Goal: Task Accomplishment & Management: Complete application form

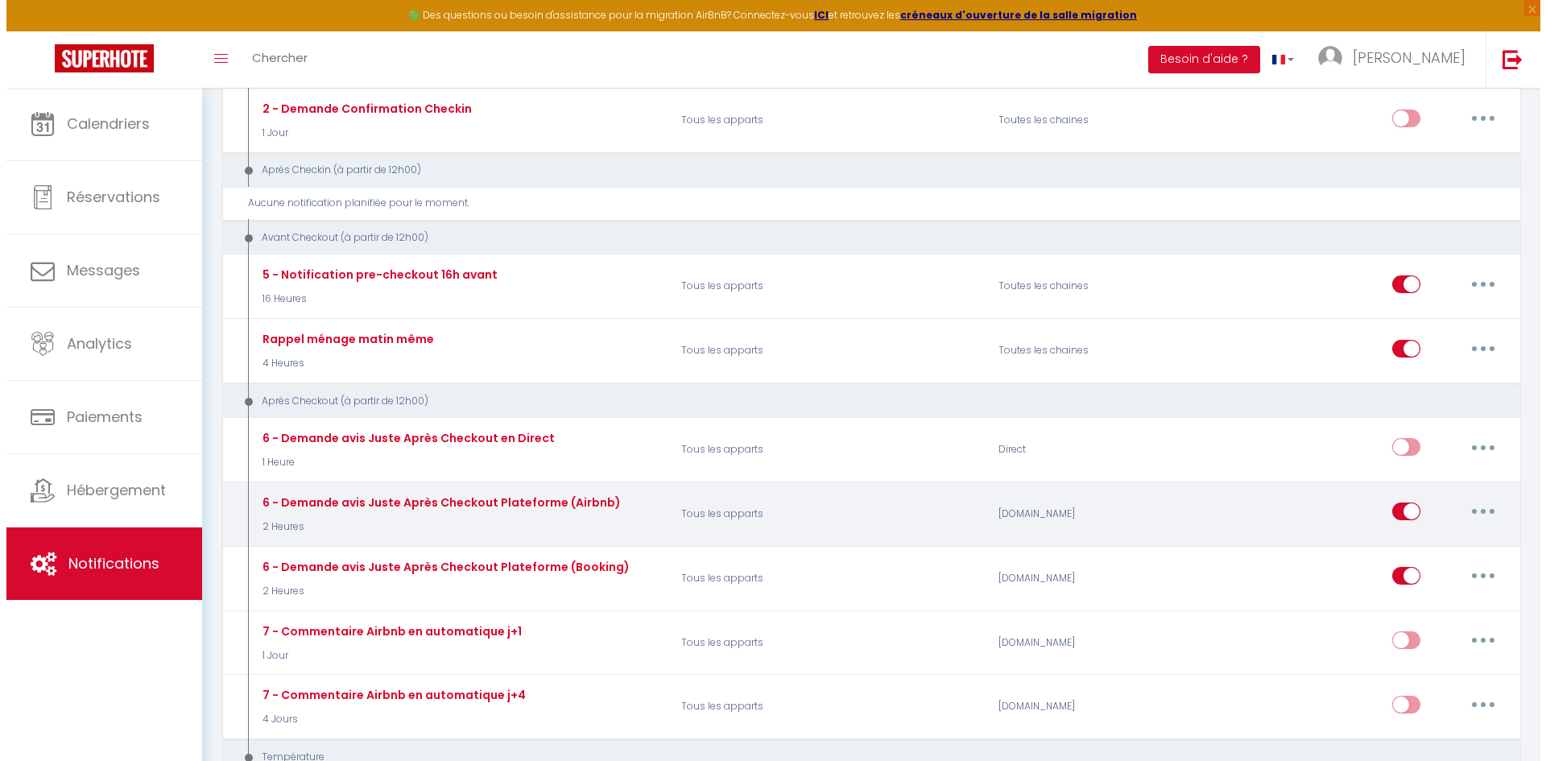
scroll to position [450, 0]
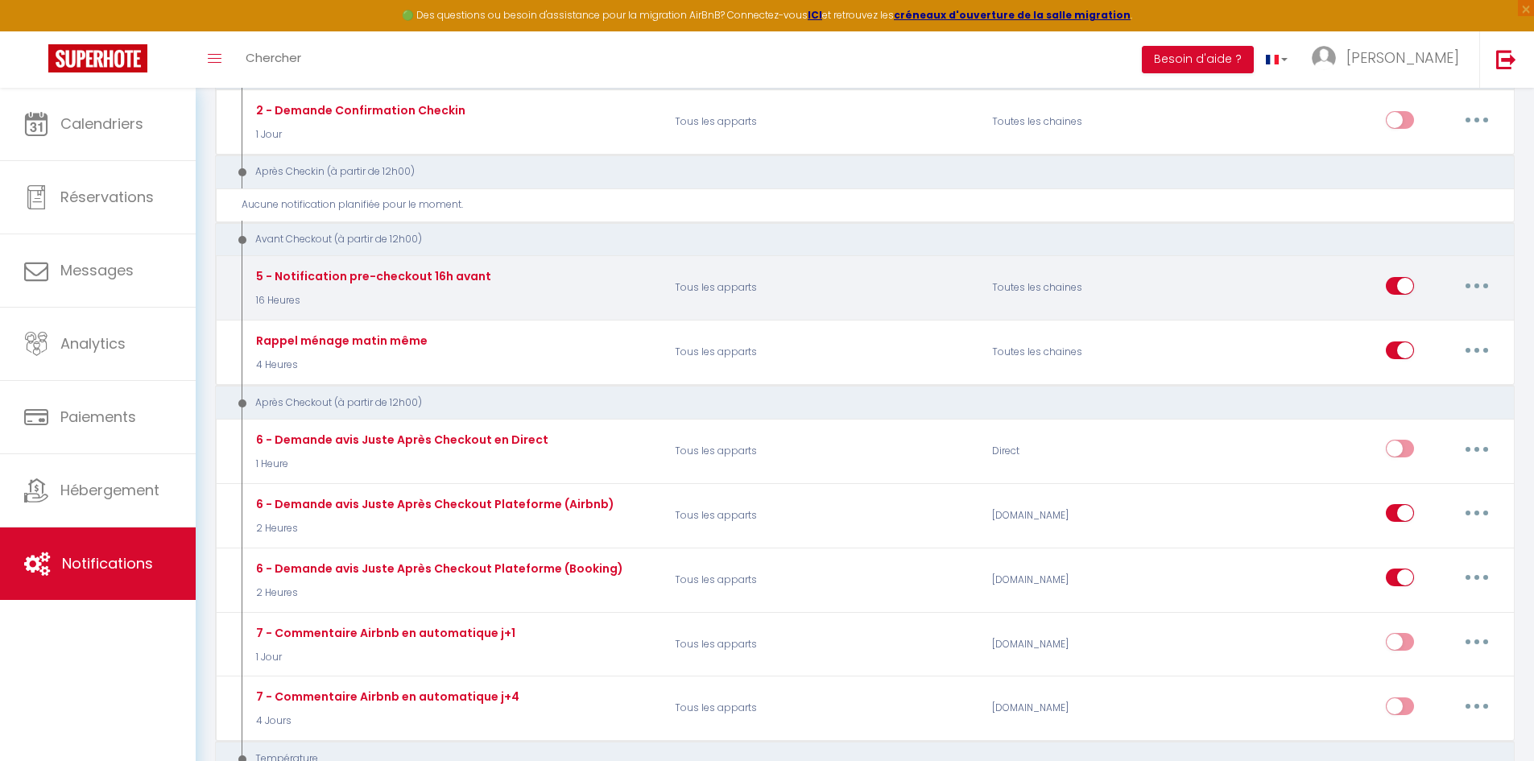
click at [1481, 283] on button "button" at bounding box center [1476, 286] width 45 height 26
click at [1415, 328] on link "Editer" at bounding box center [1434, 321] width 119 height 27
type input "5 - Notification pre-checkout 16h avant"
select select "4"
select select "16 Heures"
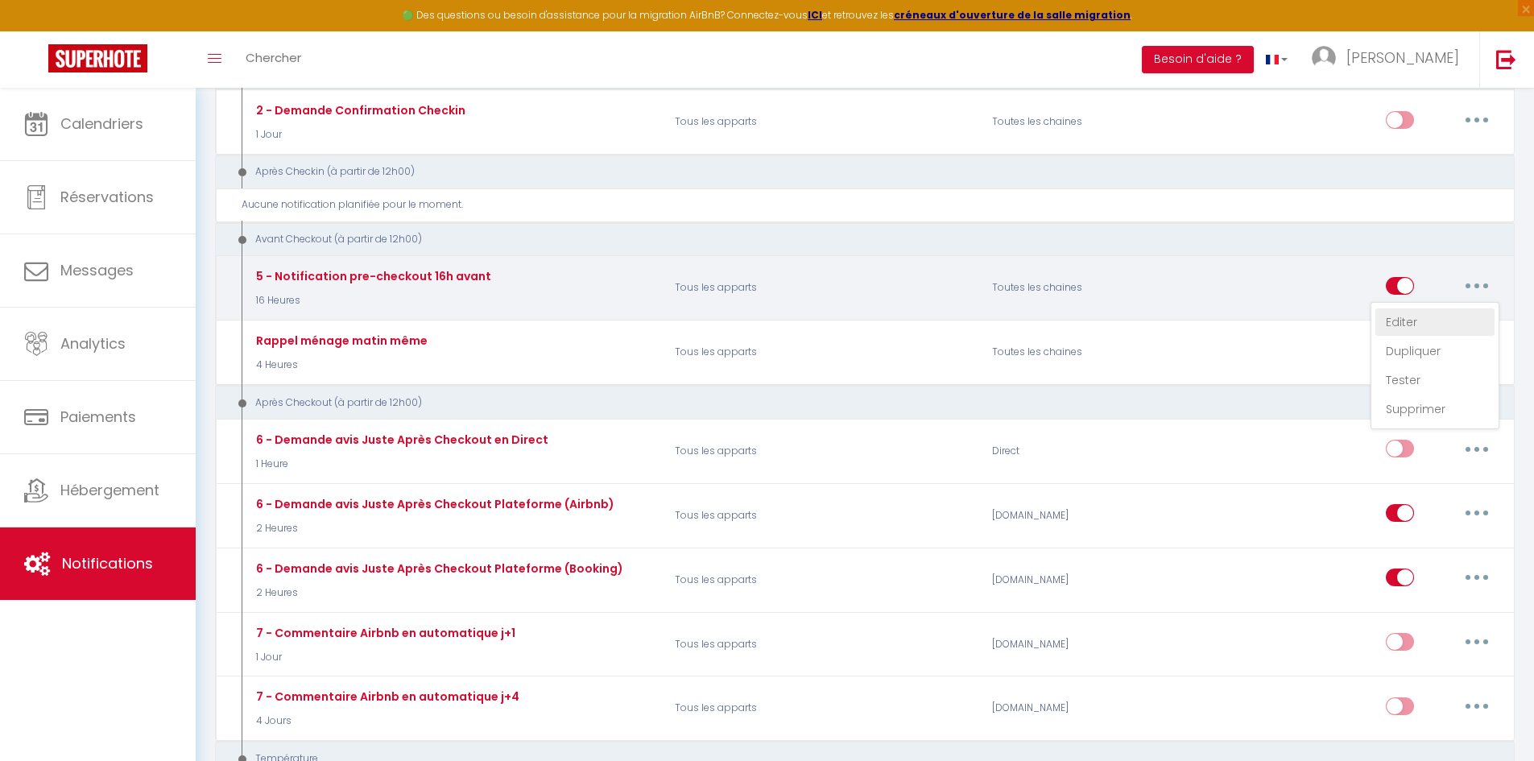
select select "if_booking_is_paid"
checkbox input "true"
checkbox input "false"
radio input "true"
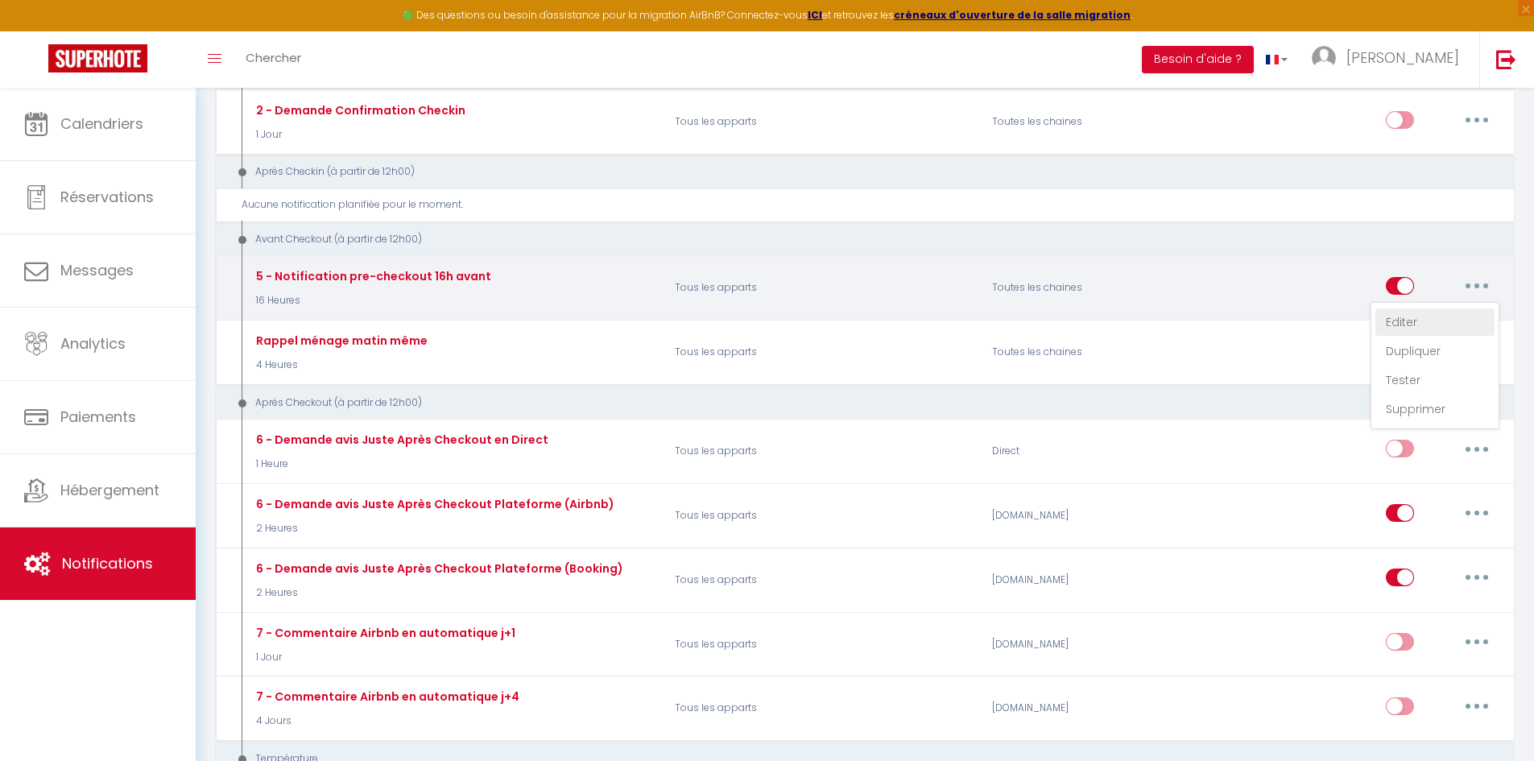
type input "Procédure pour votre départ - [RENTAL:NAME] - [GUEST:FIRST_NAME] [GUEST:NAME]"
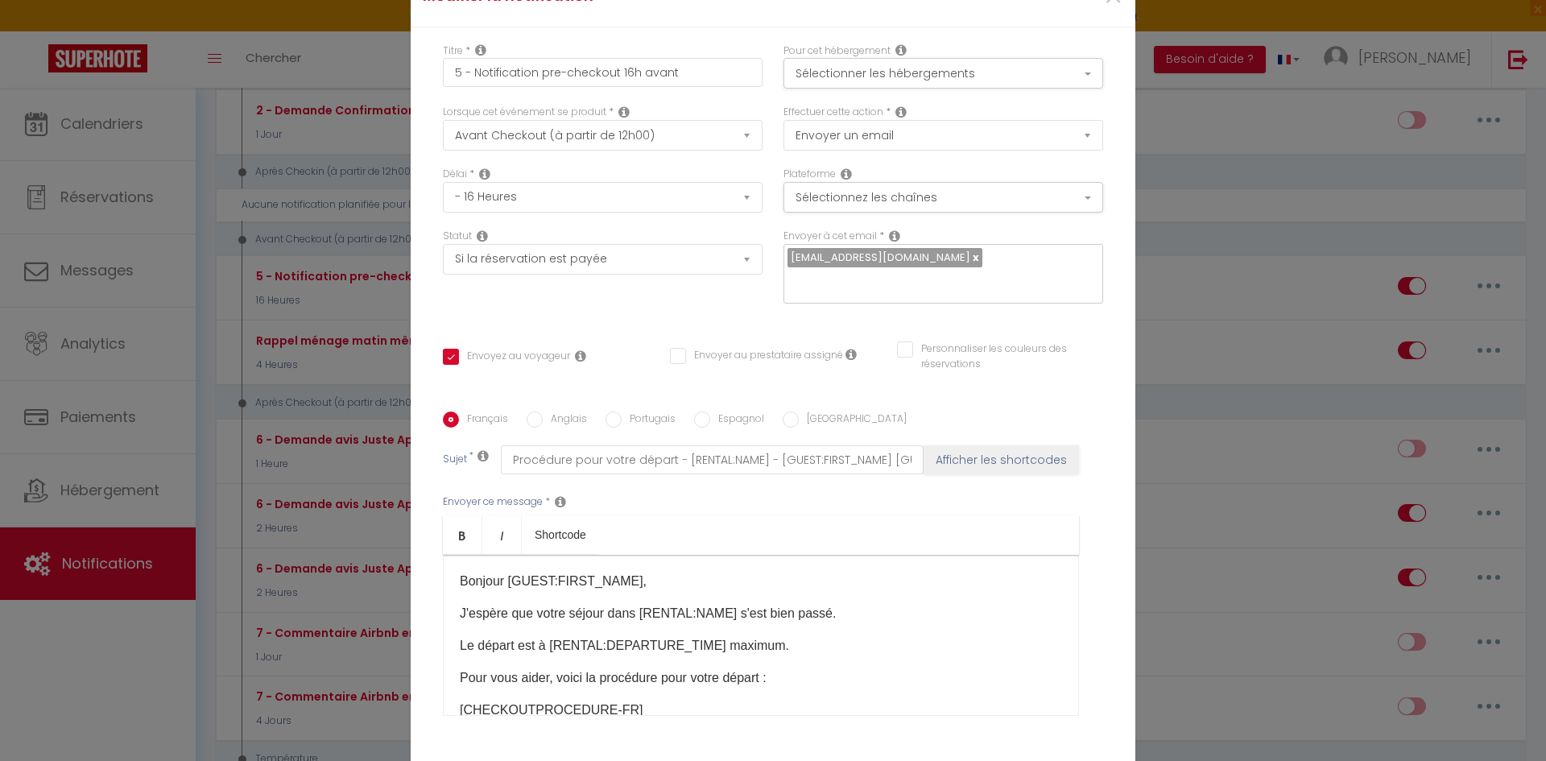
click at [702, 636] on p "Le départ est à [RENTAL:DEPARTURE_TIME] maximum." at bounding box center [761, 645] width 602 height 19
click at [778, 636] on p "Le départ est à [RENTAL:DEPARTURE_TIME] maximum." at bounding box center [761, 645] width 602 height 19
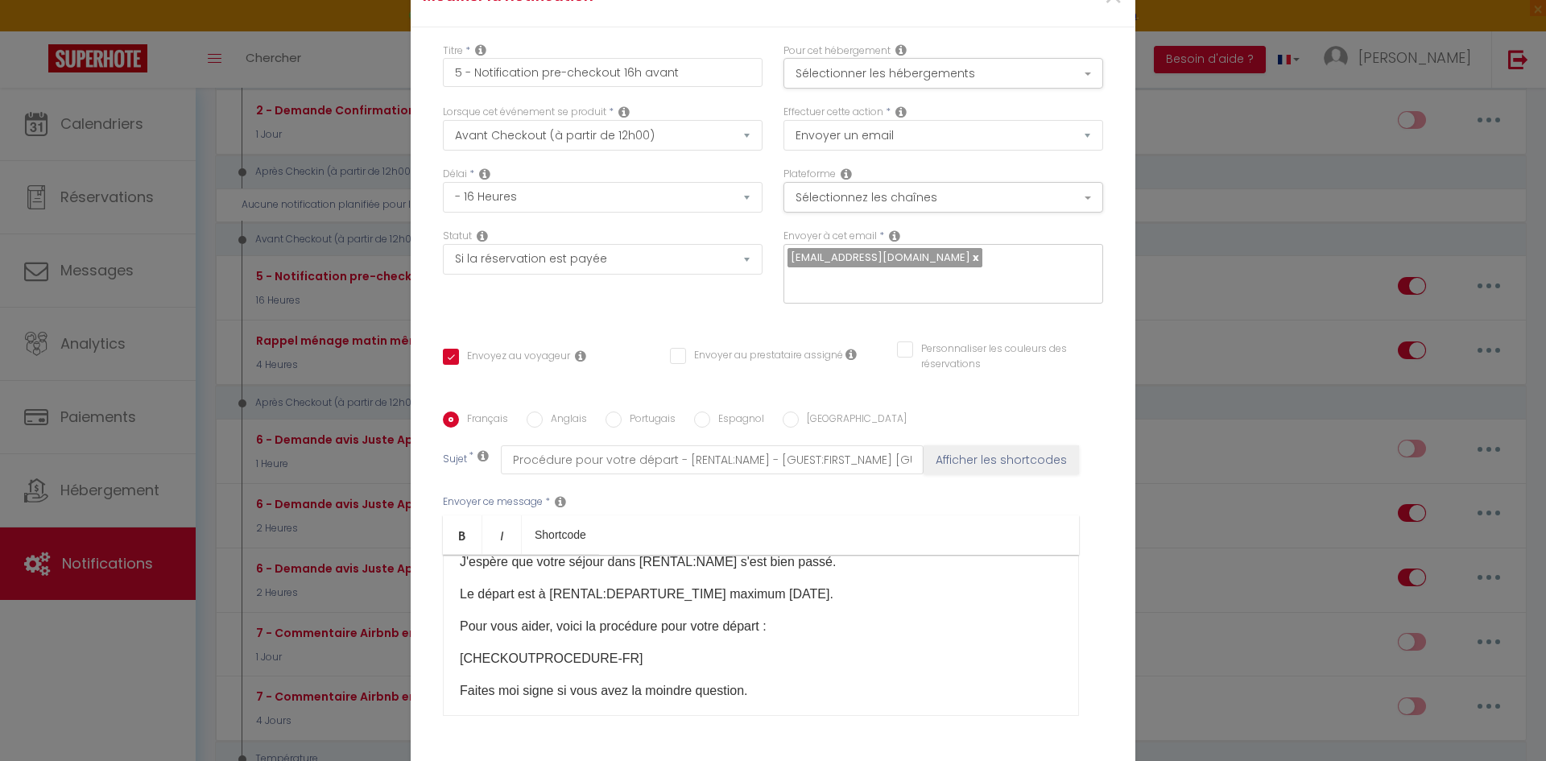
scroll to position [81, 0]
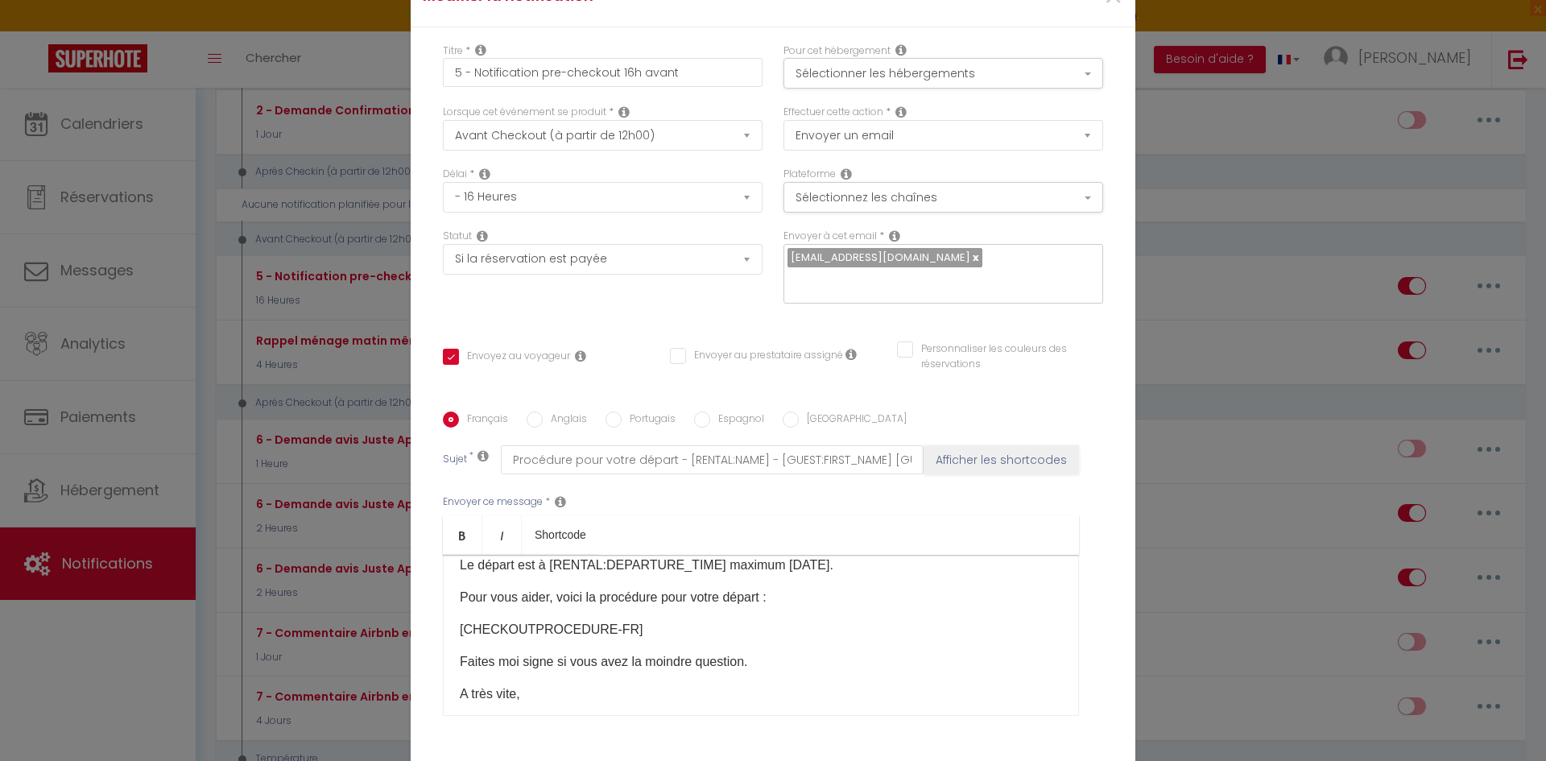
checkbox input "true"
checkbox input "false"
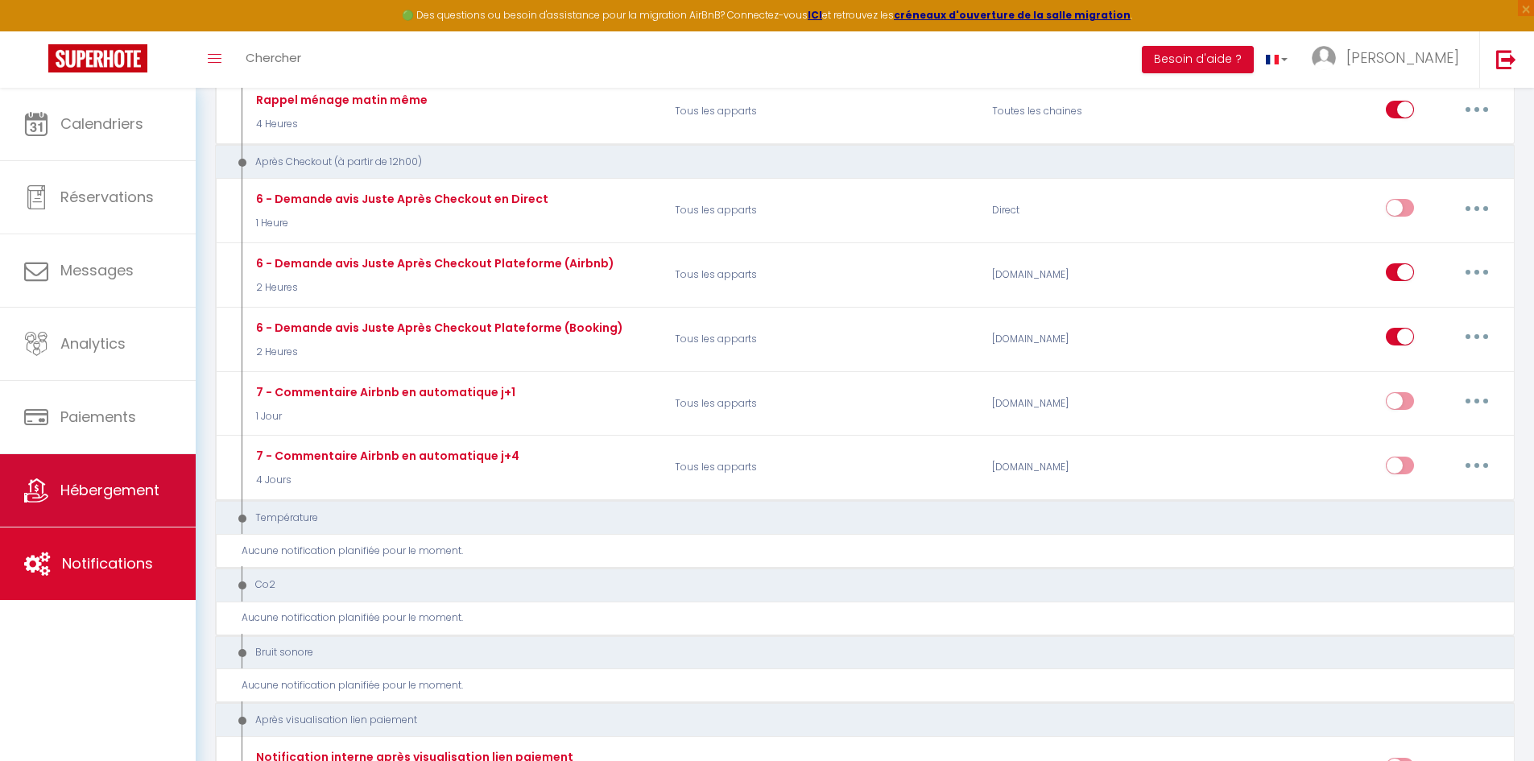
scroll to position [692, 0]
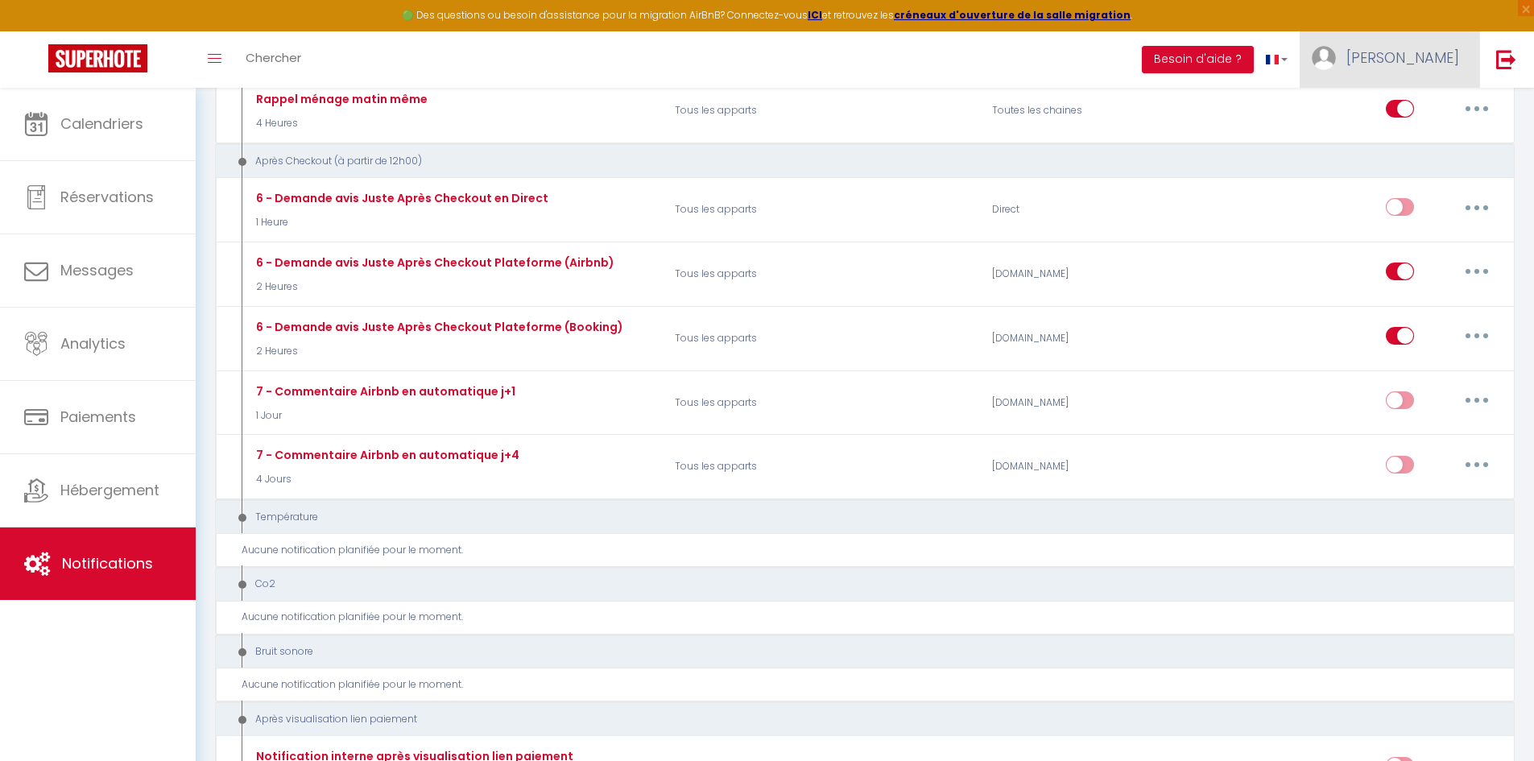
click at [1405, 48] on span "[PERSON_NAME]" at bounding box center [1402, 58] width 113 height 20
click at [1401, 112] on link "Paramètres" at bounding box center [1414, 111] width 119 height 27
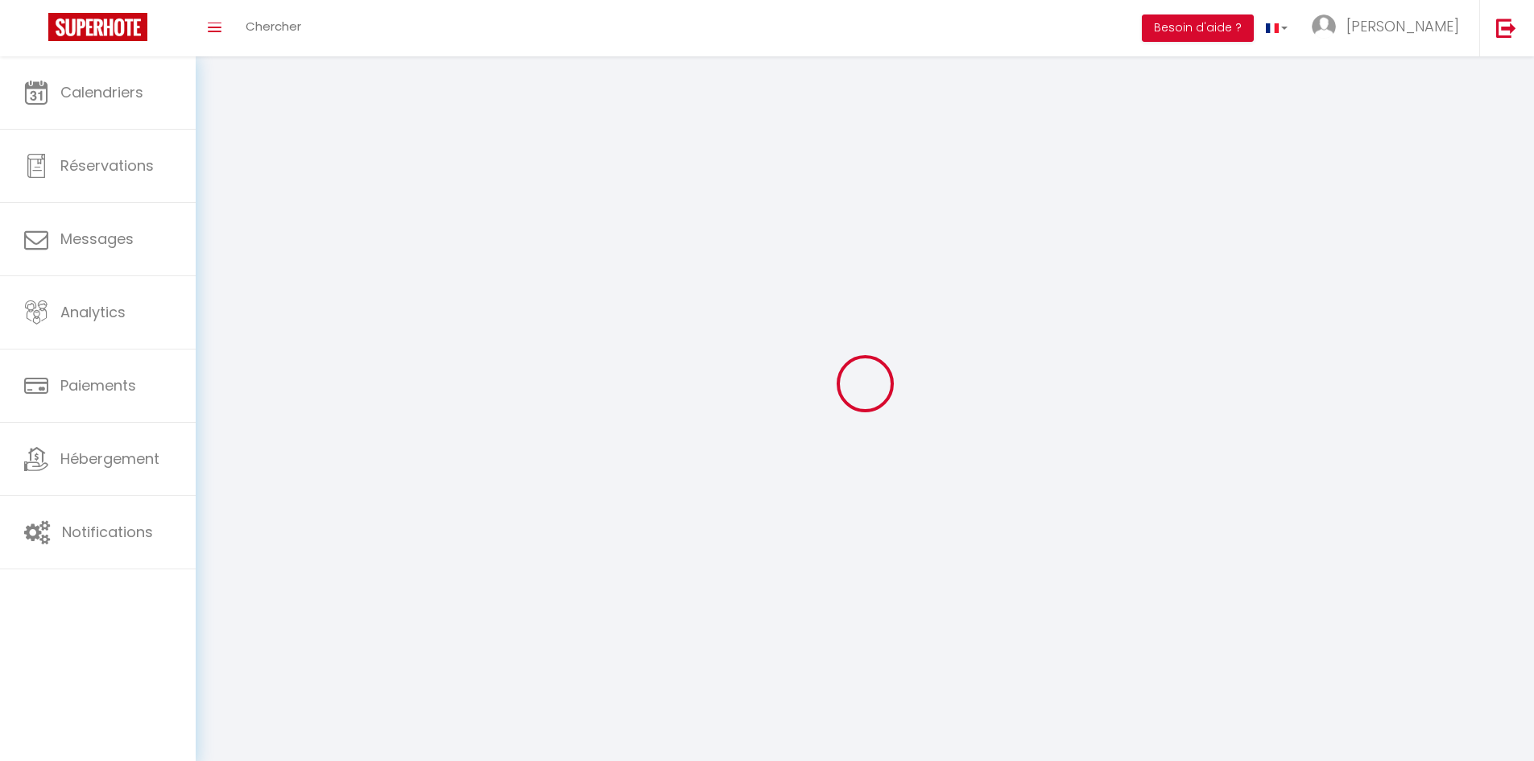
type input "[PERSON_NAME]"
type input "Weber"
type input "[PHONE_NUMBER]"
type input "[STREET_ADDRESS]"
type input "39130"
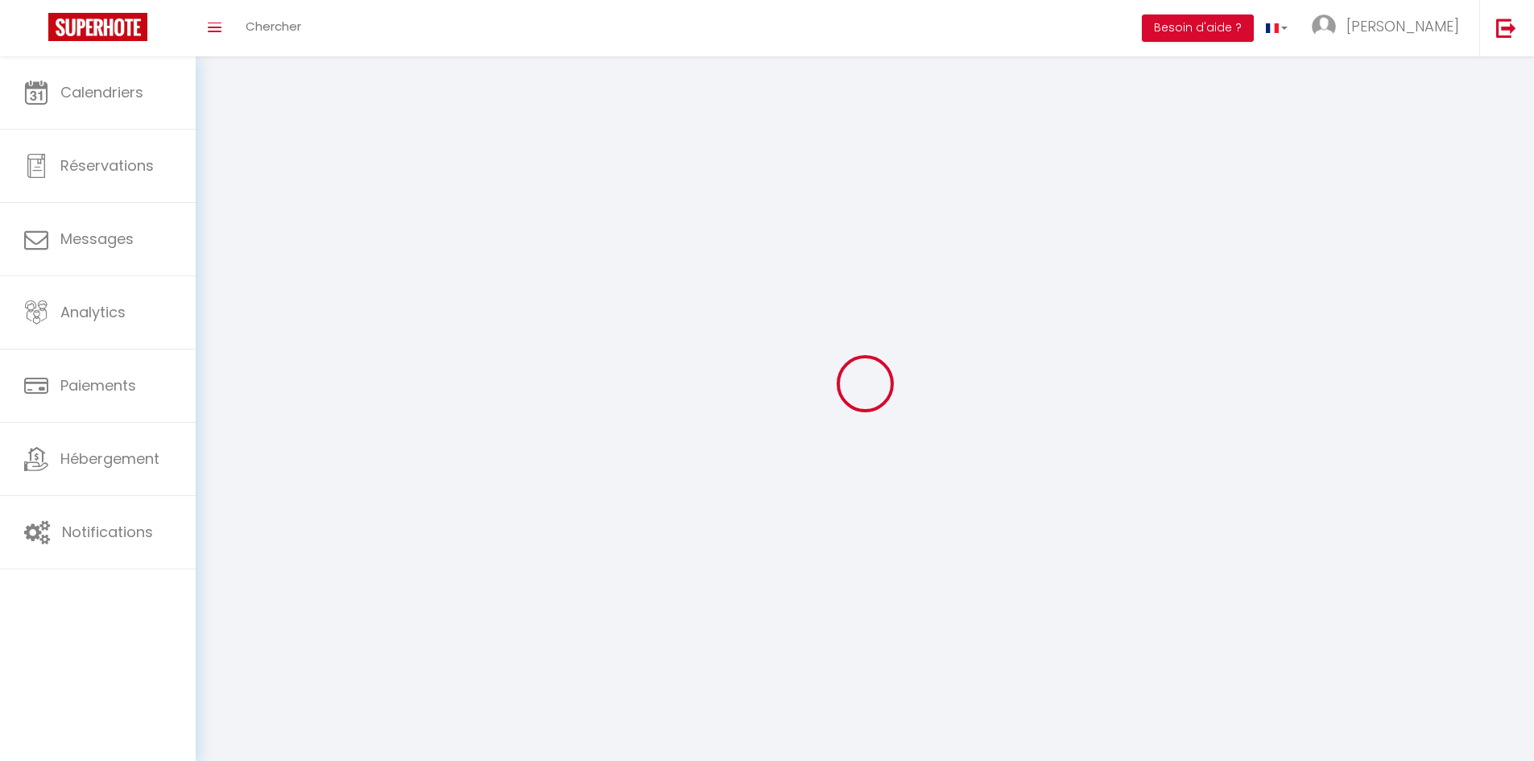
type input "Bonlieu"
type input "gJKV1iu6Le9EUvEjLSvRoOitG"
type input "29ENmFUjTm5gFlV5haZZFniDh"
type input "gJKV1iu6Le9EUvEjLSvRoOitG"
type input "29ENmFUjTm5gFlV5haZZFniDh"
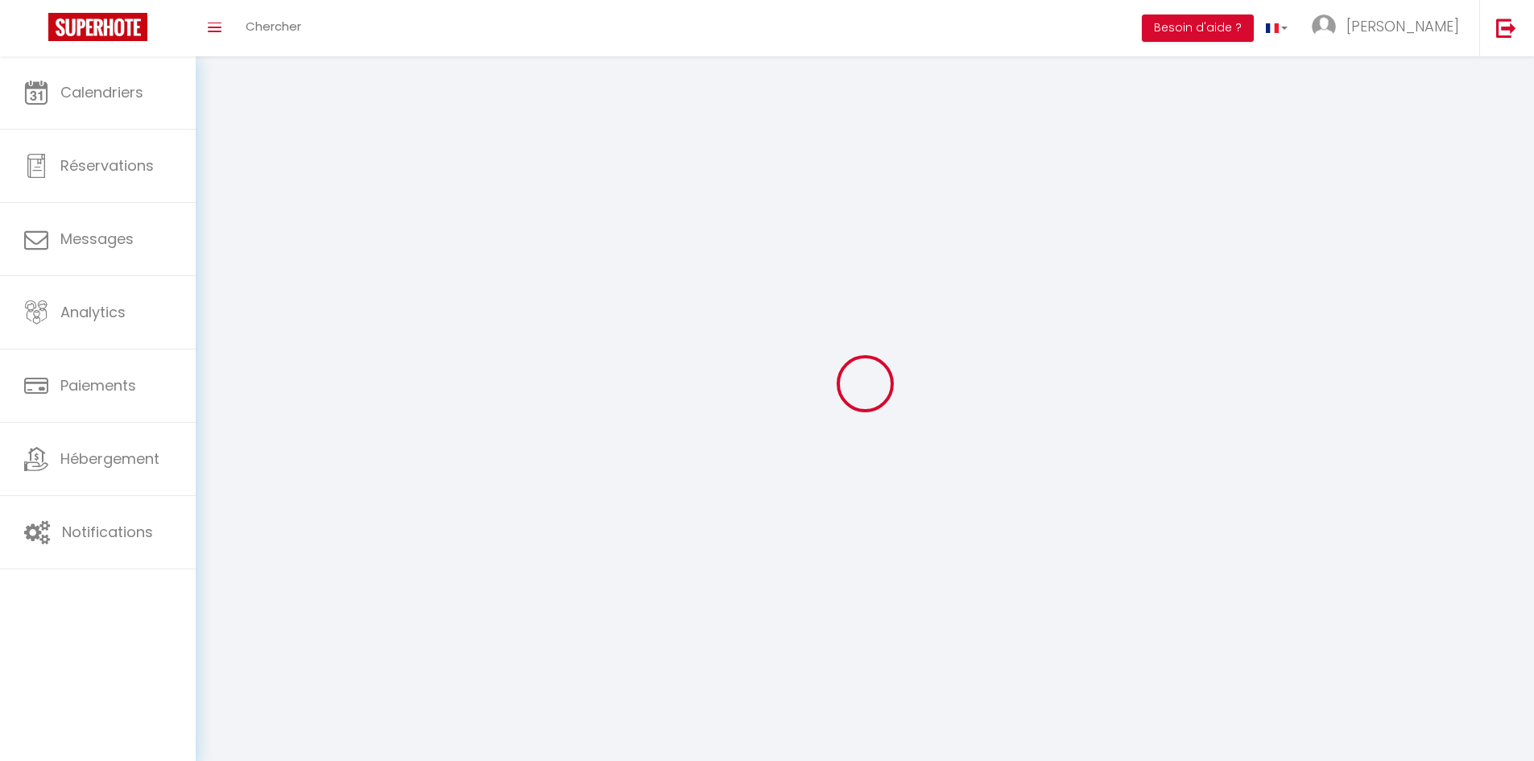
type input "[URL][DOMAIN_NAME]"
select select "28"
select select "fr"
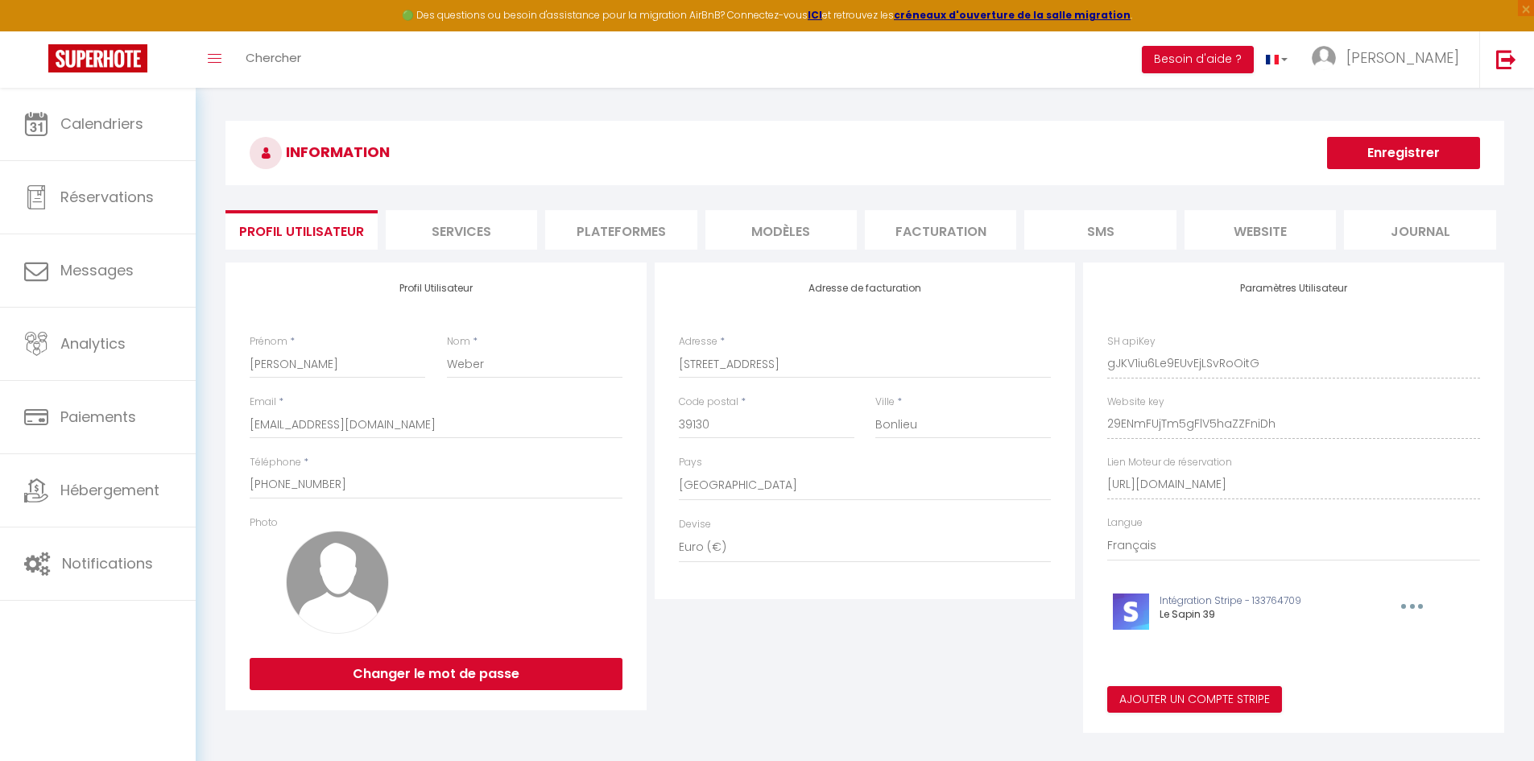
click at [1100, 421] on div "Paramètres Utilisateur SH apiKey gJKV1iu6Le9EUvEjLSvRoOitG Website key 29ENmFUj…" at bounding box center [1293, 497] width 421 height 470
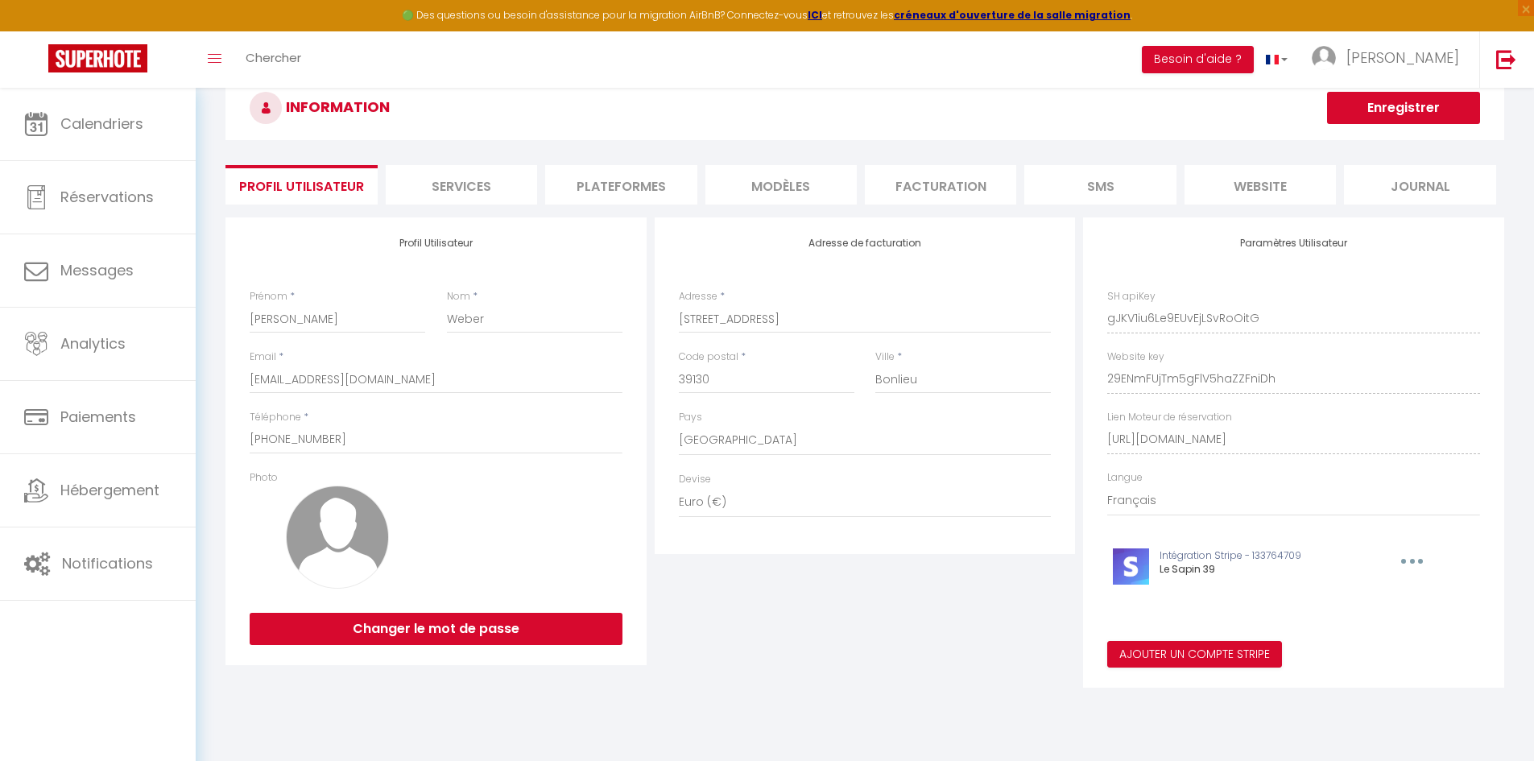
scroll to position [7, 0]
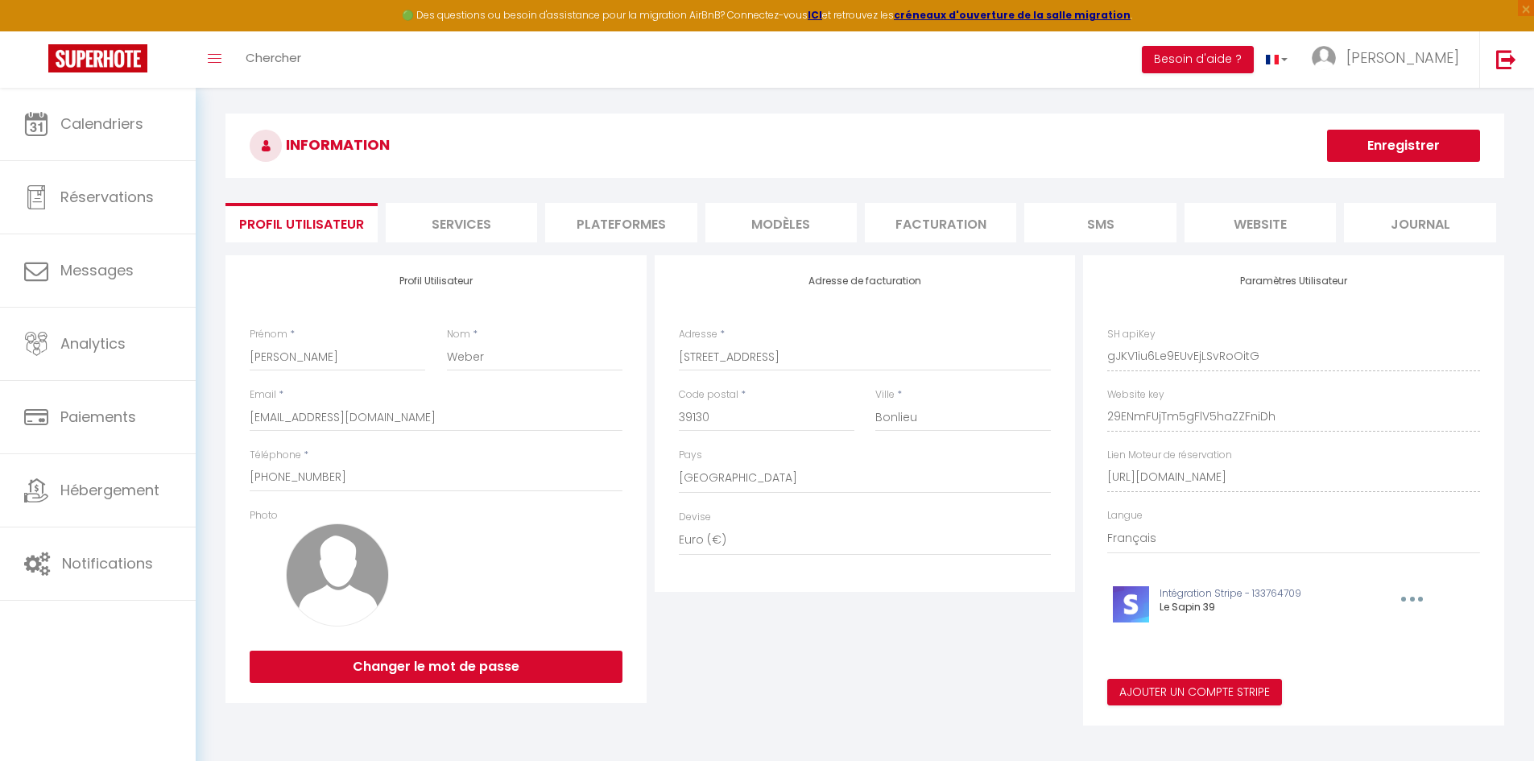
click at [1413, 598] on icon "button" at bounding box center [1412, 599] width 5 height 5
click at [488, 216] on li "Services" at bounding box center [461, 222] width 151 height 39
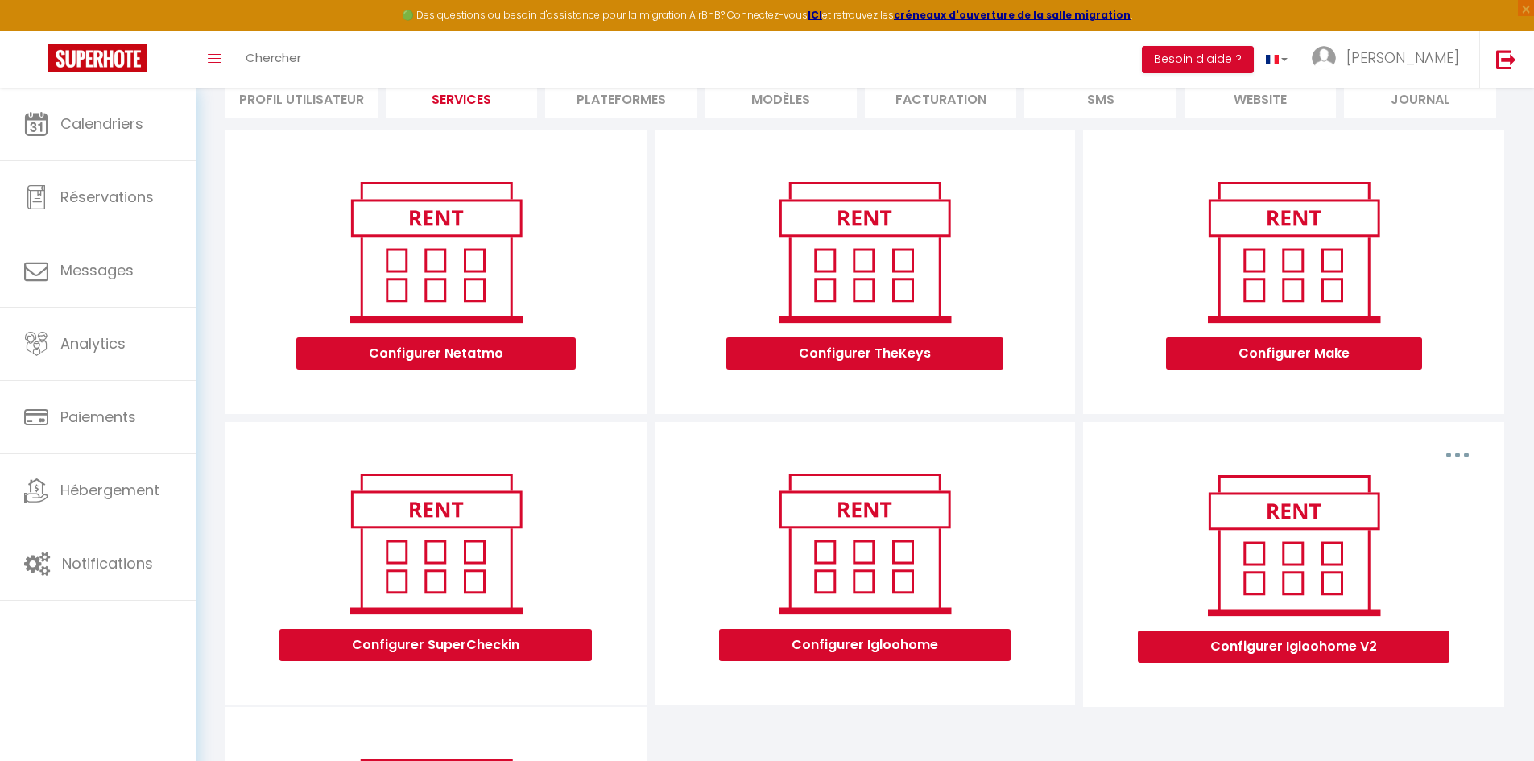
scroll to position [168, 0]
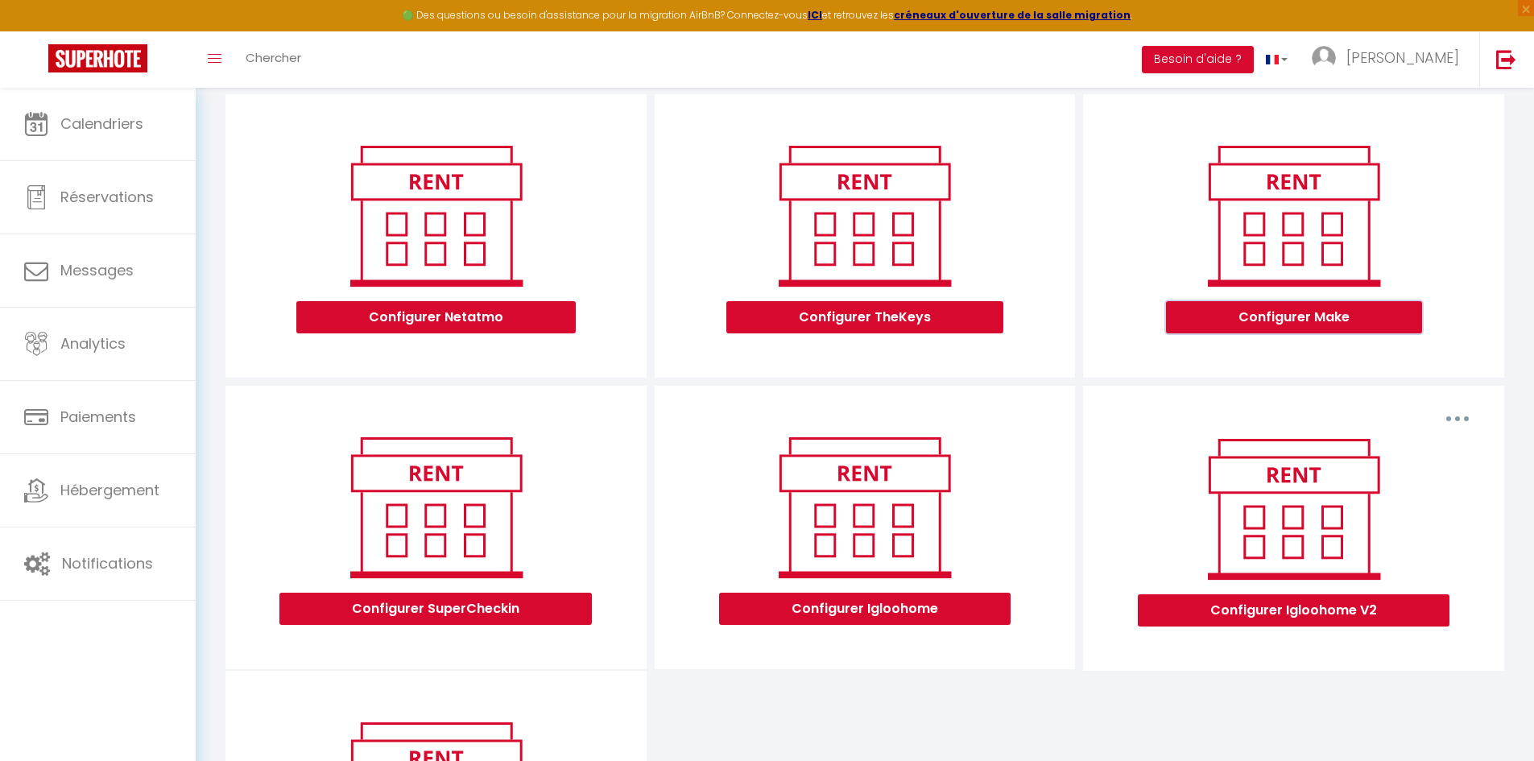
click at [1303, 324] on button "Configurer Make" at bounding box center [1294, 317] width 256 height 32
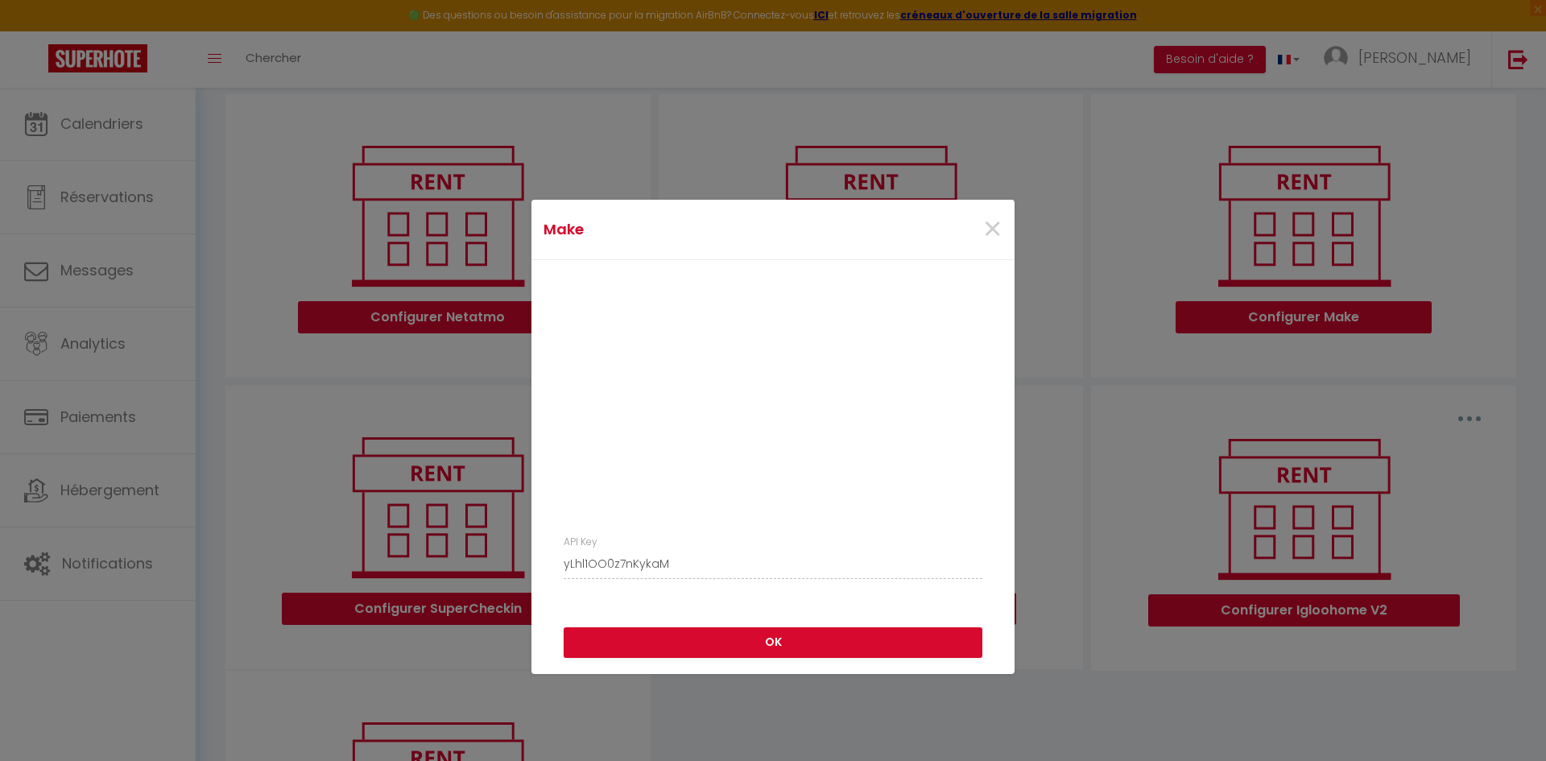
click at [553, 568] on div "API Key yLhl1OO0z7nKykaM" at bounding box center [773, 557] width 440 height 44
click at [992, 224] on span "×" at bounding box center [992, 229] width 20 height 48
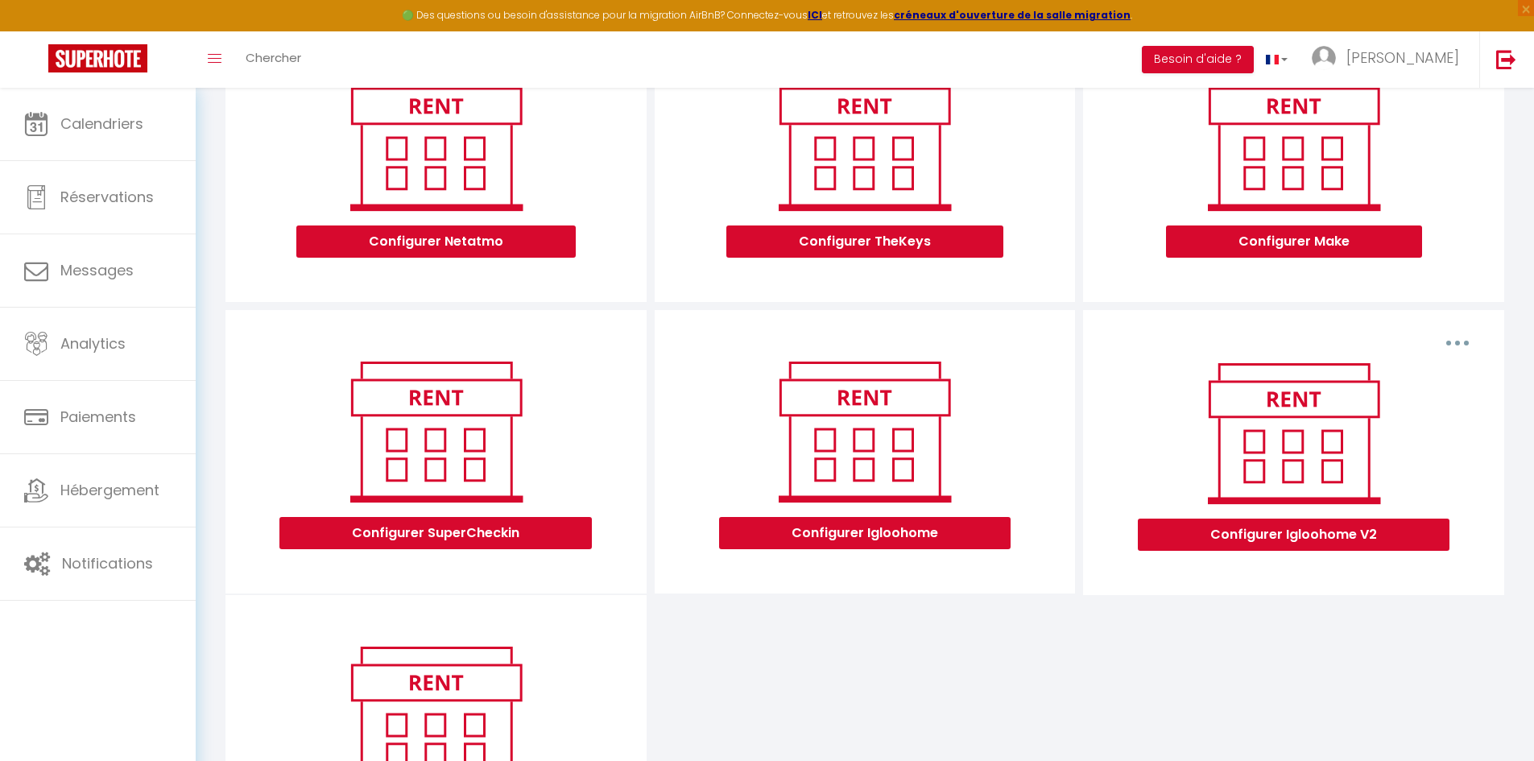
scroll to position [249, 0]
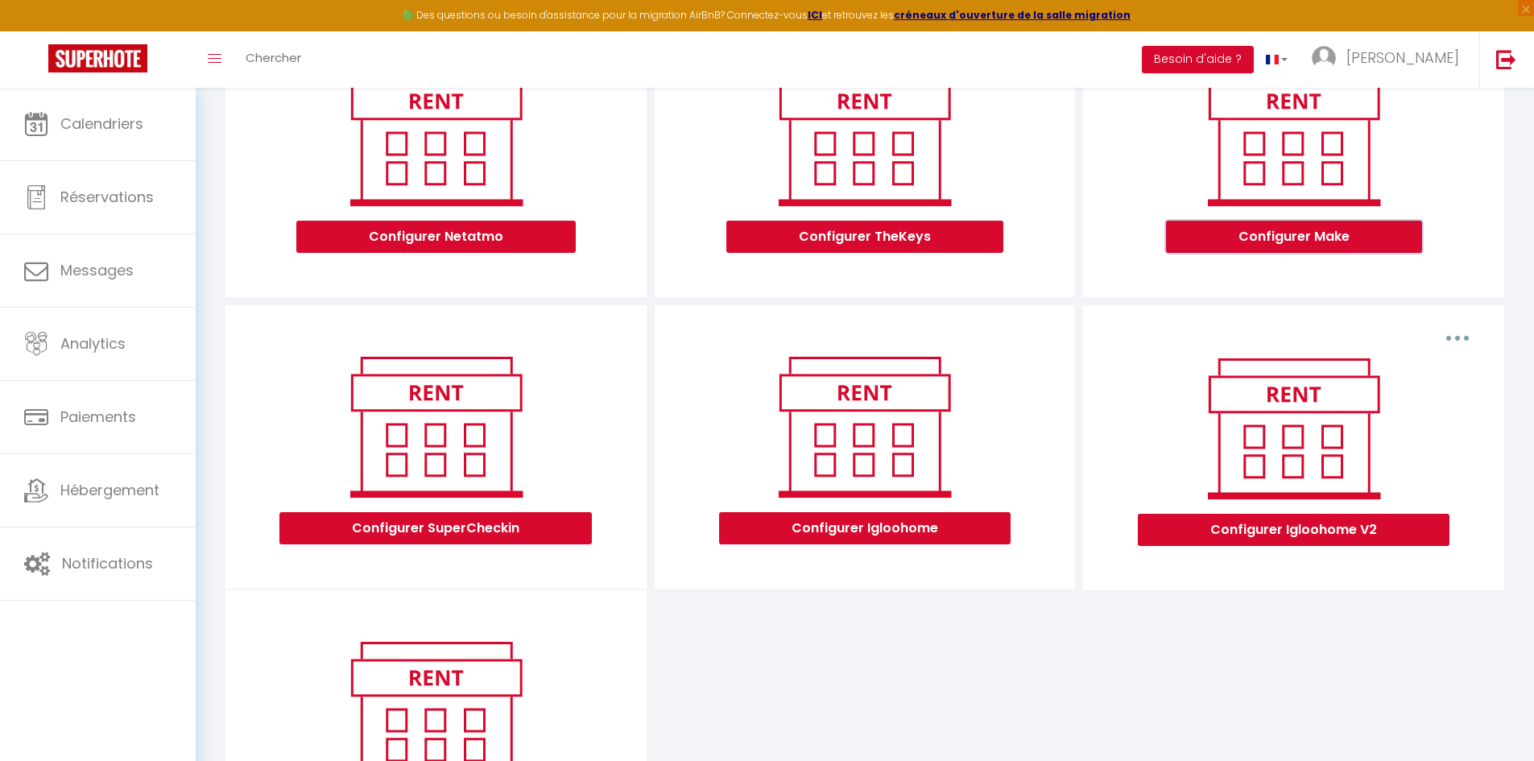
click at [1292, 238] on button "Configurer Make" at bounding box center [1294, 237] width 256 height 32
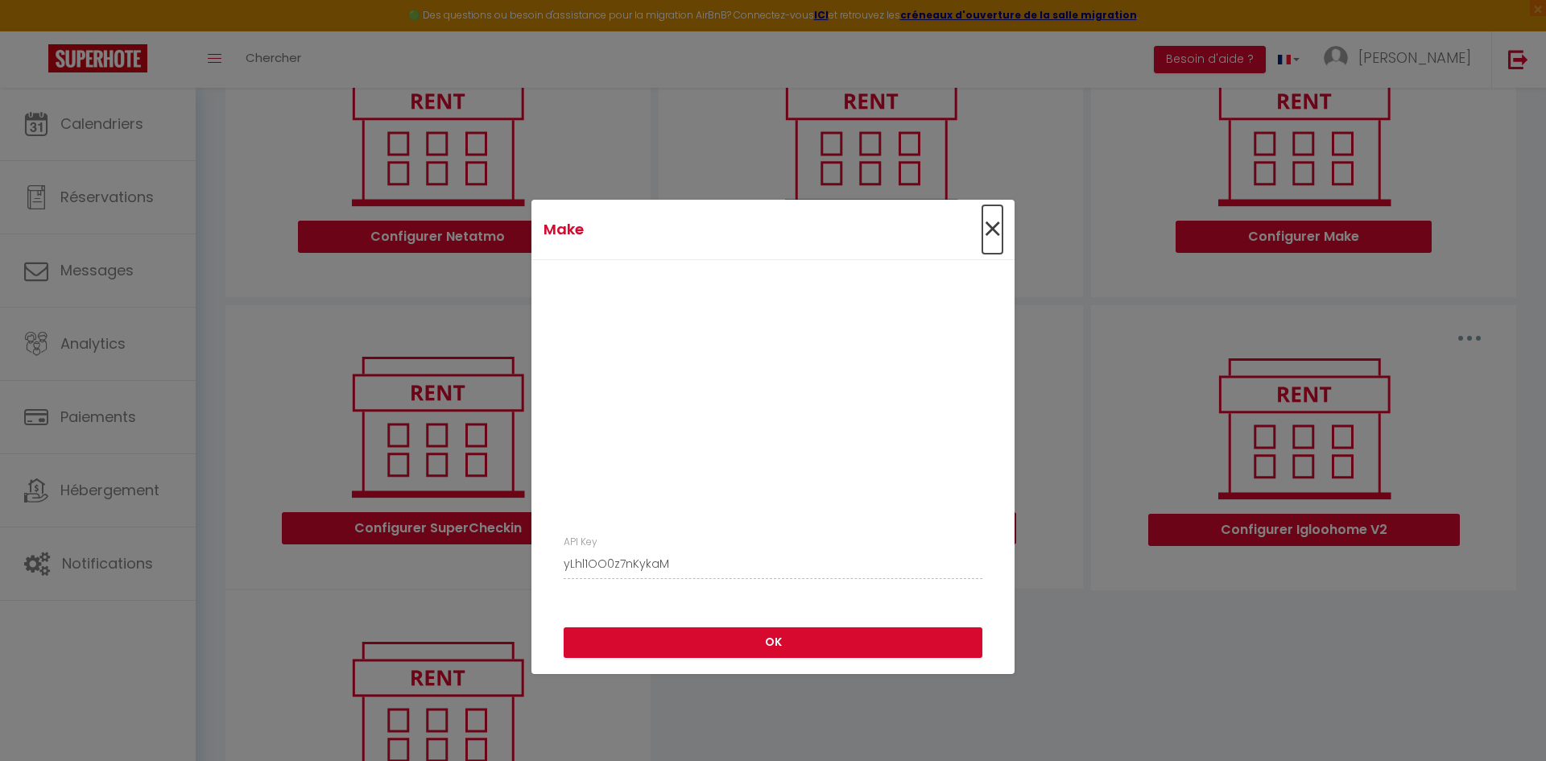
click at [983, 225] on span "×" at bounding box center [992, 229] width 20 height 48
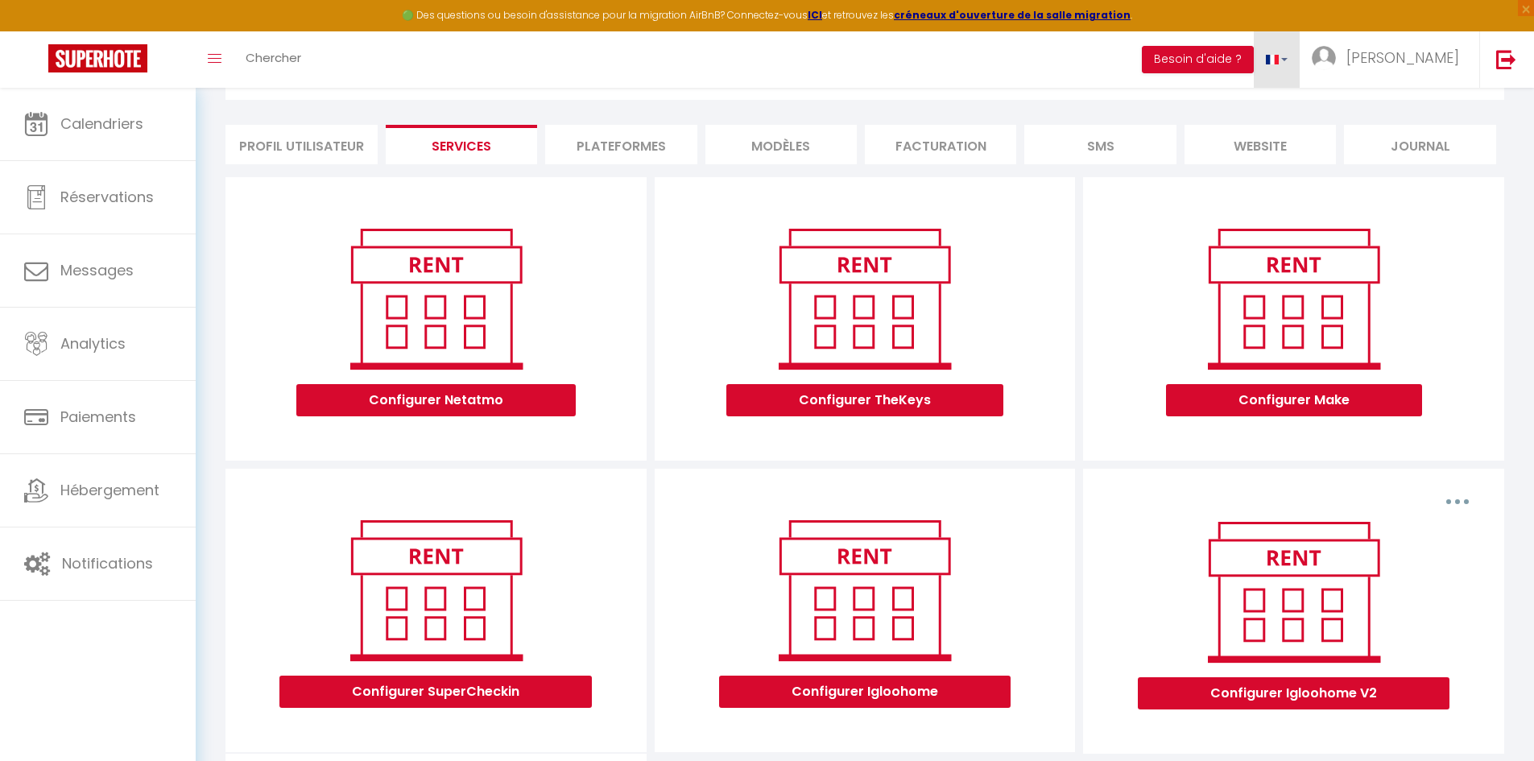
scroll to position [85, 0]
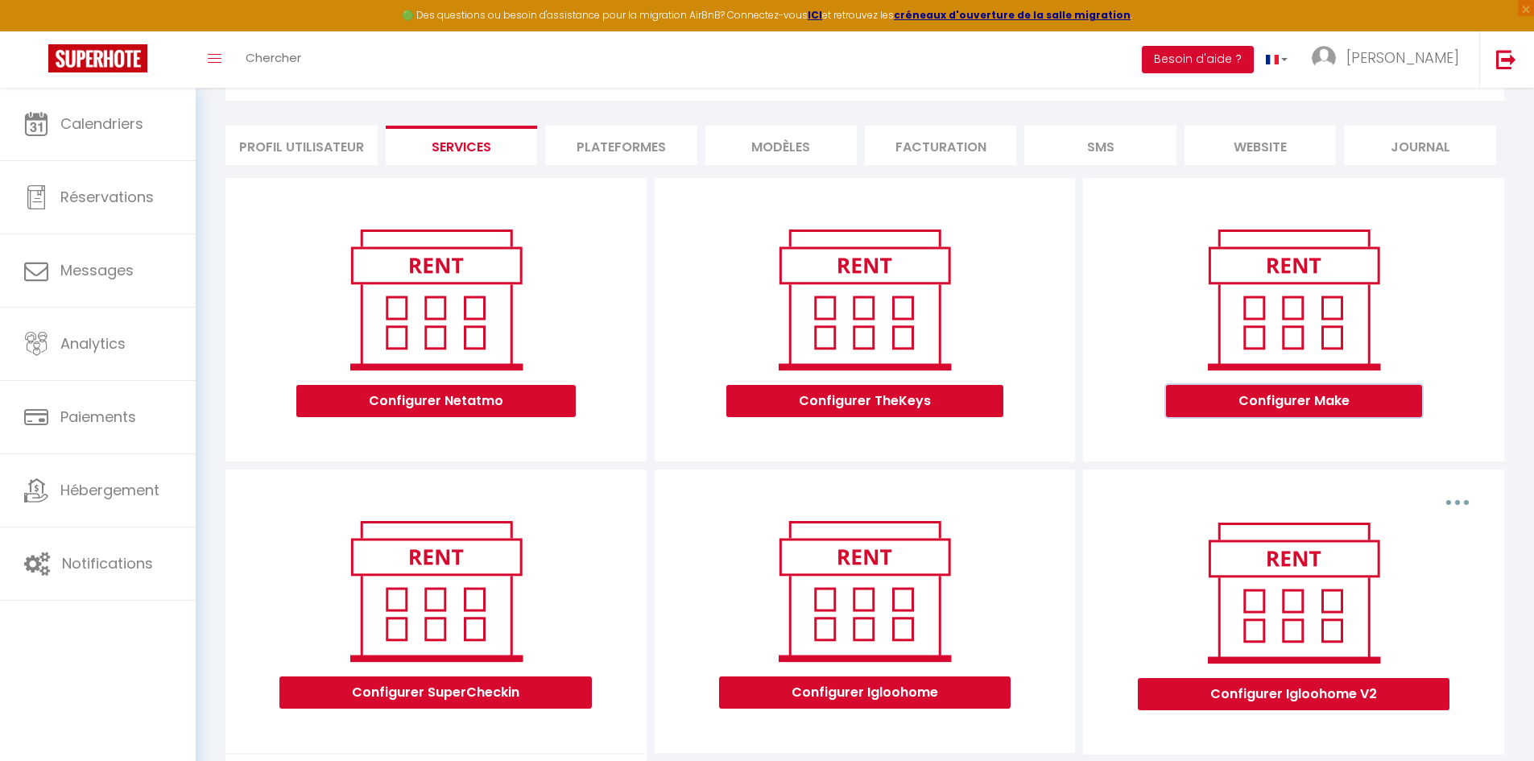
click at [1225, 403] on button "Configurer Make" at bounding box center [1294, 401] width 256 height 32
type input "yLhl1OO0z7nKykaM"
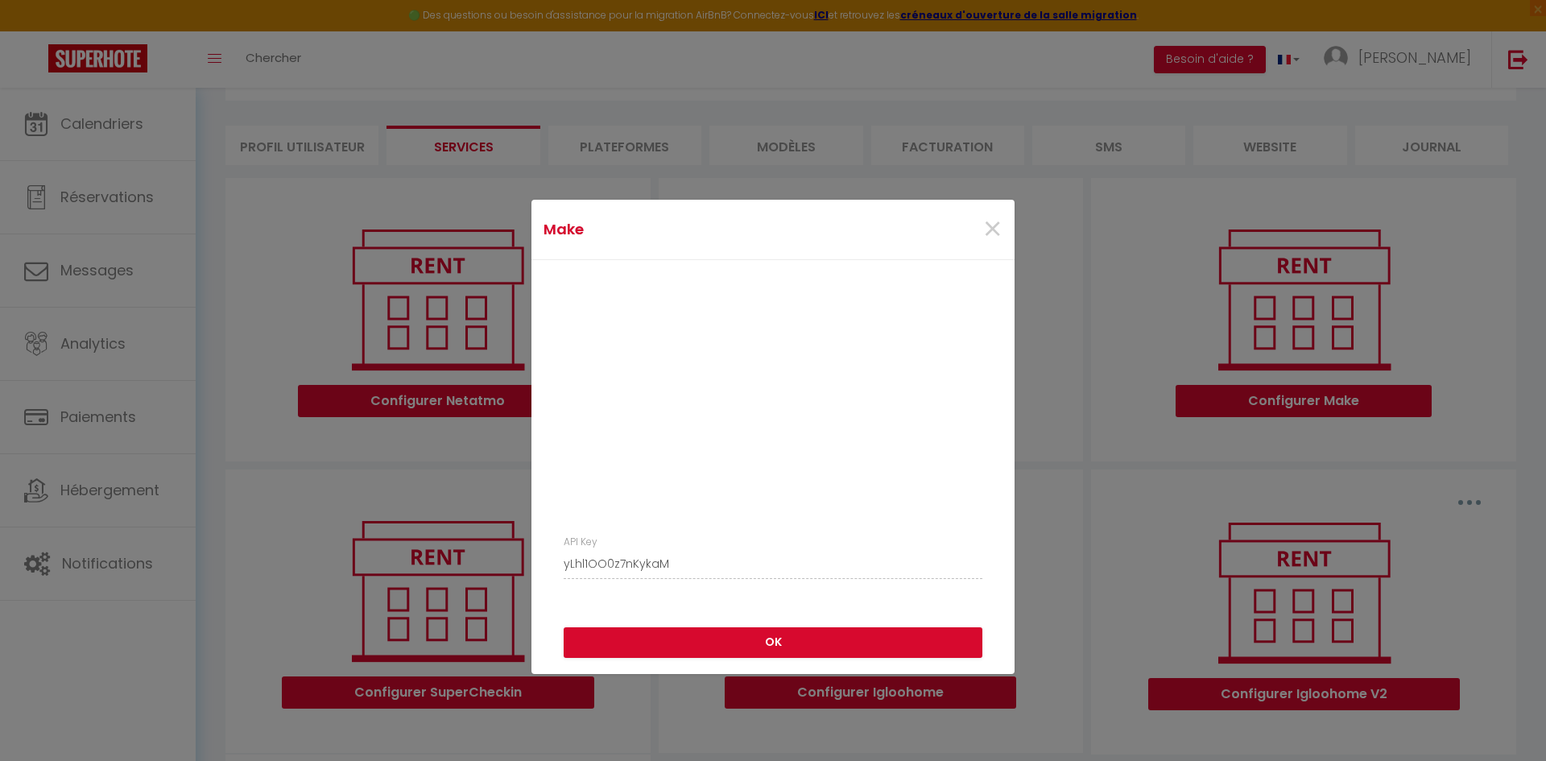
click at [542, 565] on div "API Key yLhl1OO0z7nKykaM" at bounding box center [772, 435] width 483 height 351
click at [895, 647] on button "OK" at bounding box center [773, 642] width 419 height 31
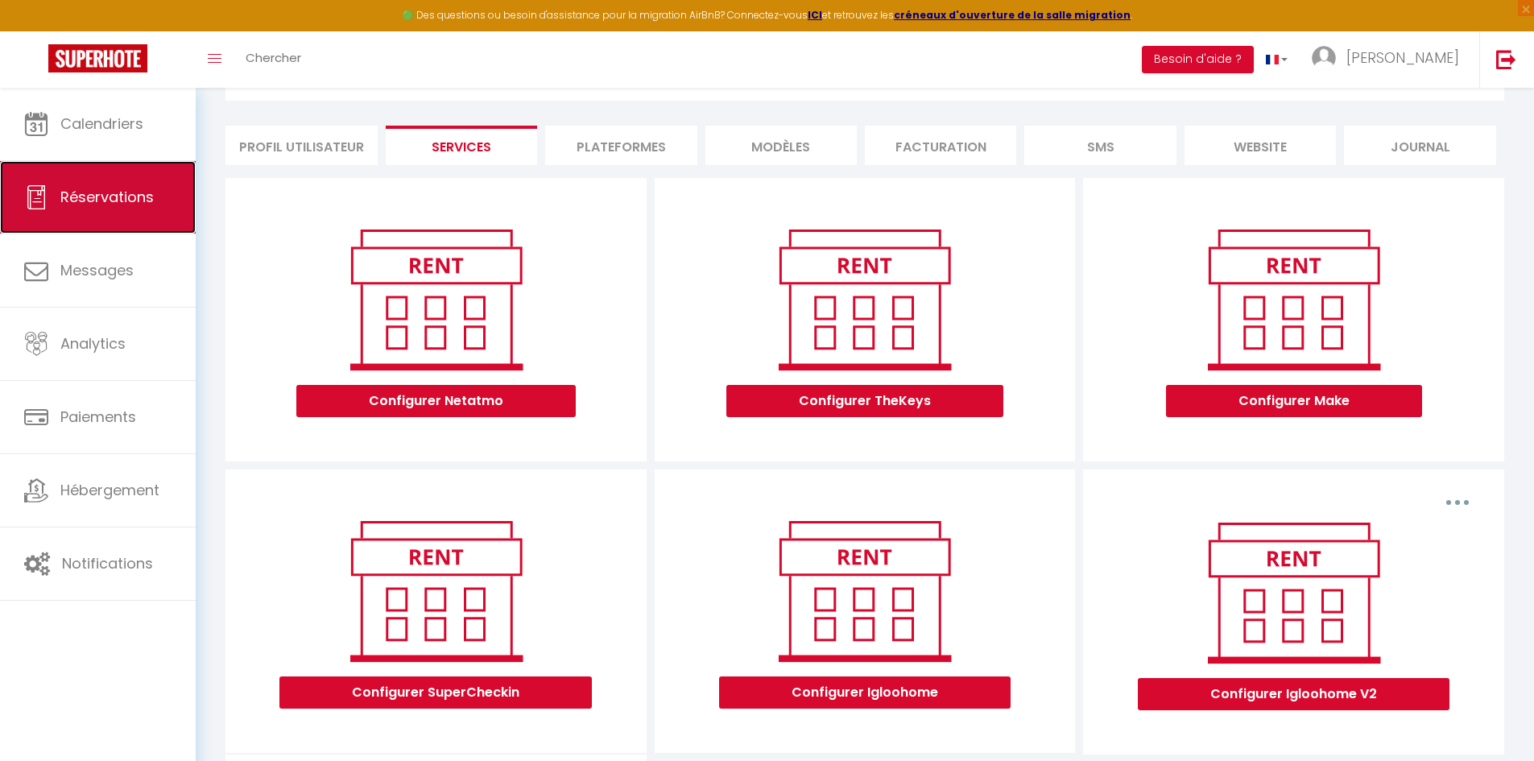
click at [90, 184] on link "Réservations" at bounding box center [98, 197] width 196 height 72
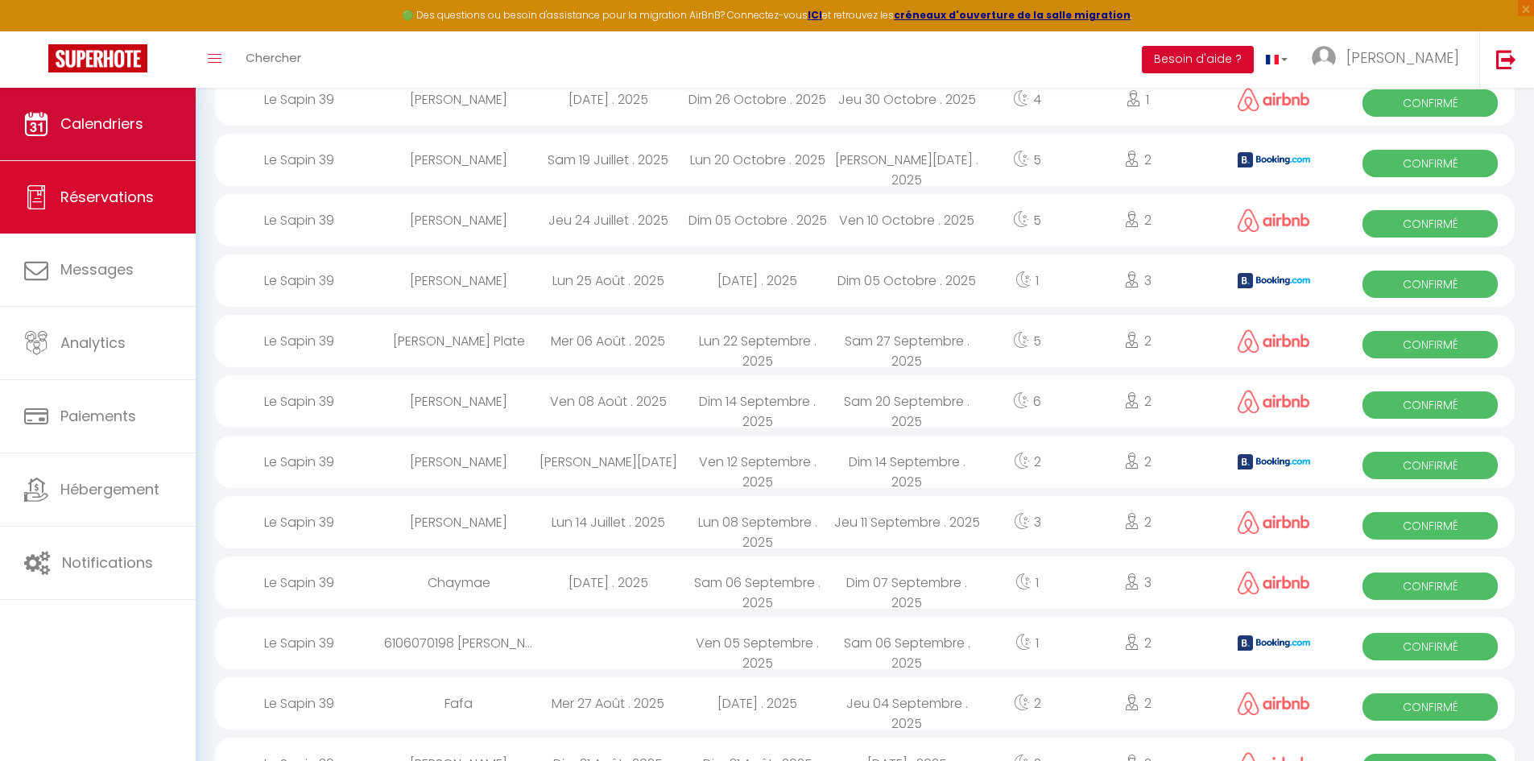
scroll to position [143, 0]
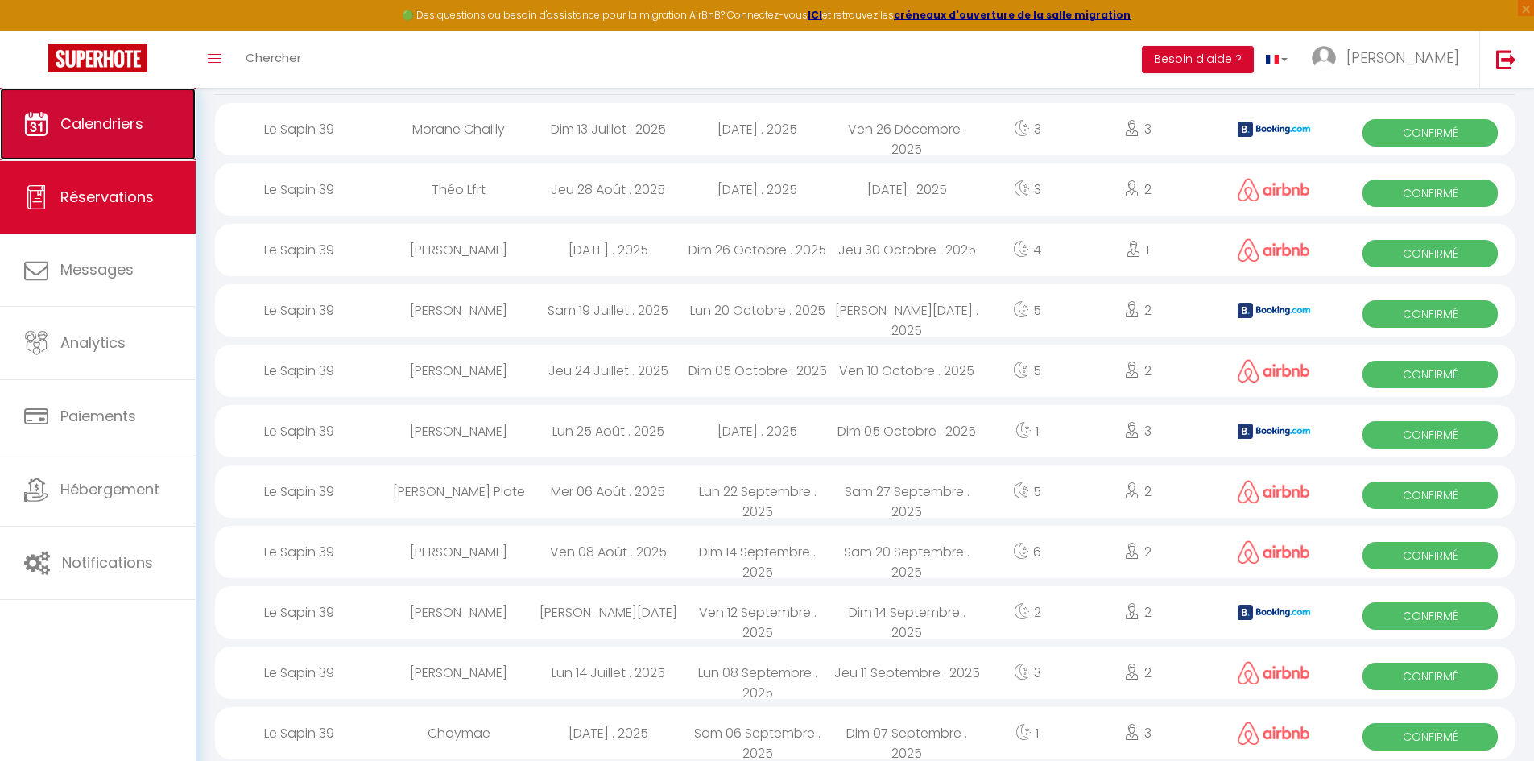
click at [98, 130] on span "Calendriers" at bounding box center [101, 124] width 83 height 20
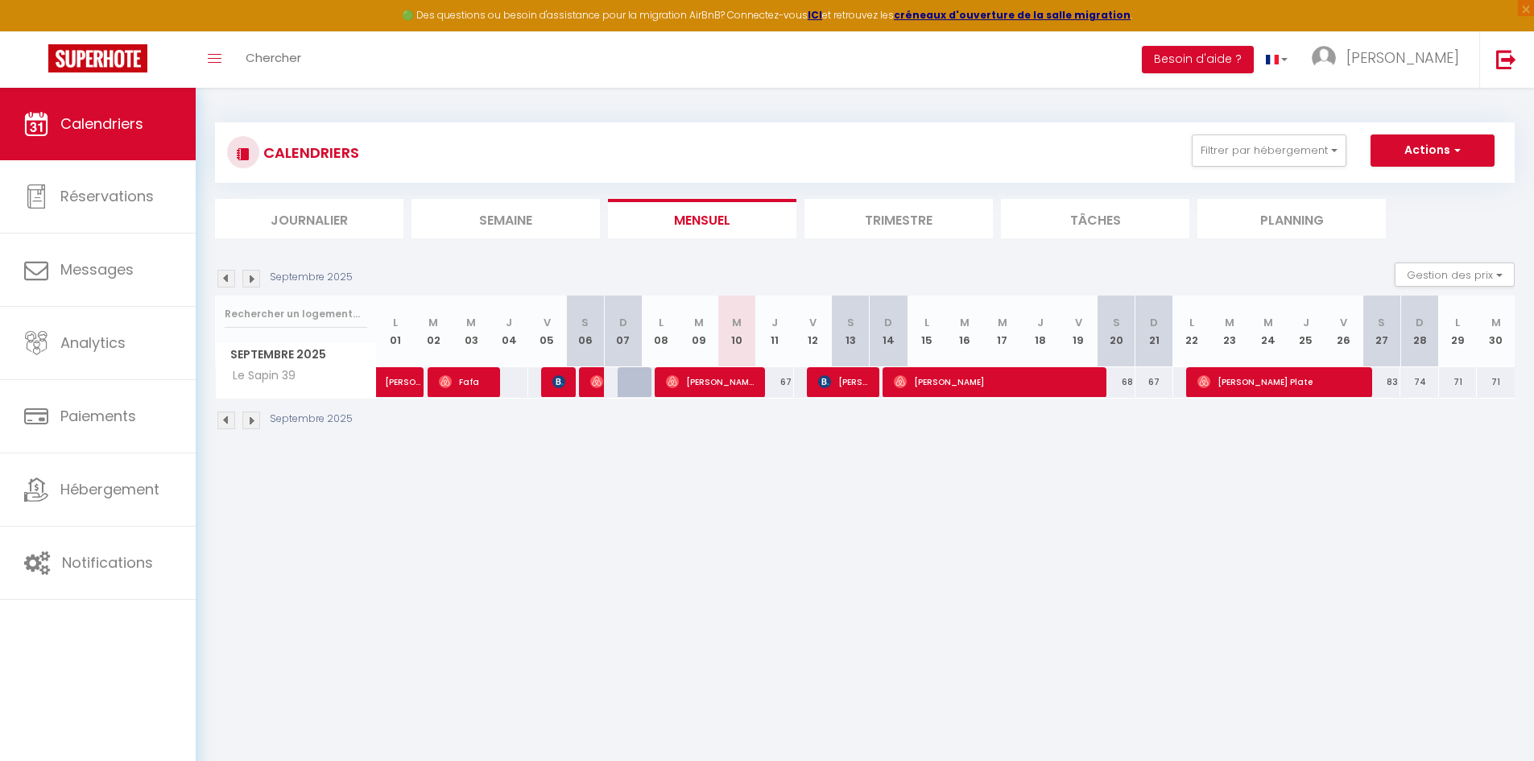
click at [1466, 384] on div "71" at bounding box center [1458, 382] width 38 height 30
type input "71"
type input "Lun 29 Septembre 2025"
type input "[DATE]"
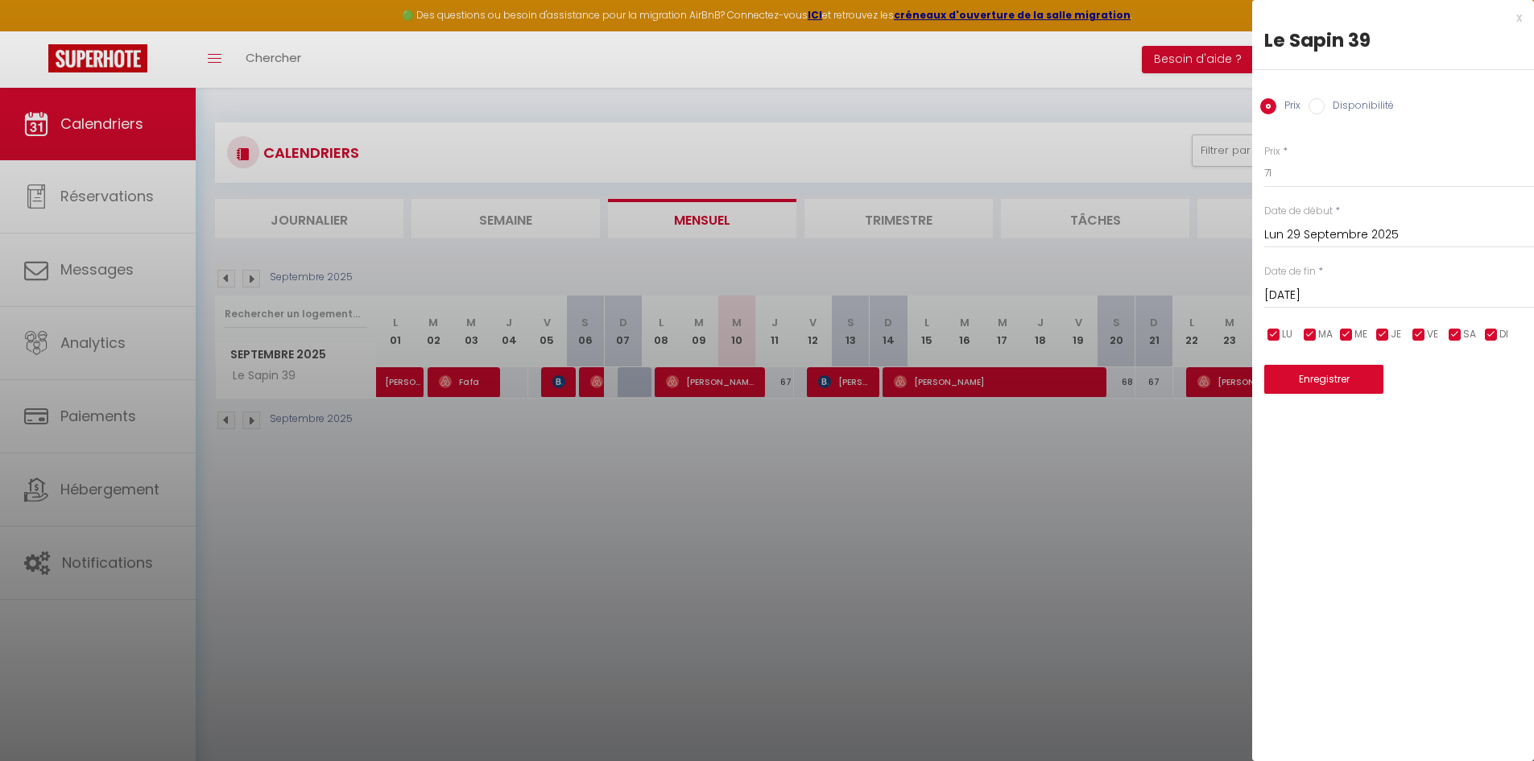
click at [1517, 22] on div "x" at bounding box center [1387, 17] width 270 height 19
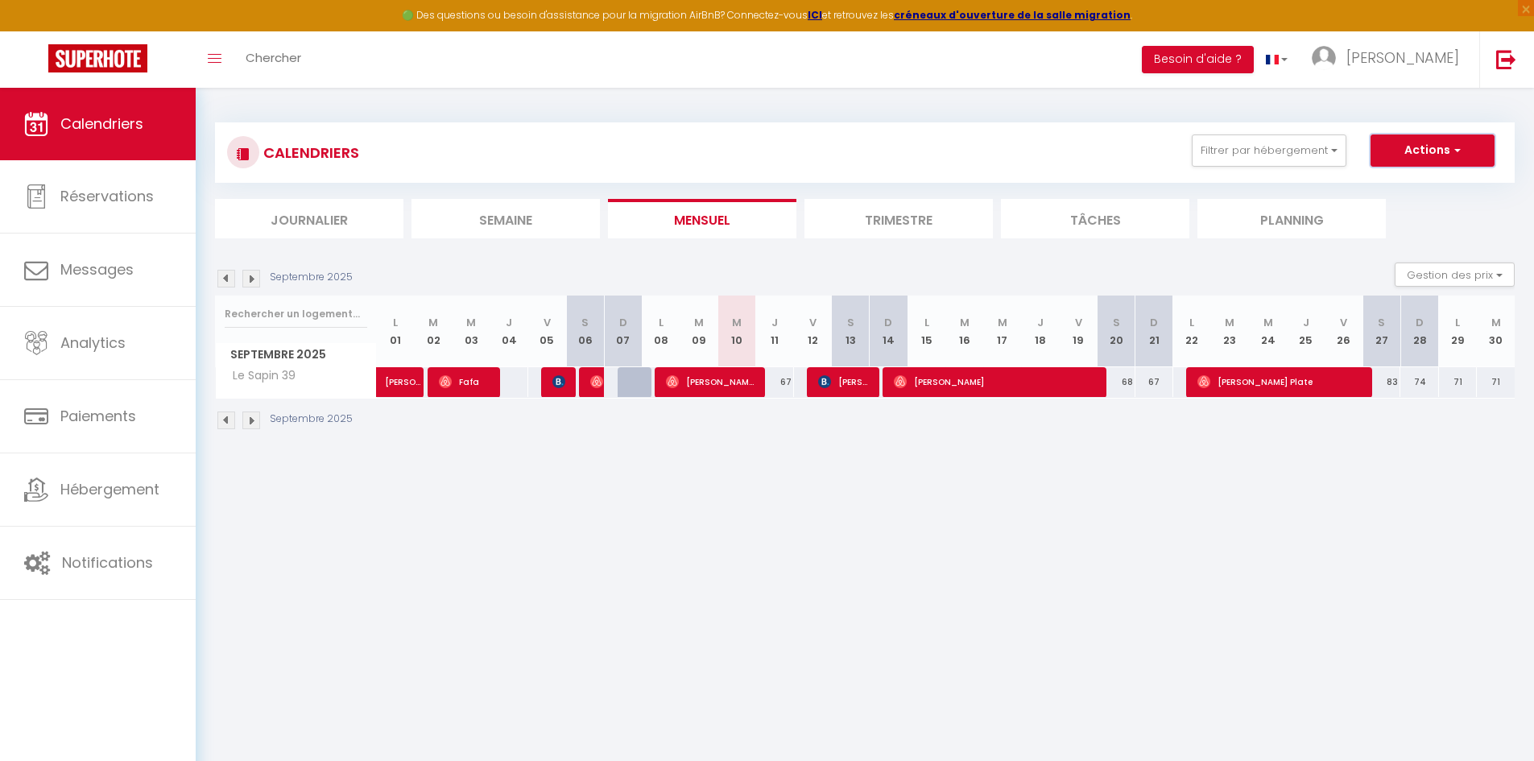
click at [1443, 156] on button "Actions" at bounding box center [1432, 150] width 124 height 32
click at [1398, 189] on link "Nouvelle réservation" at bounding box center [1415, 188] width 140 height 24
select select
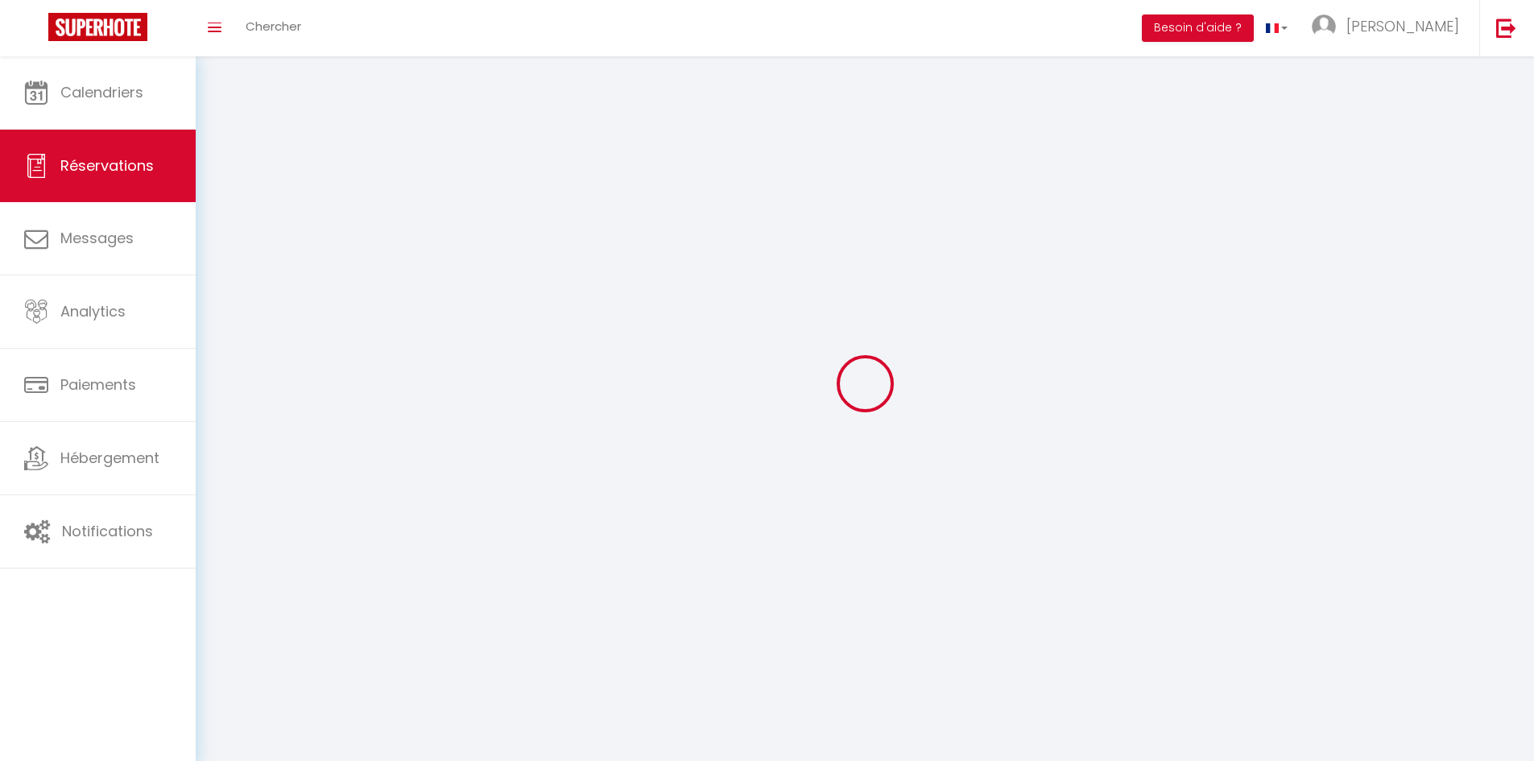
select select
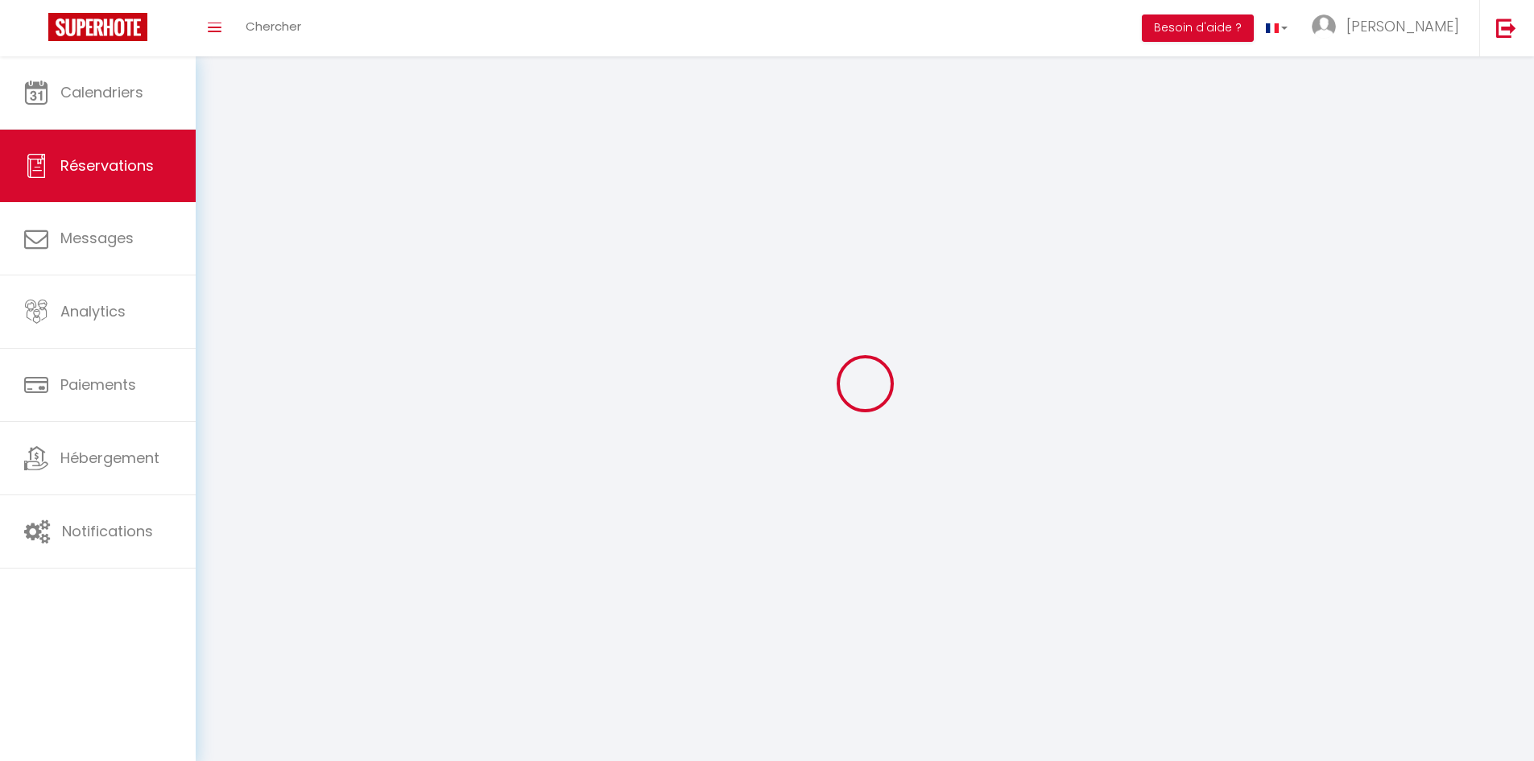
select select
checkbox input "false"
select select
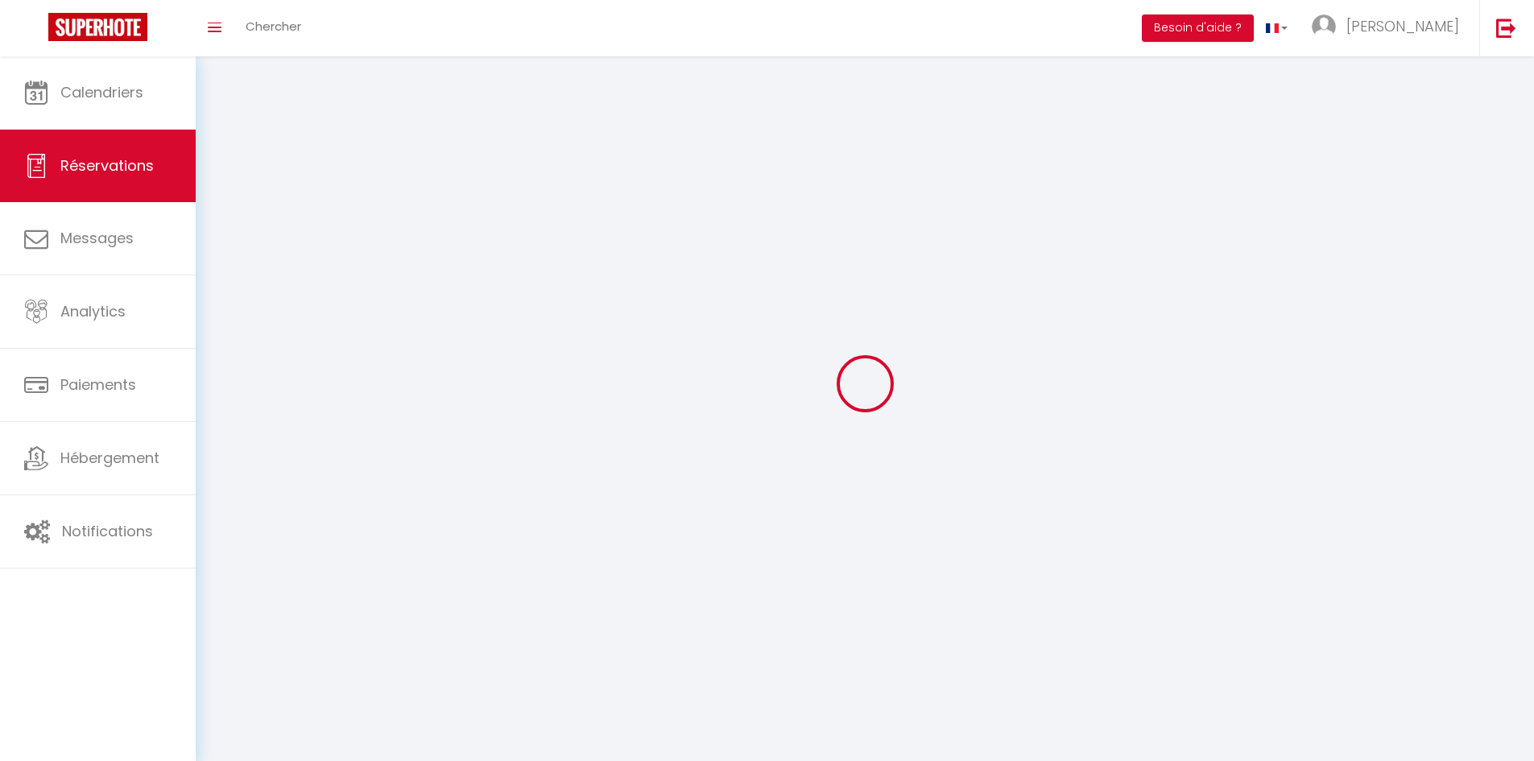
select select
checkbox input "false"
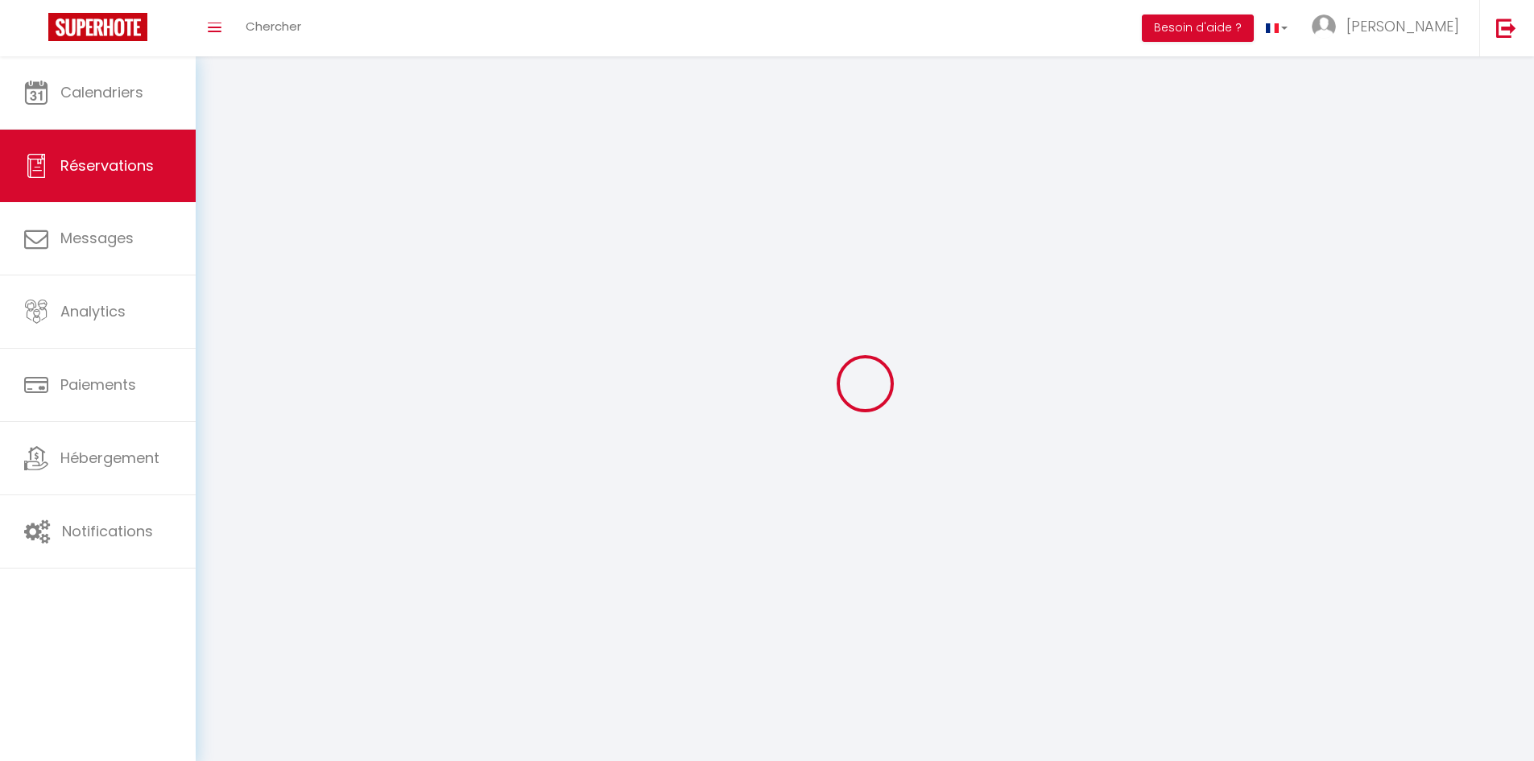
select select
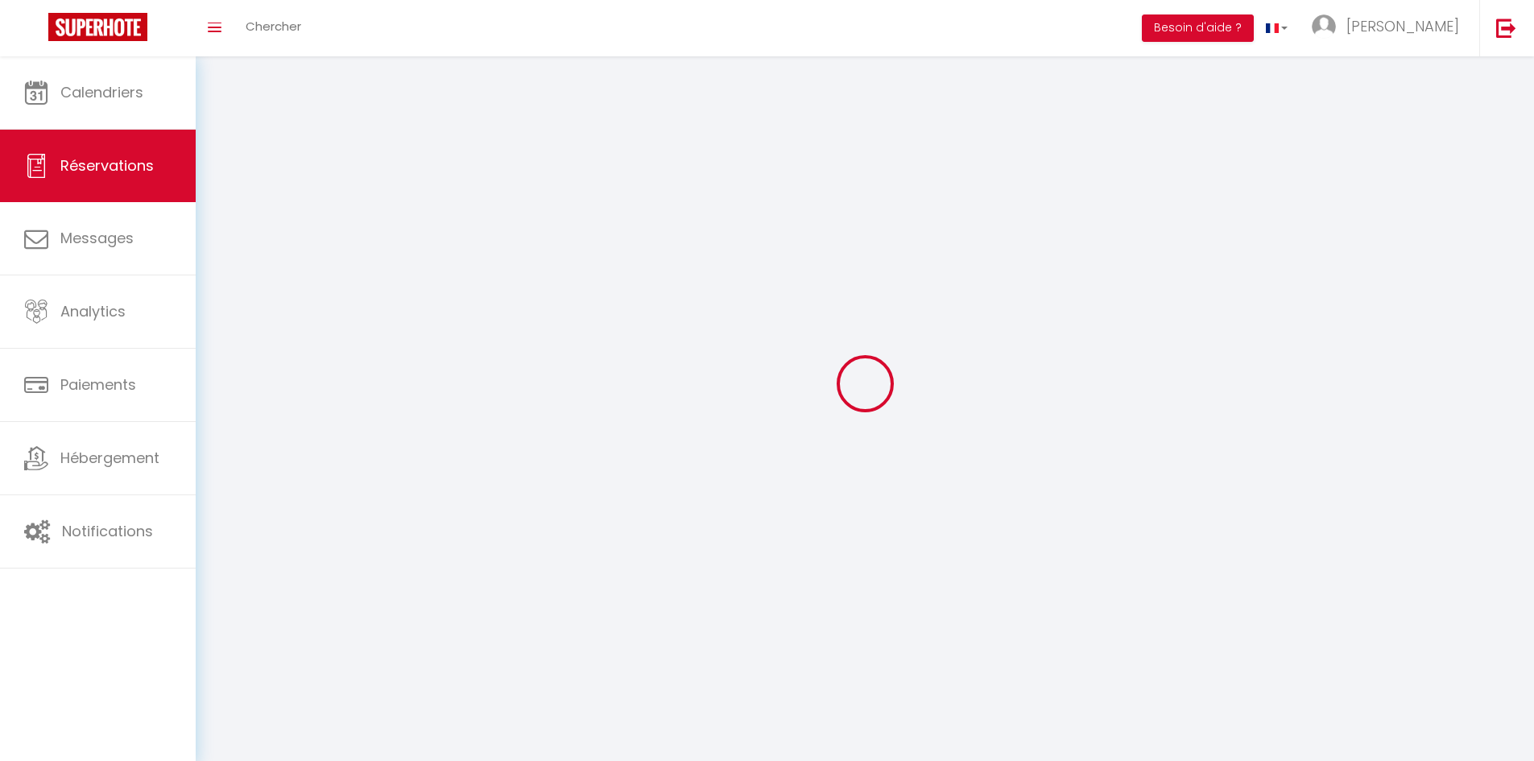
checkbox input "false"
select select
checkbox input "false"
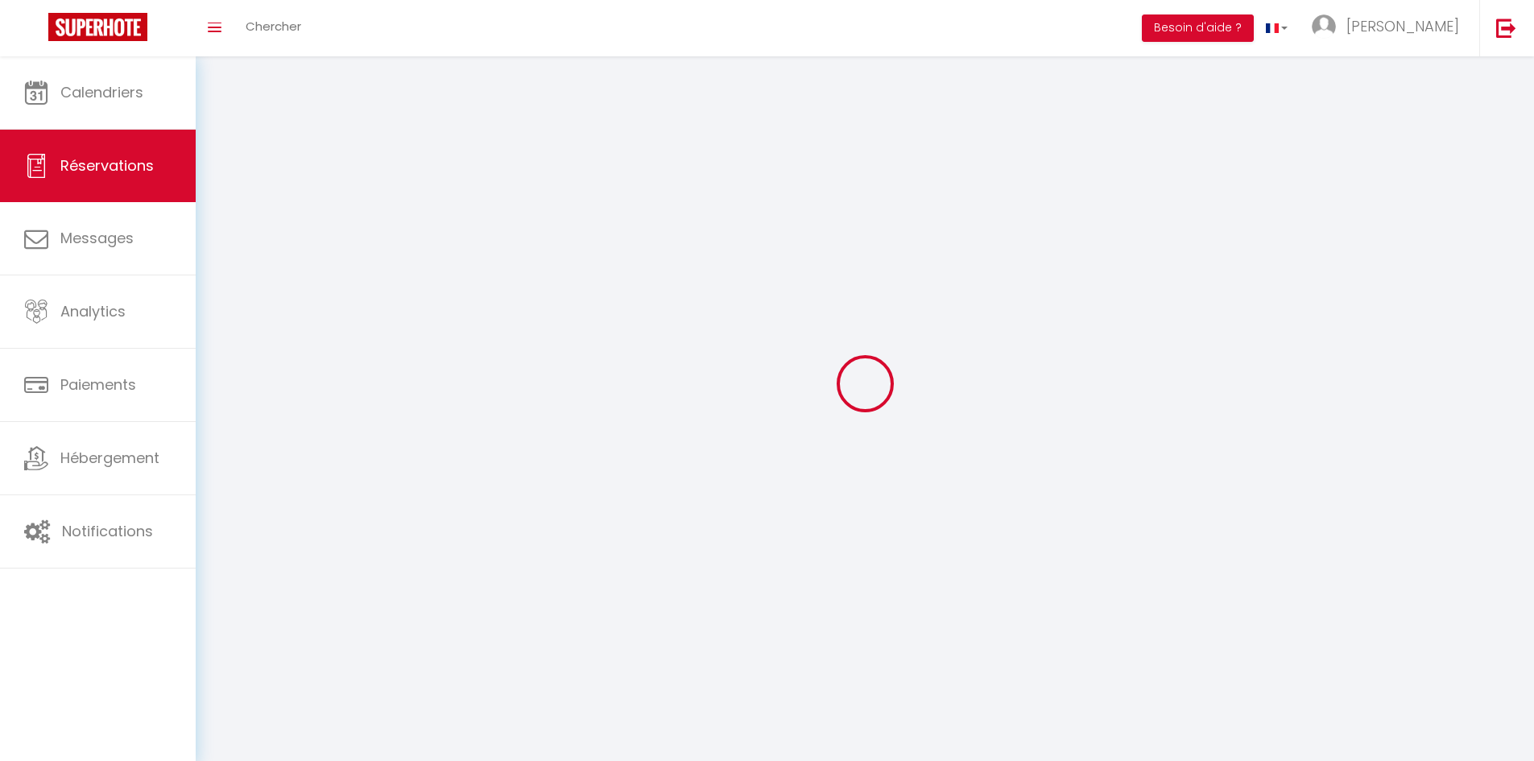
select select
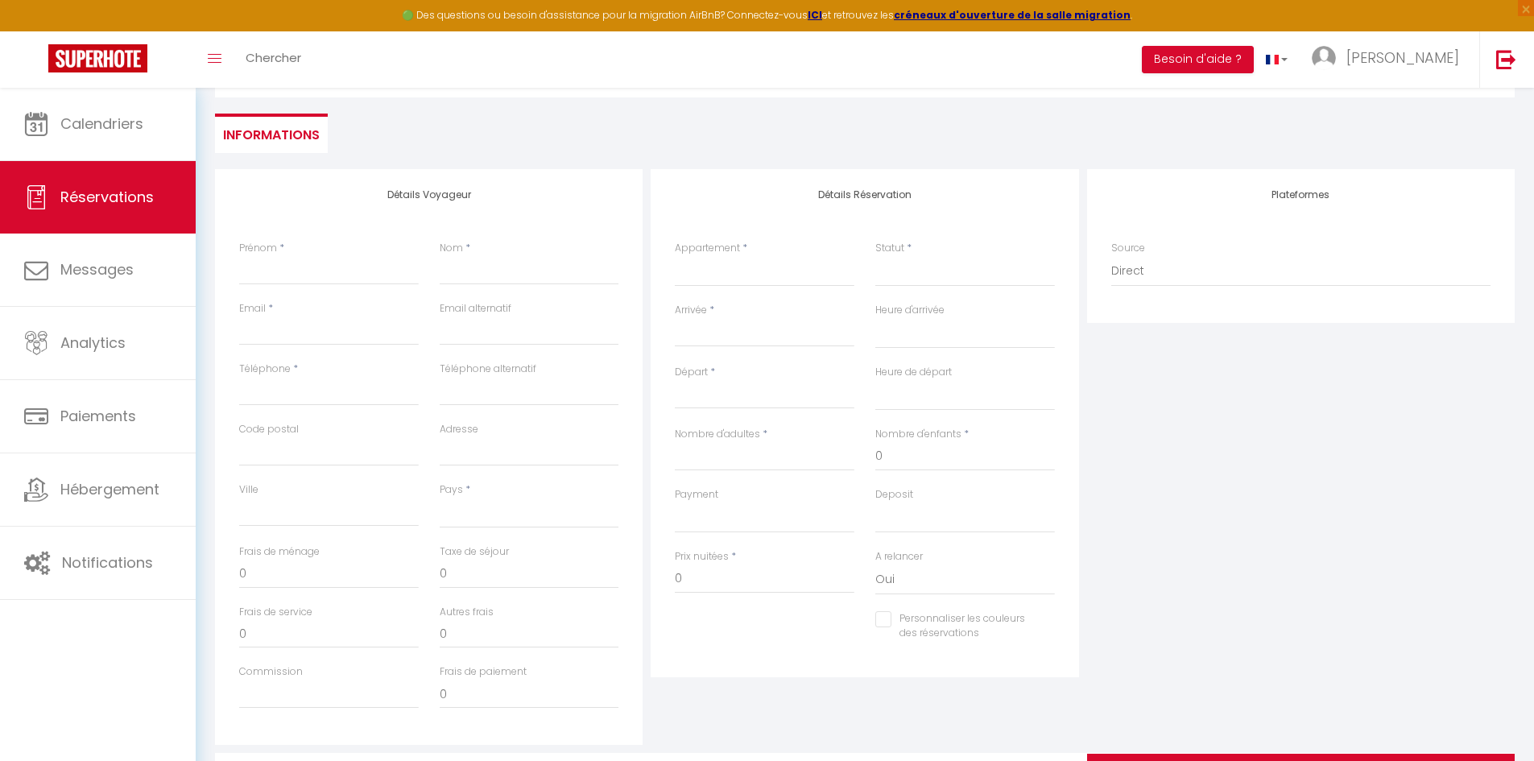
scroll to position [161, 0]
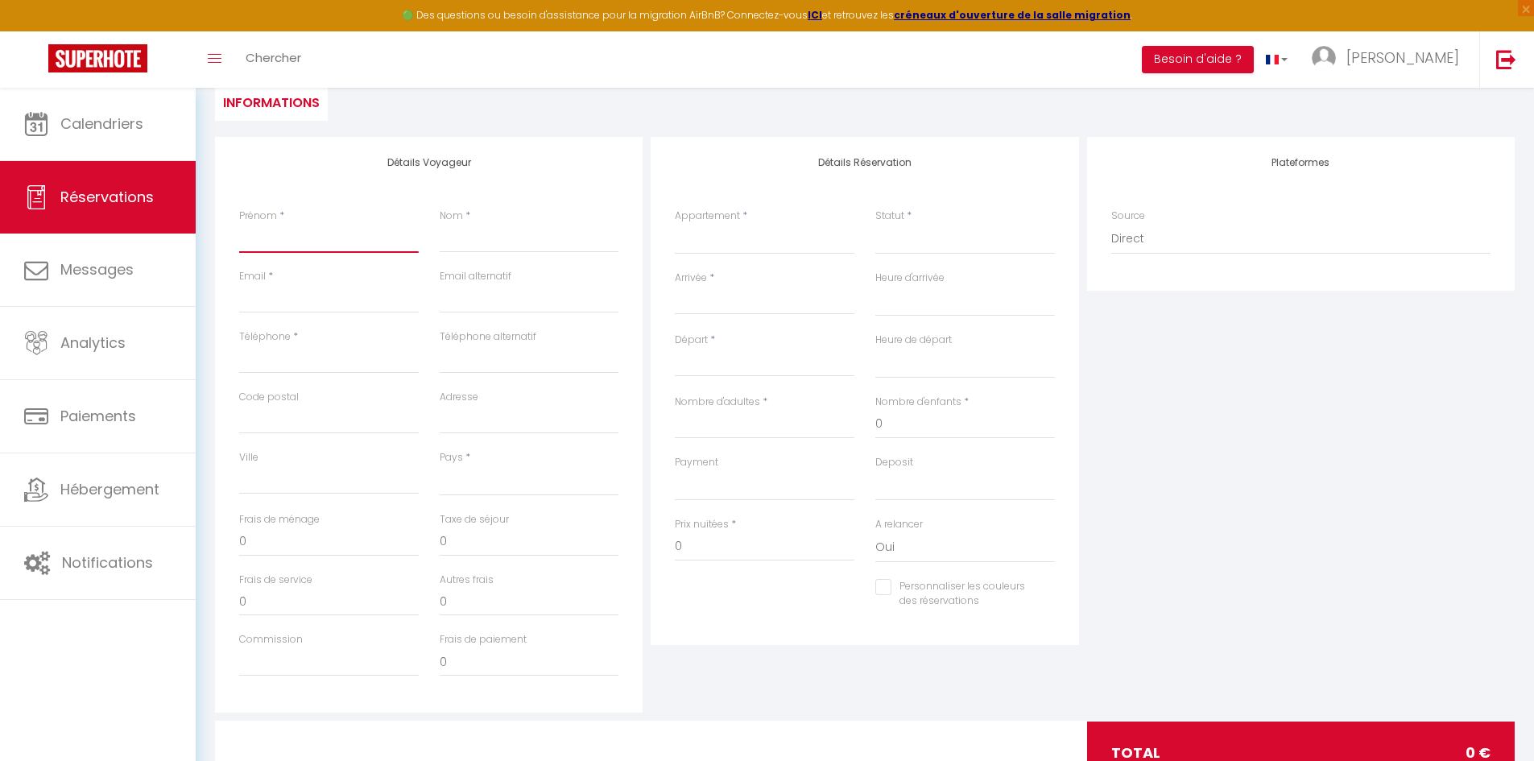
click at [287, 237] on input "Prénom" at bounding box center [329, 238] width 180 height 29
type input "M"
select select
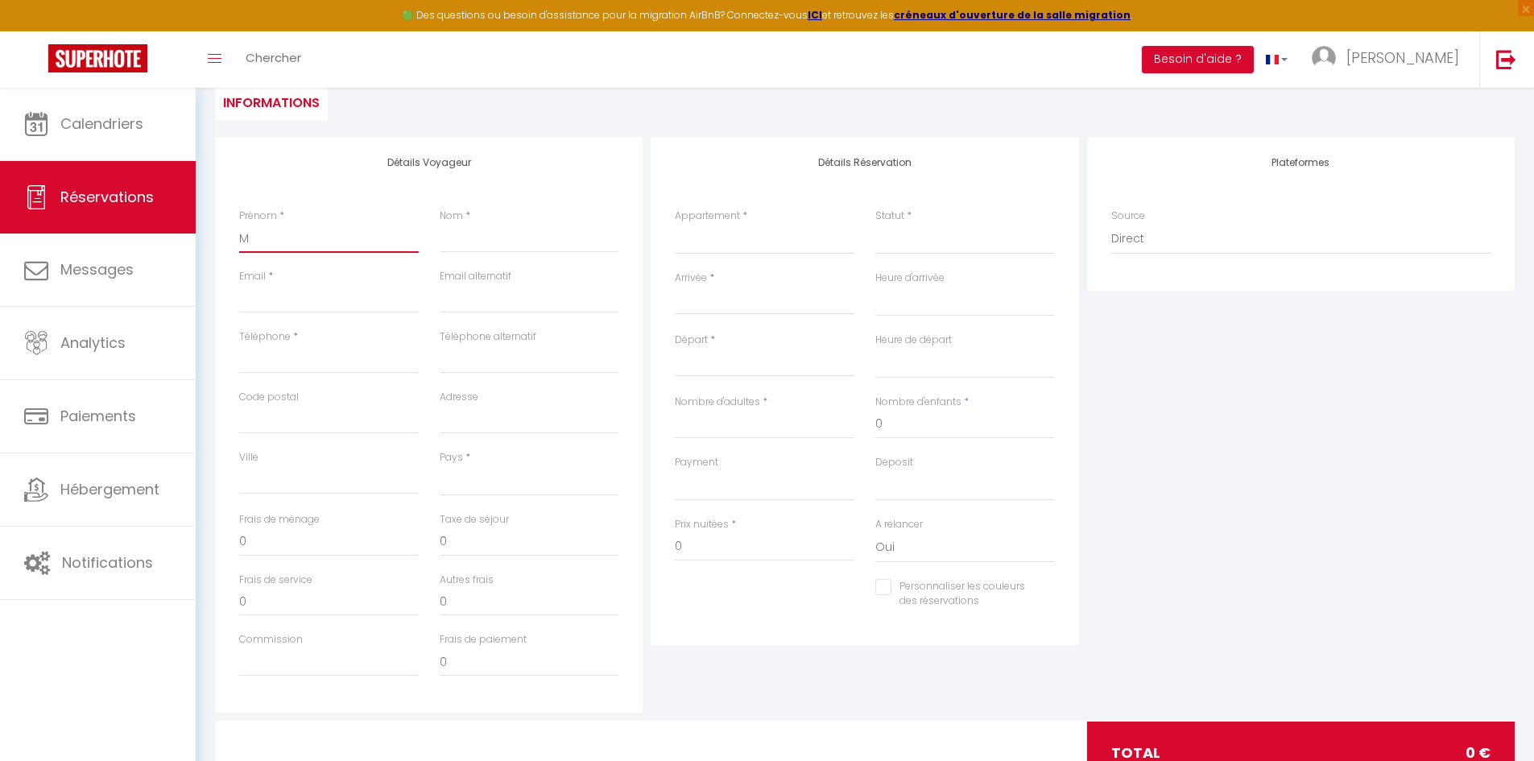
select select
checkbox input "false"
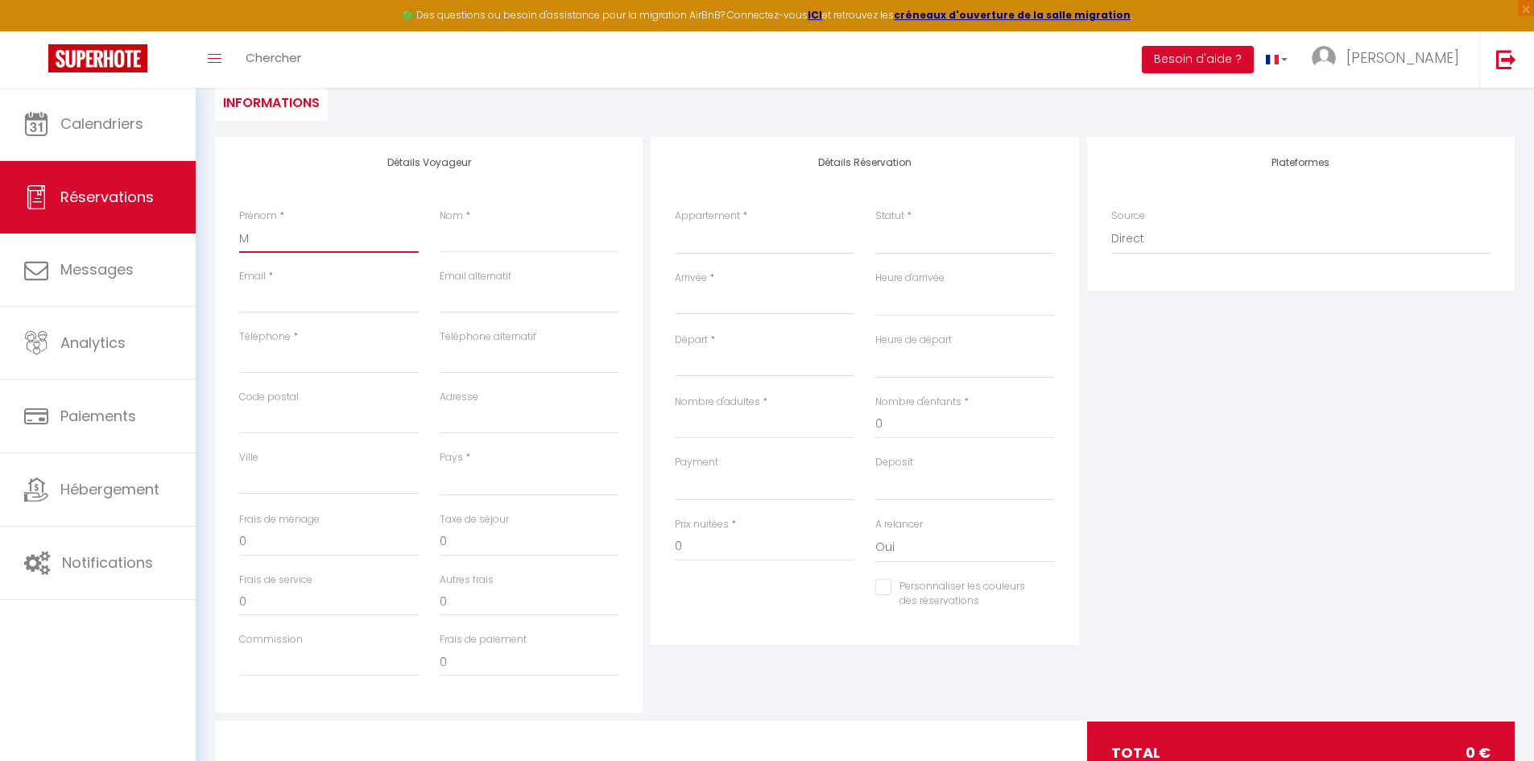
type input "Ma"
select select
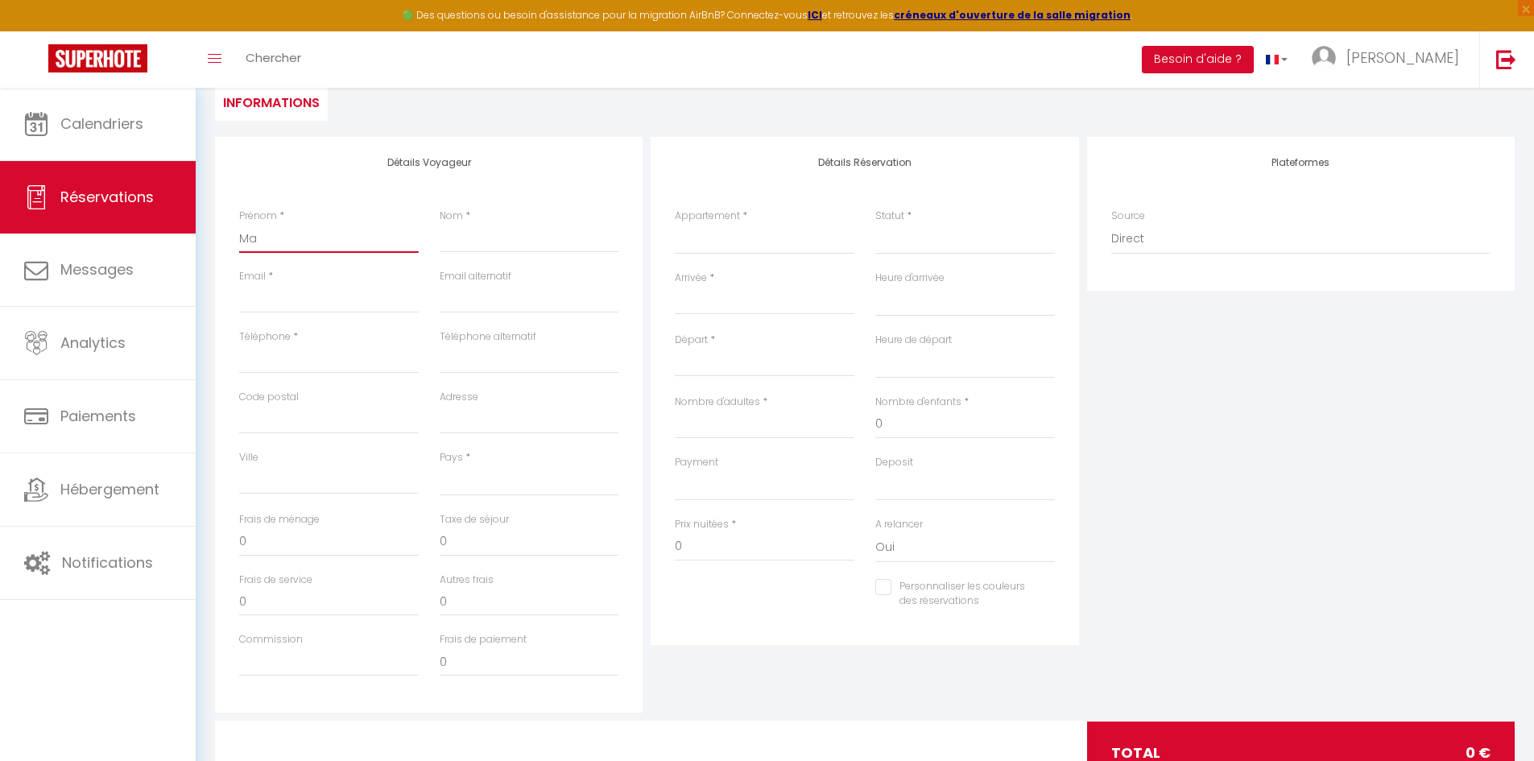
select select
checkbox input "false"
type input "Max"
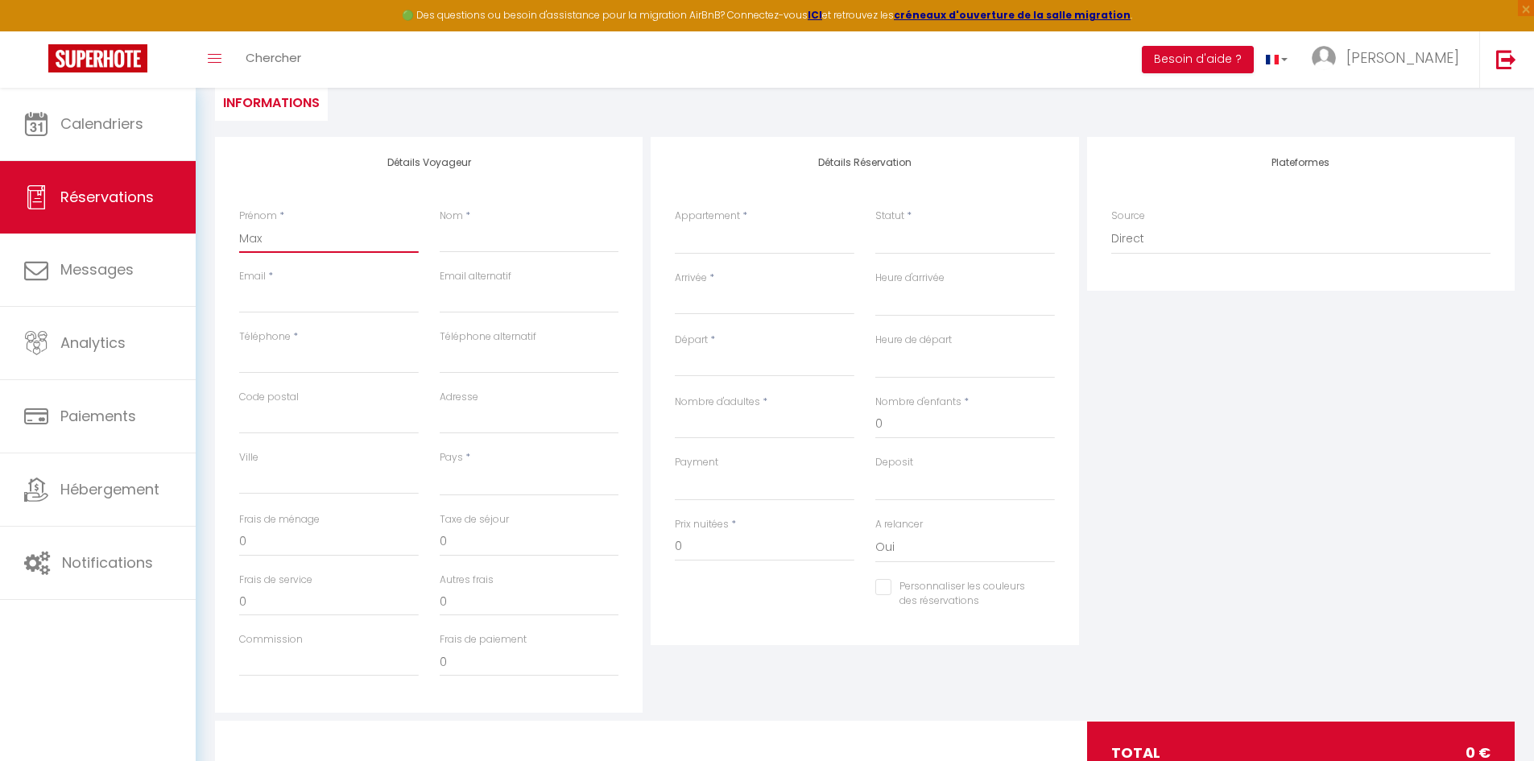
select select
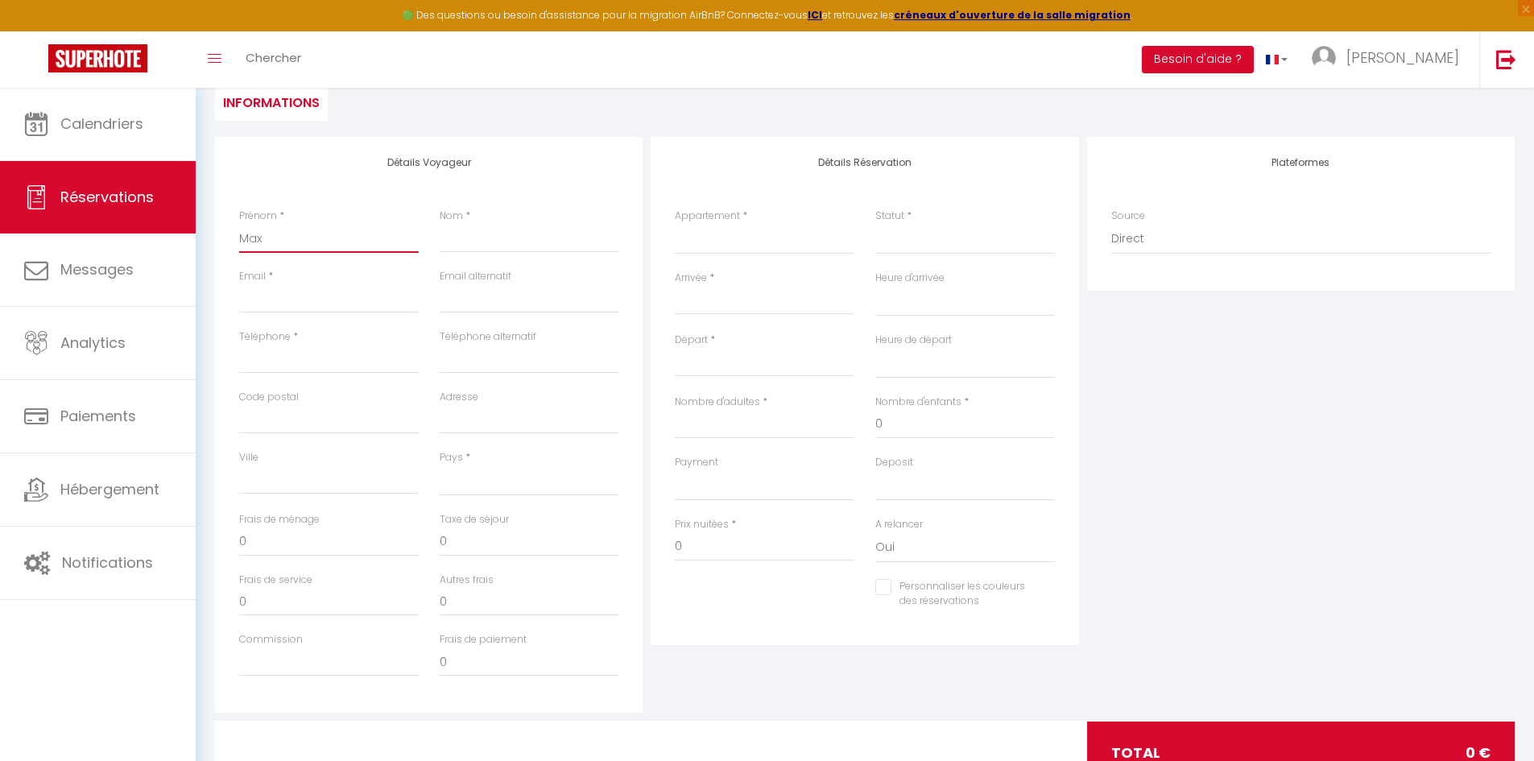
select select
checkbox input "false"
type input "Maxi"
select select
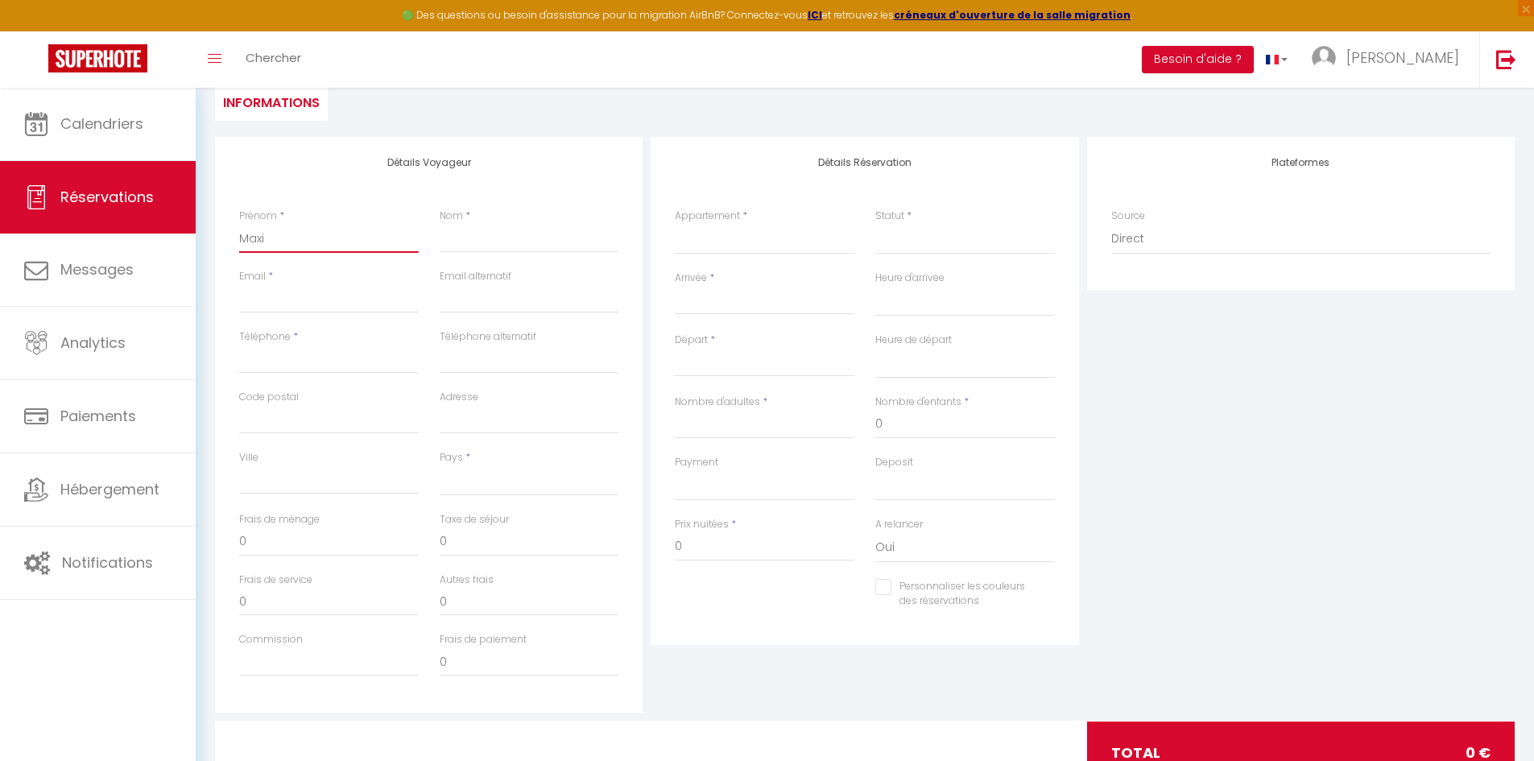
select select
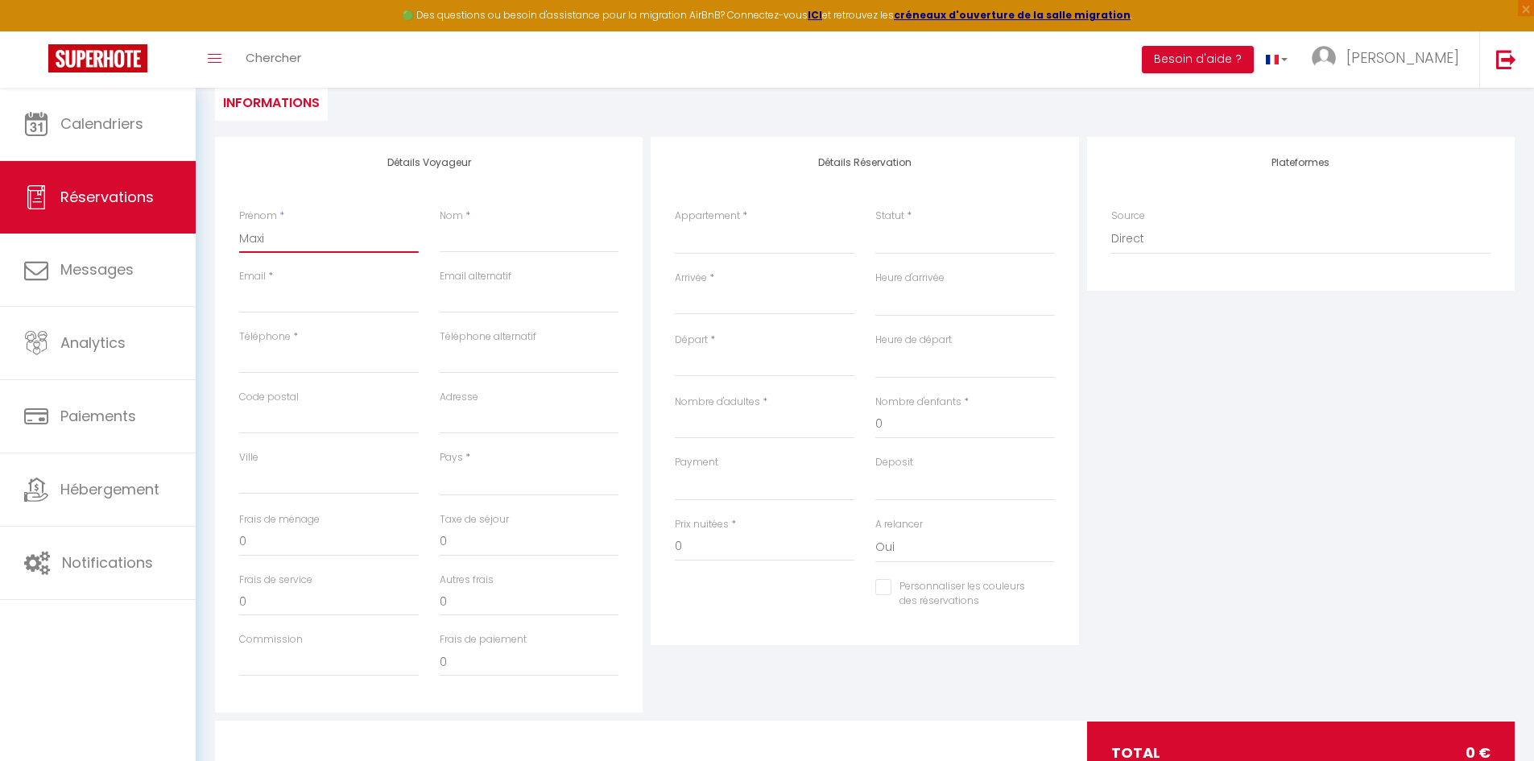
select select
checkbox input "false"
type input "Maxim"
select select
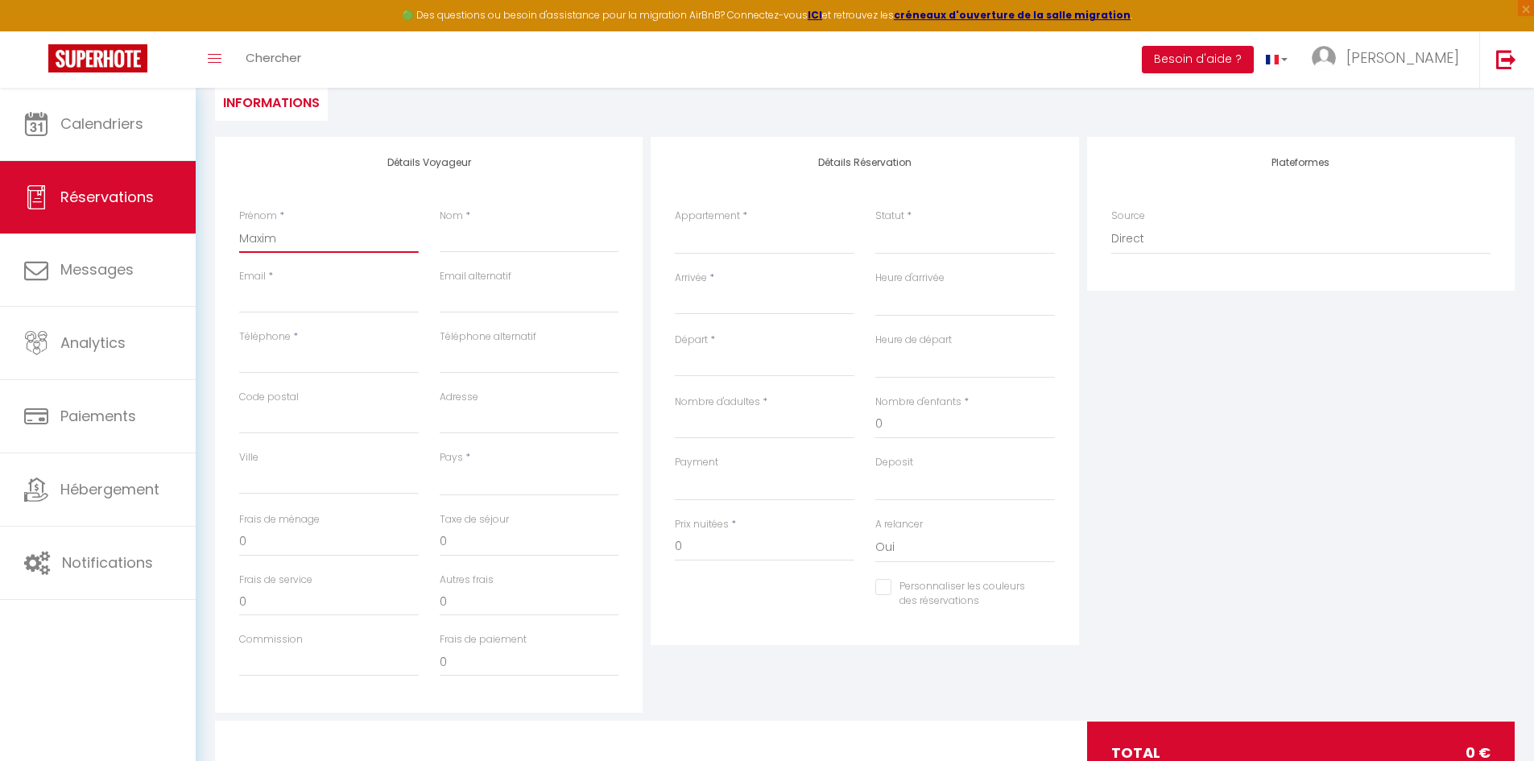
select select
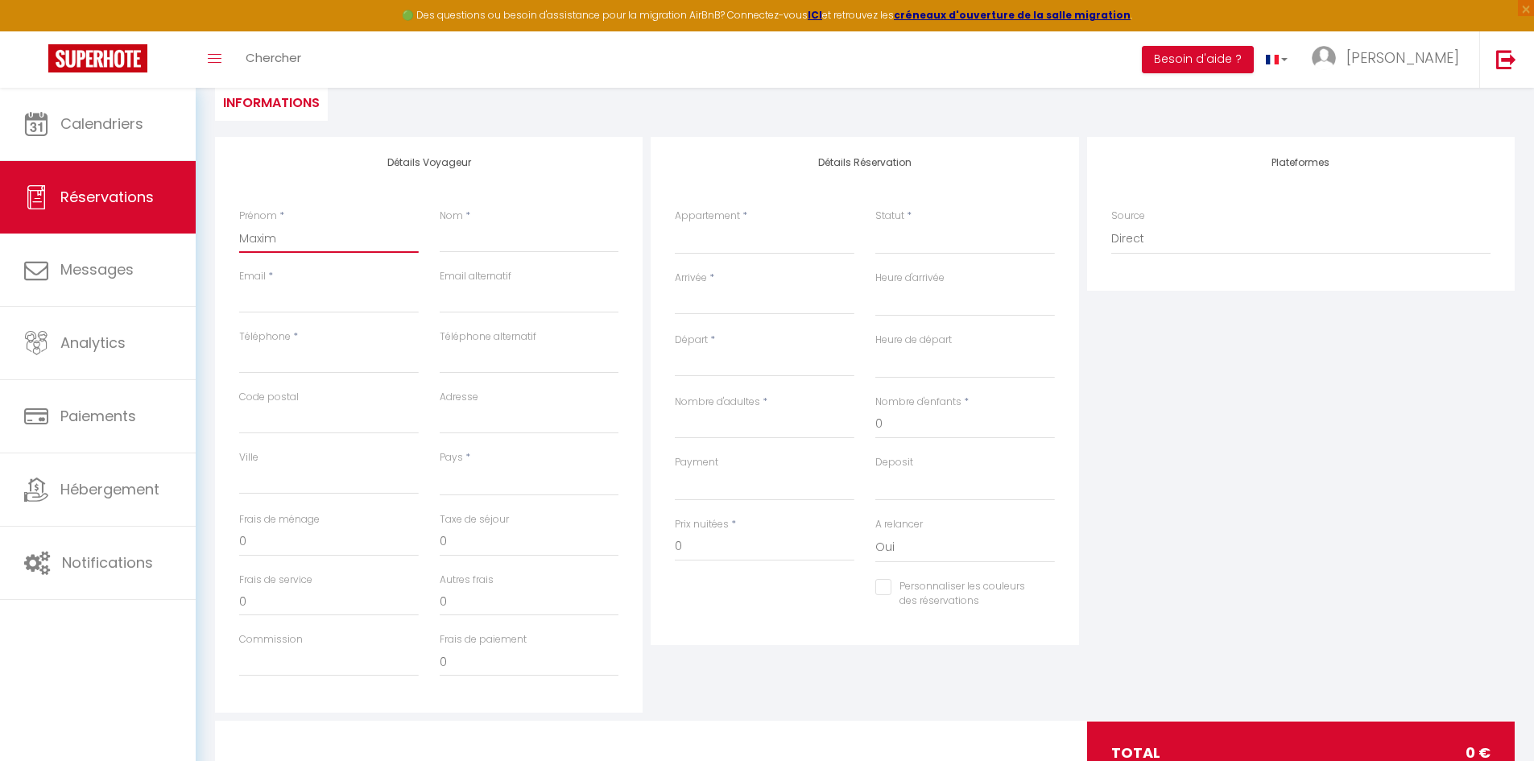
checkbox input "false"
type input "[PERSON_NAME]"
select select
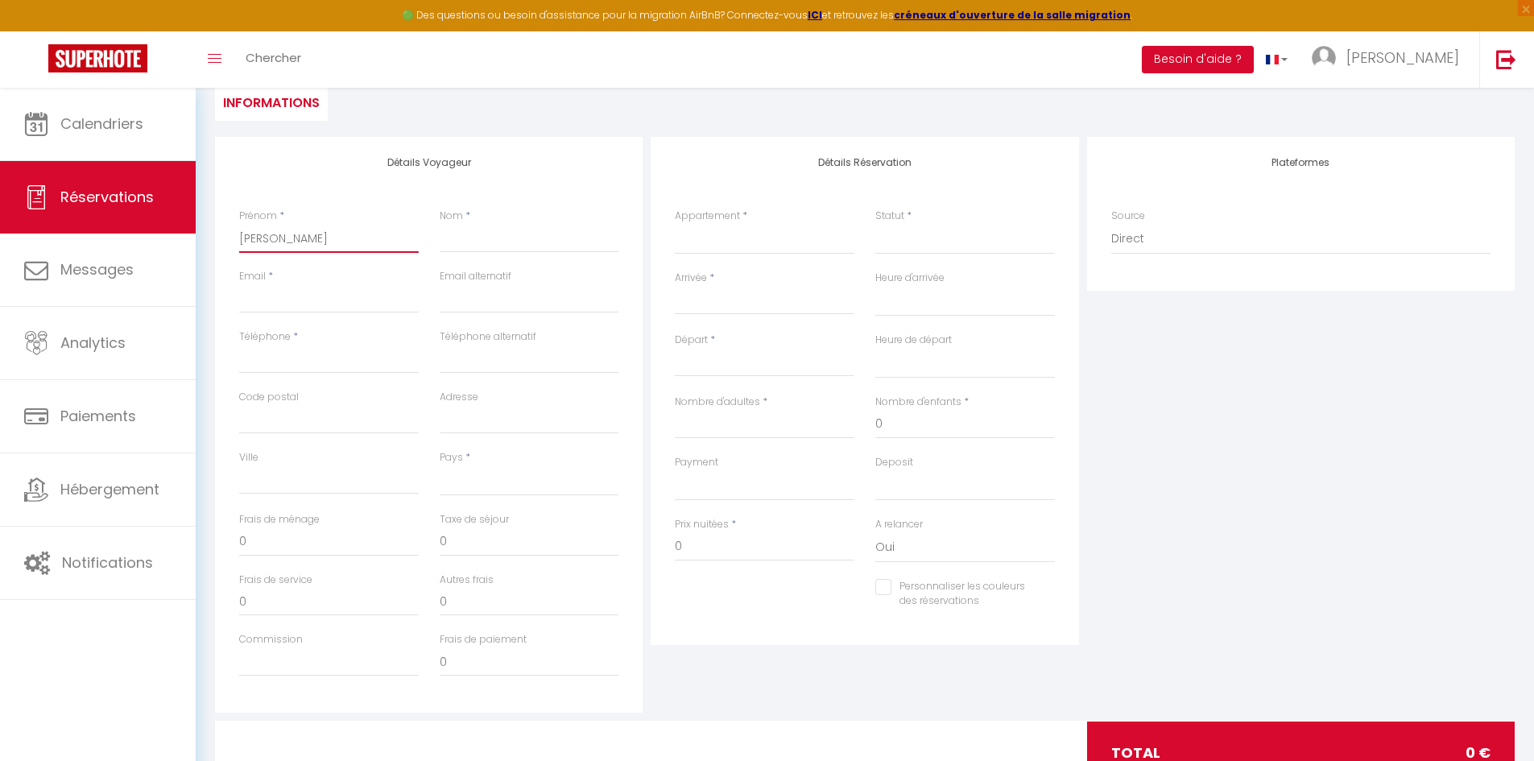
select select
checkbox input "false"
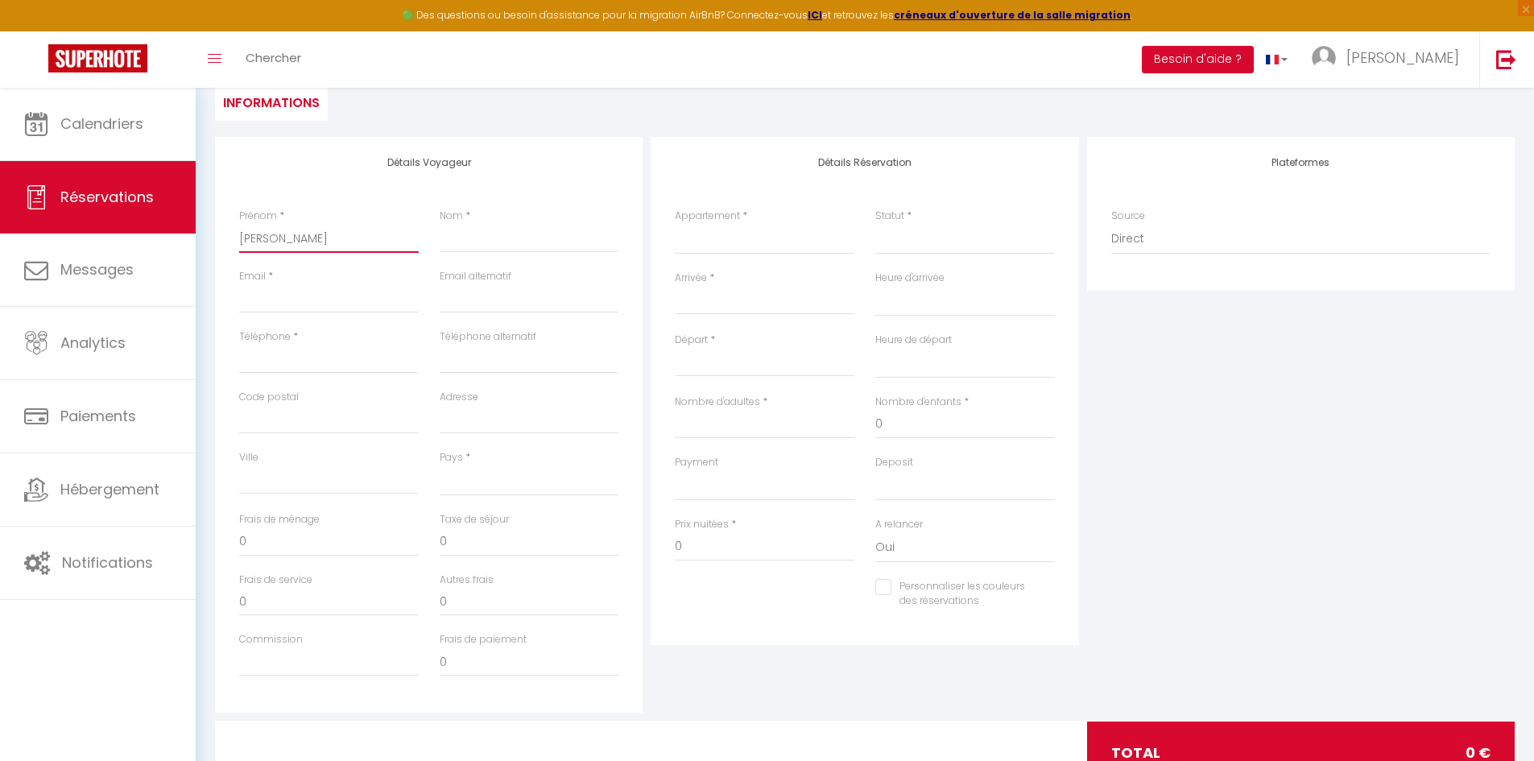
drag, startPoint x: 295, startPoint y: 238, endPoint x: 213, endPoint y: 233, distance: 82.3
click at [213, 233] on div "Détails Voyageur Prénom * [PERSON_NAME] * Email * Email alternatif Téléphone * …" at bounding box center [429, 425] width 436 height 576
type input "T"
select select
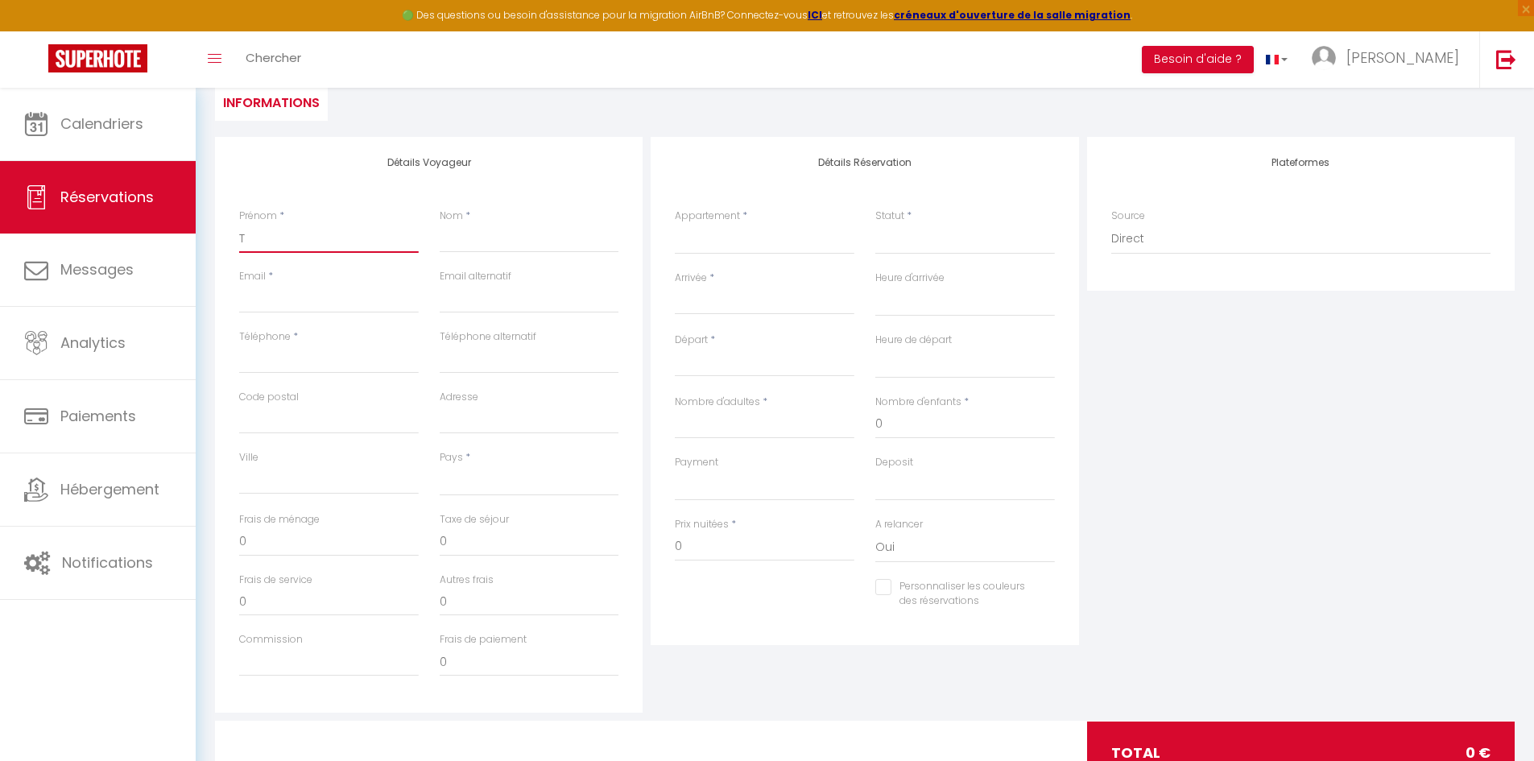
select select
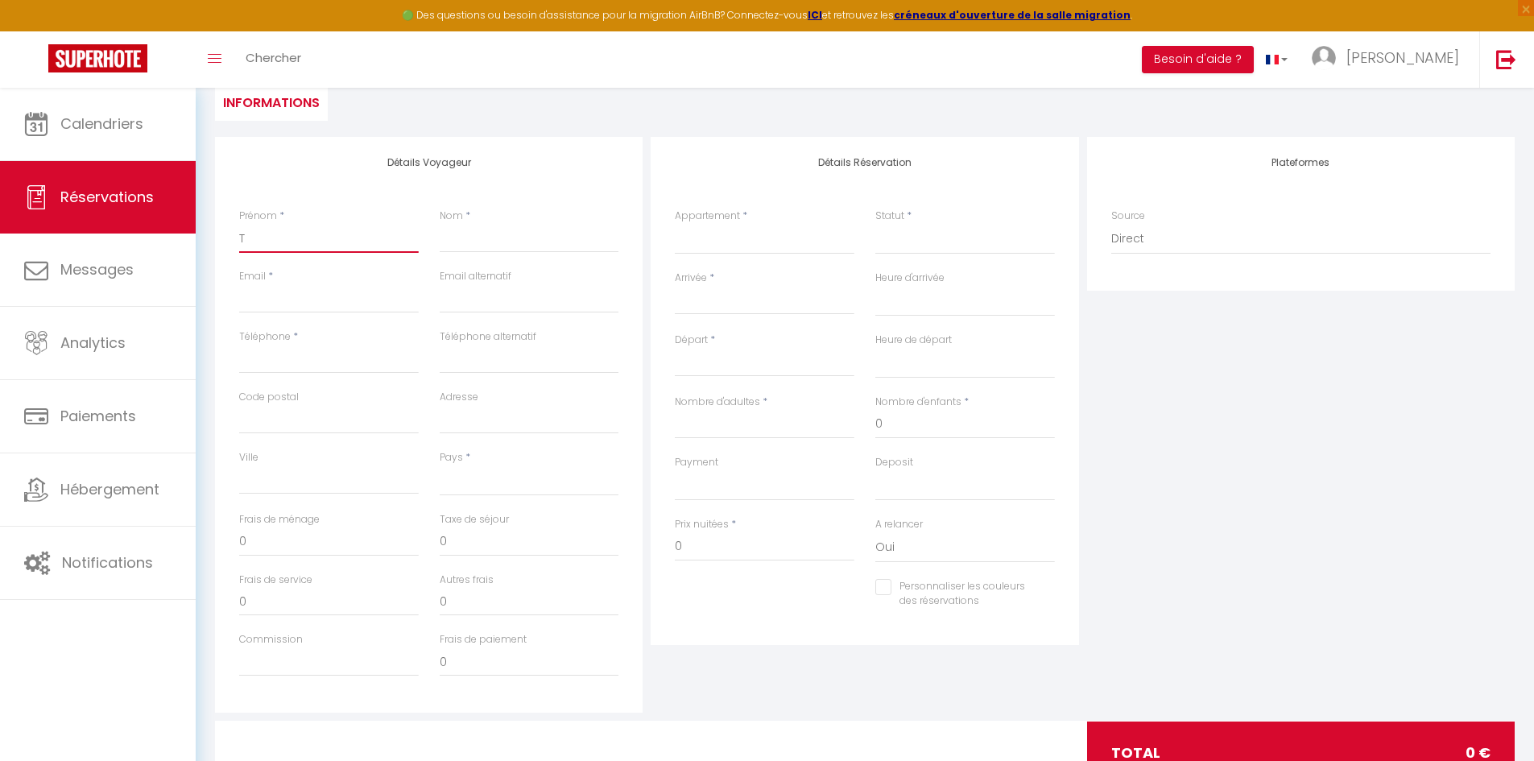
checkbox input "false"
type input "Te"
select select
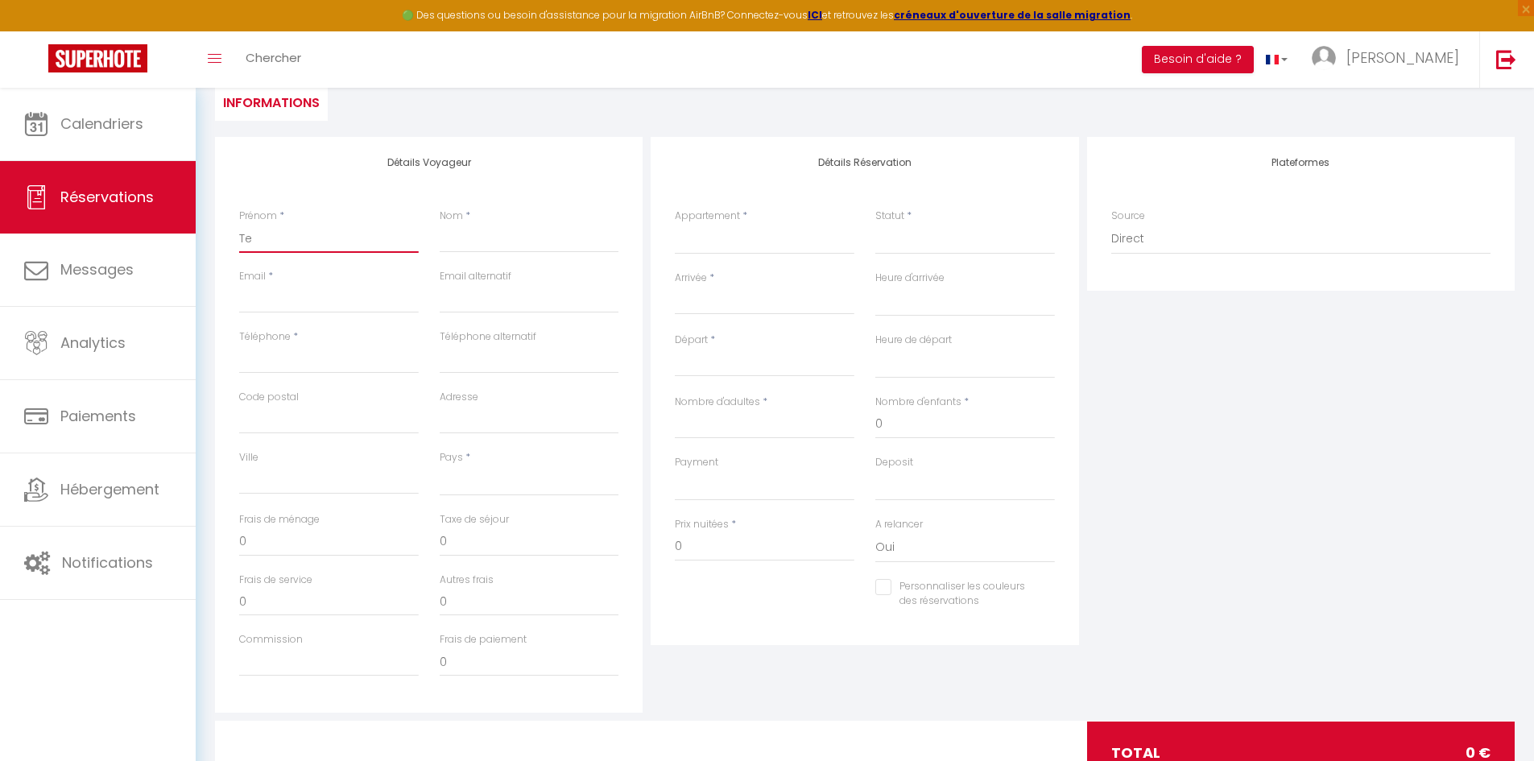
select select
checkbox input "false"
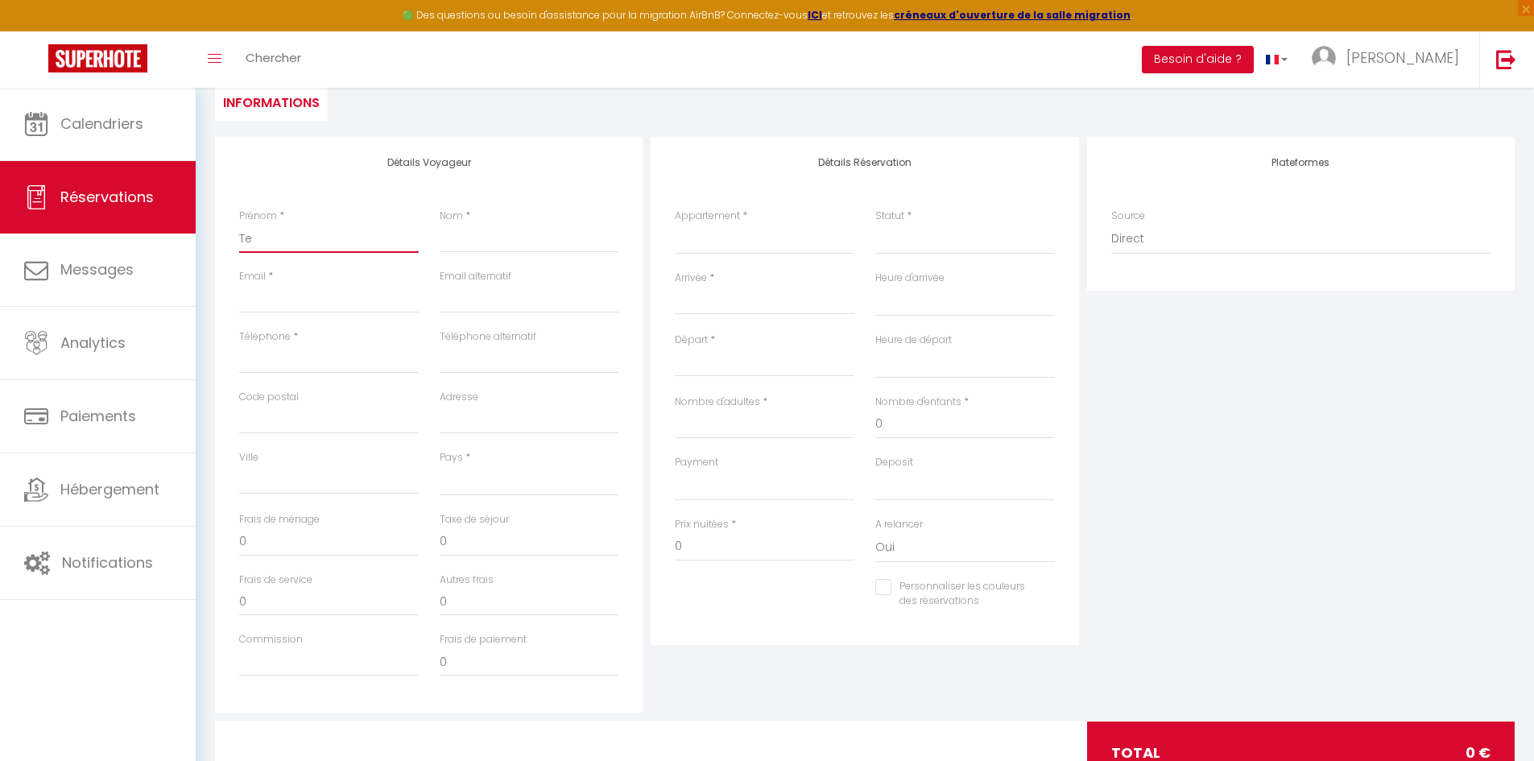
type input "Tes"
select select
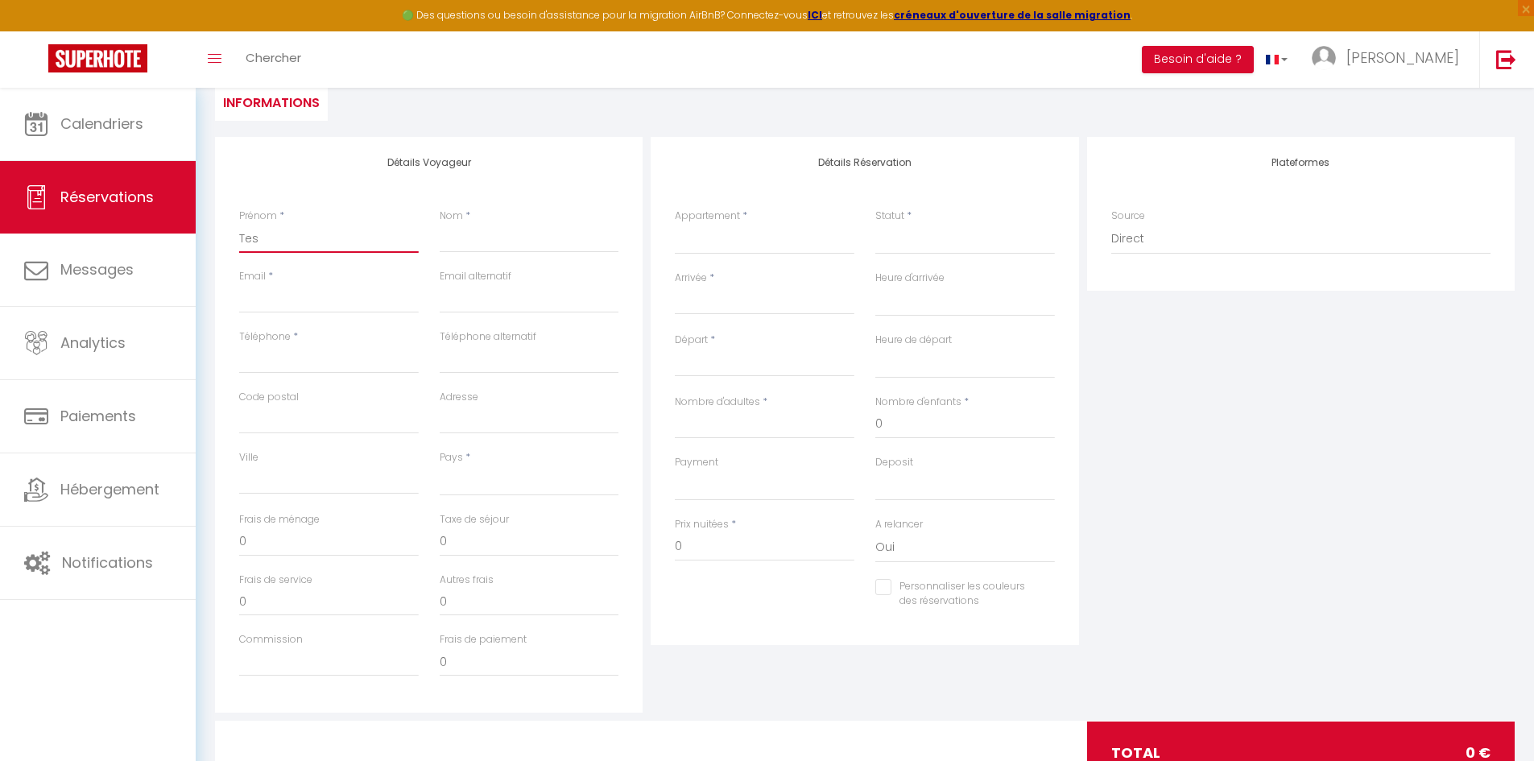
select select
checkbox input "false"
type input "Test"
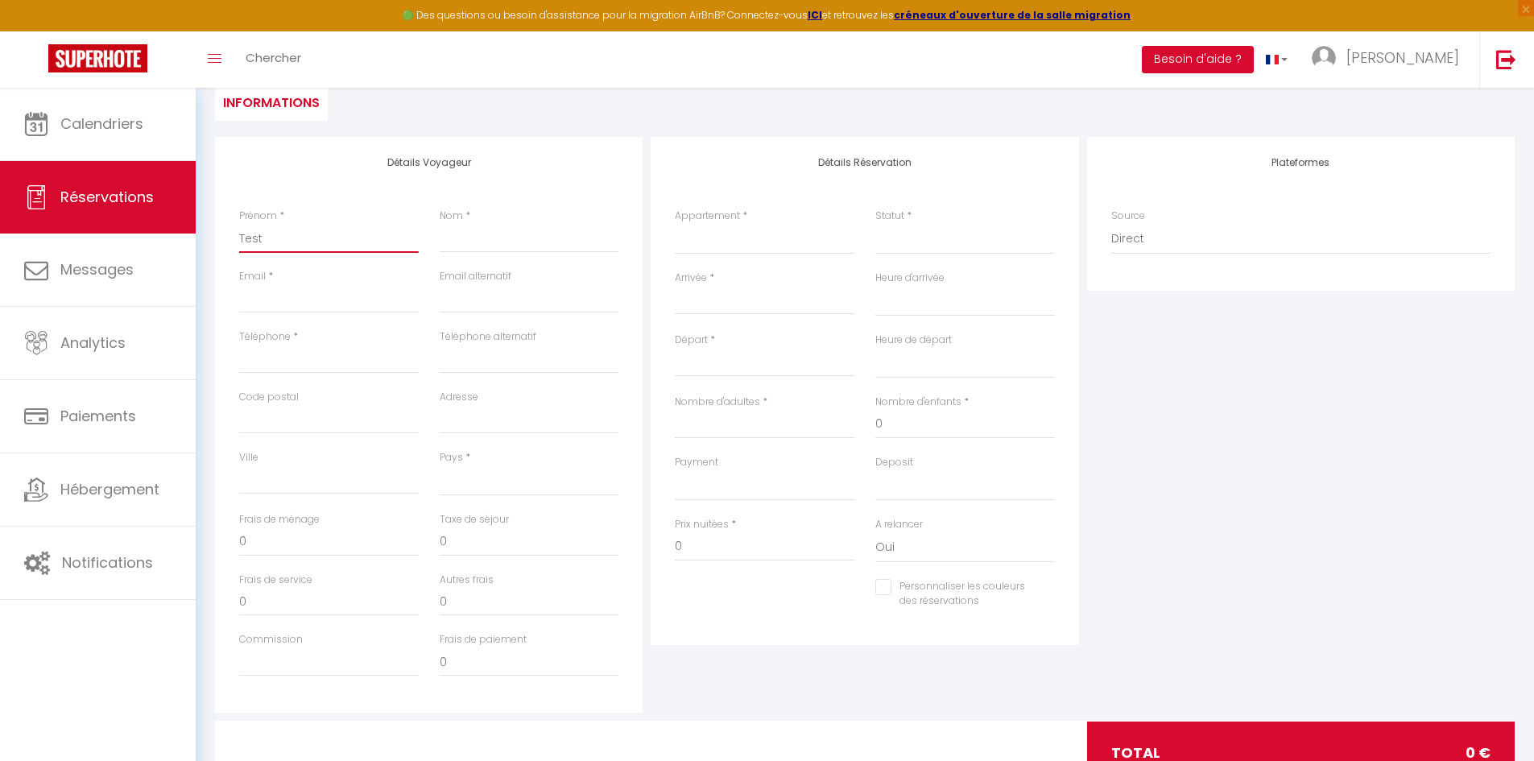
select select
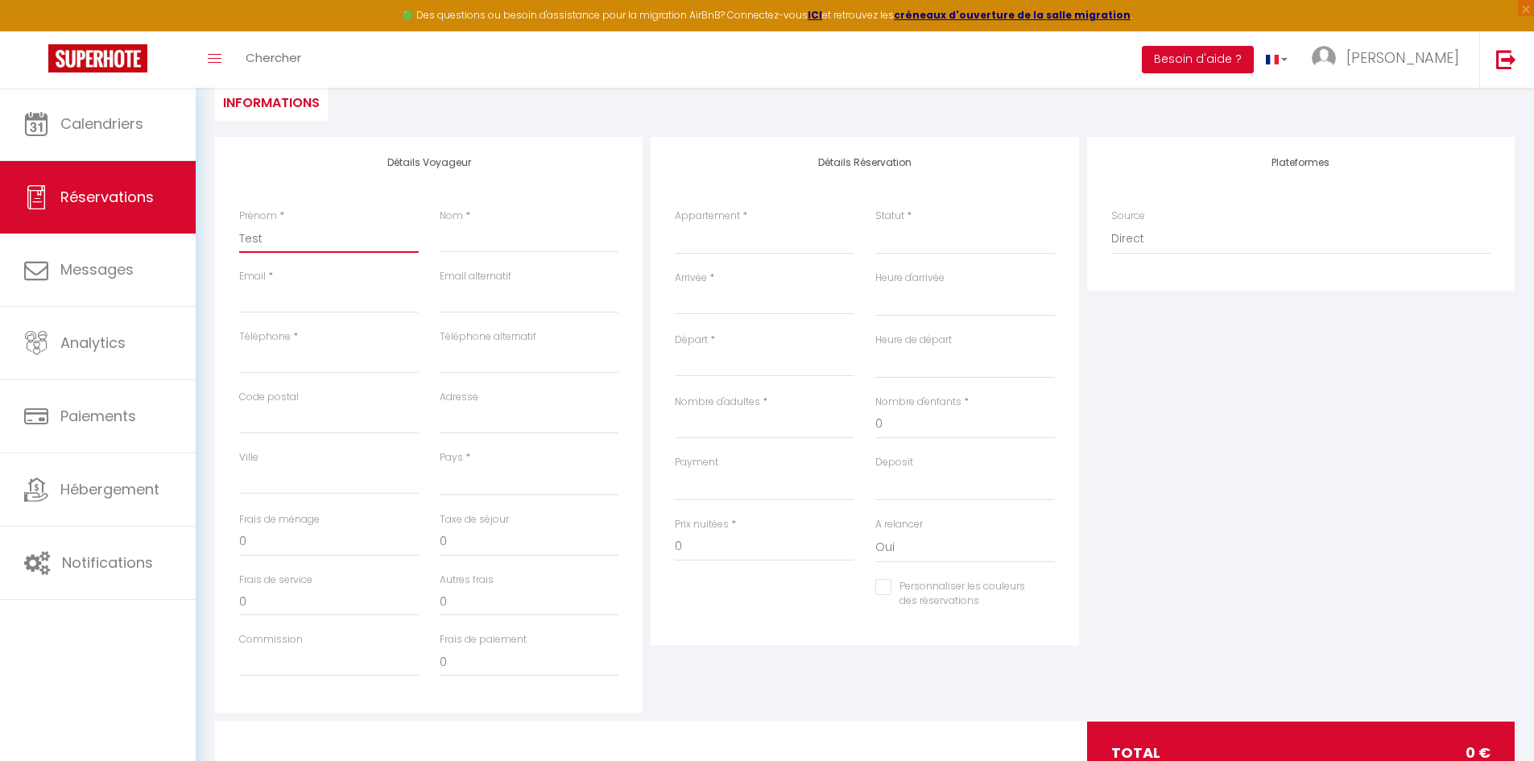
select select
checkbox input "false"
type input "Test"
click at [489, 241] on input "Nom" at bounding box center [530, 238] width 180 height 29
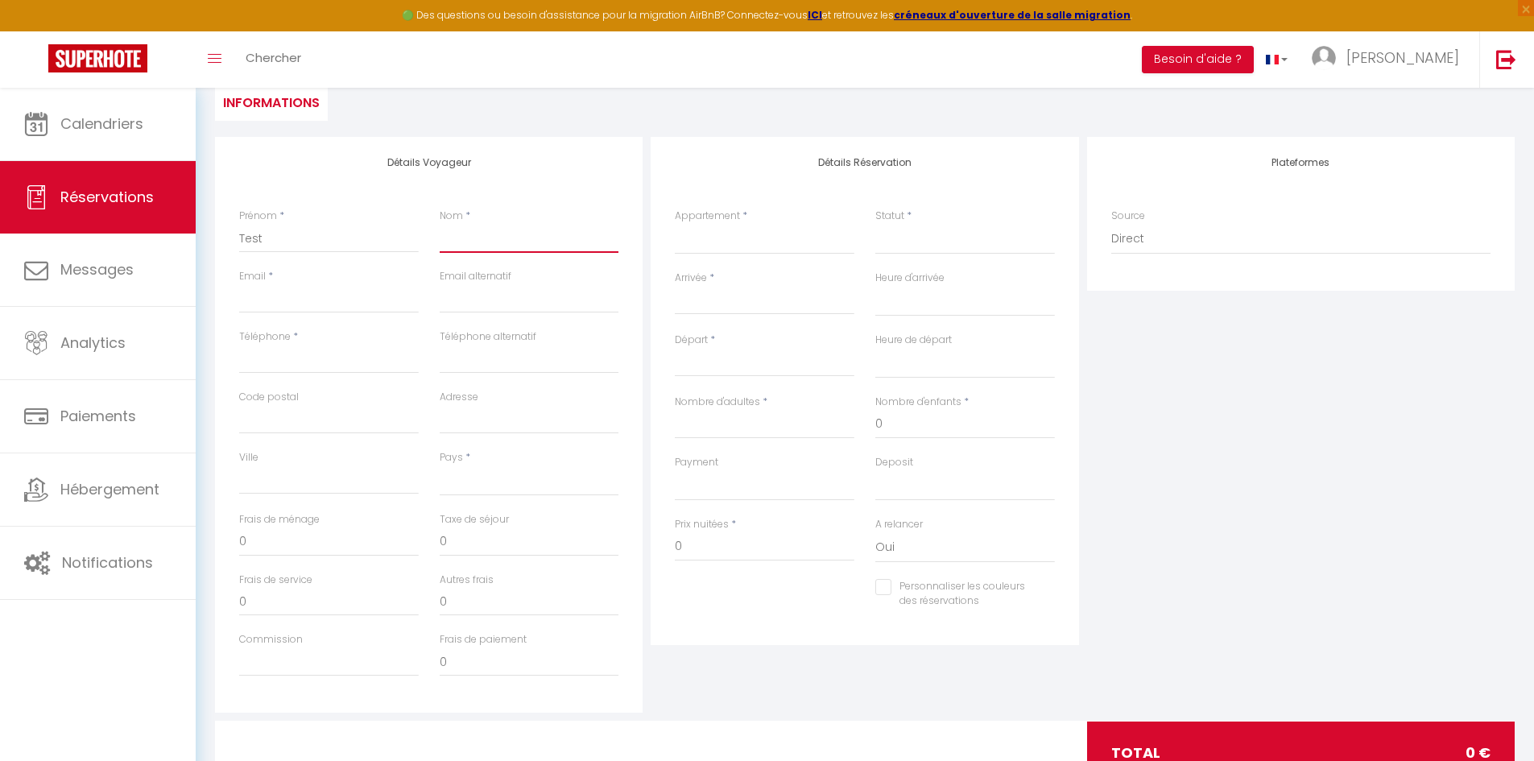
type input "T"
select select
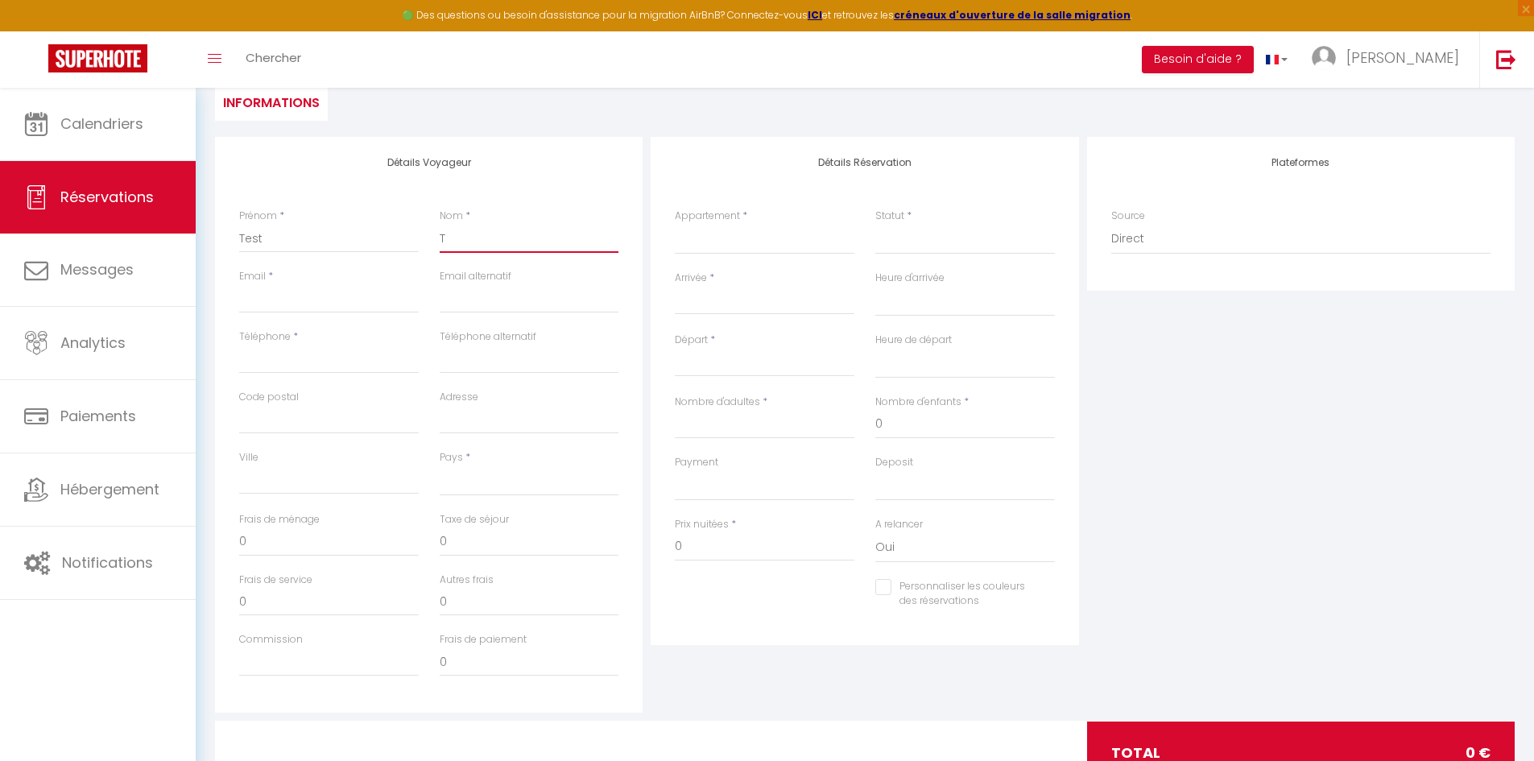
select select
checkbox input "false"
type input "Te"
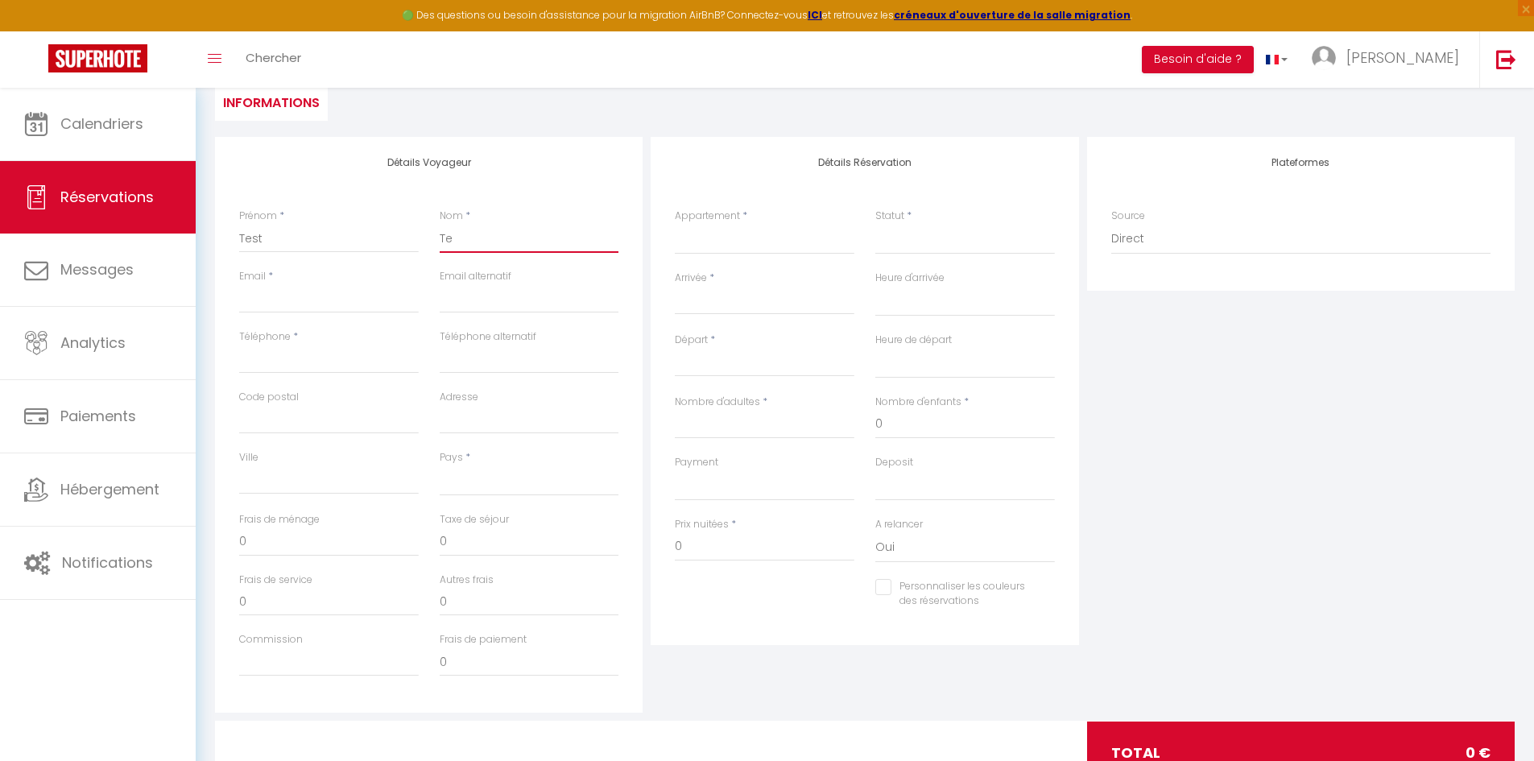
select select
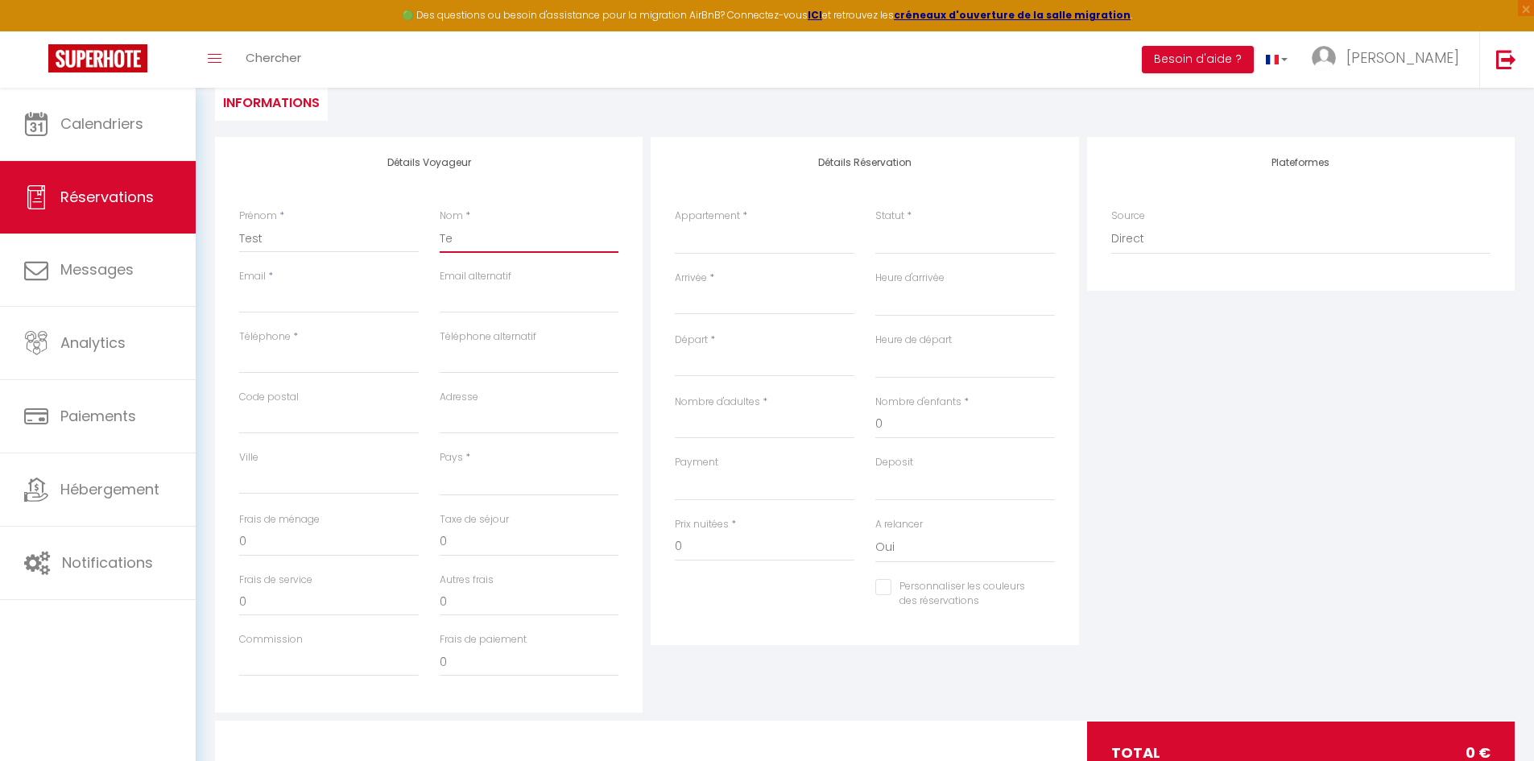
select select
checkbox input "false"
type input "Tes"
select select
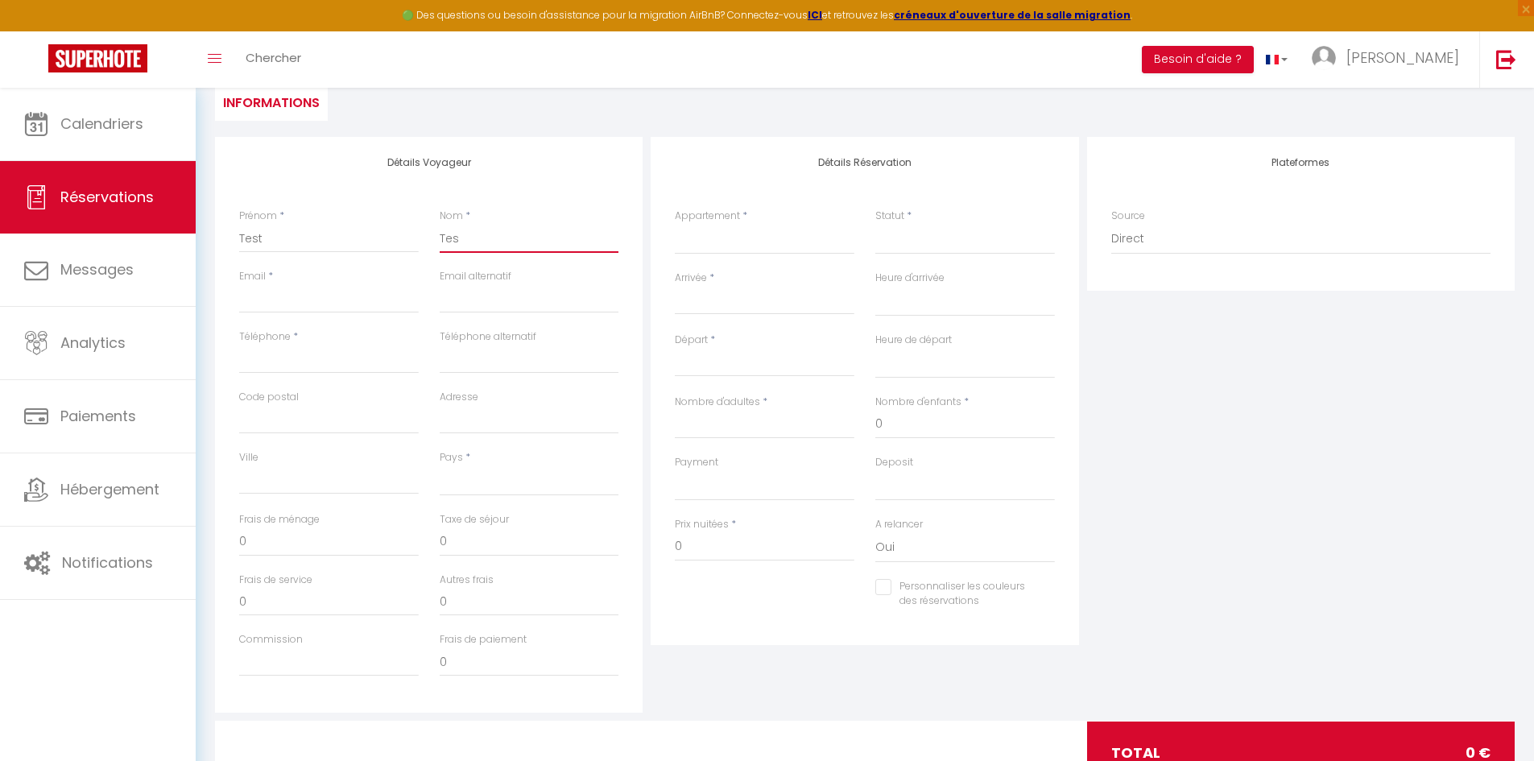
select select
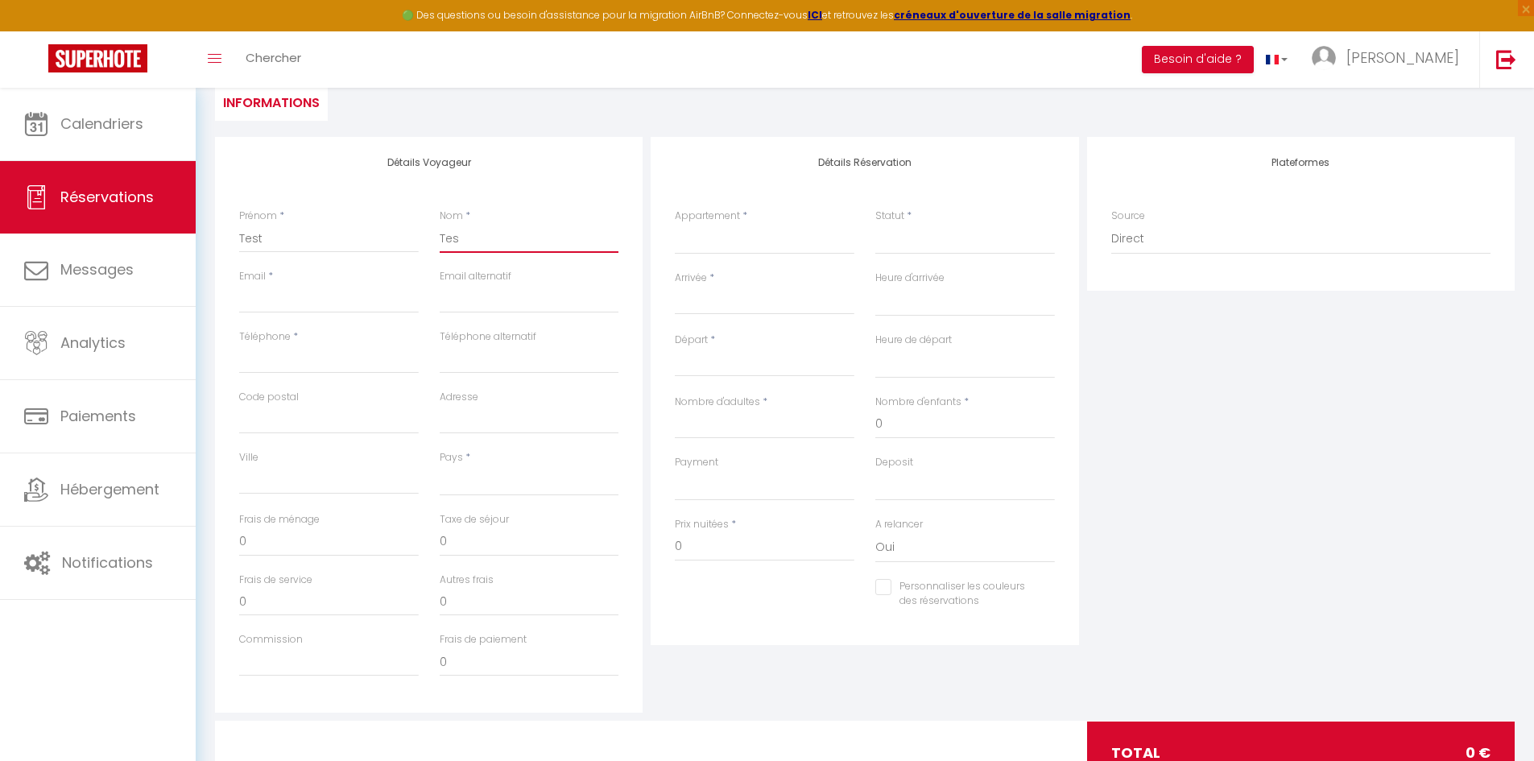
select select
checkbox input "false"
type input "Test"
select select
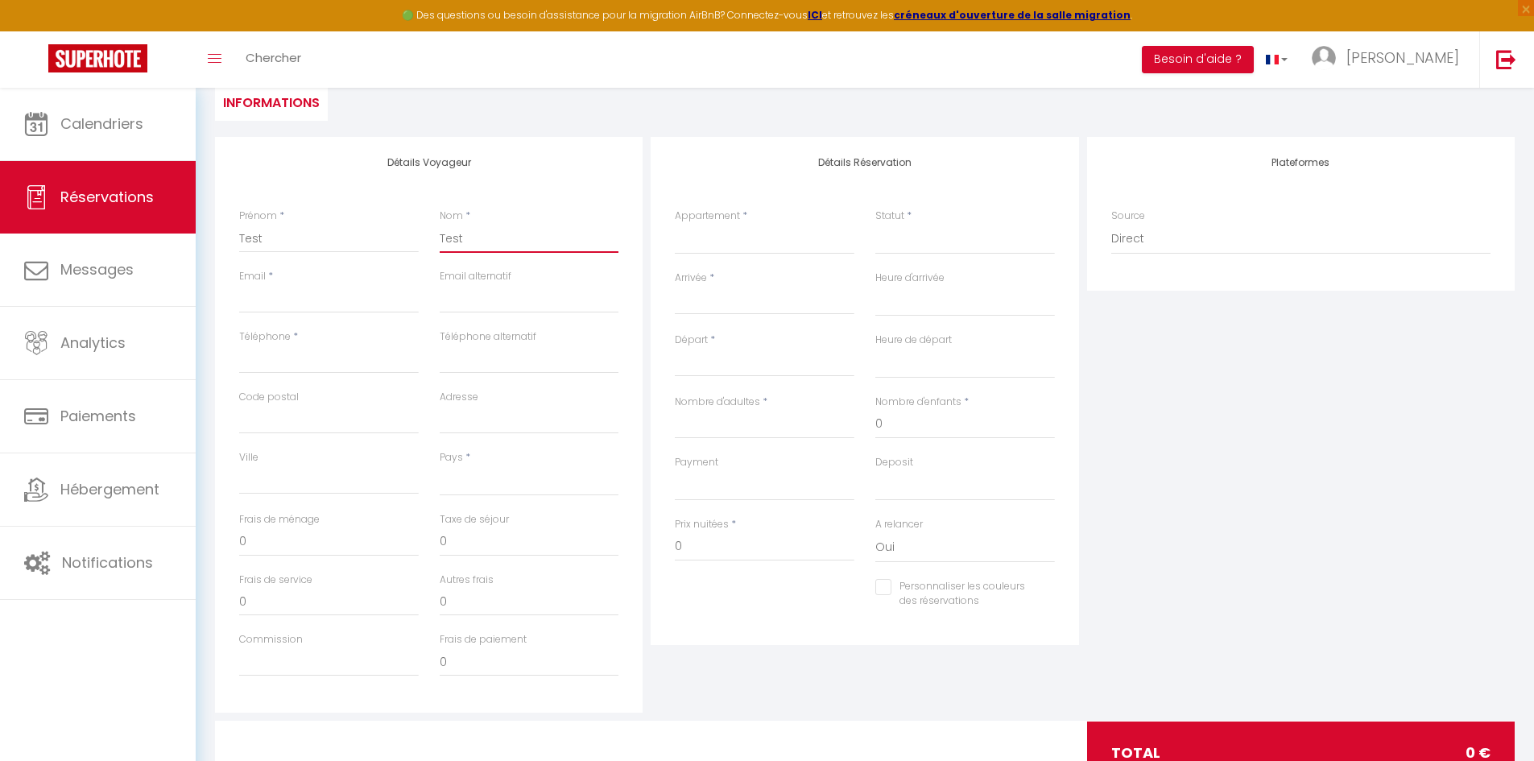
select select
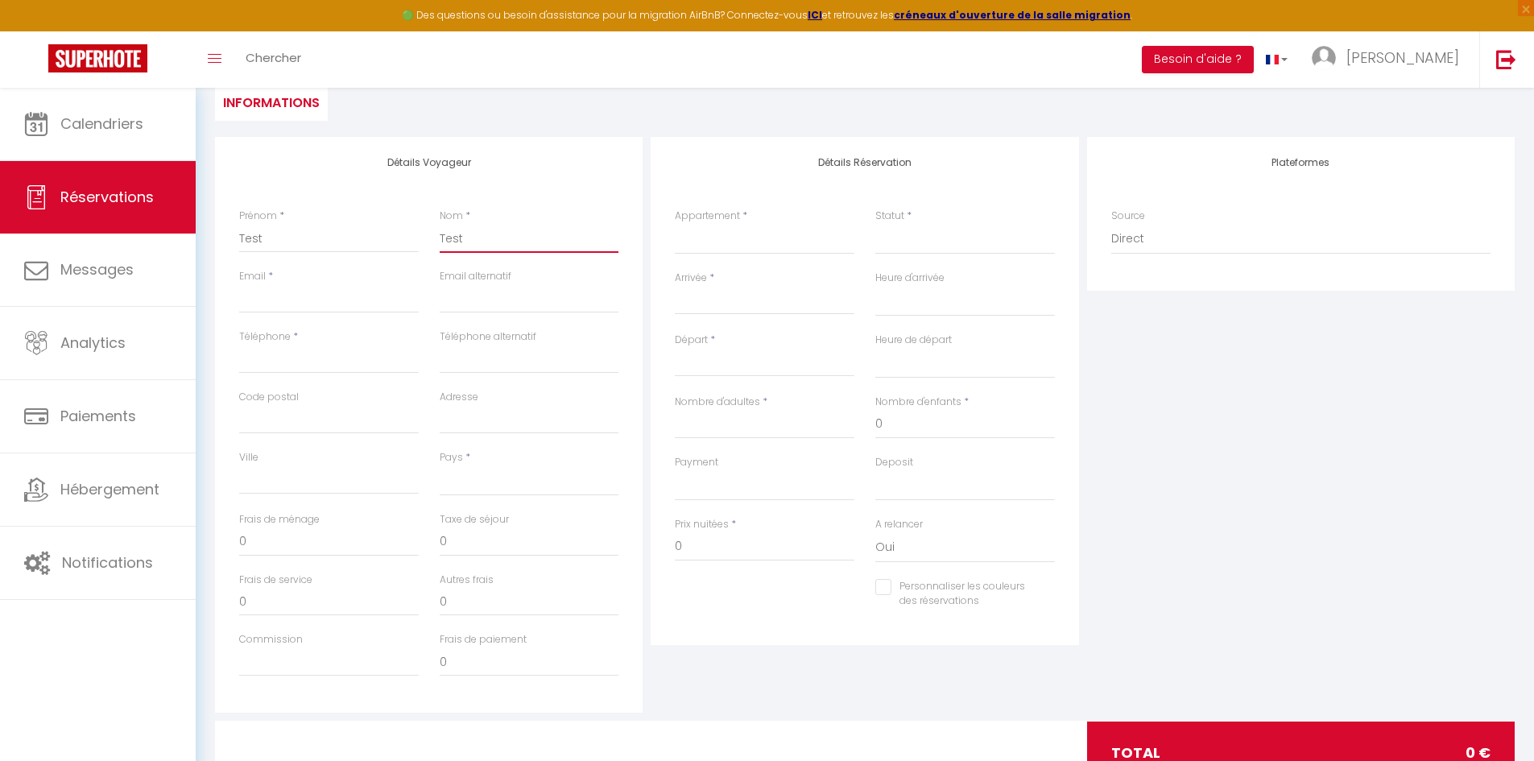
checkbox input "false"
type input "Test"
click at [319, 298] on input "Email client" at bounding box center [329, 298] width 180 height 29
type input "m"
select select
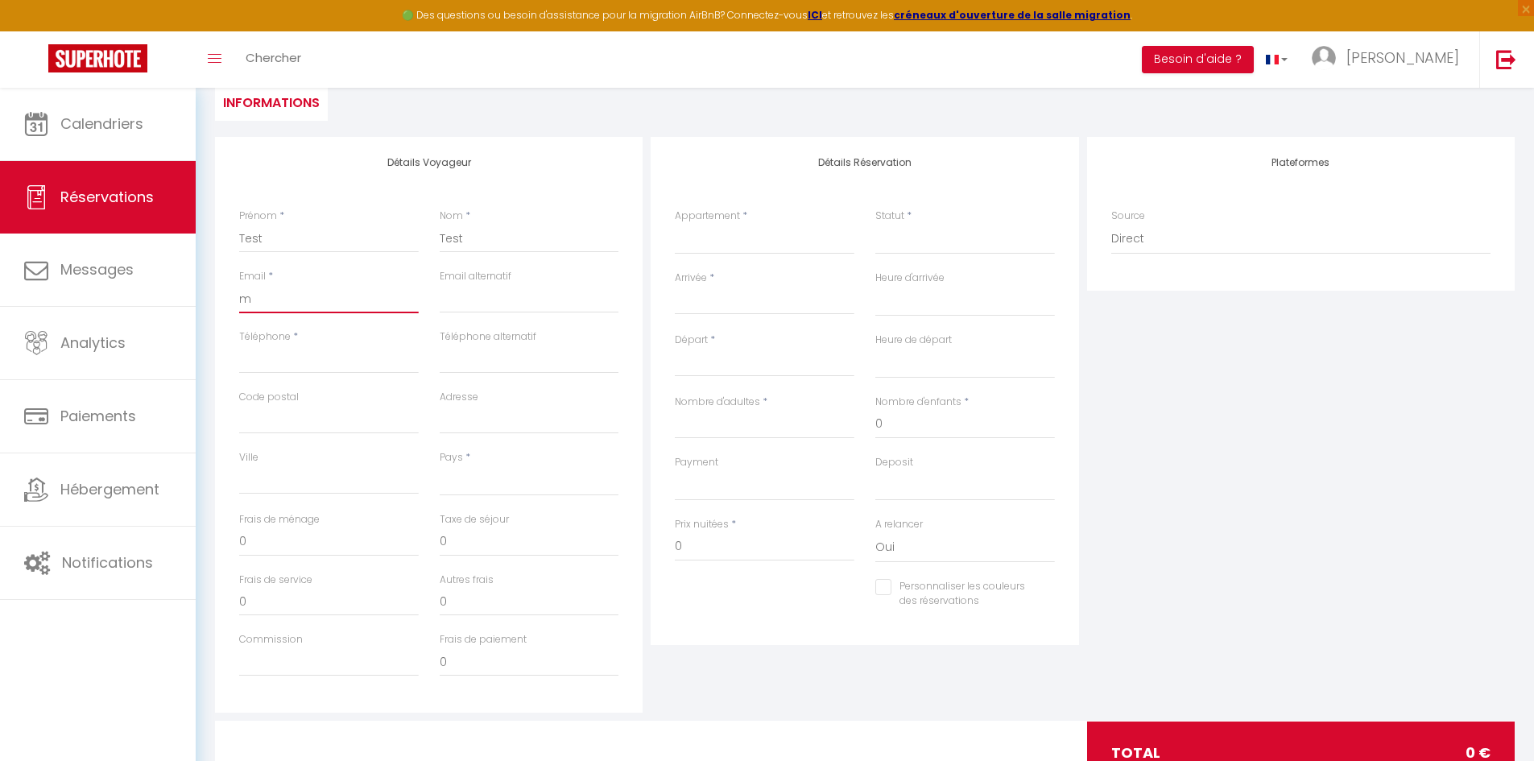
select select
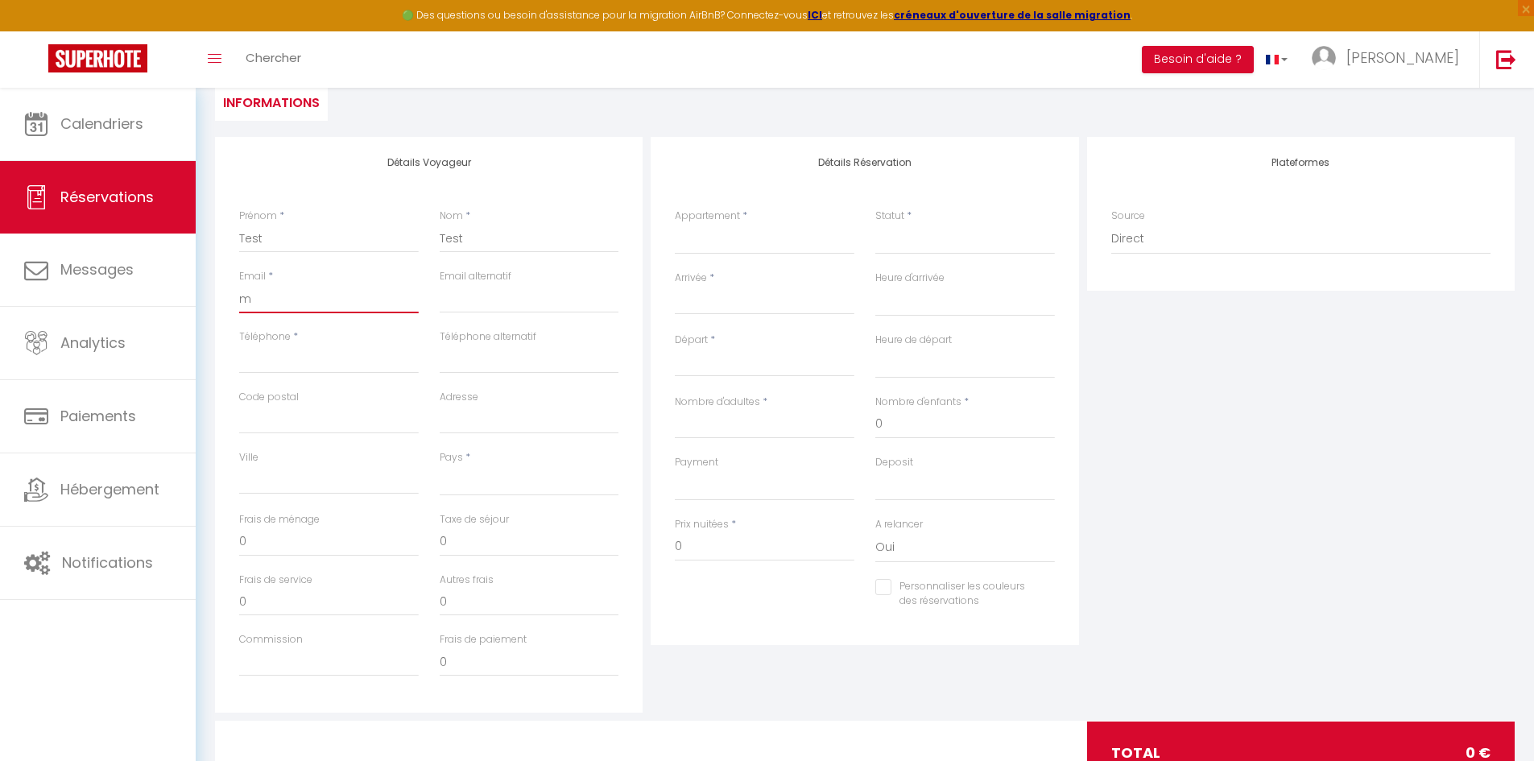
select select
checkbox input "false"
type input "ma"
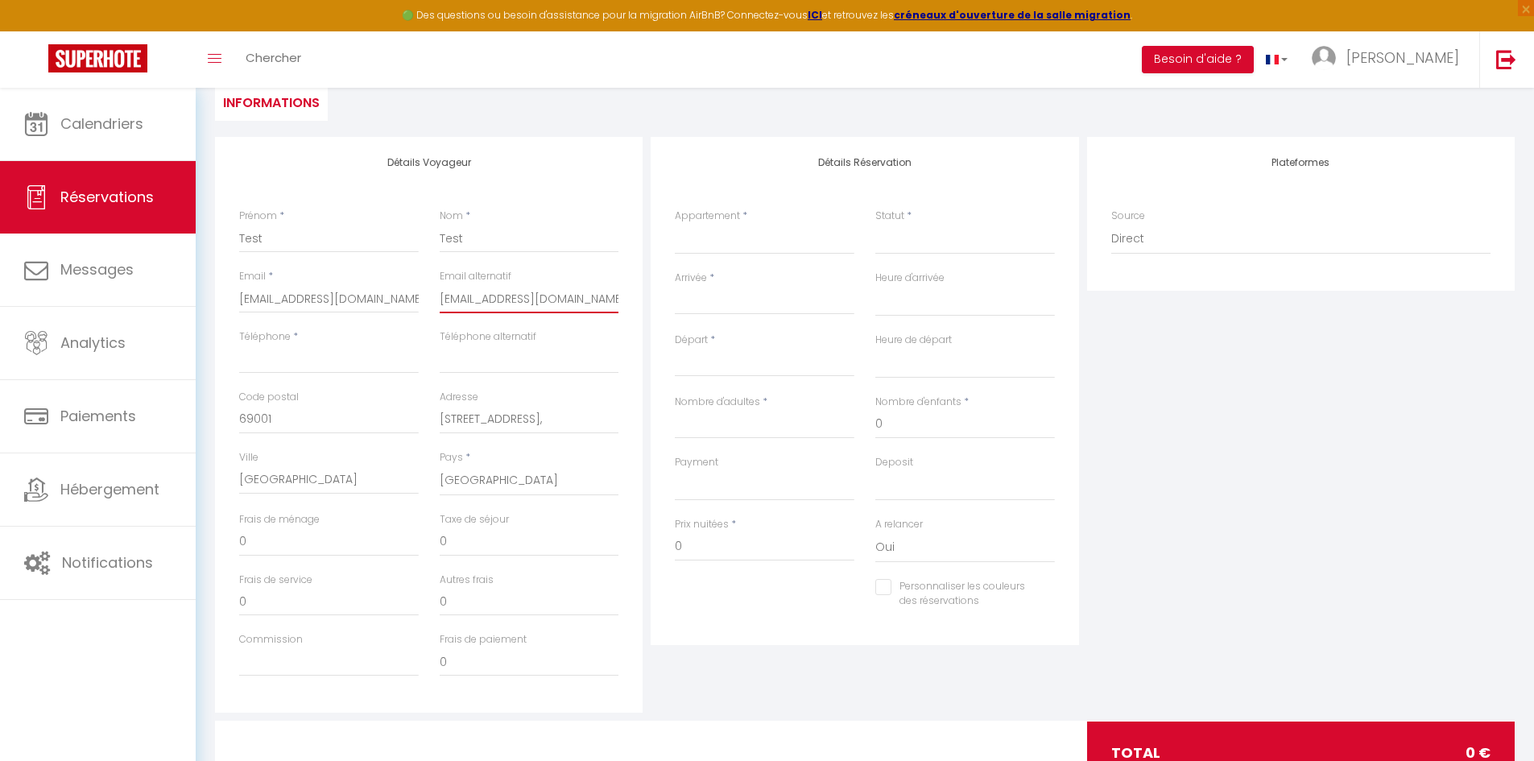
drag, startPoint x: 604, startPoint y: 304, endPoint x: 426, endPoint y: 306, distance: 177.9
click at [426, 306] on div "Email * [EMAIL_ADDRESS][DOMAIN_NAME] Email alternatif [EMAIL_ADDRESS][DOMAIN_NA…" at bounding box center [429, 299] width 401 height 60
click at [303, 359] on input "Téléphone" at bounding box center [329, 359] width 180 height 29
drag, startPoint x: 605, startPoint y: 296, endPoint x: 419, endPoint y: 300, distance: 186.0
click at [419, 300] on div "Email * [EMAIL_ADDRESS][DOMAIN_NAME] Email alternatif [EMAIL_ADDRESS][DOMAIN_NA…" at bounding box center [429, 299] width 401 height 60
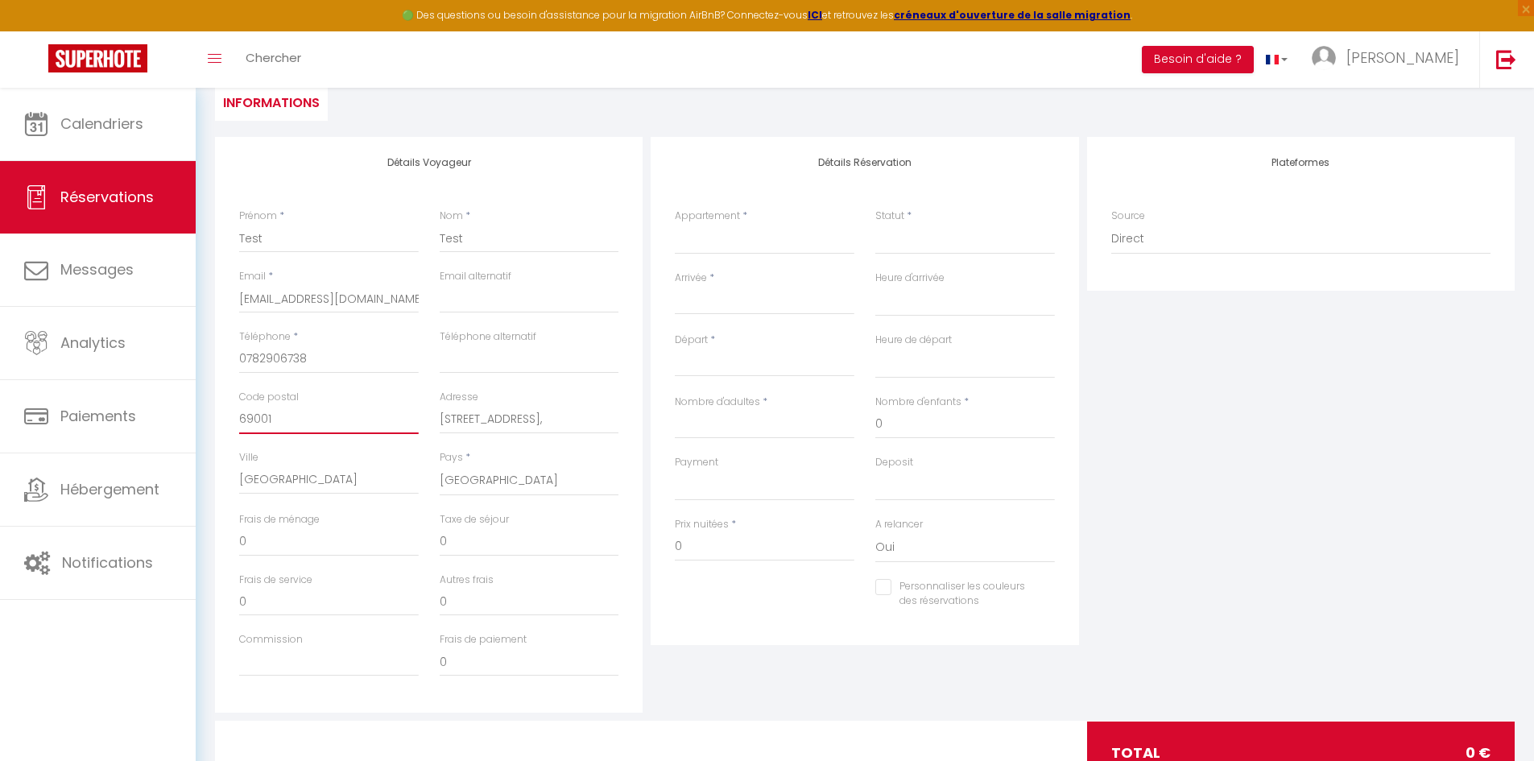
drag, startPoint x: 332, startPoint y: 411, endPoint x: 205, endPoint y: 411, distance: 126.4
click at [205, 411] on div "Détails Voyageur Prénom * Test Nom * Test Email * [EMAIL_ADDRESS][DOMAIN_NAME] …" at bounding box center [864, 471] width 1320 height 669
click at [571, 448] on div "Adresse [STREET_ADDRESS]," at bounding box center [529, 420] width 200 height 60
click at [320, 450] on div "[PERSON_NAME]" at bounding box center [329, 472] width 180 height 44
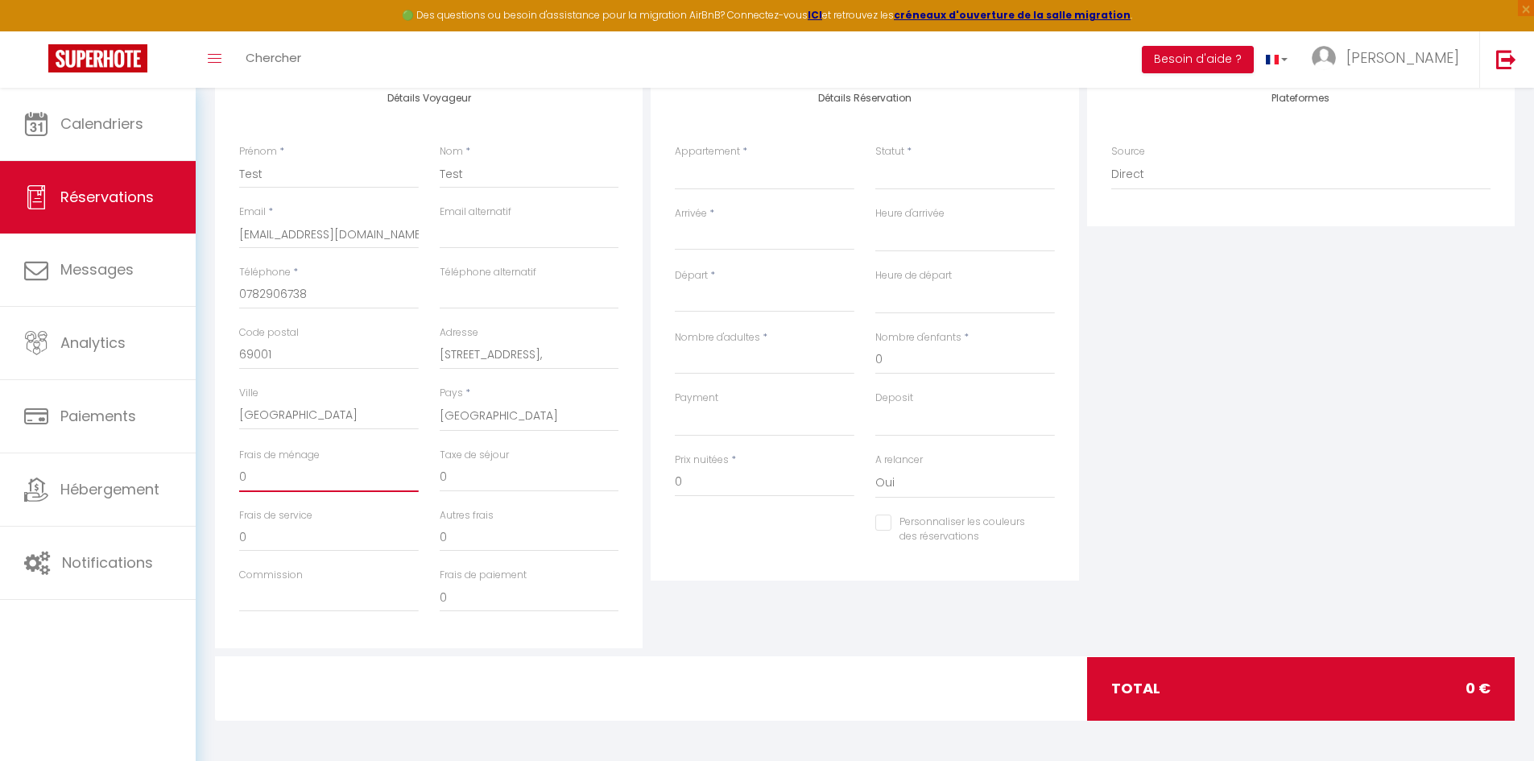
drag, startPoint x: 287, startPoint y: 472, endPoint x: 206, endPoint y: 481, distance: 81.1
click at [215, 472] on div "Détails Voyageur Prénom * Test Nom * Test Email * [EMAIL_ADDRESS][DOMAIN_NAME] …" at bounding box center [429, 360] width 428 height 576
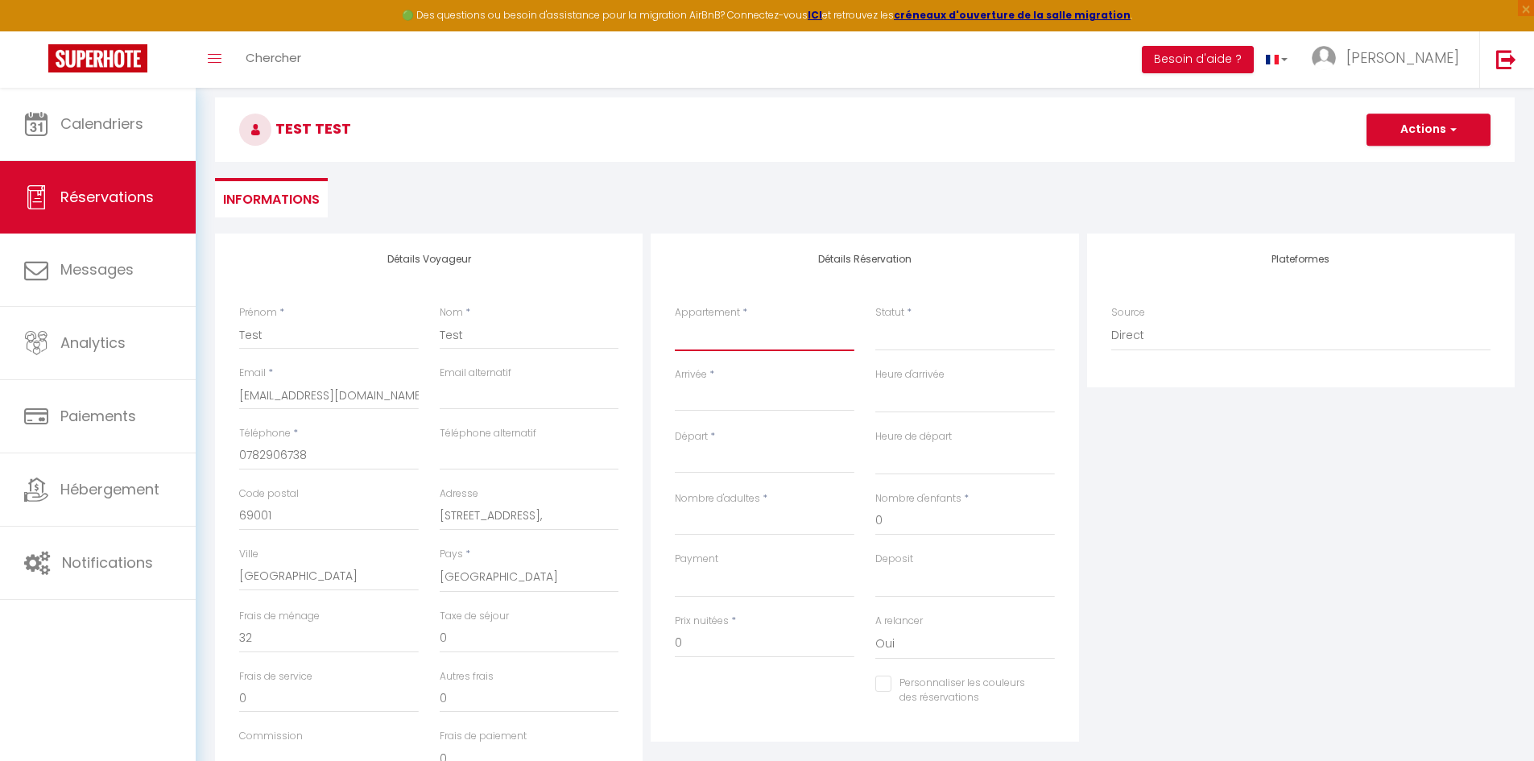
click at [733, 345] on select "Le Sapin 39" at bounding box center [765, 335] width 180 height 31
click at [738, 340] on select "Le Sapin 39" at bounding box center [765, 335] width 180 height 31
click at [675, 320] on select "Le Sapin 39" at bounding box center [765, 335] width 180 height 31
click at [908, 341] on select "Confirmé Non Confirmé [PERSON_NAME] par le voyageur No Show Request" at bounding box center [965, 335] width 180 height 31
click at [910, 342] on select "Confirmé Non Confirmé [PERSON_NAME] par le voyageur No Show Request" at bounding box center [965, 335] width 180 height 31
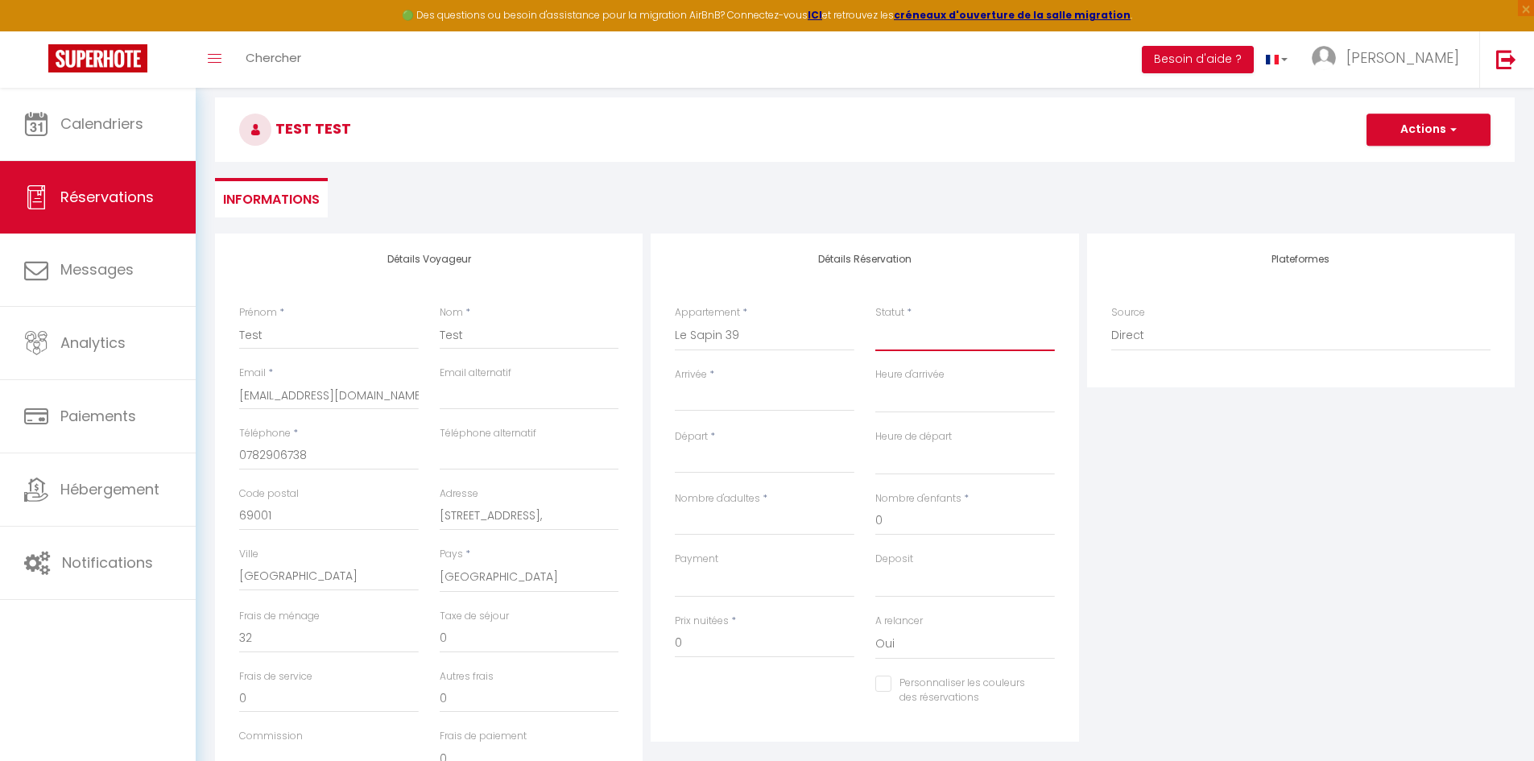
click at [911, 341] on select "Confirmé Non Confirmé [PERSON_NAME] par le voyageur No Show Request" at bounding box center [965, 335] width 180 height 31
click at [875, 320] on select "Confirmé Non Confirmé [PERSON_NAME] par le voyageur No Show Request" at bounding box center [965, 335] width 180 height 31
click at [766, 402] on input "Arrivée" at bounding box center [765, 398] width 180 height 21
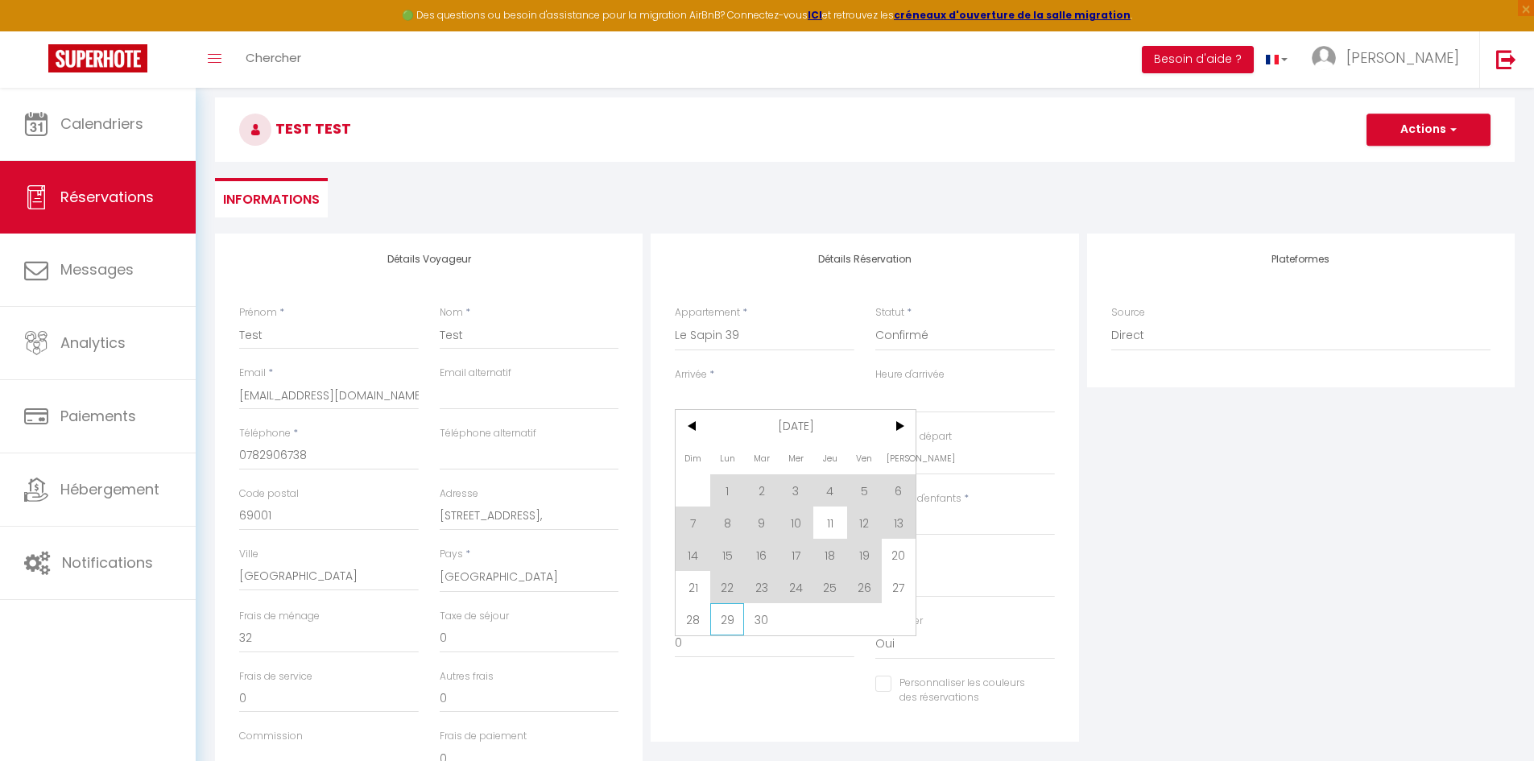
click at [728, 624] on span "29" at bounding box center [727, 619] width 35 height 32
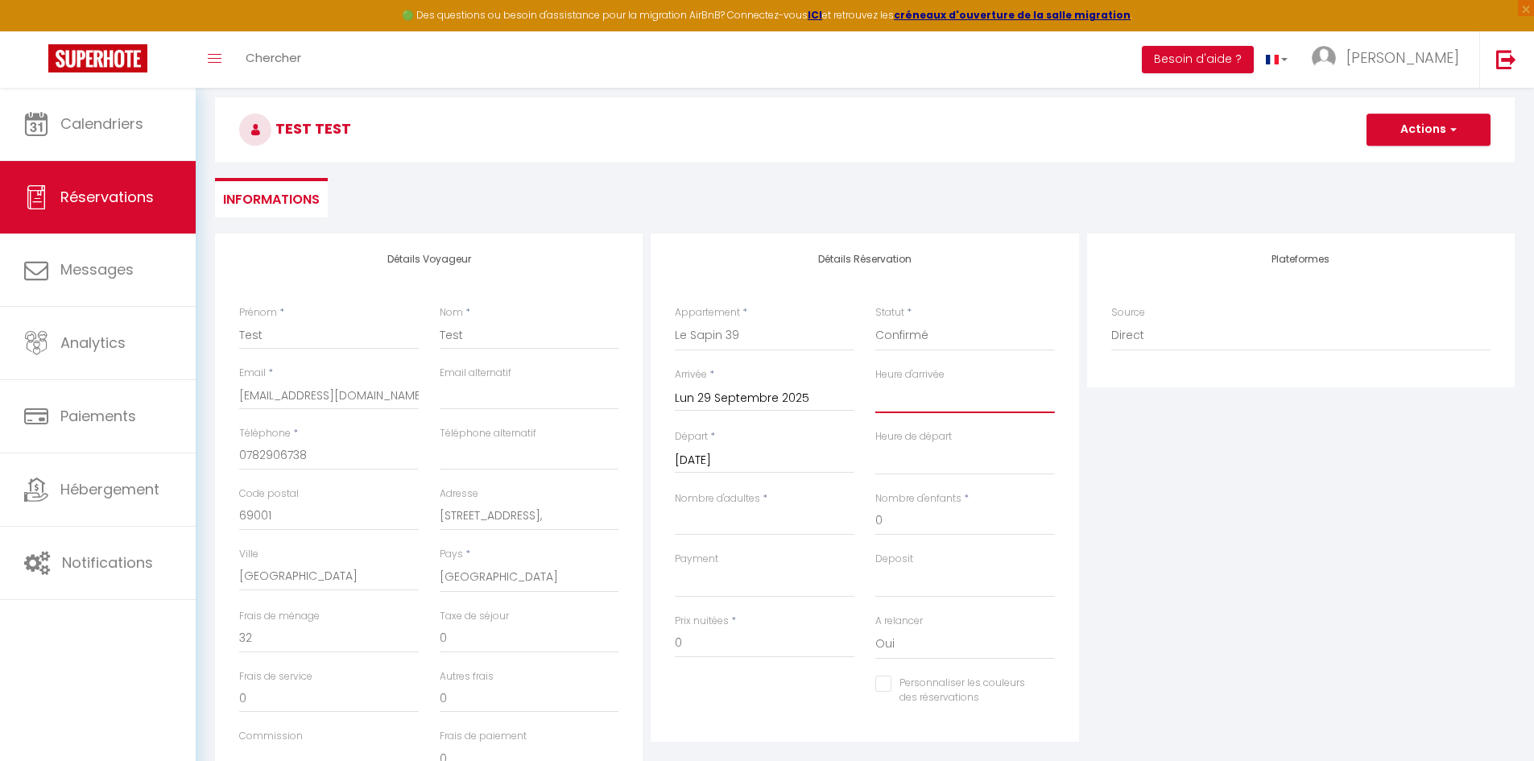
click at [923, 395] on select "00:00 00:30 01:00 01:30 02:00 02:30 03:00 03:30 04:00 04:30 05:00 05:30 06:00 0…" at bounding box center [965, 397] width 180 height 31
click at [875, 382] on select "00:00 00:30 01:00 01:30 02:00 02:30 03:00 03:30 04:00 04:30 05:00 05:30 06:00 0…" at bounding box center [965, 397] width 180 height 31
click at [928, 459] on select "00:00 00:30 01:00 01:30 02:00 02:30 03:00 03:30 04:00 04:30 05:00 05:30 06:00 0…" at bounding box center [965, 459] width 180 height 31
click at [875, 444] on select "00:00 00:30 01:00 01:30 02:00 02:30 03:00 03:30 04:00 04:30 05:00 05:30 06:00 0…" at bounding box center [965, 459] width 180 height 31
click at [751, 532] on input "Nombre d'adultes" at bounding box center [765, 520] width 180 height 29
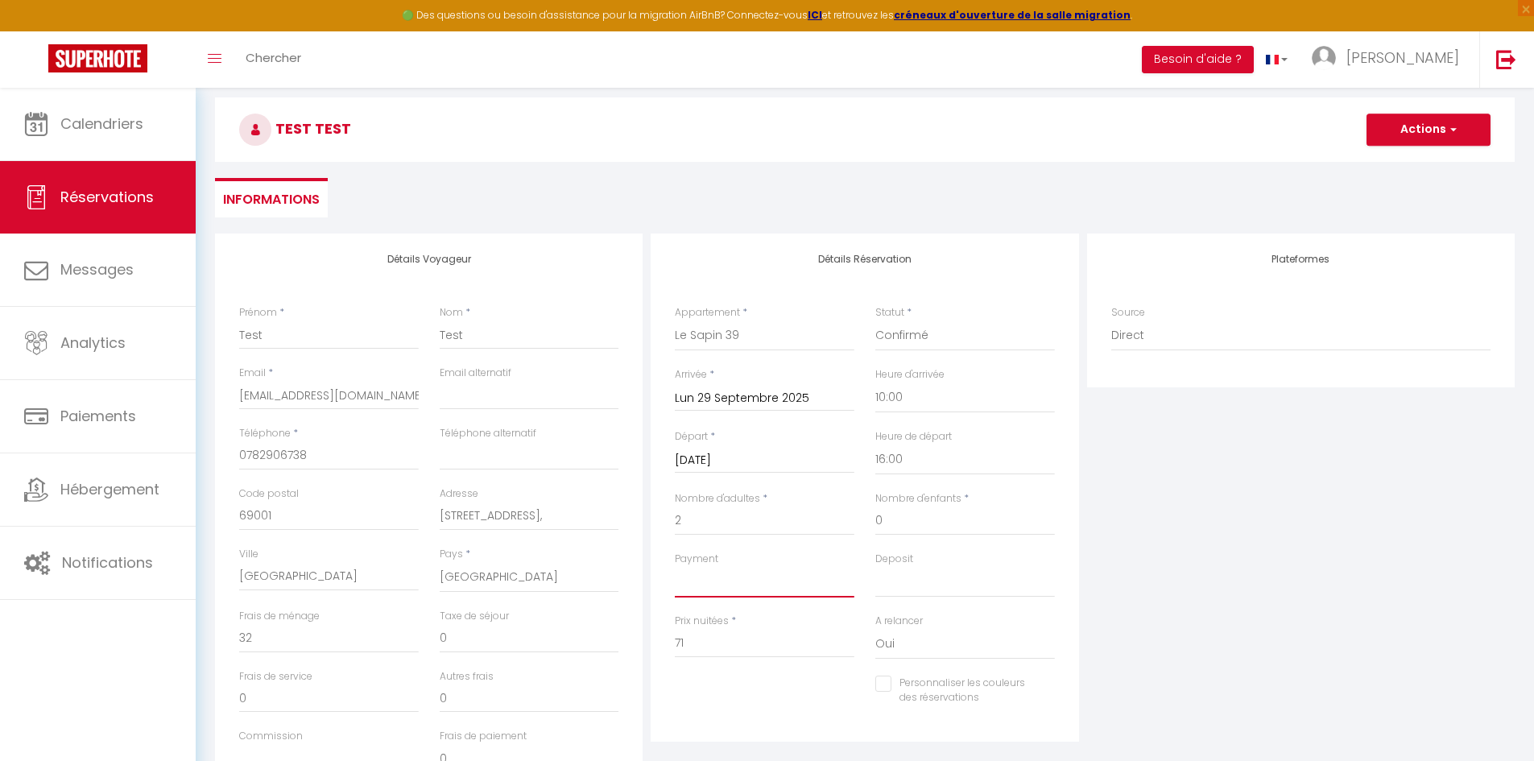
click at [771, 588] on select "OK KO" at bounding box center [765, 582] width 180 height 31
click at [675, 567] on select "OK KO" at bounding box center [765, 582] width 180 height 31
click at [1193, 587] on div "Plateformes Source Direct [DOMAIN_NAME] [DOMAIN_NAME] Chalet montagne Expedia G…" at bounding box center [1301, 521] width 436 height 576
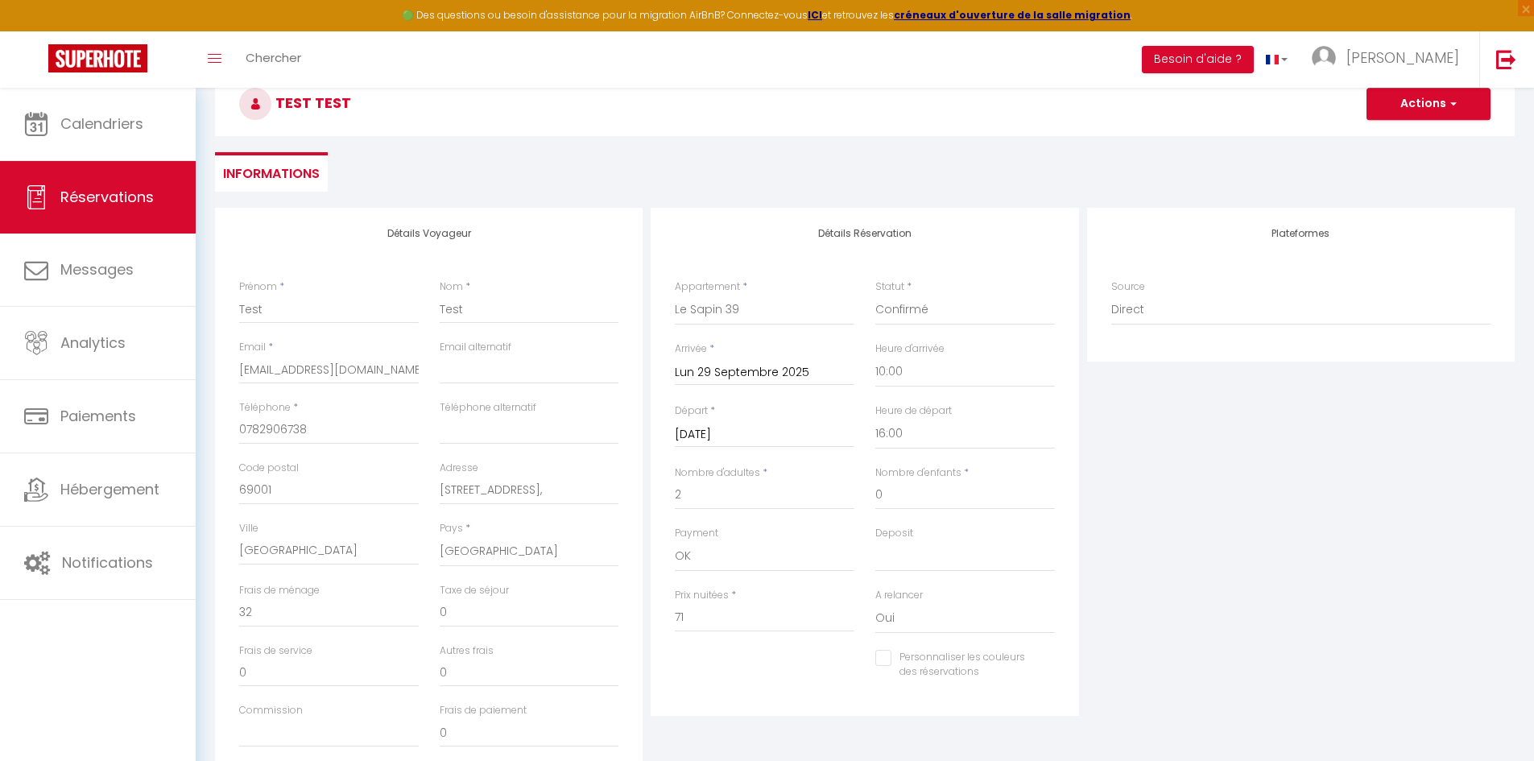
scroll to position [0, 0]
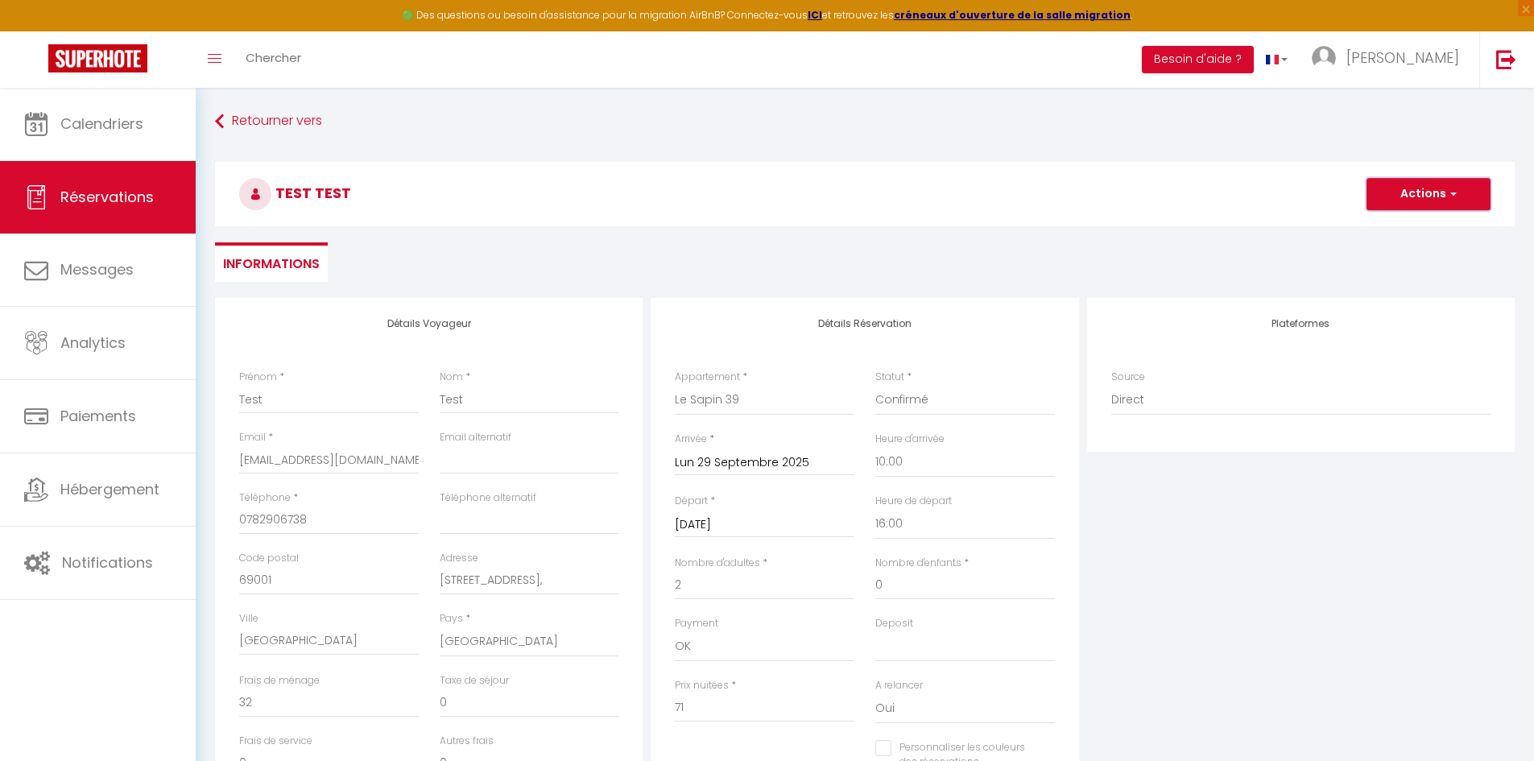
click at [1423, 197] on button "Actions" at bounding box center [1428, 194] width 124 height 32
click at [1411, 227] on link "Enregistrer" at bounding box center [1412, 229] width 127 height 21
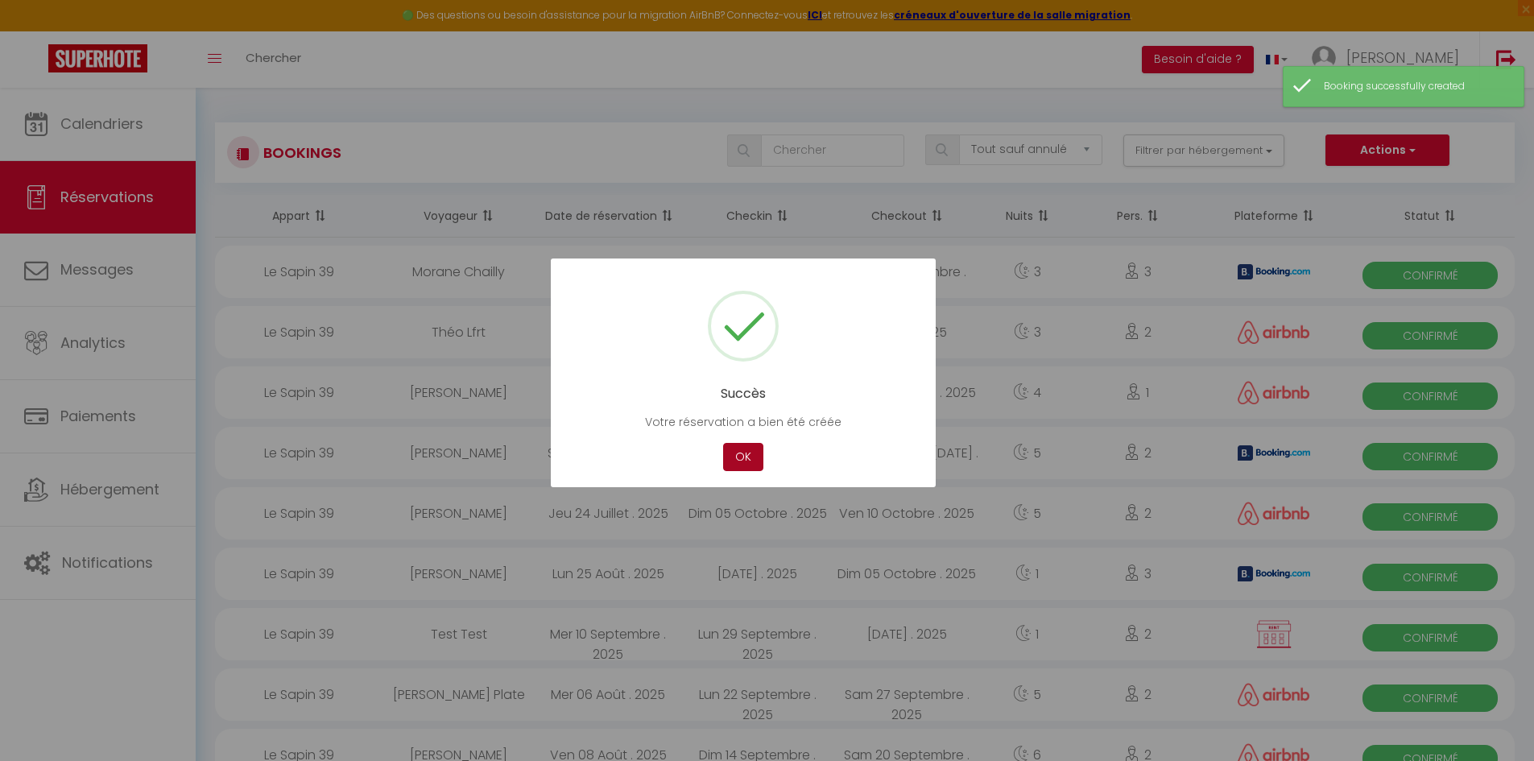
click at [743, 452] on button "OK" at bounding box center [743, 457] width 40 height 28
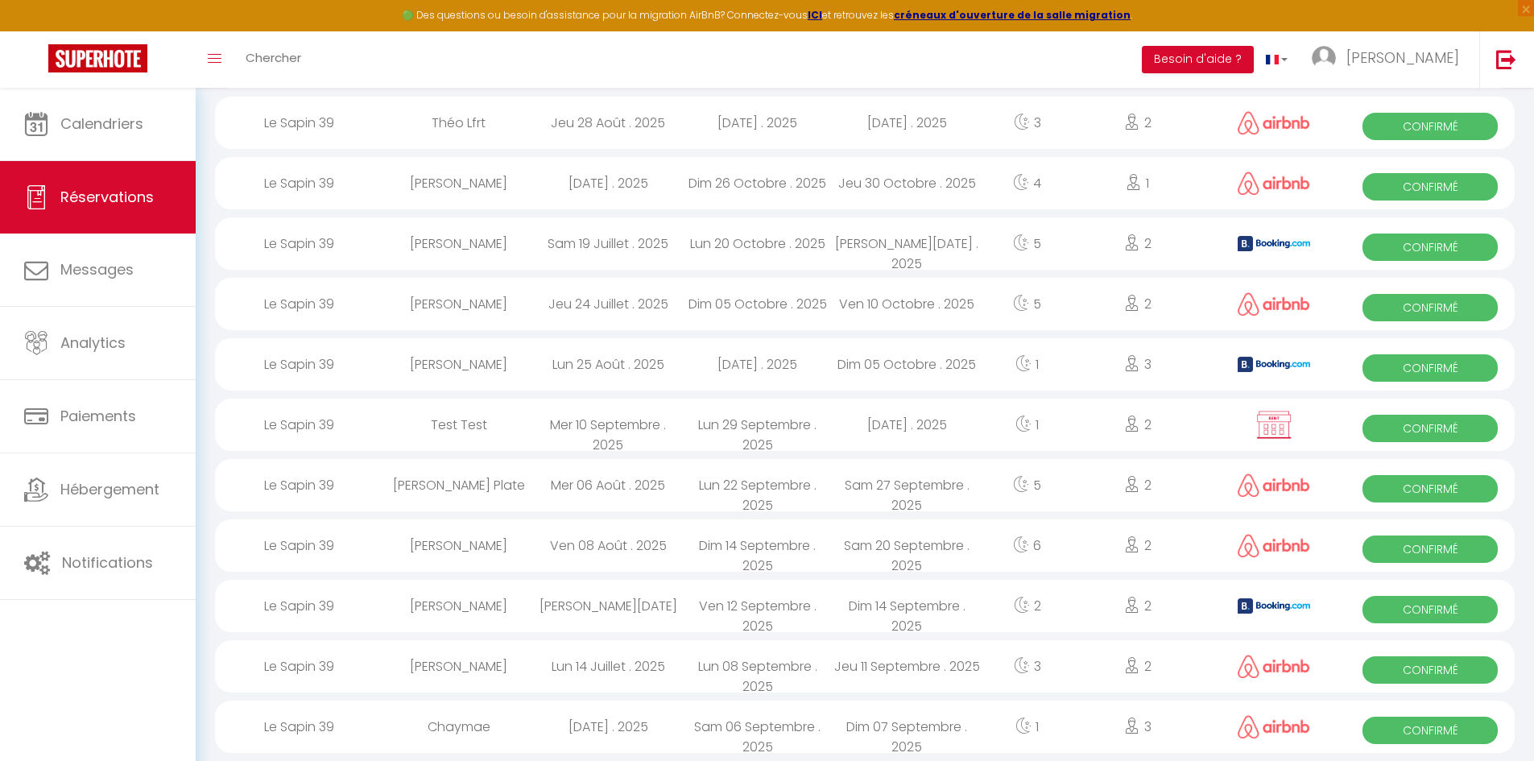
scroll to position [242, 0]
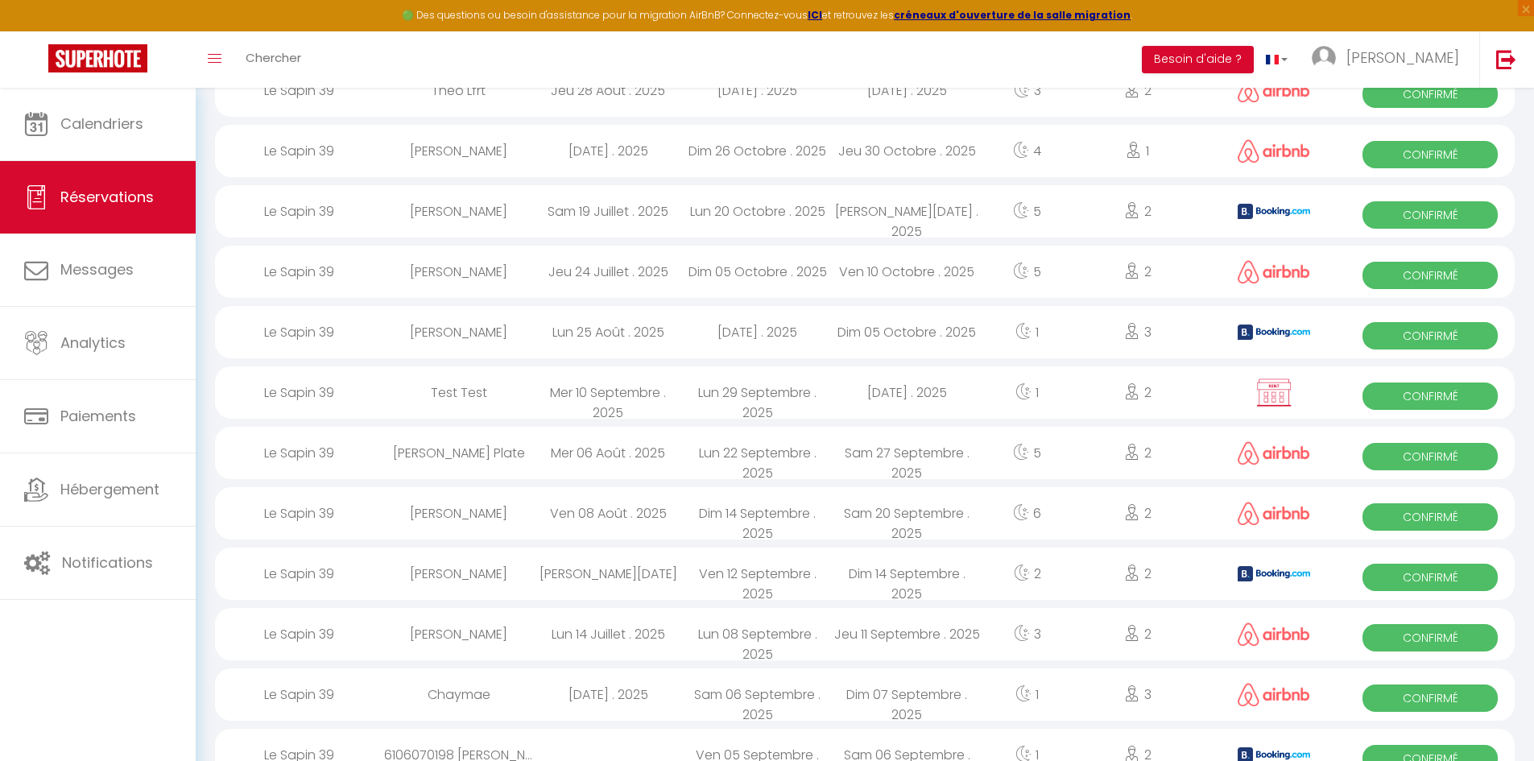
click at [403, 403] on div "Test Test" at bounding box center [459, 392] width 150 height 52
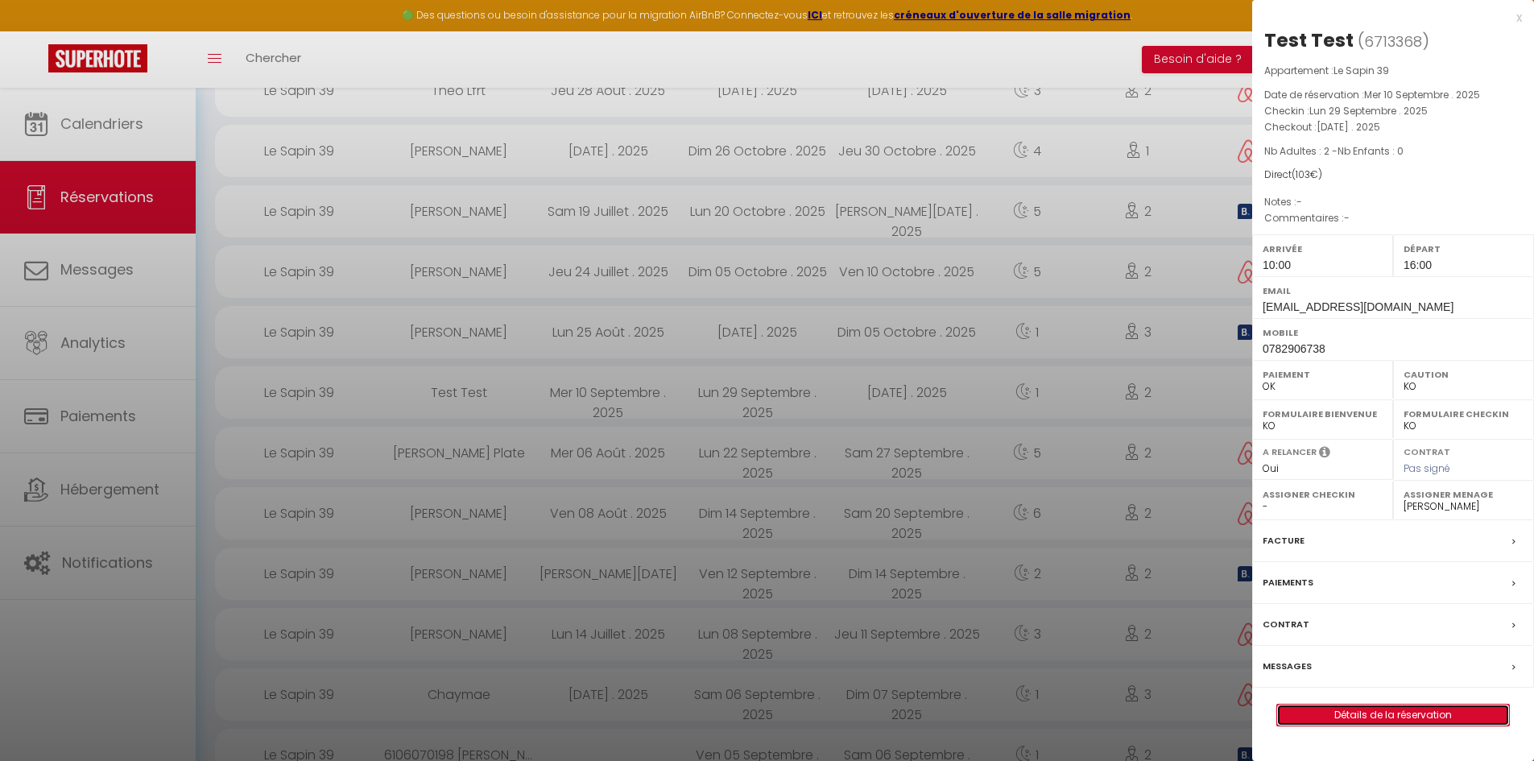
click at [1431, 715] on link "Détails de la réservation" at bounding box center [1393, 714] width 232 height 21
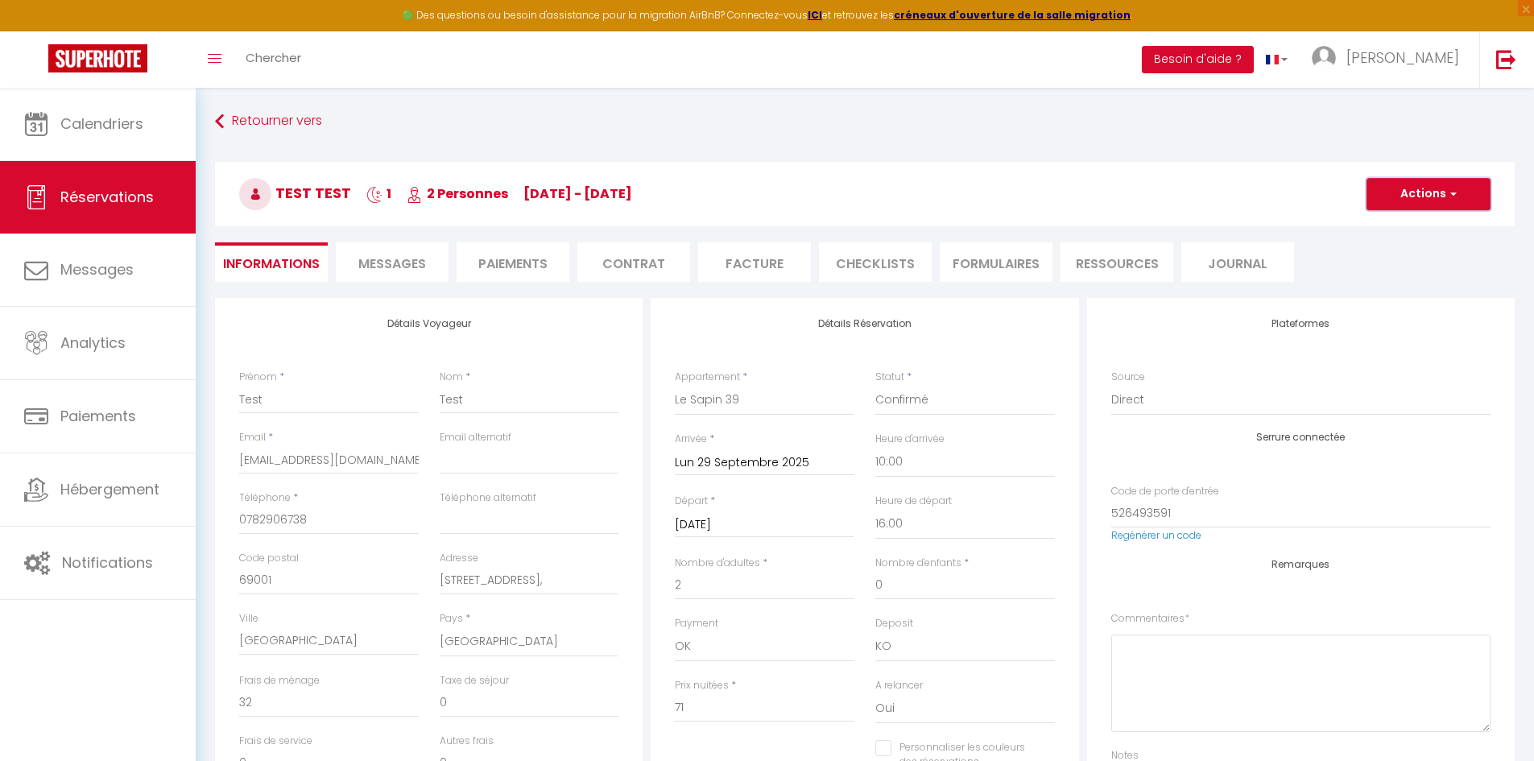
click at [1445, 190] on button "Actions" at bounding box center [1428, 194] width 124 height 32
click at [1410, 275] on link "Supprimer" at bounding box center [1412, 271] width 127 height 21
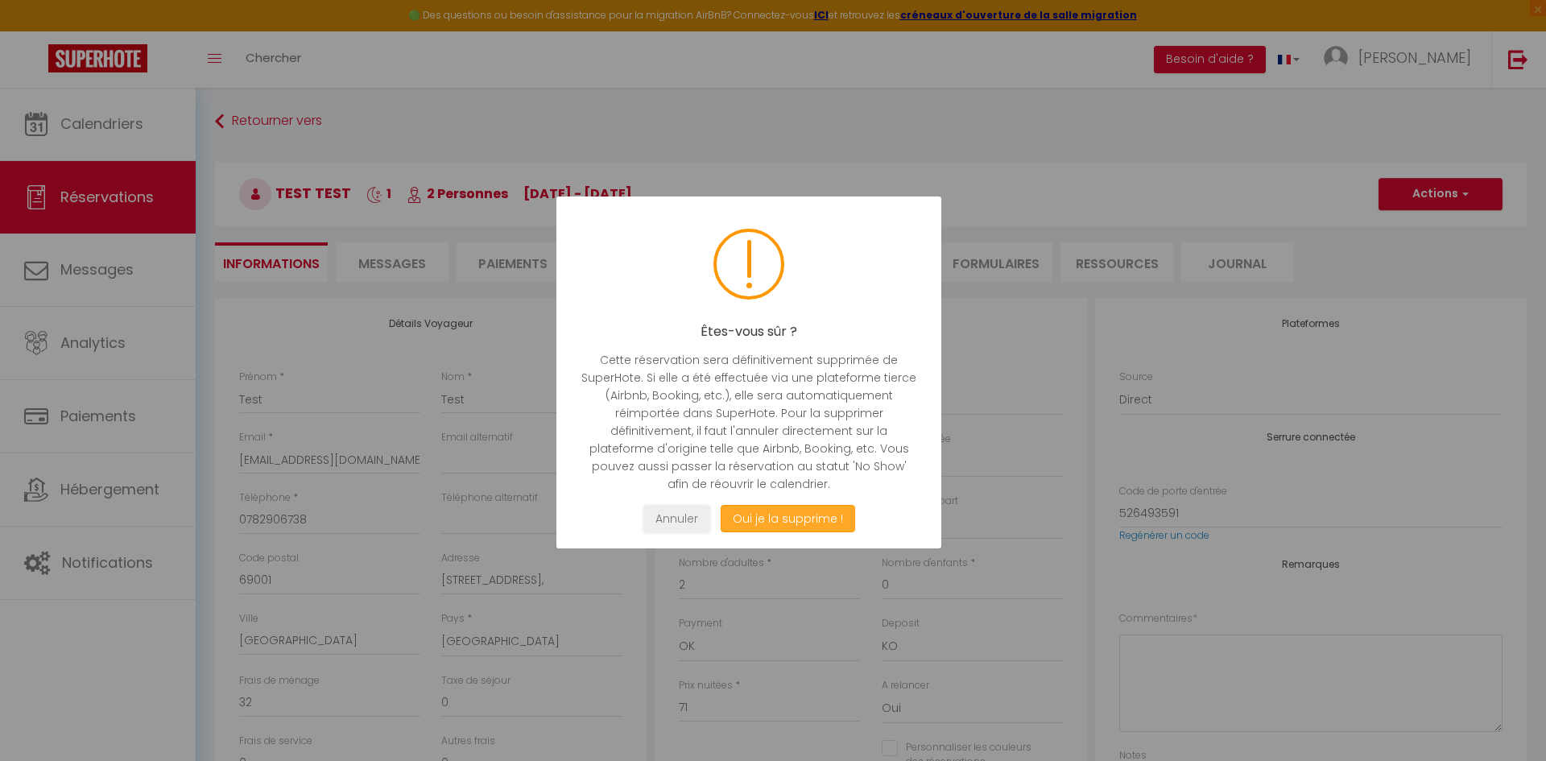
click at [782, 516] on button "Oui je la supprime !" at bounding box center [788, 519] width 134 height 28
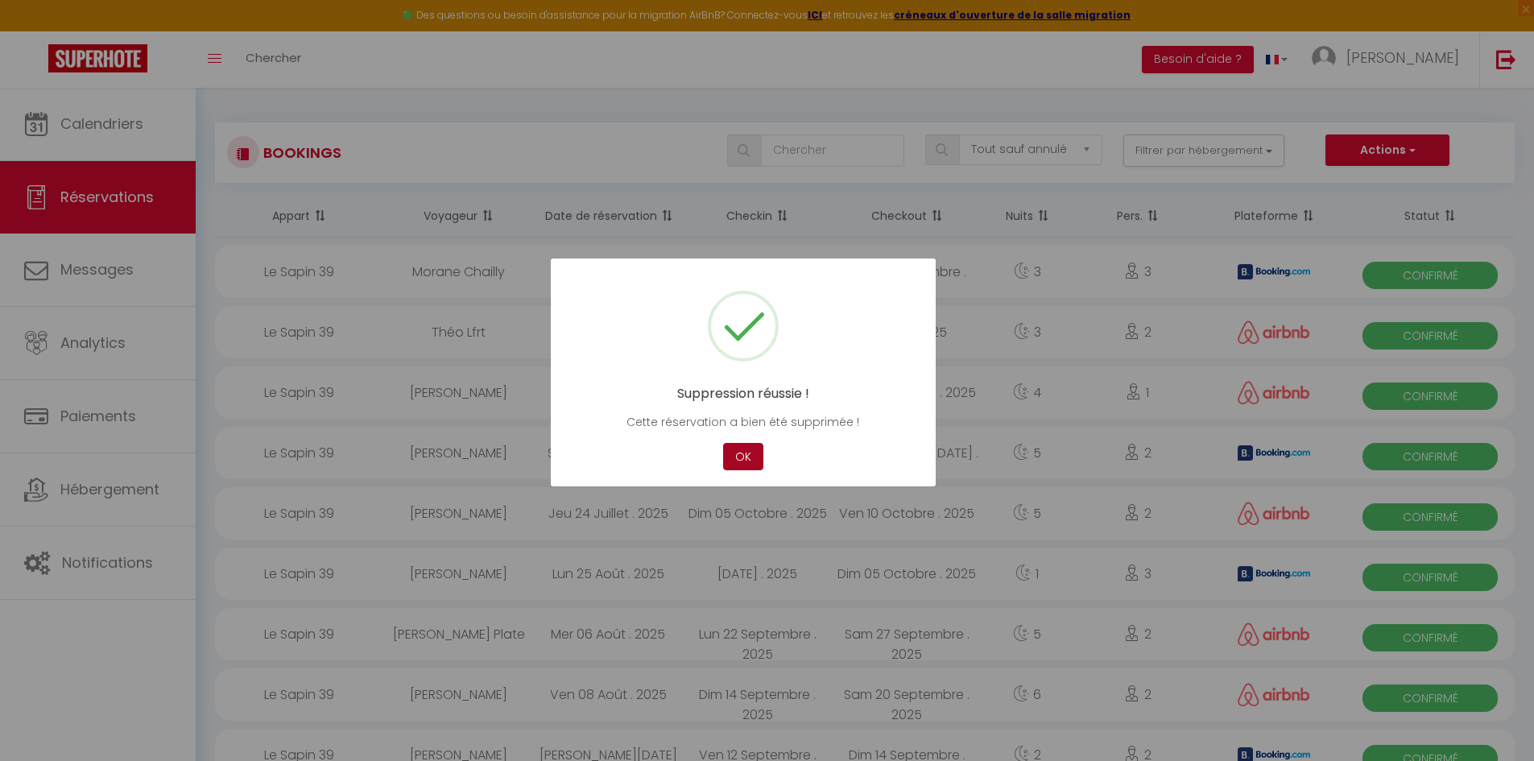
click at [746, 457] on button "OK" at bounding box center [743, 457] width 40 height 28
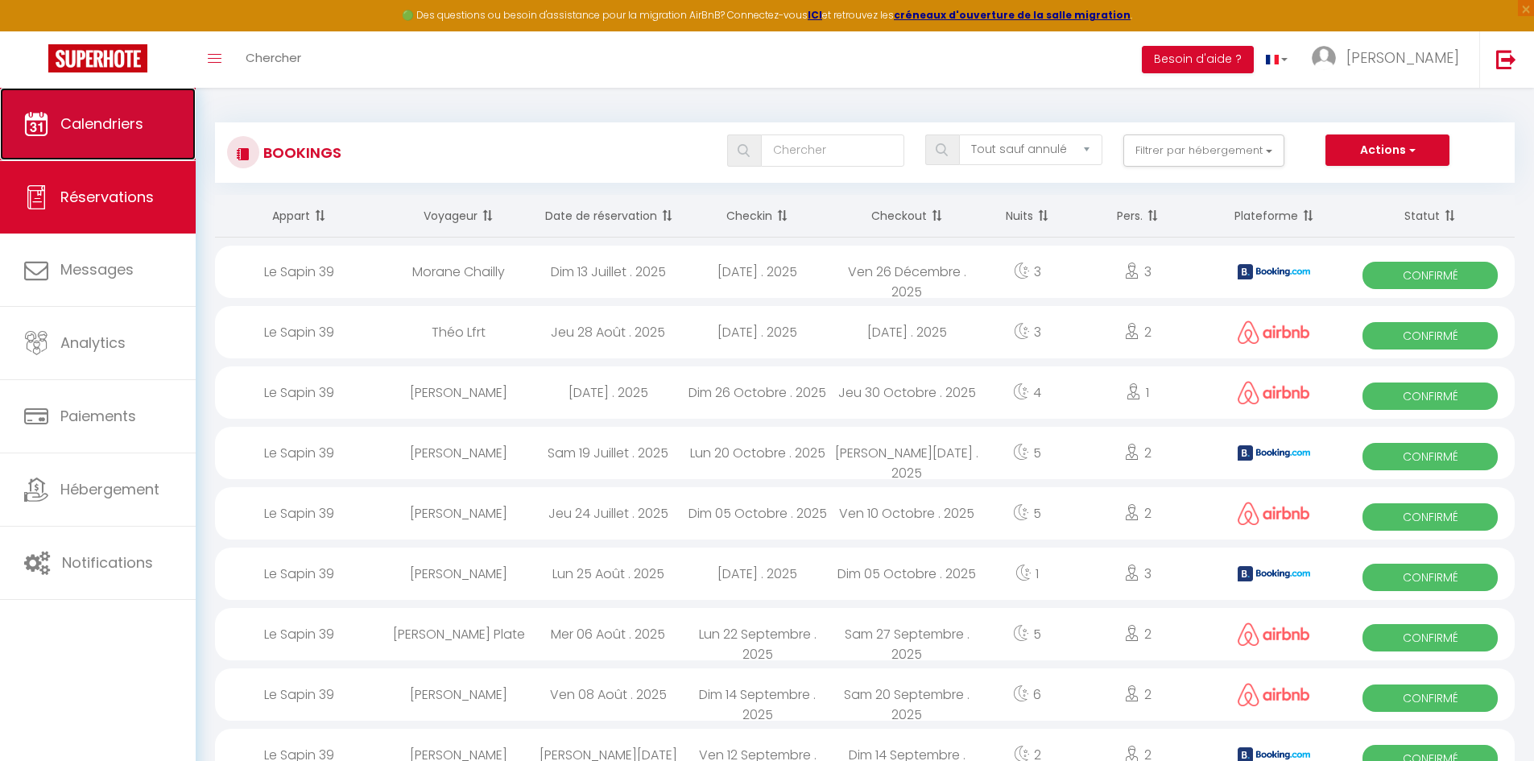
click at [103, 142] on link "Calendriers" at bounding box center [98, 124] width 196 height 72
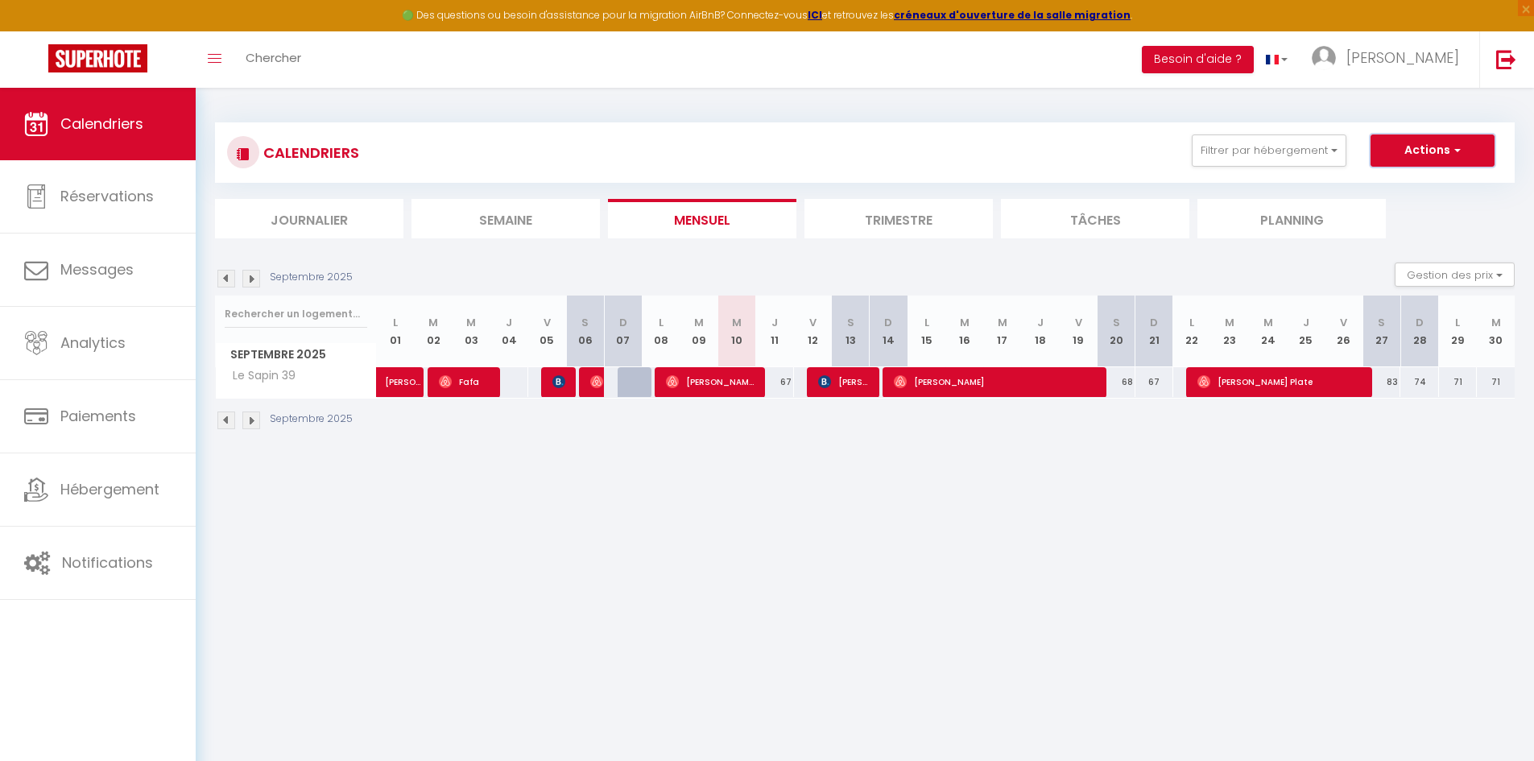
click at [1431, 156] on button "Actions" at bounding box center [1432, 150] width 124 height 32
click at [1004, 115] on div "CALENDRIERS Filtrer par hébergement Tous Le Sapin 39 Effacer Sauvegarder Action…" at bounding box center [864, 276] width 1299 height 339
click at [1422, 44] on link "[PERSON_NAME]" at bounding box center [1389, 59] width 180 height 56
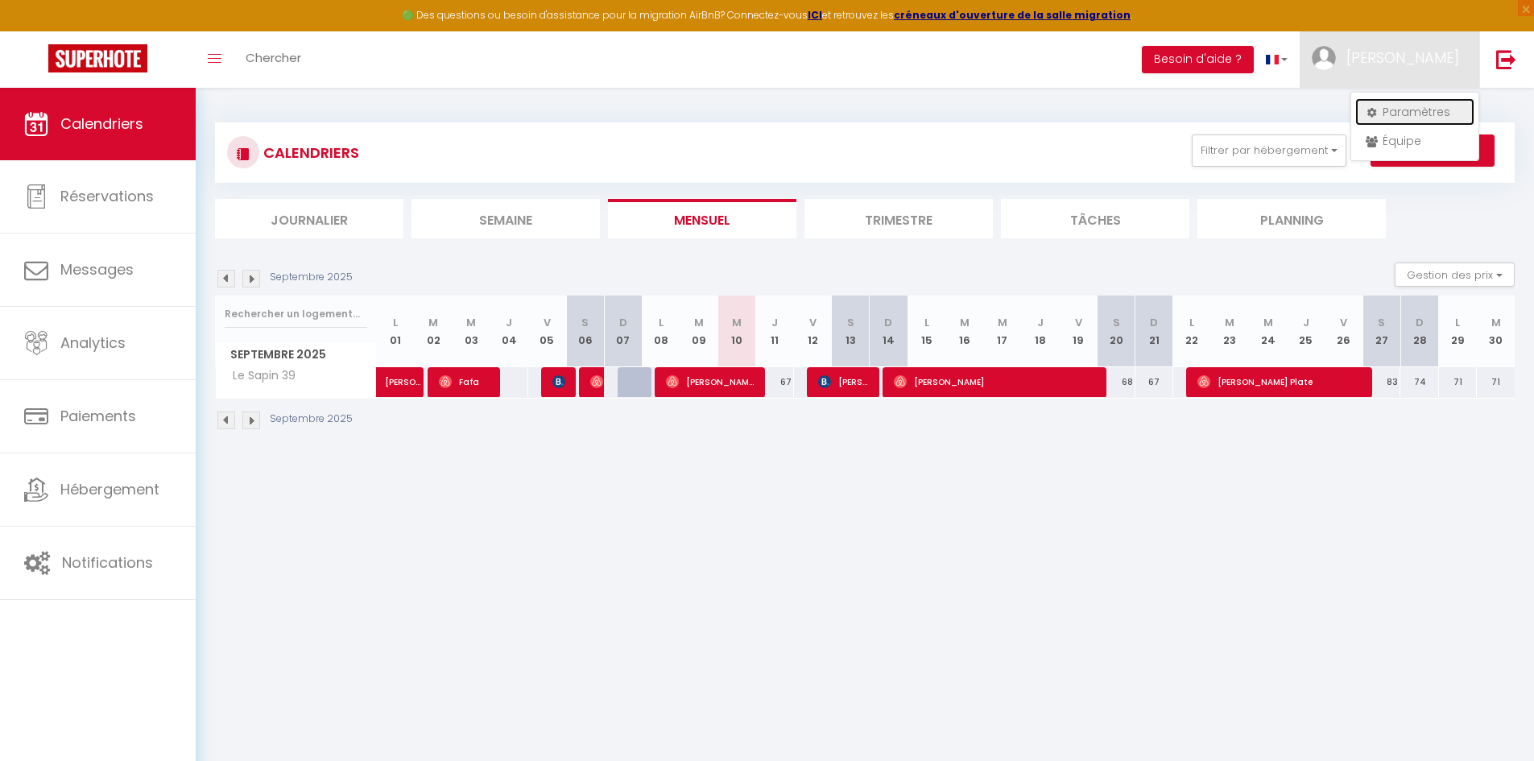
click at [1407, 113] on link "Paramètres" at bounding box center [1414, 111] width 119 height 27
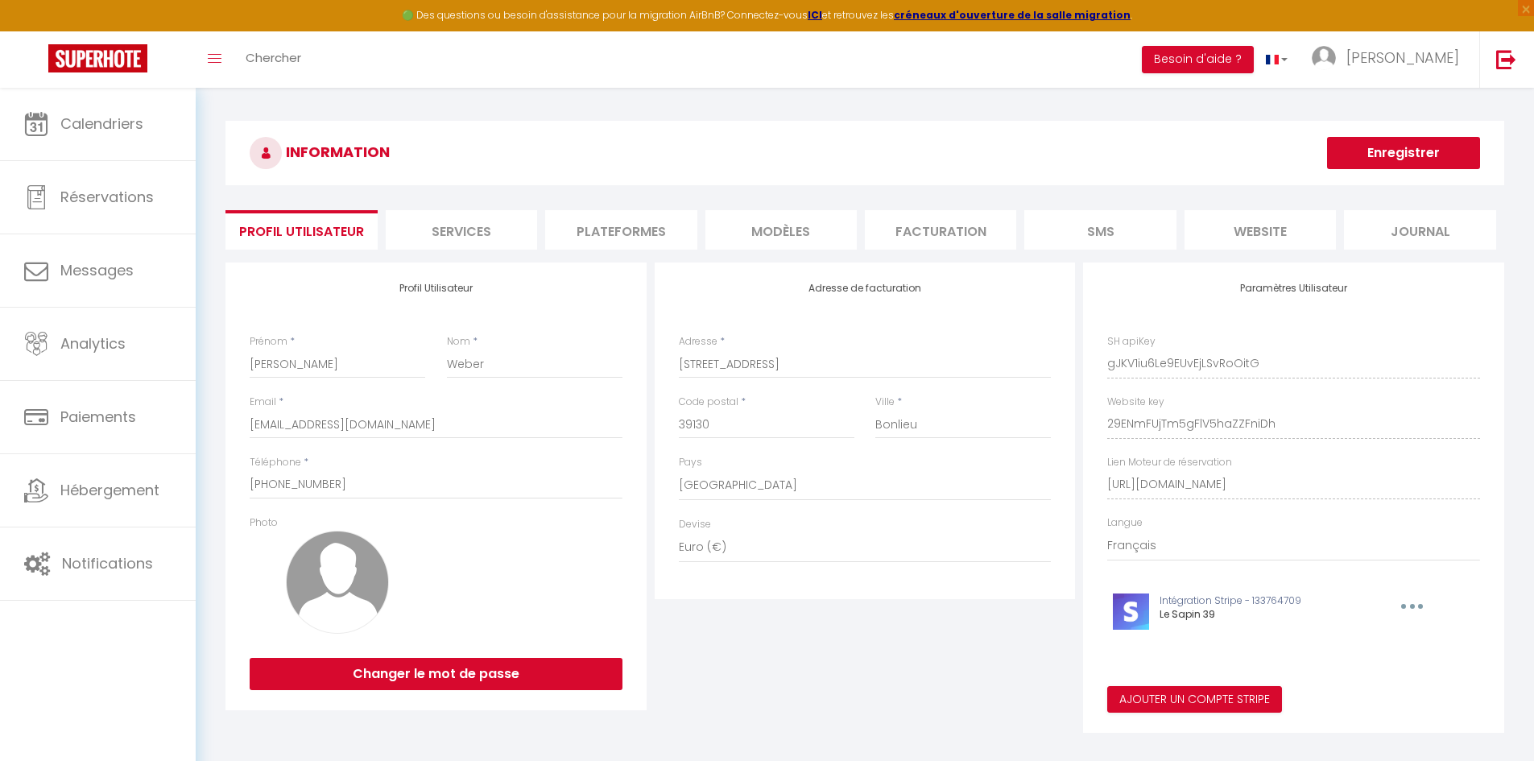
click at [498, 231] on li "Services" at bounding box center [461, 229] width 151 height 39
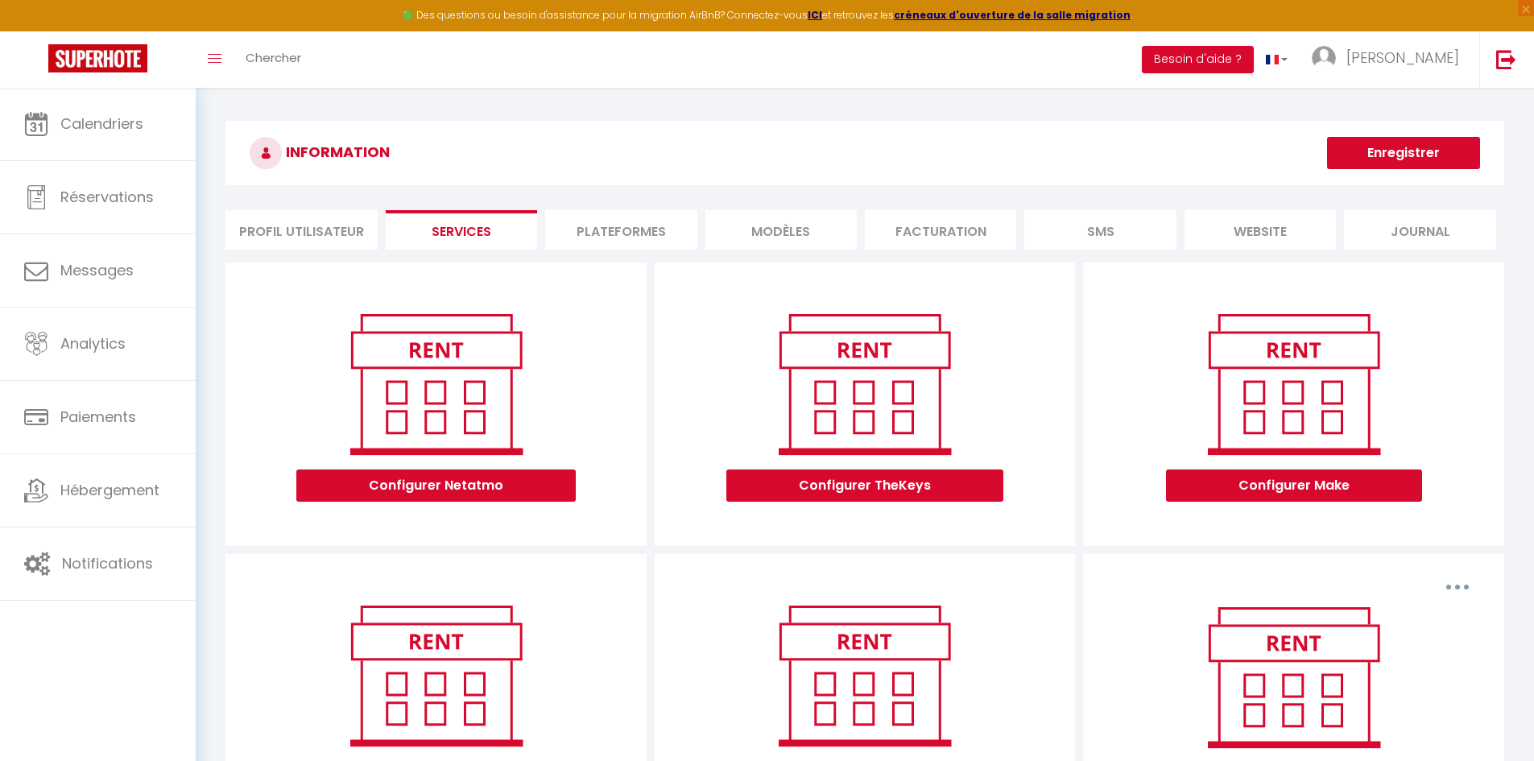
click at [630, 231] on li "Plateformes" at bounding box center [620, 229] width 151 height 39
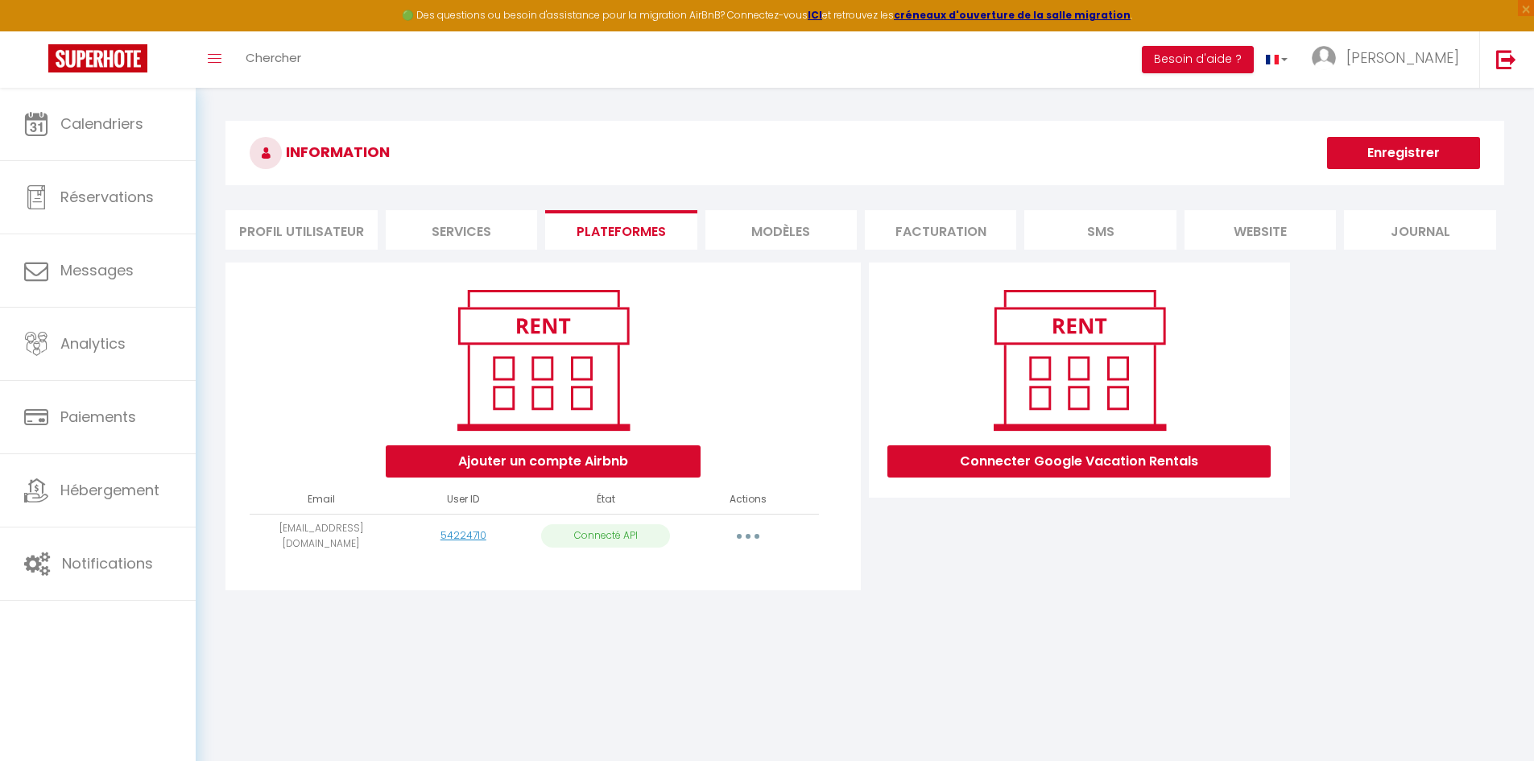
click at [795, 225] on li "MODÈLES" at bounding box center [780, 229] width 151 height 39
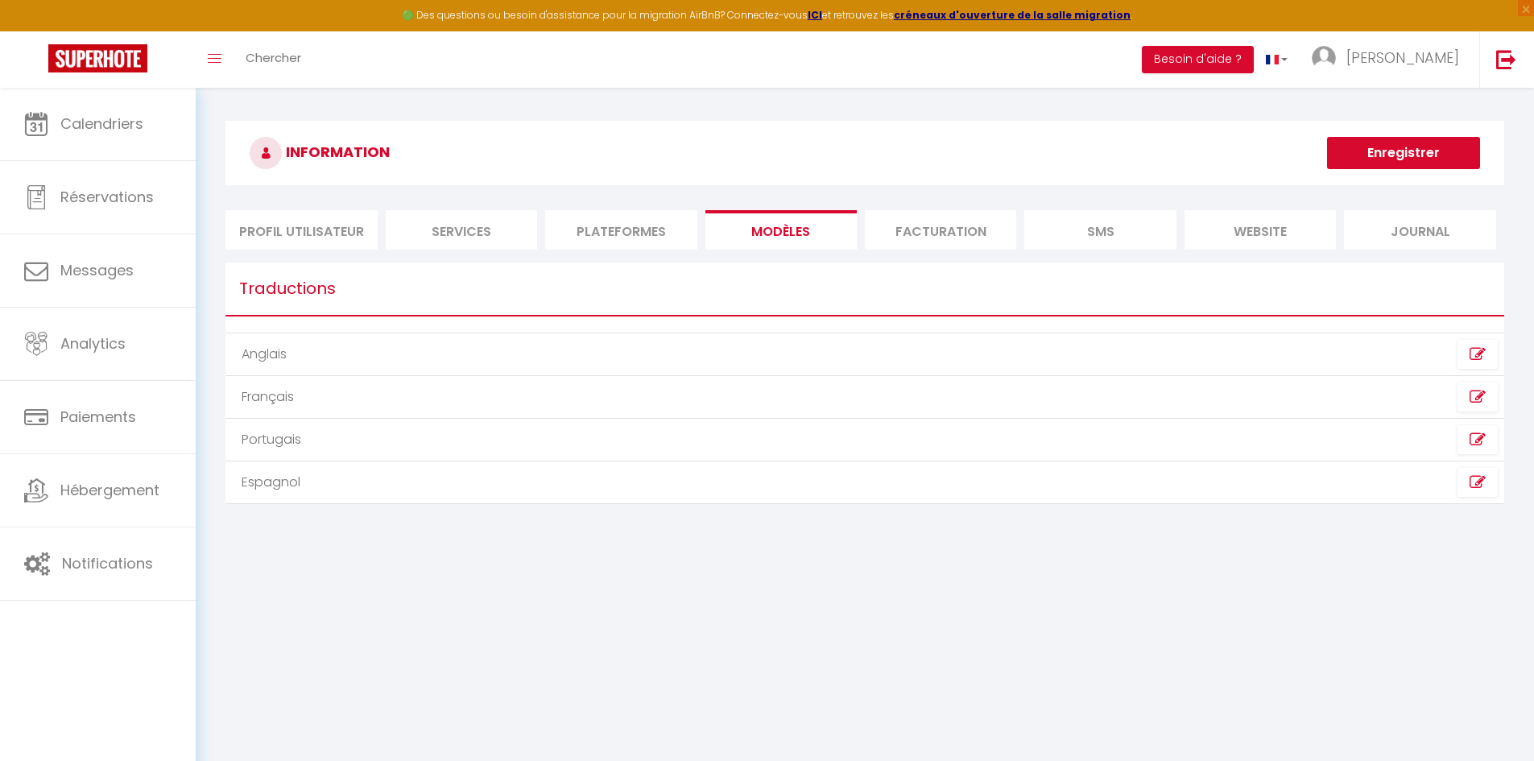
click at [1274, 233] on li "website" at bounding box center [1259, 229] width 151 height 39
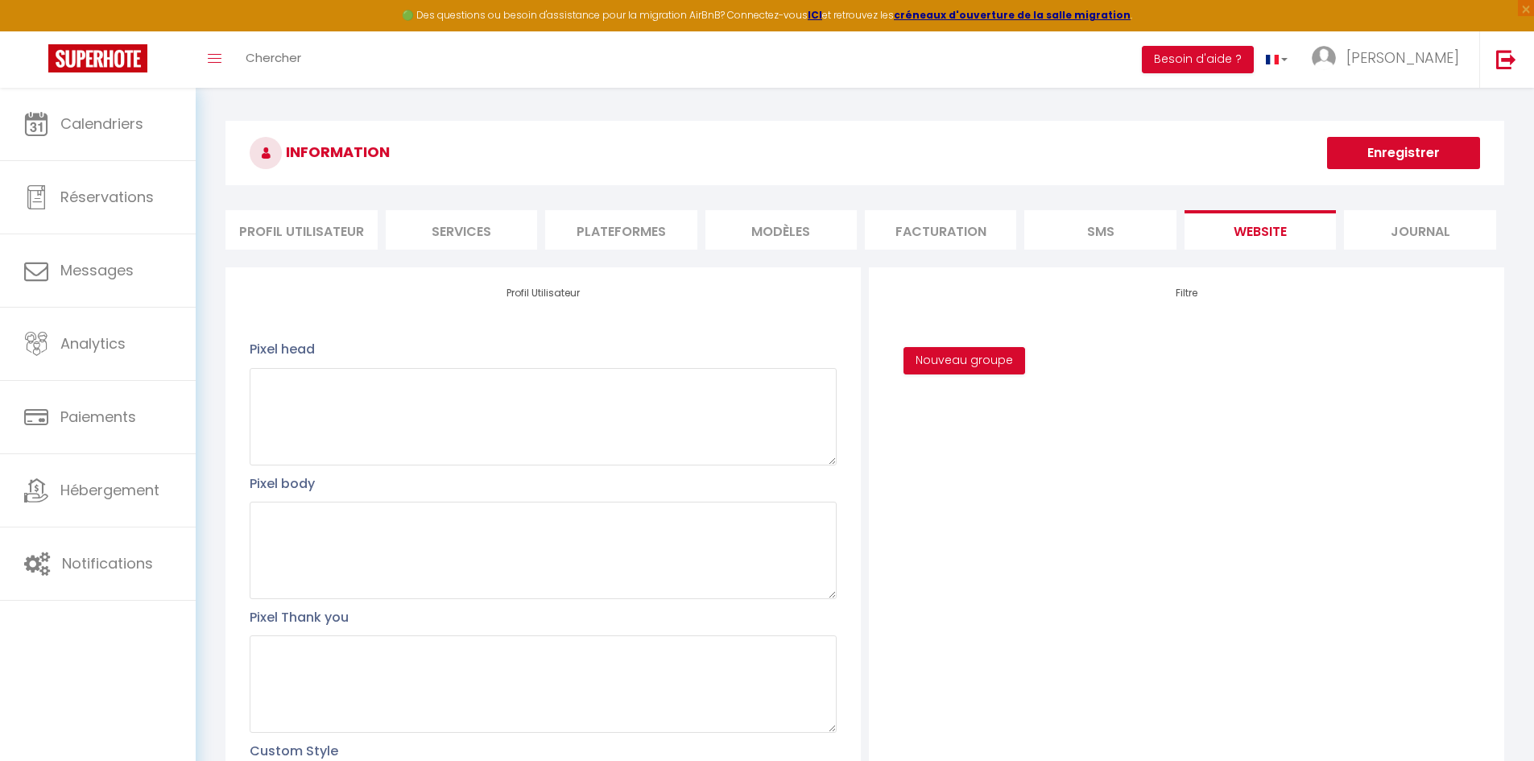
click at [1419, 233] on li "Journal" at bounding box center [1419, 229] width 151 height 39
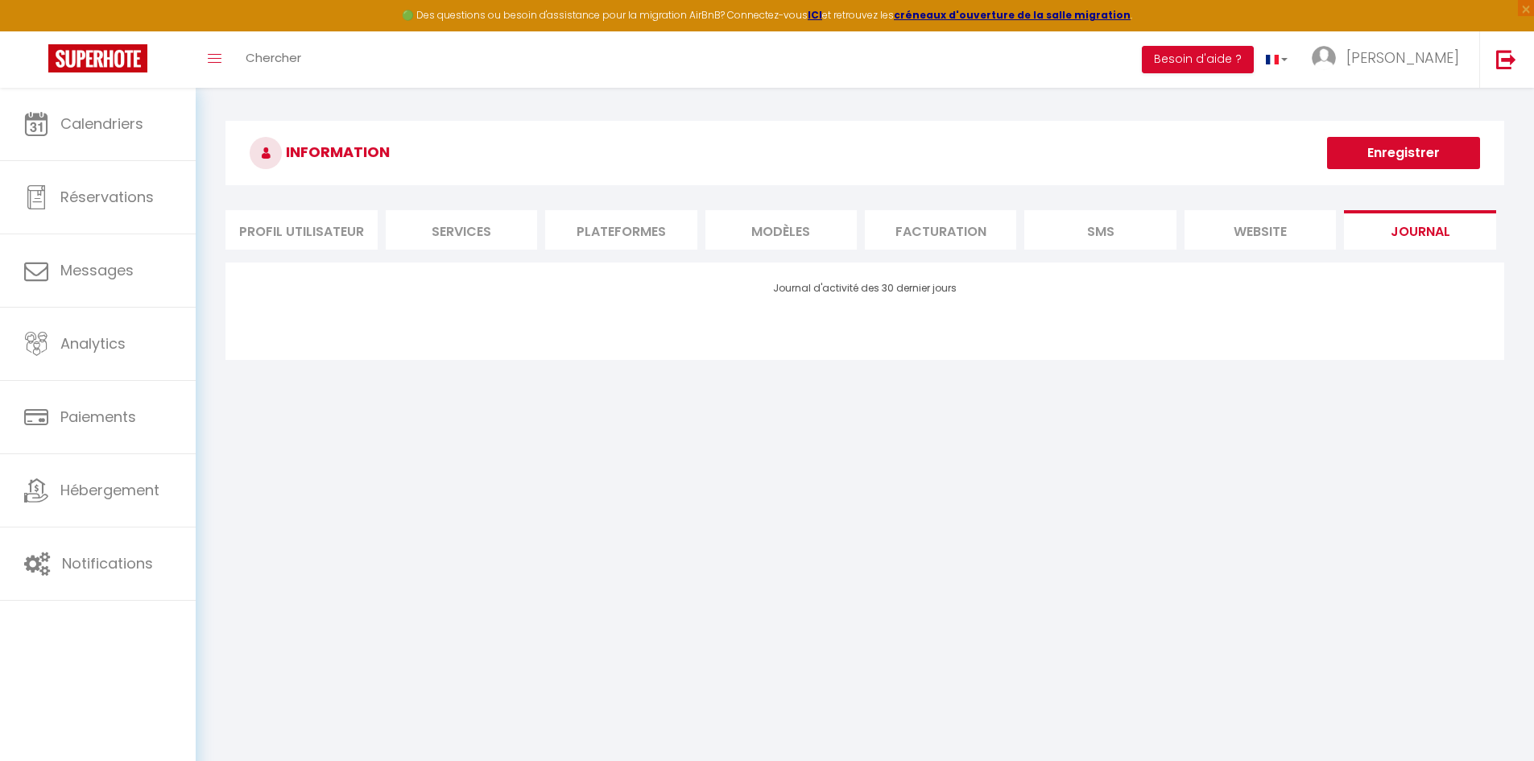
click at [1252, 229] on li "website" at bounding box center [1259, 229] width 151 height 39
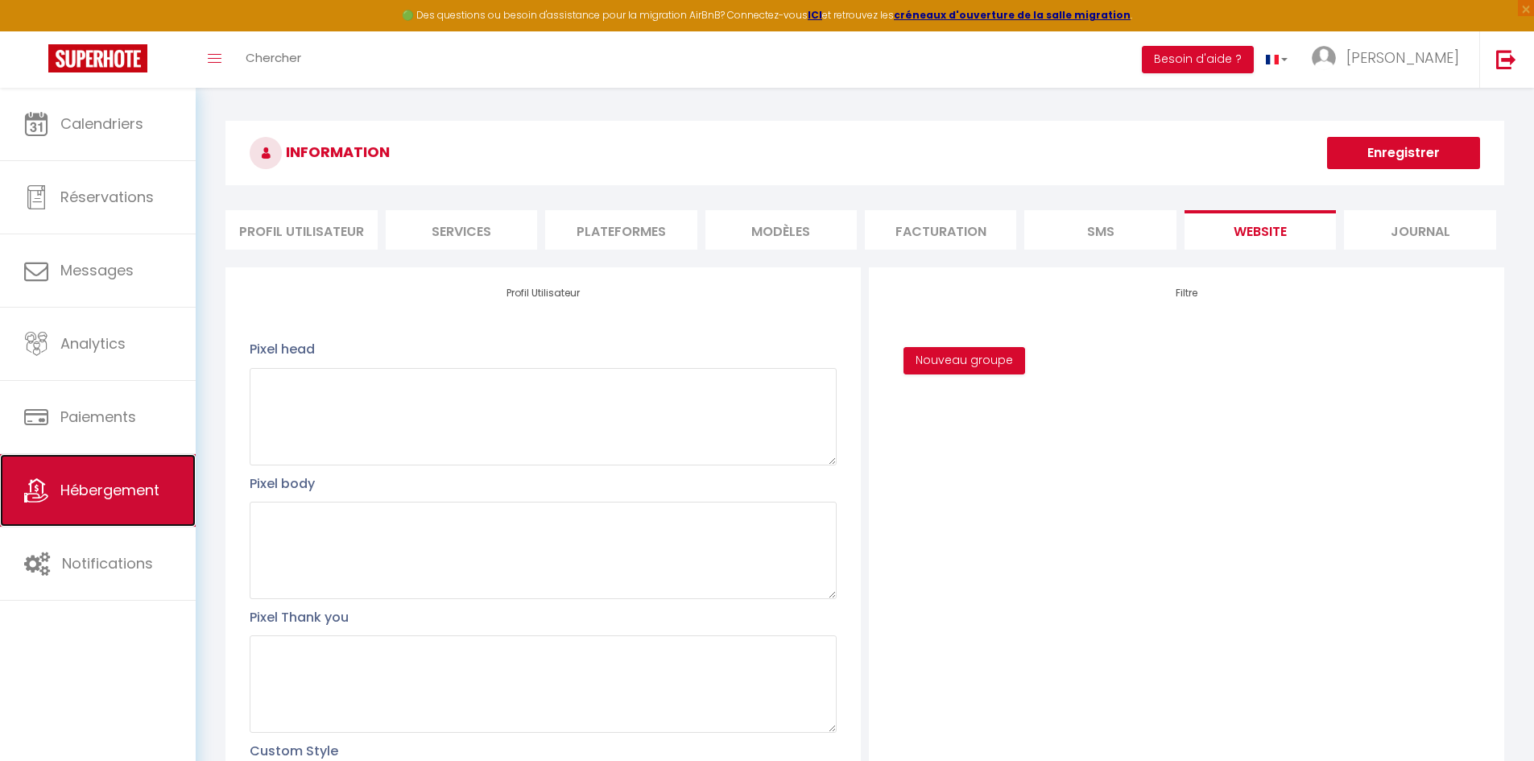
click at [98, 485] on span "Hébergement" at bounding box center [109, 490] width 99 height 20
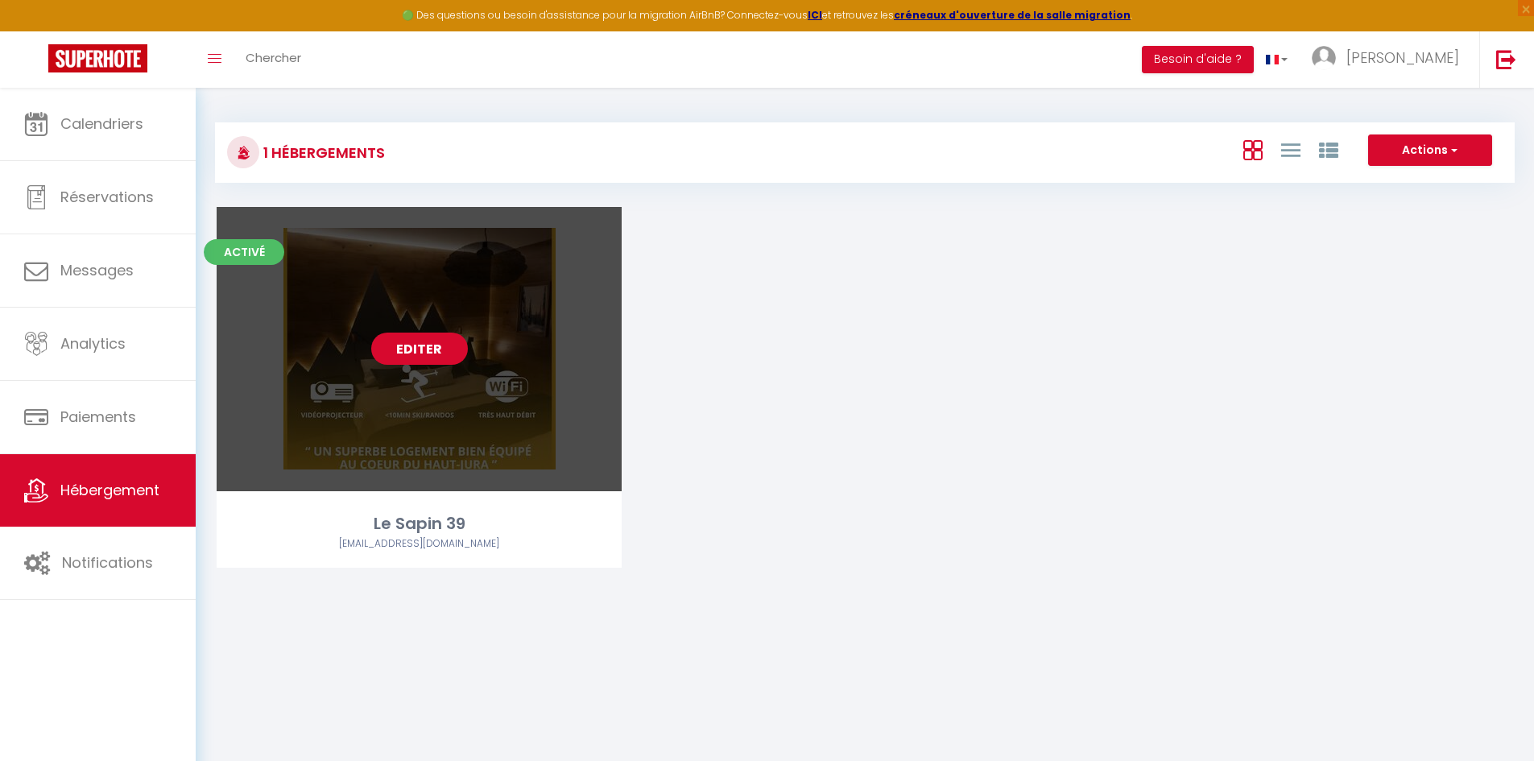
click at [428, 343] on link "Editer" at bounding box center [419, 349] width 97 height 32
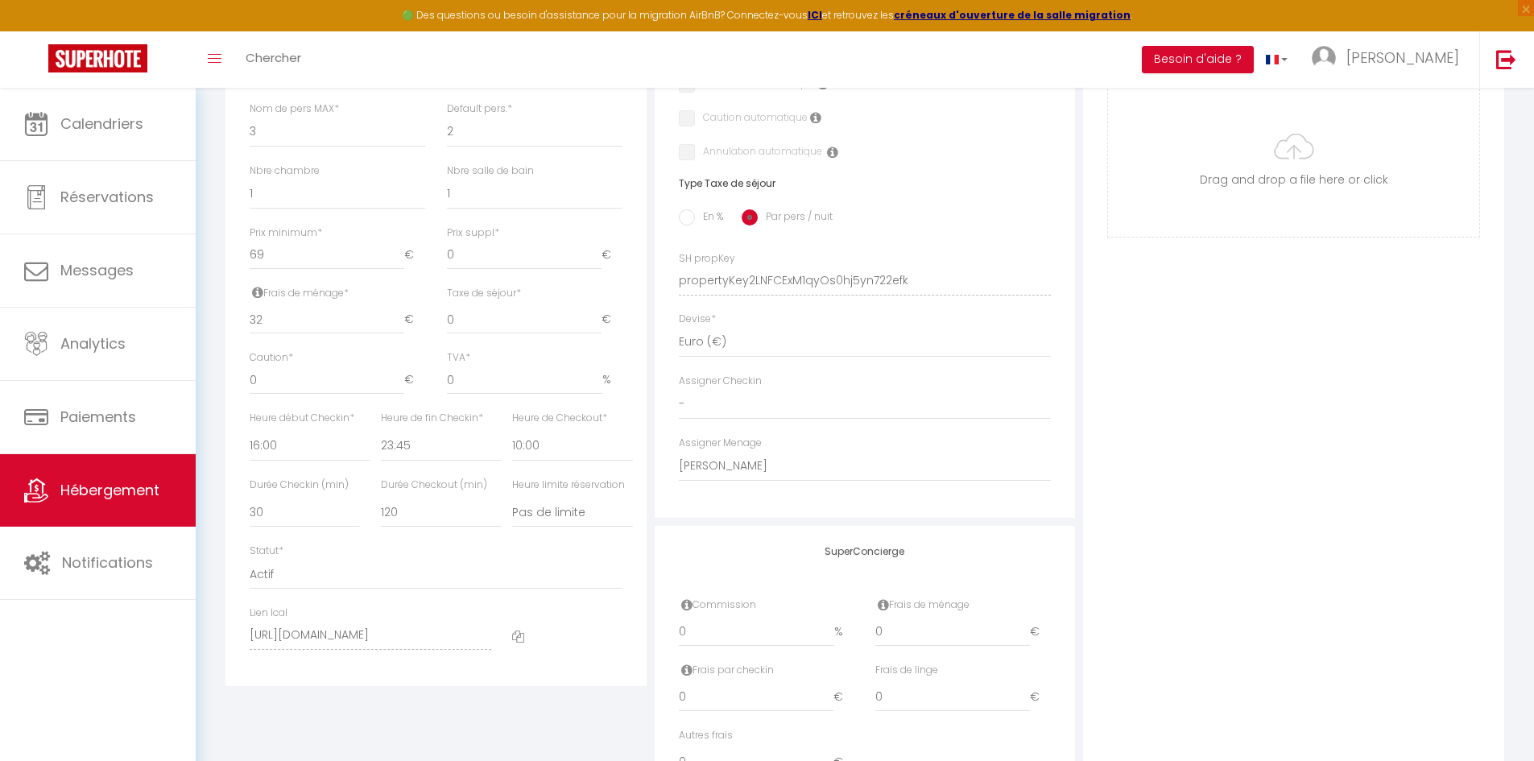
scroll to position [644, 0]
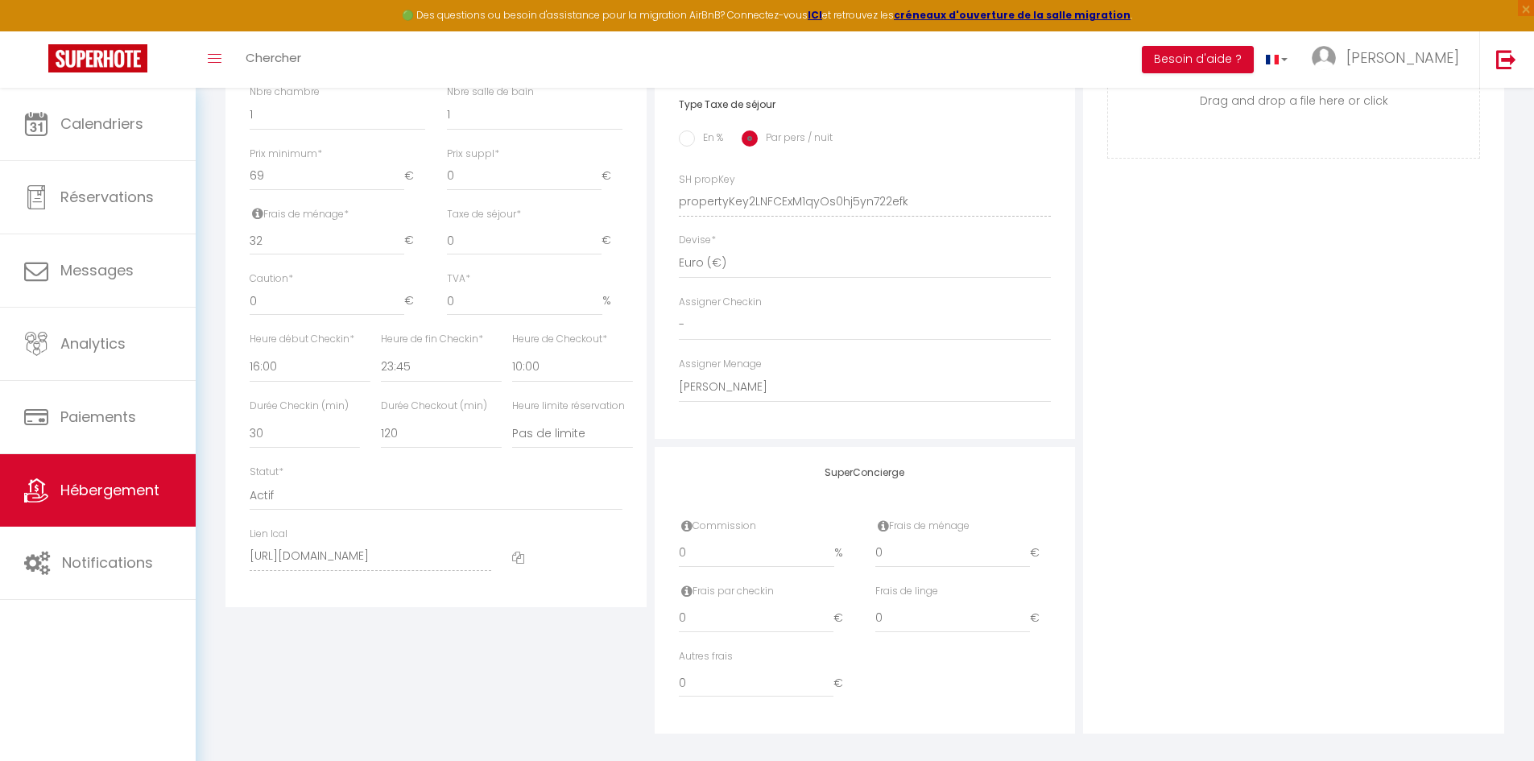
click at [516, 564] on icon at bounding box center [518, 557] width 12 height 12
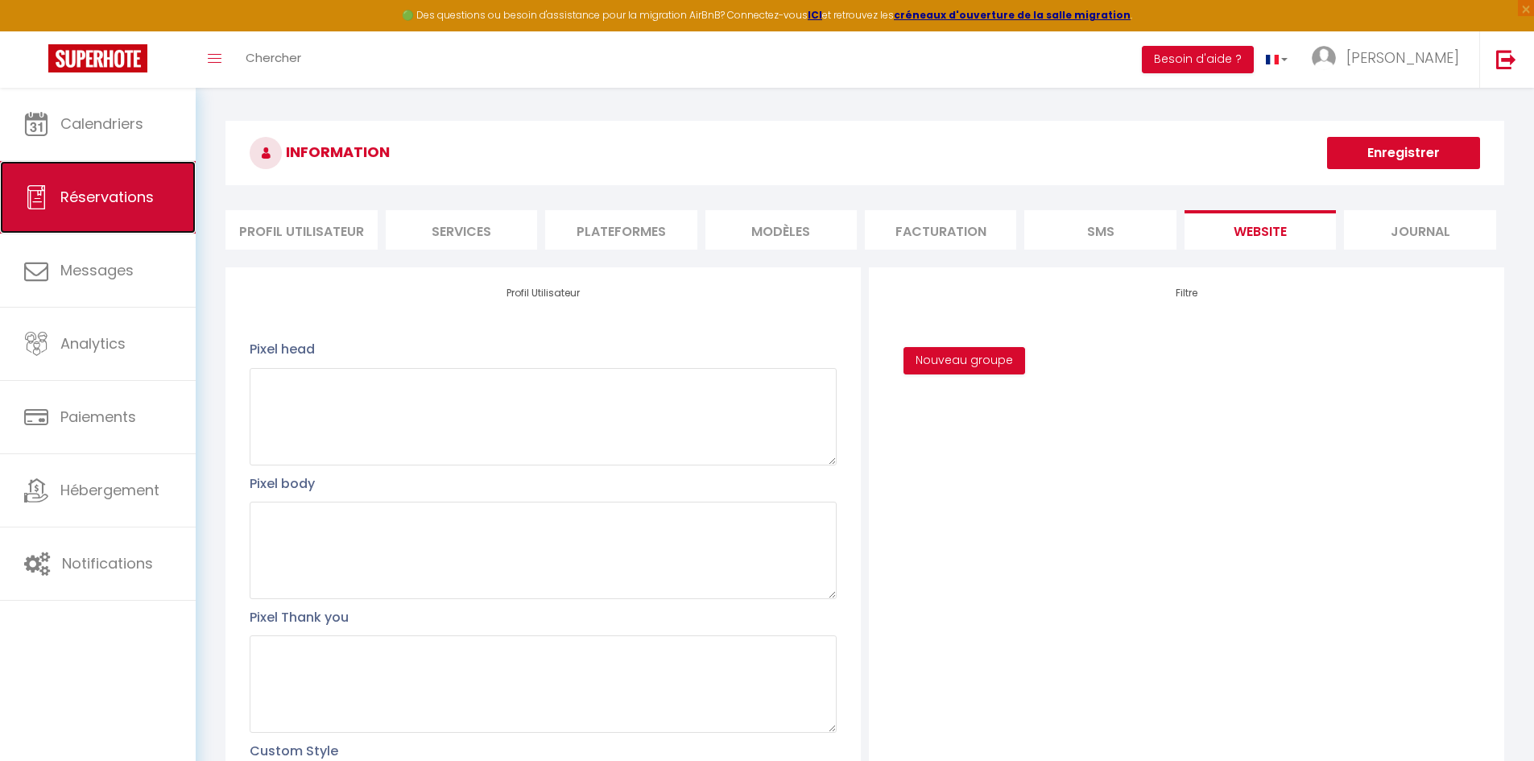
click at [107, 190] on span "Réservations" at bounding box center [106, 197] width 93 height 20
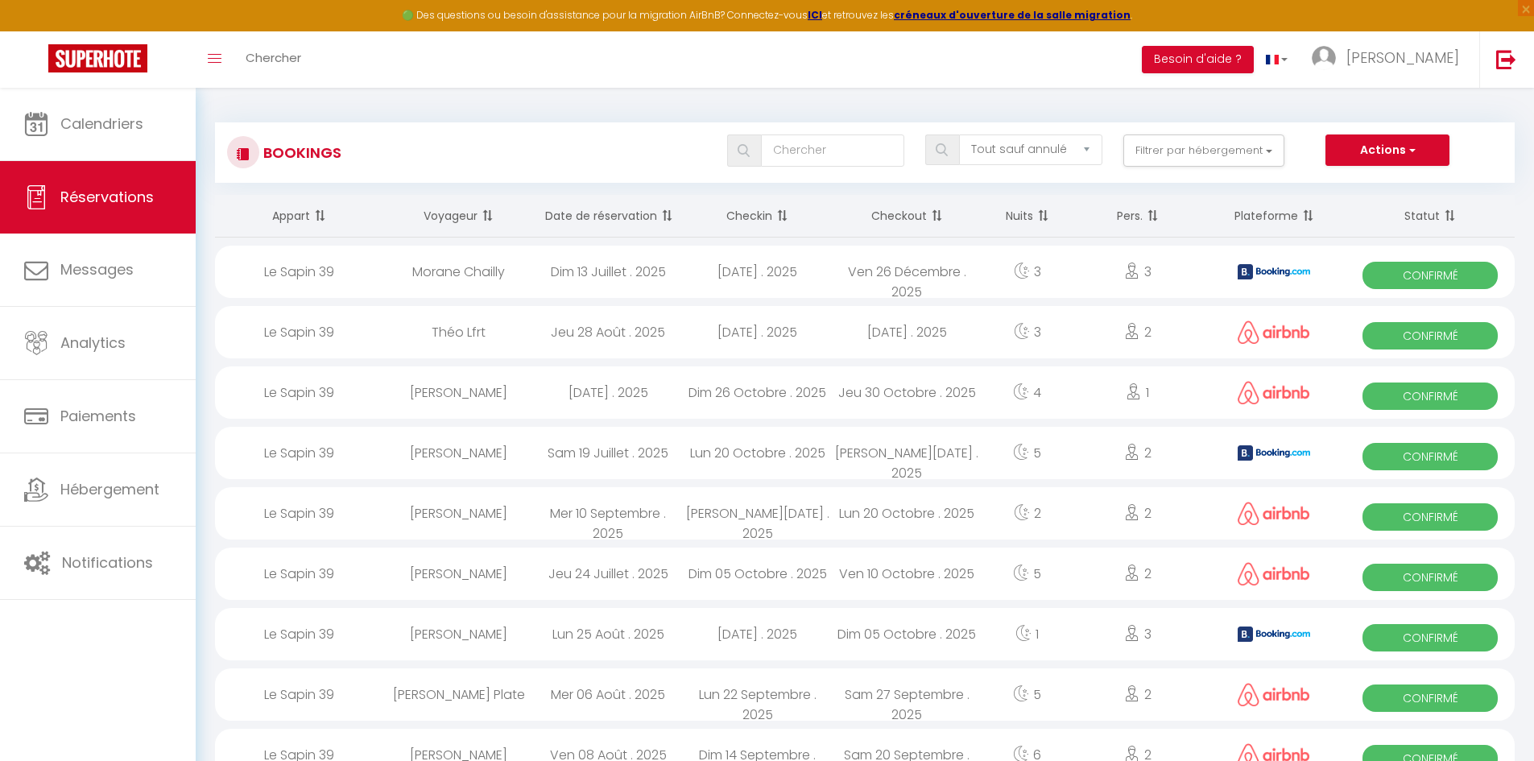
click at [781, 216] on span at bounding box center [780, 216] width 16 height 32
click at [755, 214] on th "Checkin" at bounding box center [758, 216] width 150 height 43
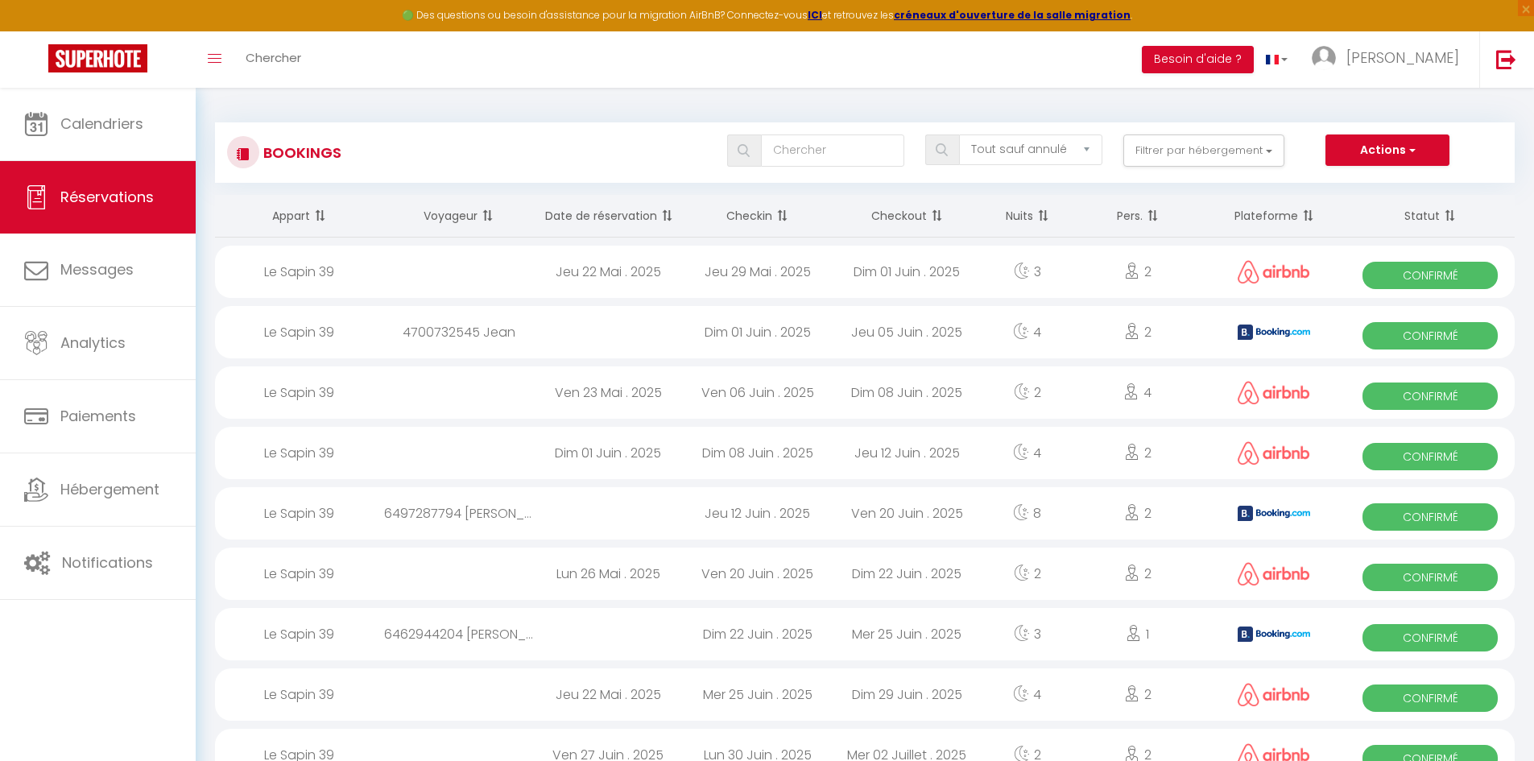
click at [755, 214] on th "Checkin" at bounding box center [758, 216] width 150 height 43
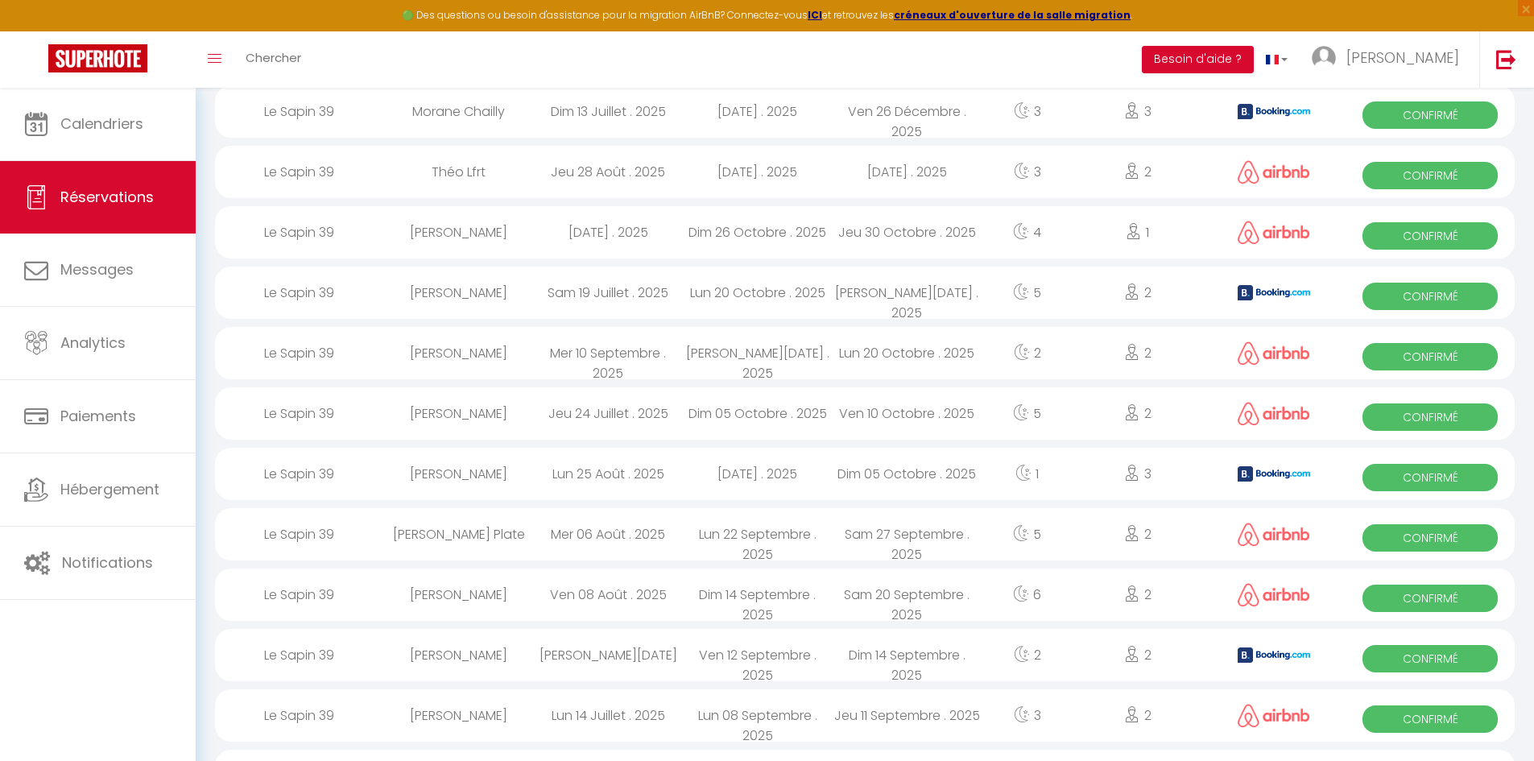
scroll to position [161, 0]
click at [515, 355] on div "[PERSON_NAME]" at bounding box center [459, 352] width 150 height 52
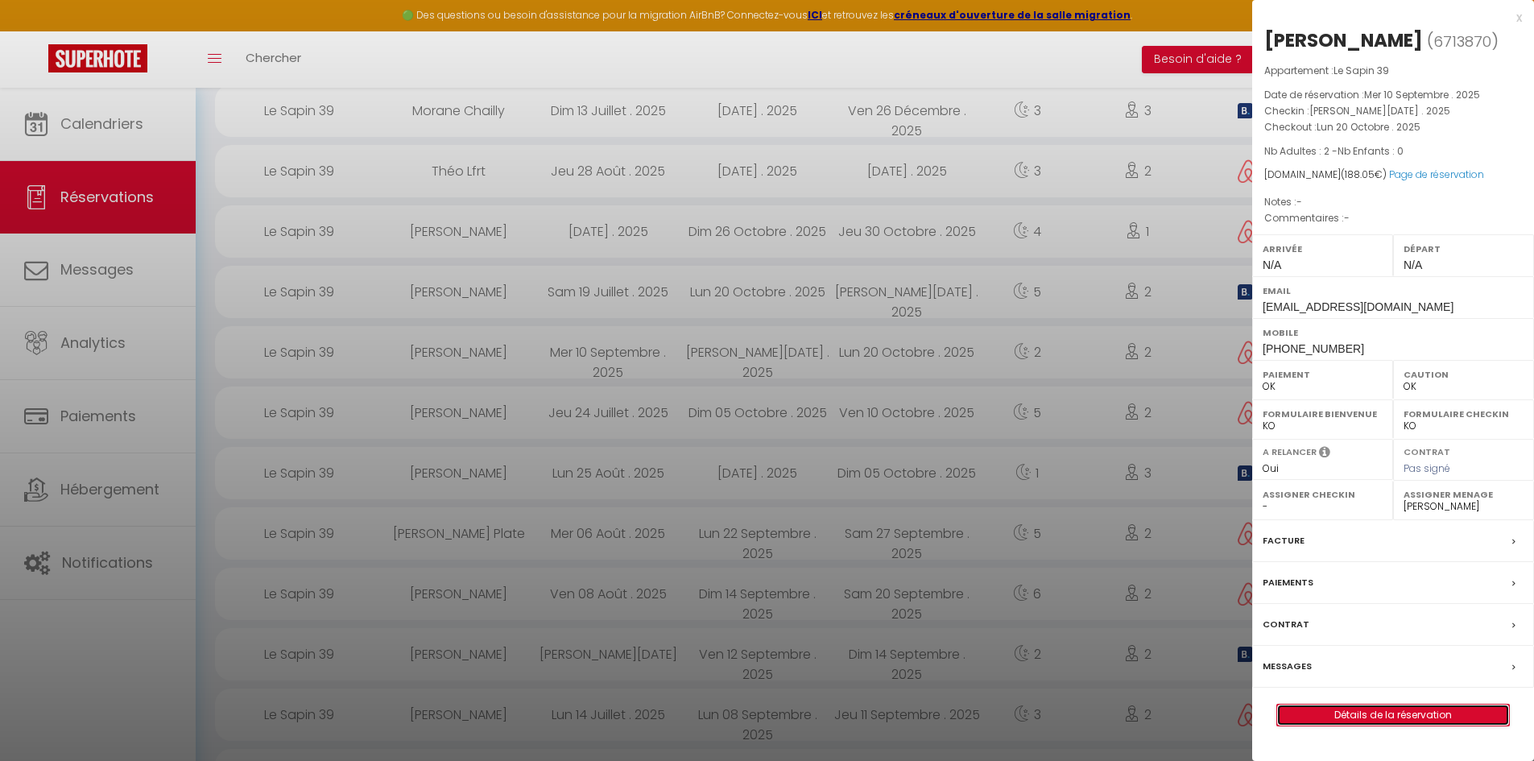
click at [1381, 717] on link "Détails de la réservation" at bounding box center [1393, 714] width 232 height 21
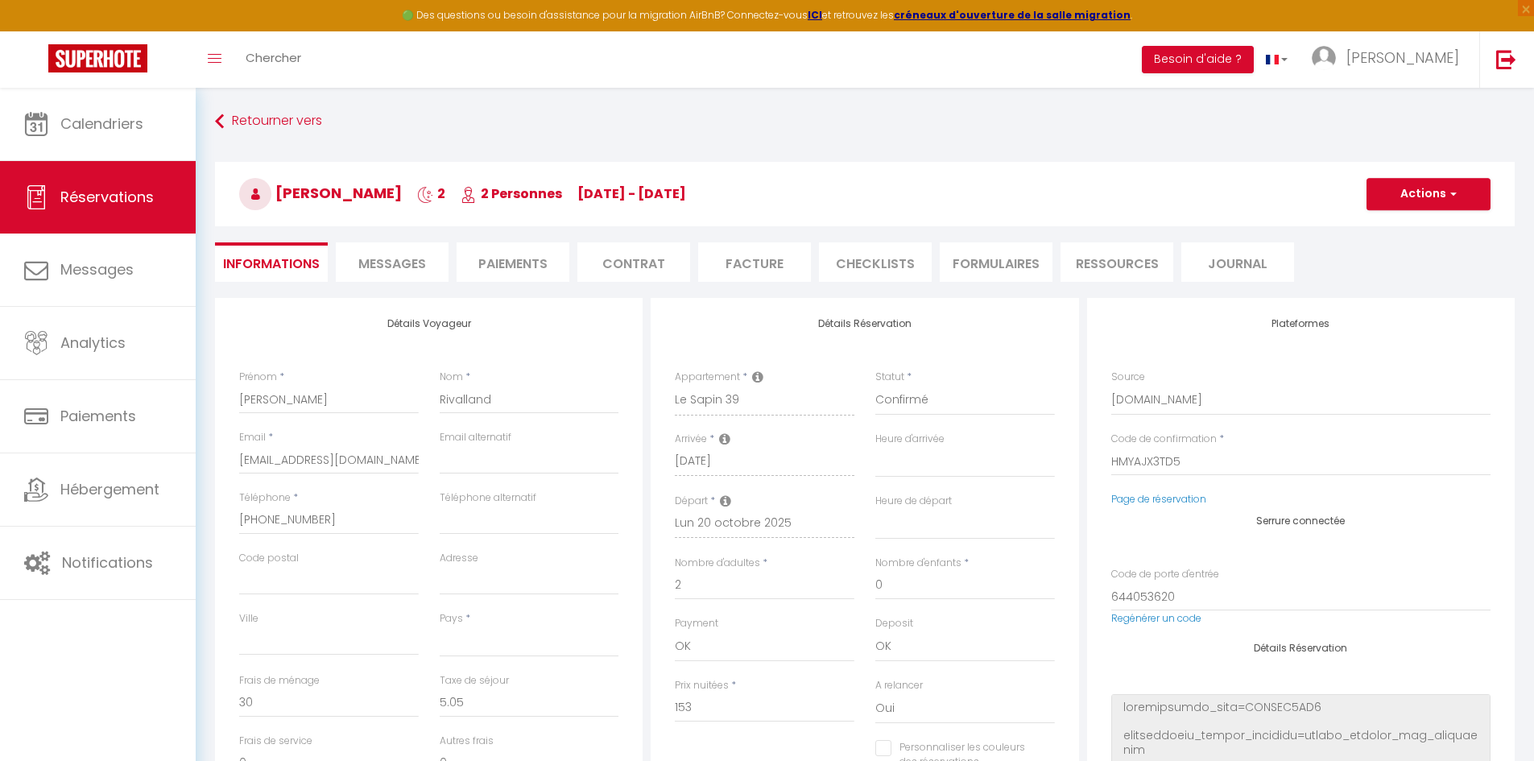
click at [407, 264] on span "Messages" at bounding box center [392, 263] width 68 height 19
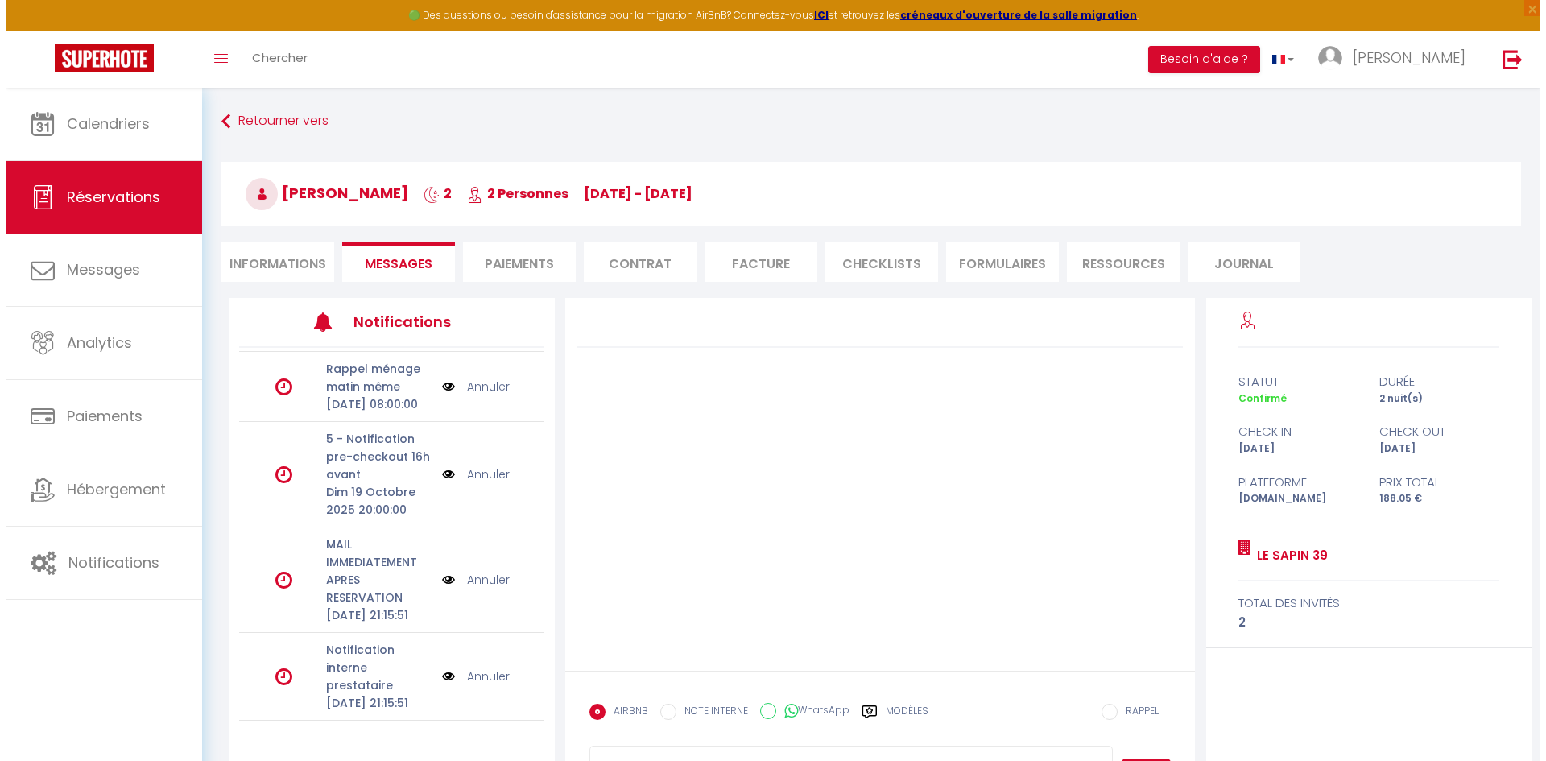
scroll to position [225, 0]
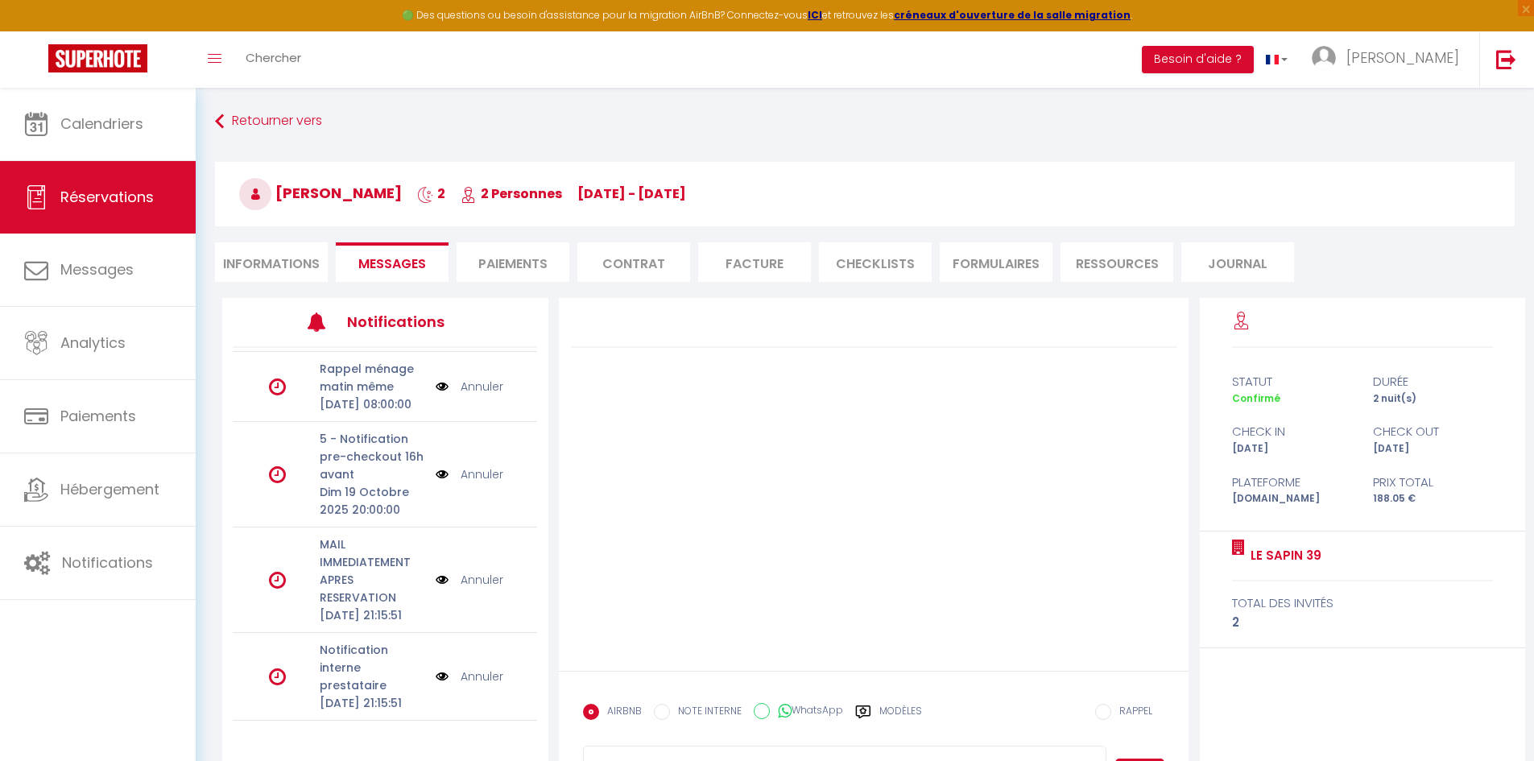
click at [436, 667] on img at bounding box center [442, 676] width 13 height 18
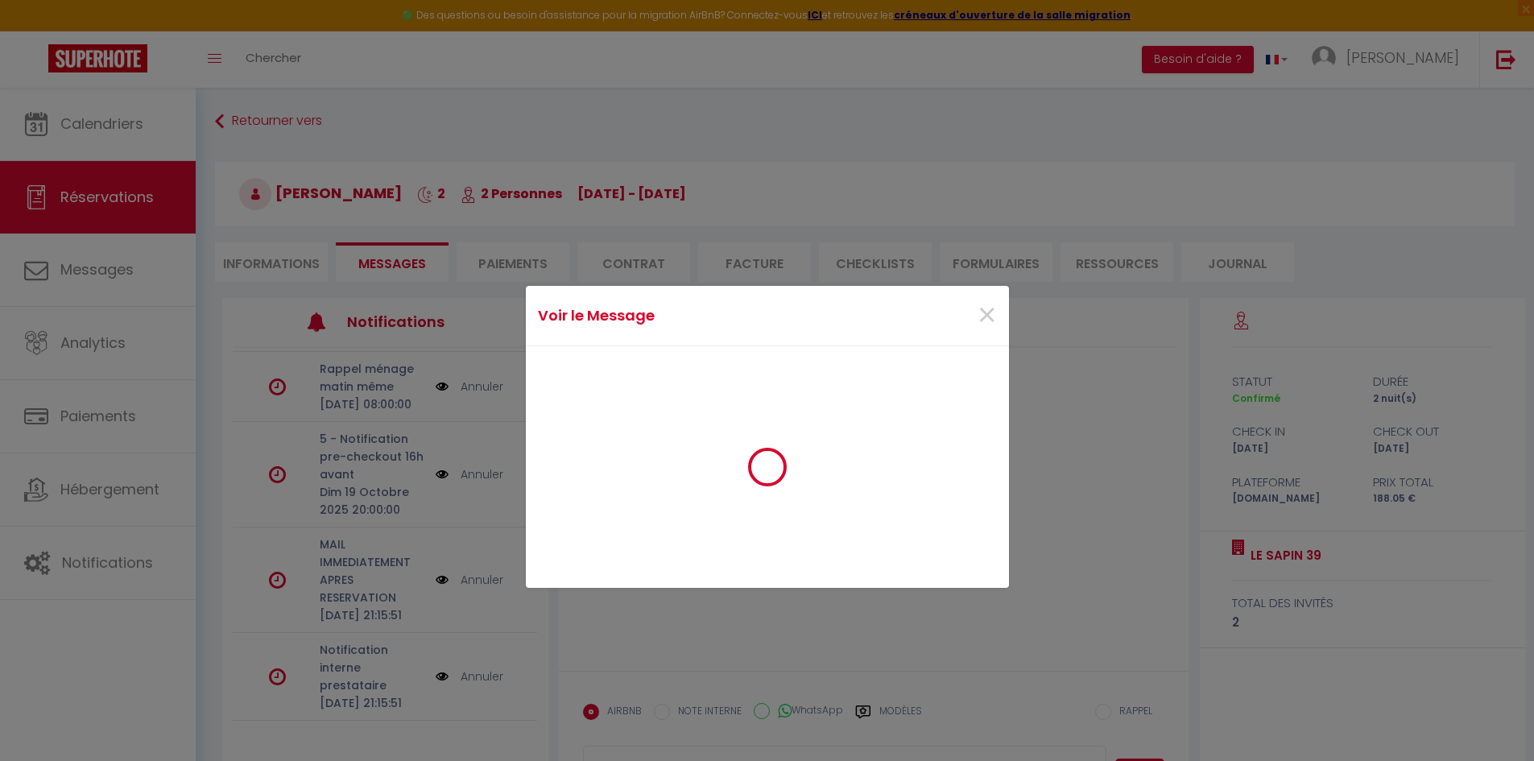
scroll to position [190, 0]
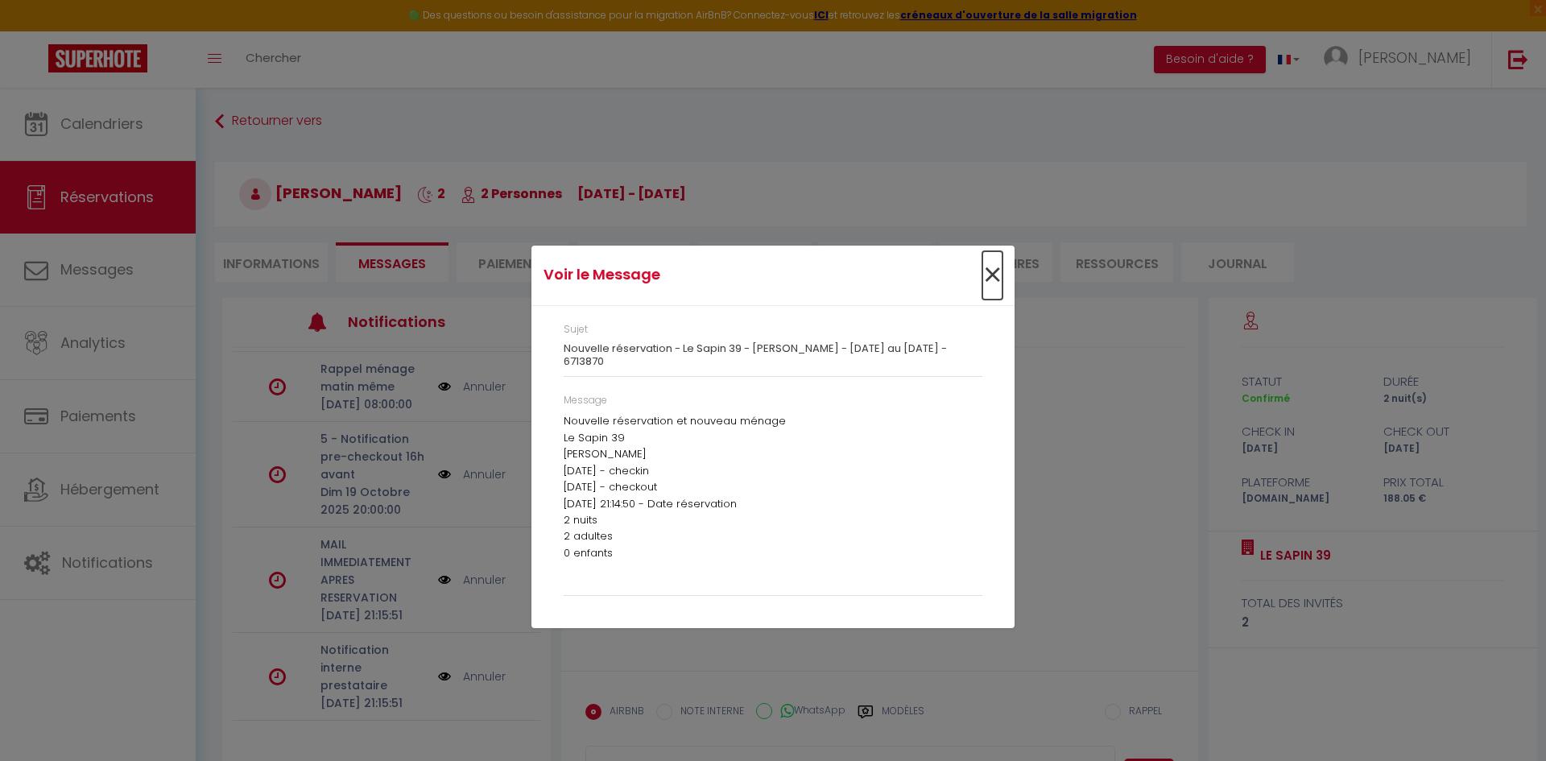
click at [989, 273] on span "×" at bounding box center [992, 275] width 20 height 48
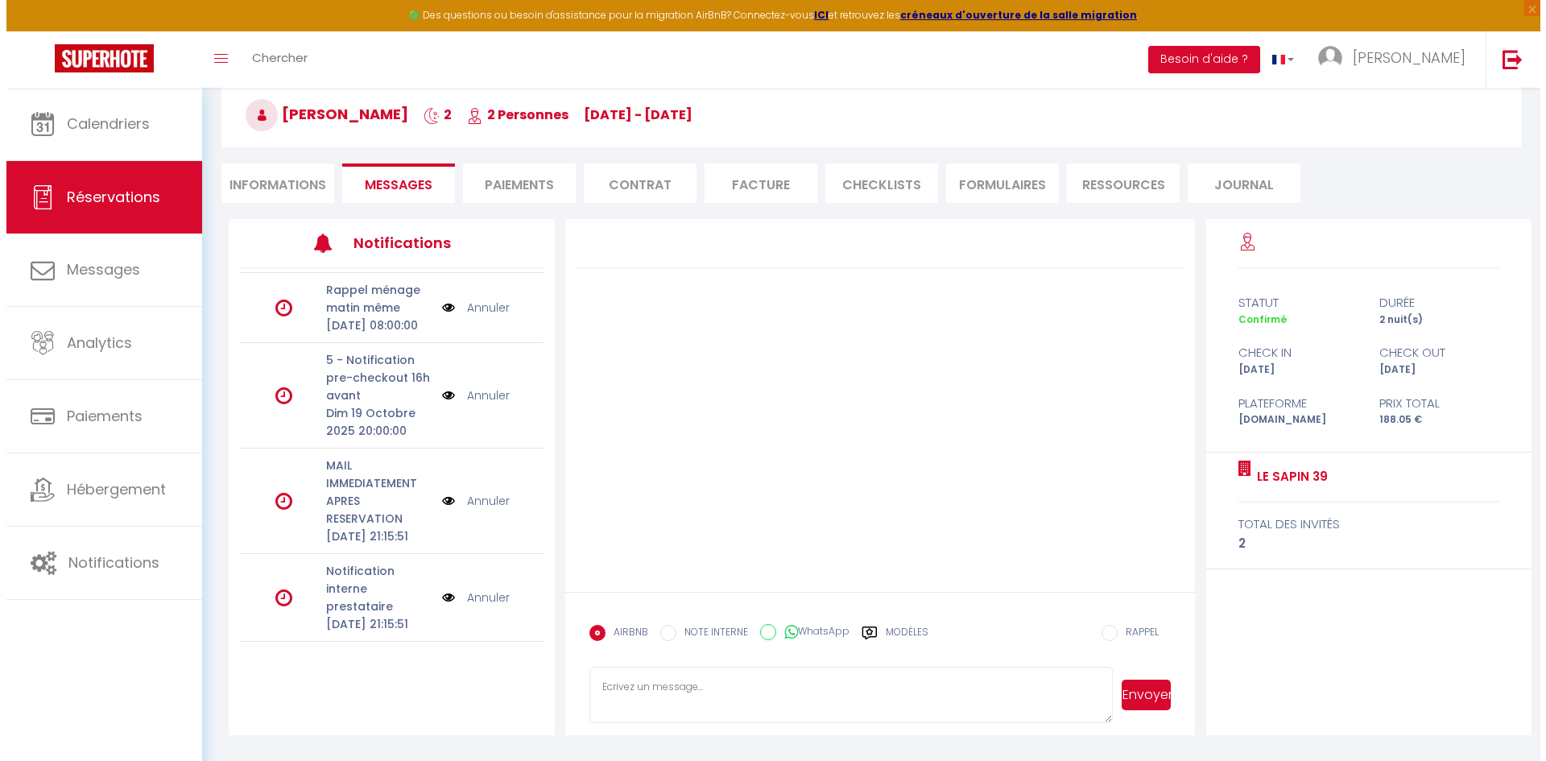
scroll to position [88, 0]
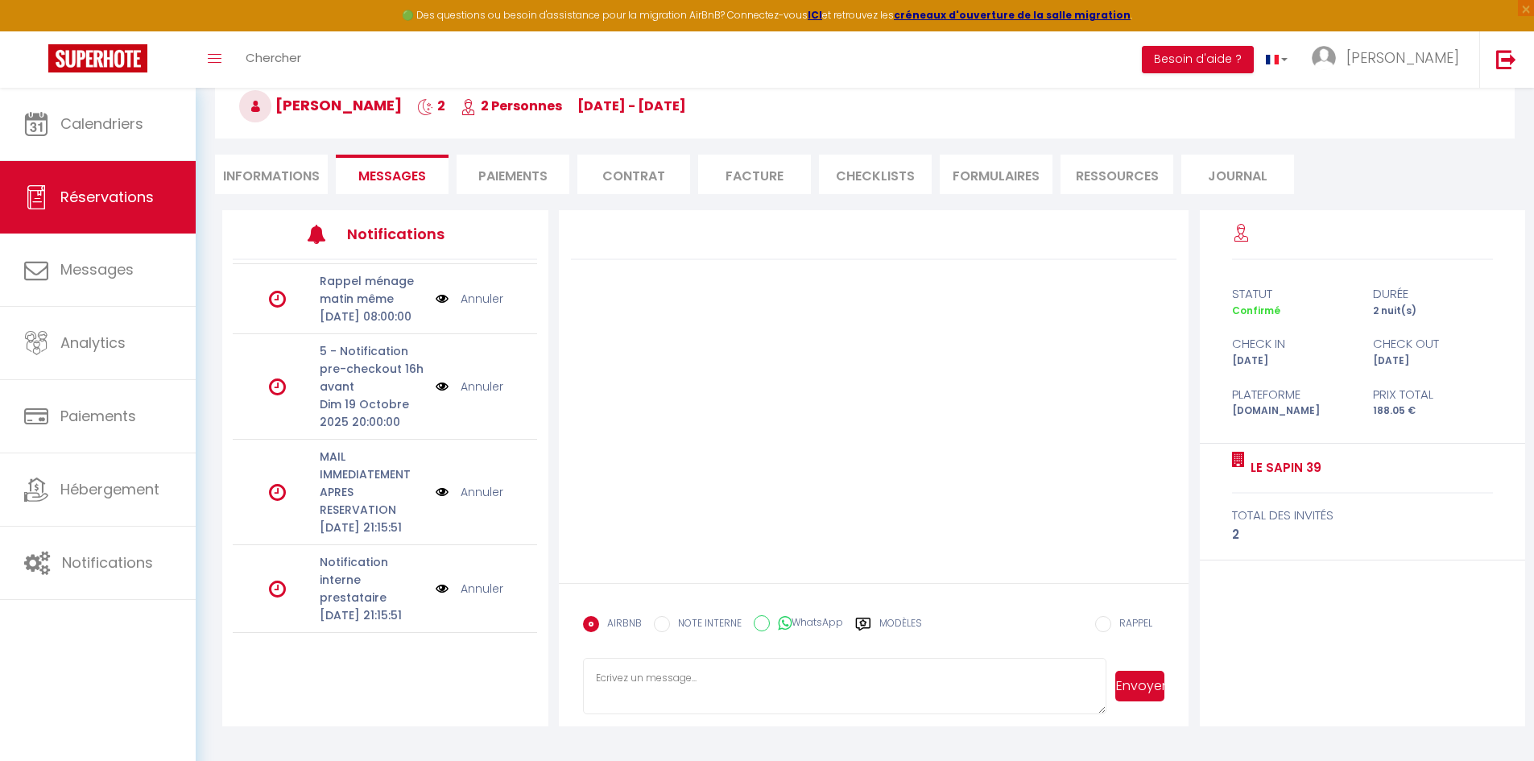
click at [436, 483] on img at bounding box center [442, 492] width 13 height 18
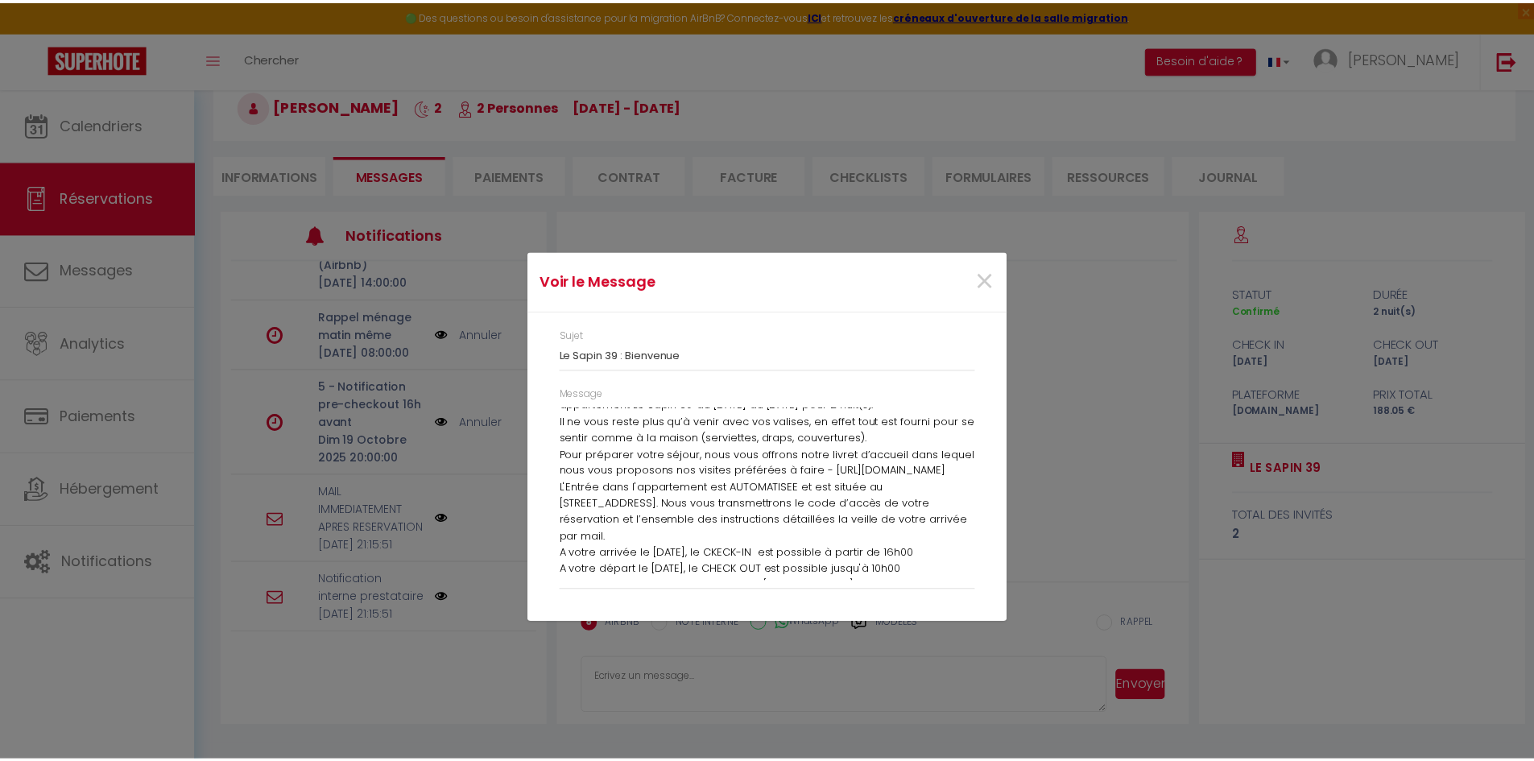
scroll to position [0, 0]
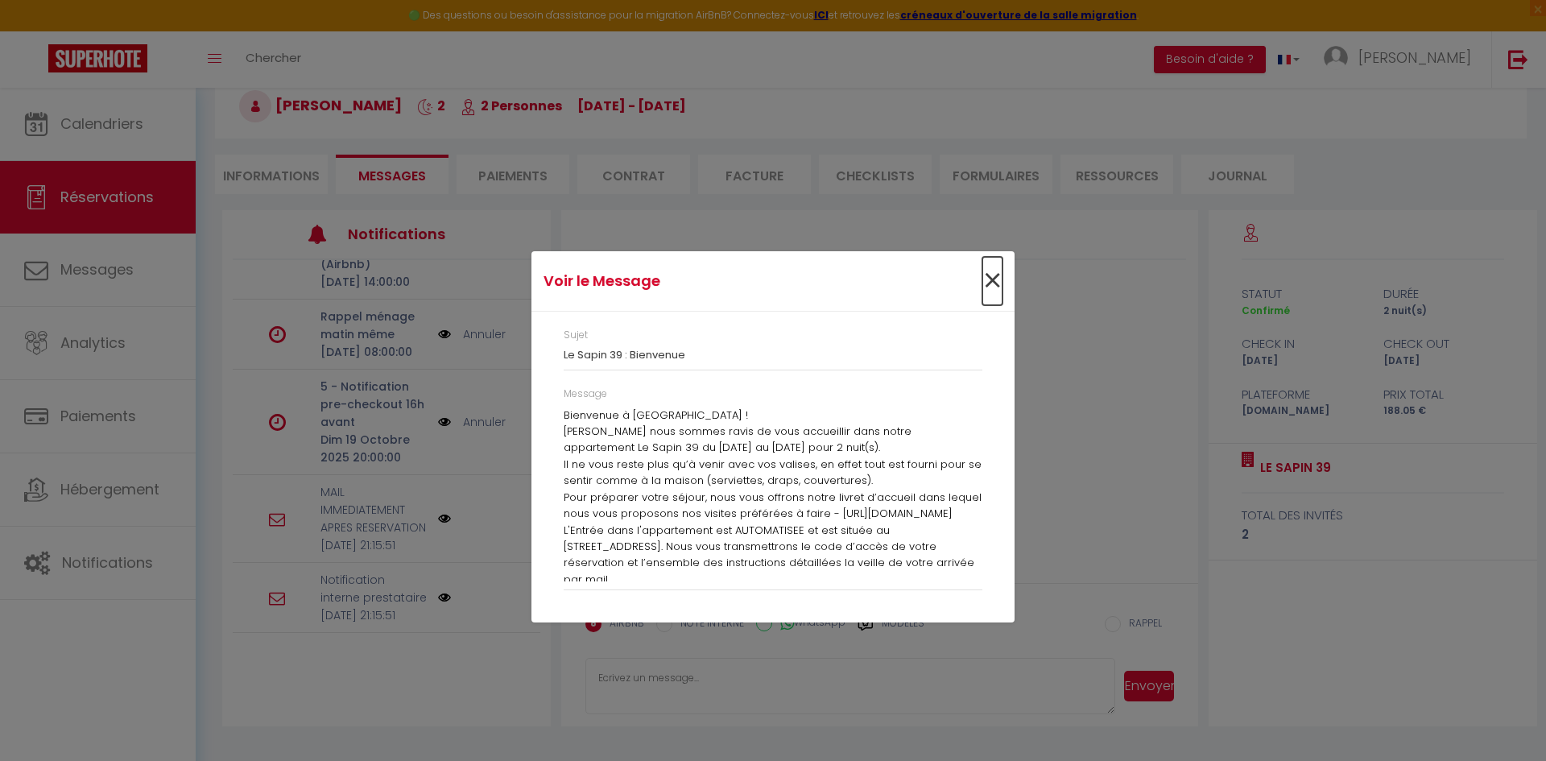
click at [985, 283] on span "×" at bounding box center [992, 281] width 20 height 48
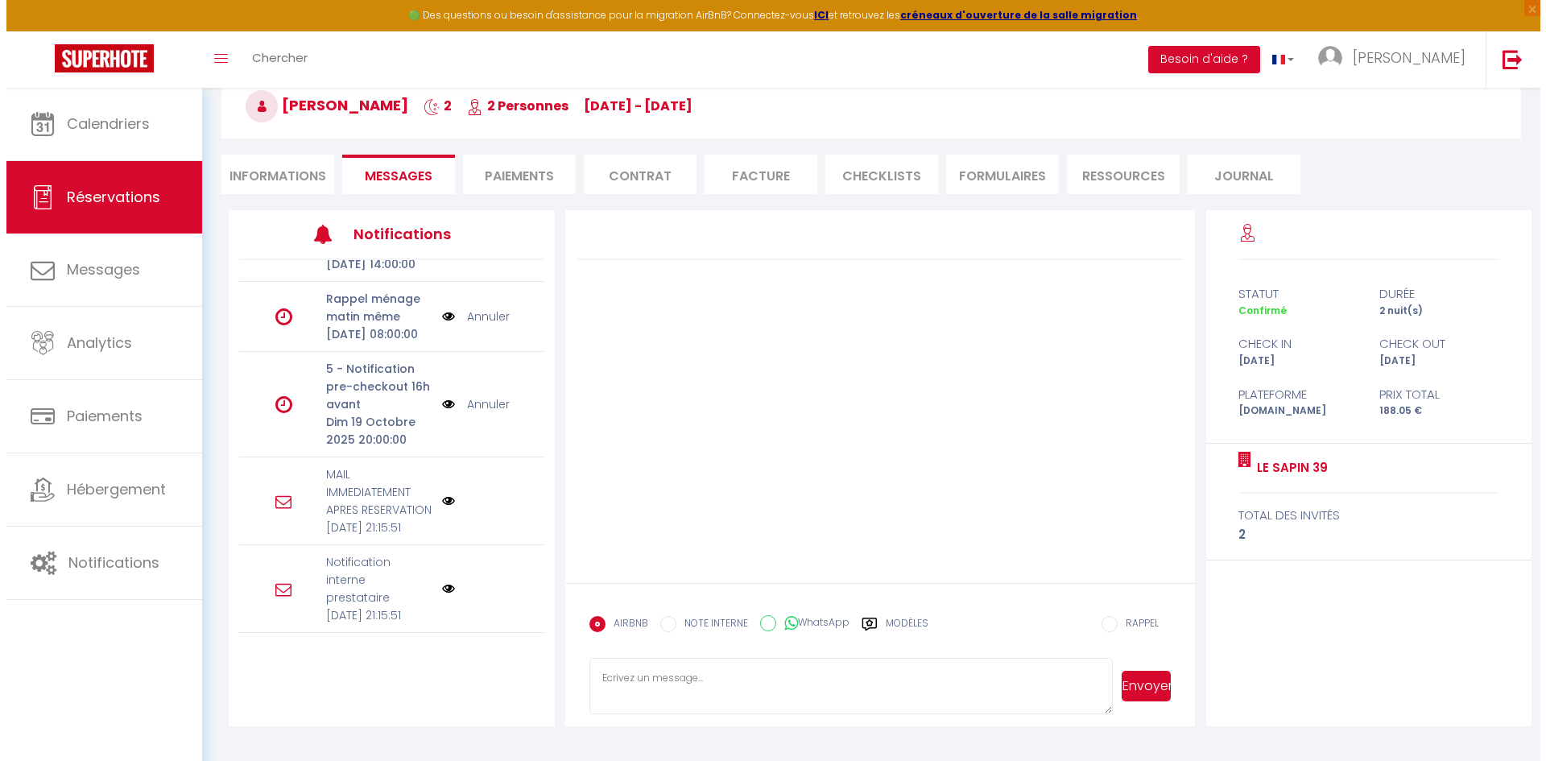
scroll to position [190, 0]
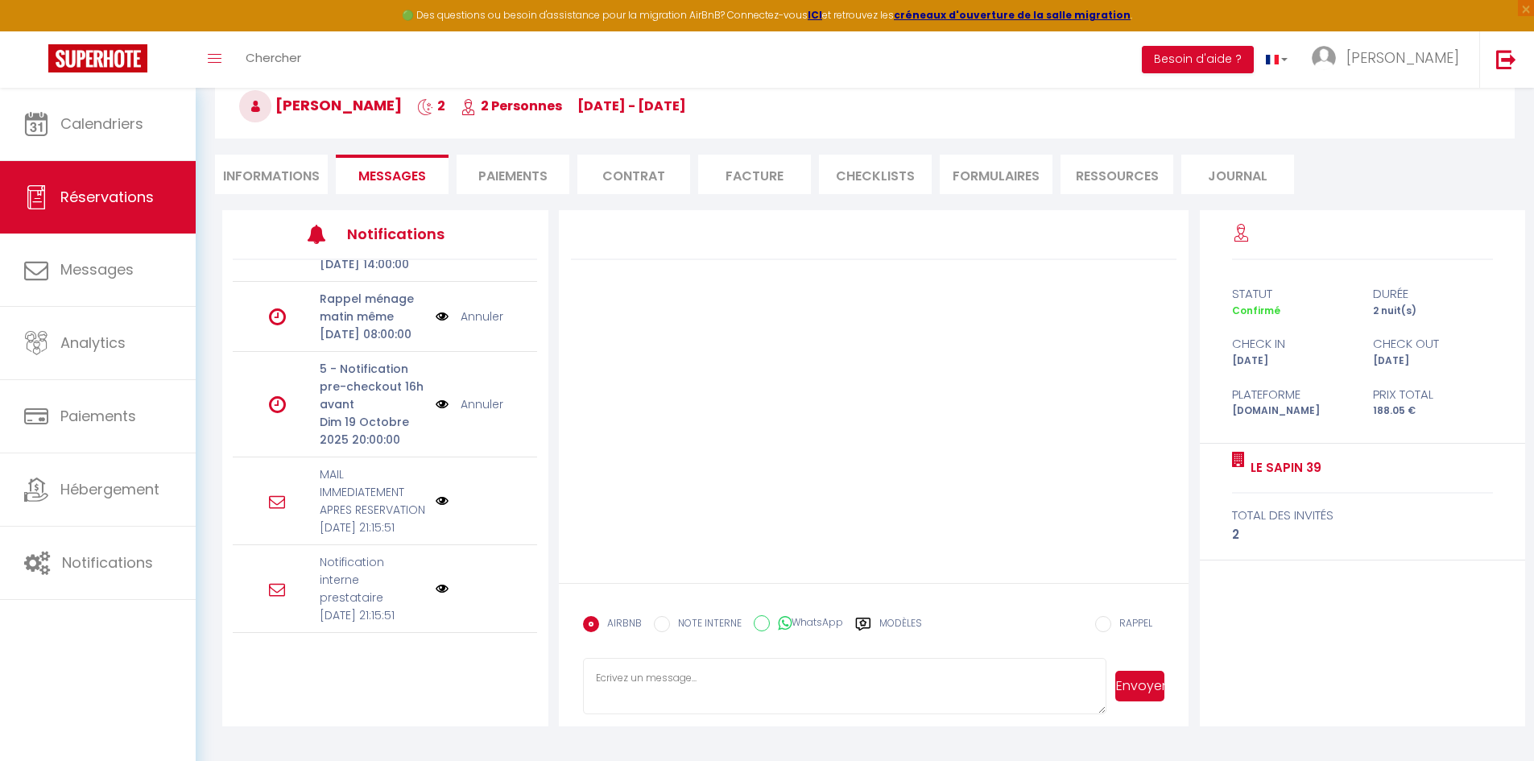
click at [436, 494] on img at bounding box center [442, 500] width 13 height 13
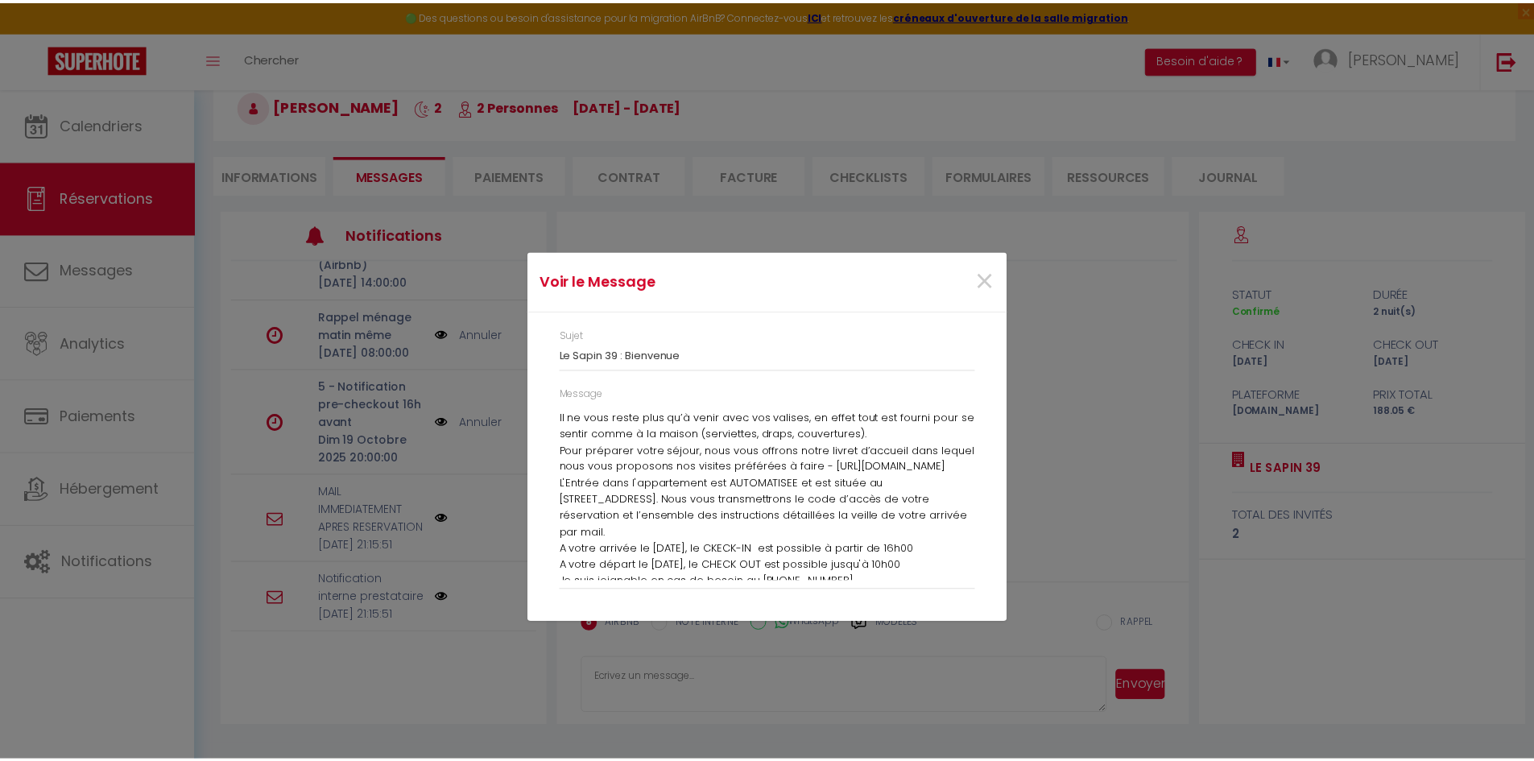
scroll to position [89, 0]
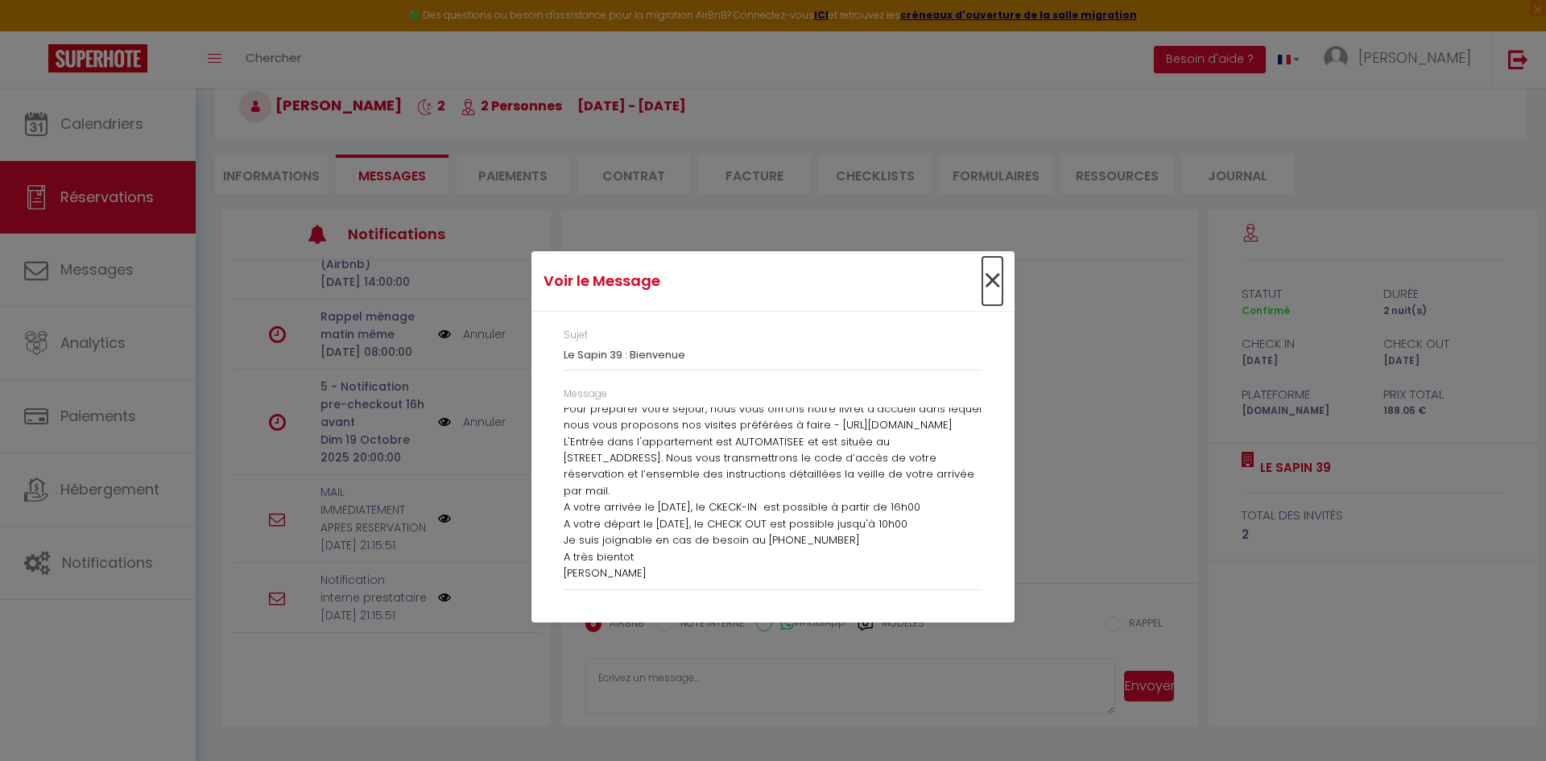
click at [993, 283] on span "×" at bounding box center [992, 281] width 20 height 48
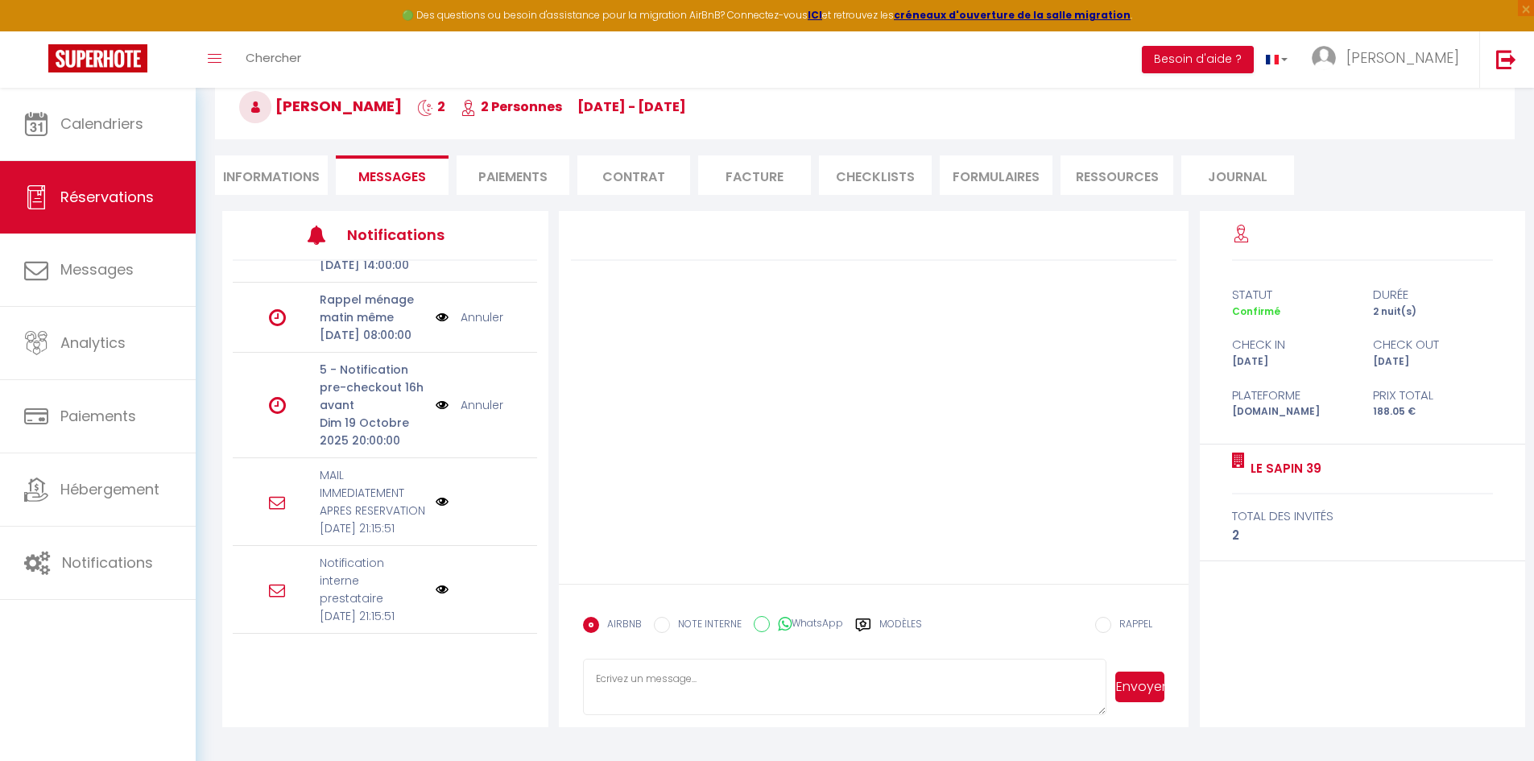
scroll to position [88, 0]
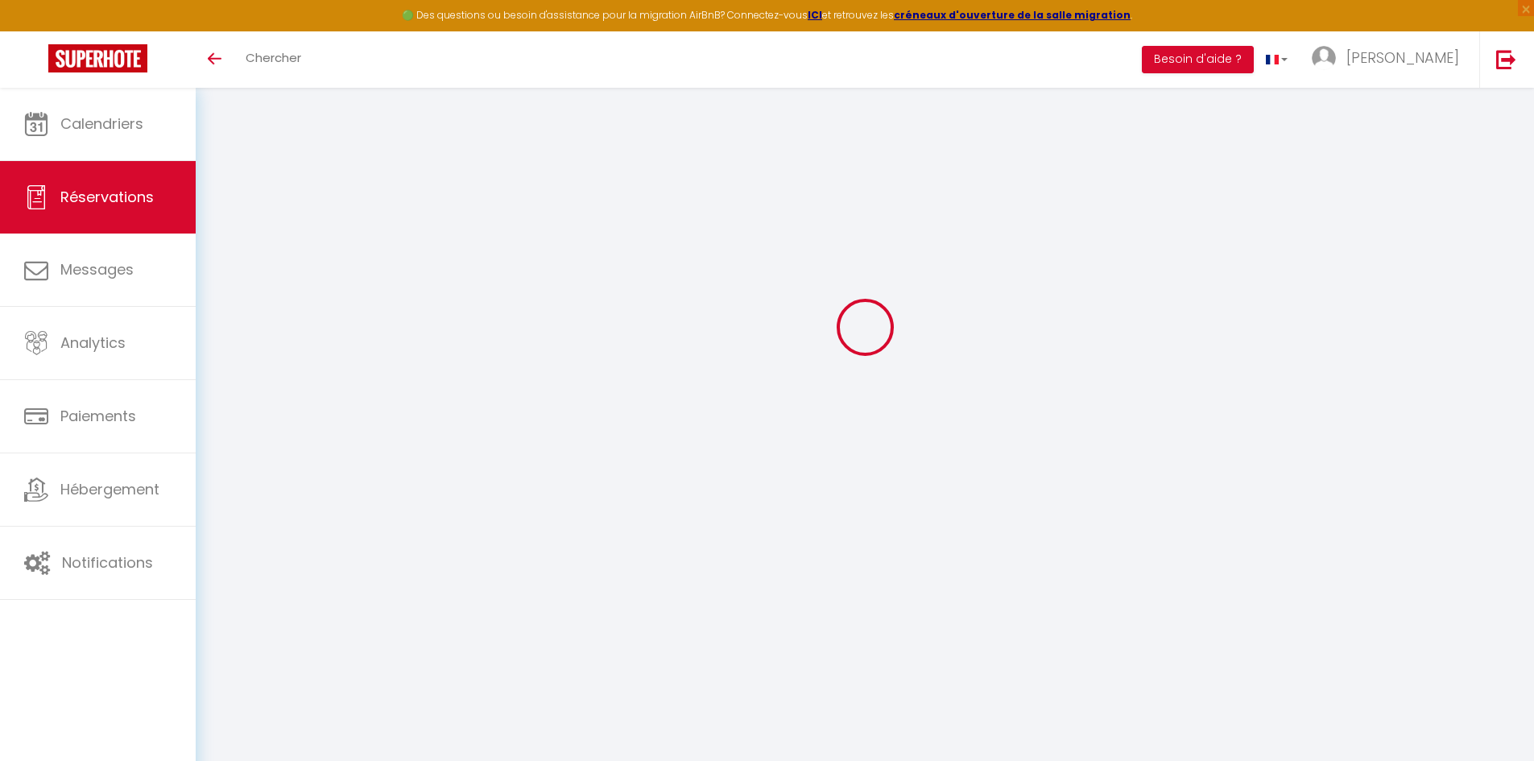
select select
checkbox input "false"
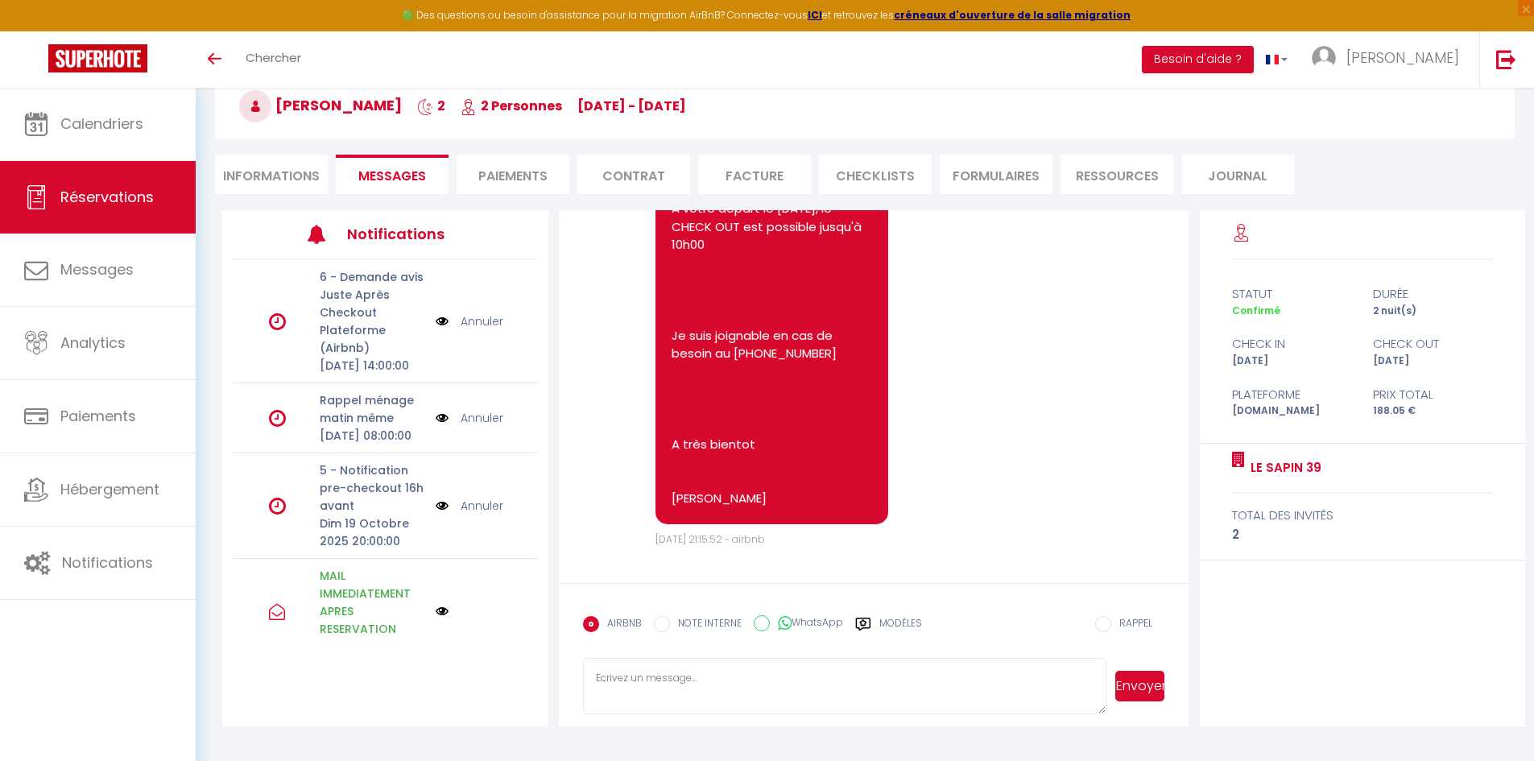
scroll to position [1029, 0]
click at [1328, 612] on div "statut durée Confirmé 2 nuit(s) check in check out Sam 18 Oct Lun 20 Oct Platef…" at bounding box center [1363, 468] width 326 height 516
click at [1336, 638] on div "statut durée Confirmé 2 nuit(s) check in check out Sam 18 Oct Lun 20 Oct Platef…" at bounding box center [1363, 468] width 326 height 516
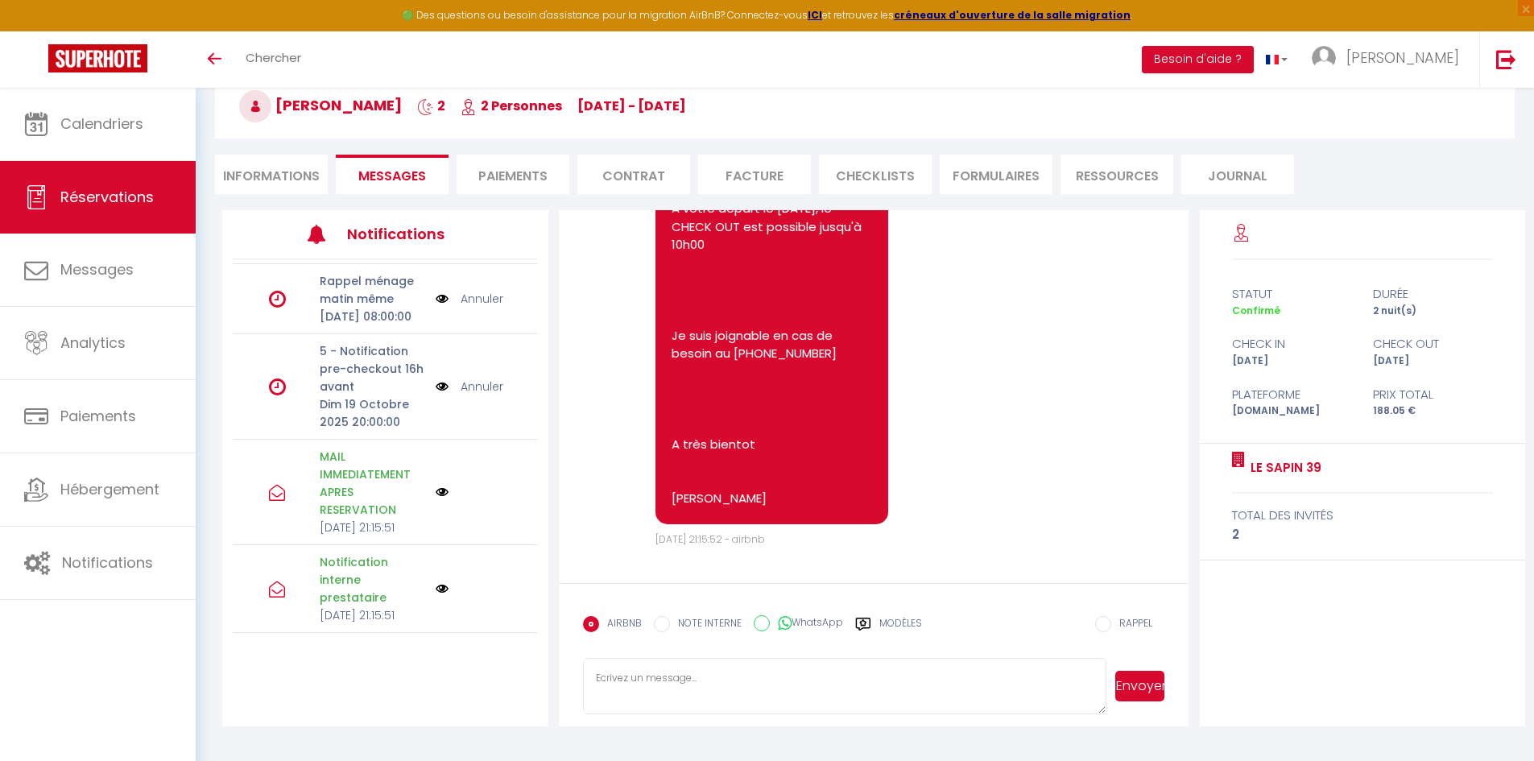
scroll to position [190, 0]
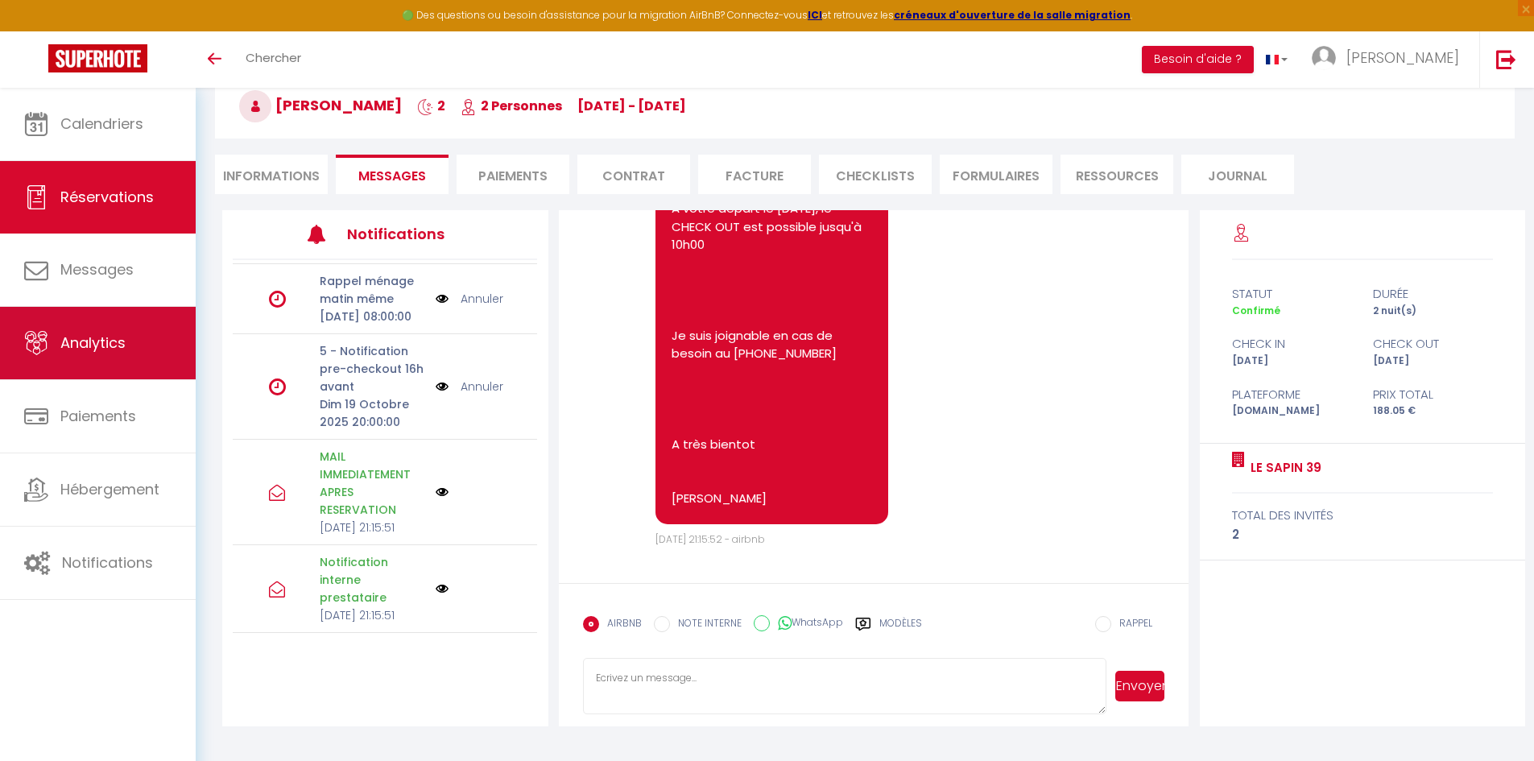
click at [121, 357] on link "Analytics" at bounding box center [98, 343] width 196 height 72
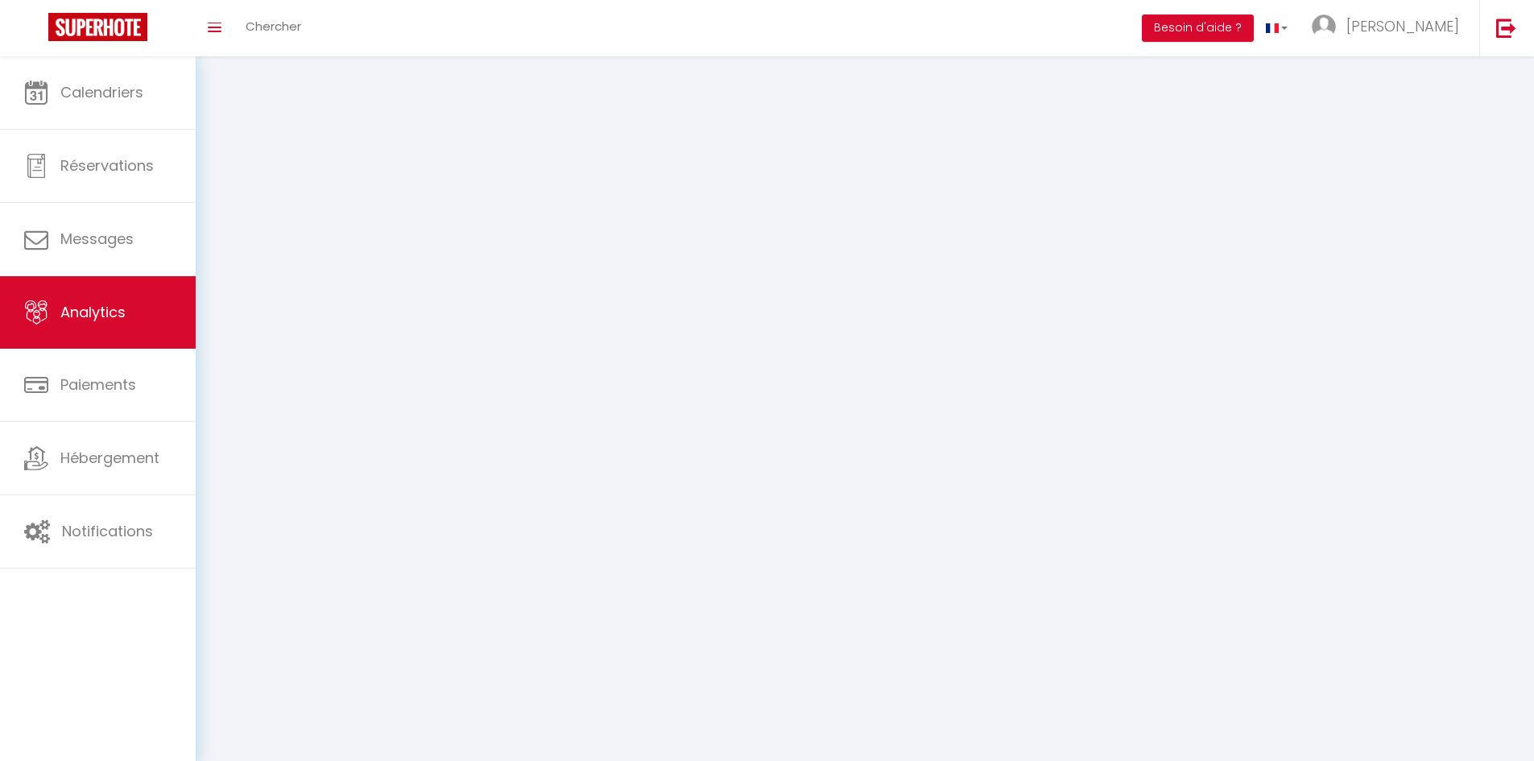
select select "2025"
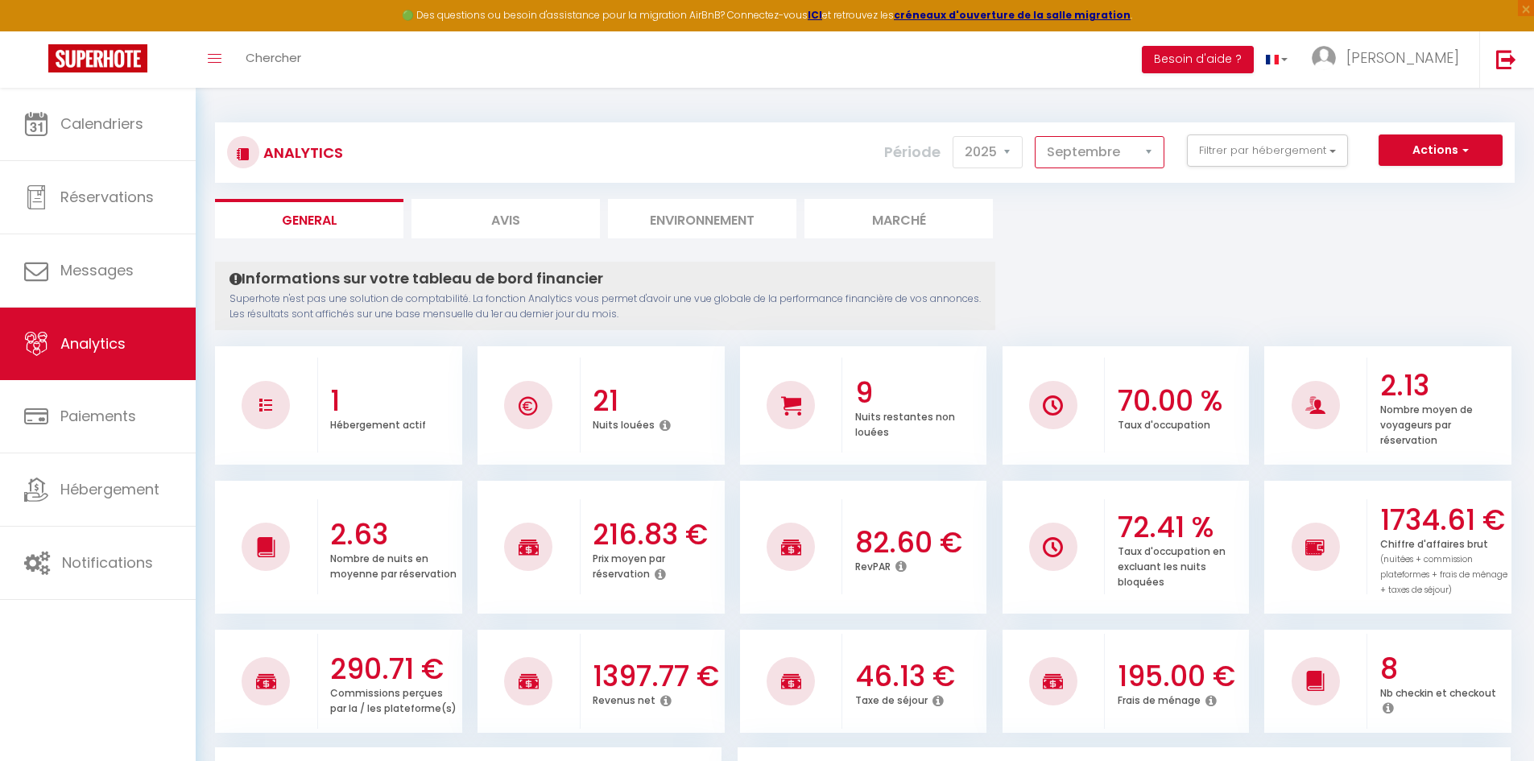
click at [1099, 156] on select "Janvier Février Mars Avril Mai Juin Juillet Août Septembre Octobre Novembre Déc…" at bounding box center [1100, 152] width 130 height 32
click at [1035, 136] on select "Janvier Février Mars Avril Mai Juin Juillet Août Septembre Octobre Novembre Déc…" at bounding box center [1100, 152] width 130 height 32
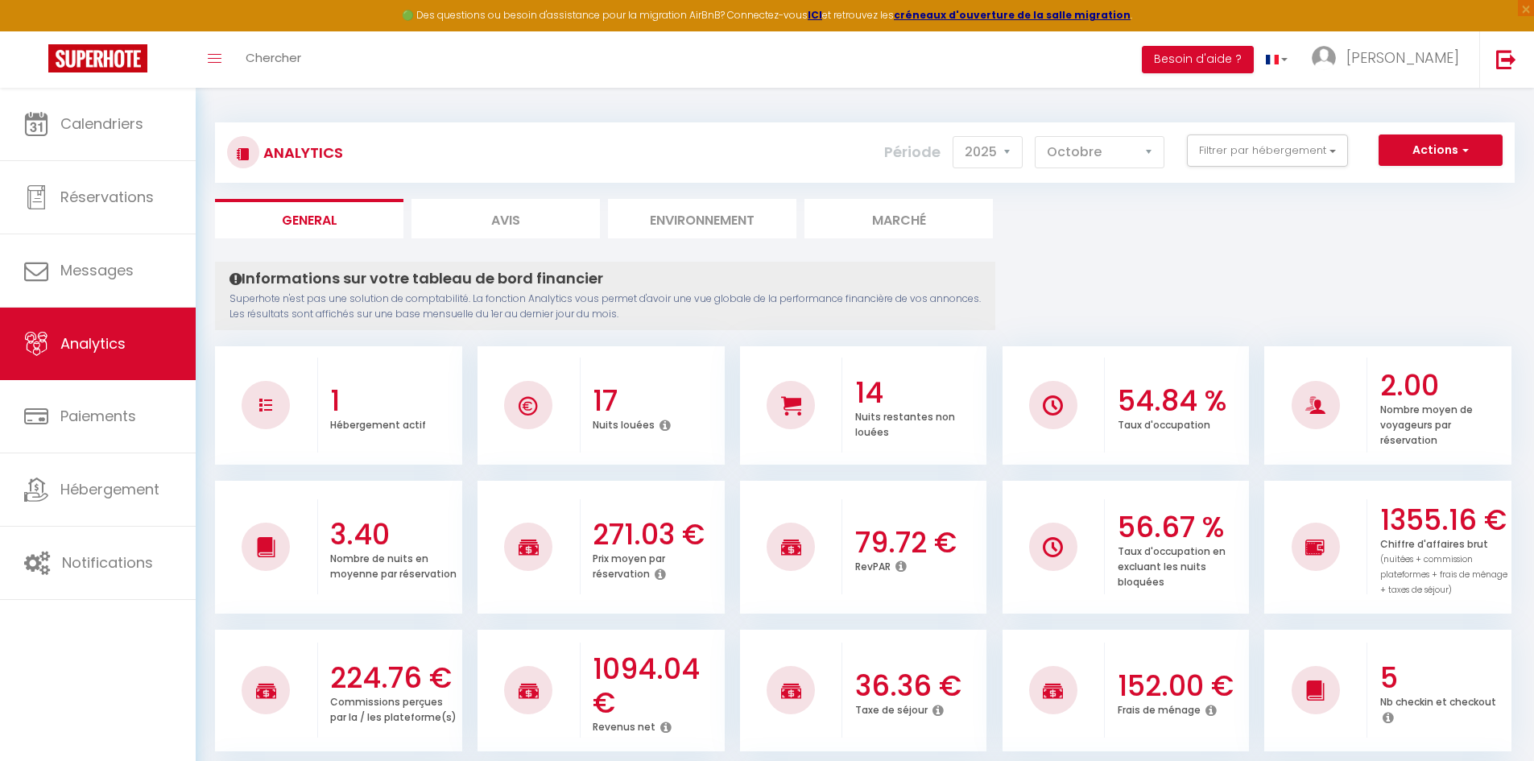
click at [1134, 234] on ul "General Avis Environnement Marché" at bounding box center [864, 218] width 1299 height 39
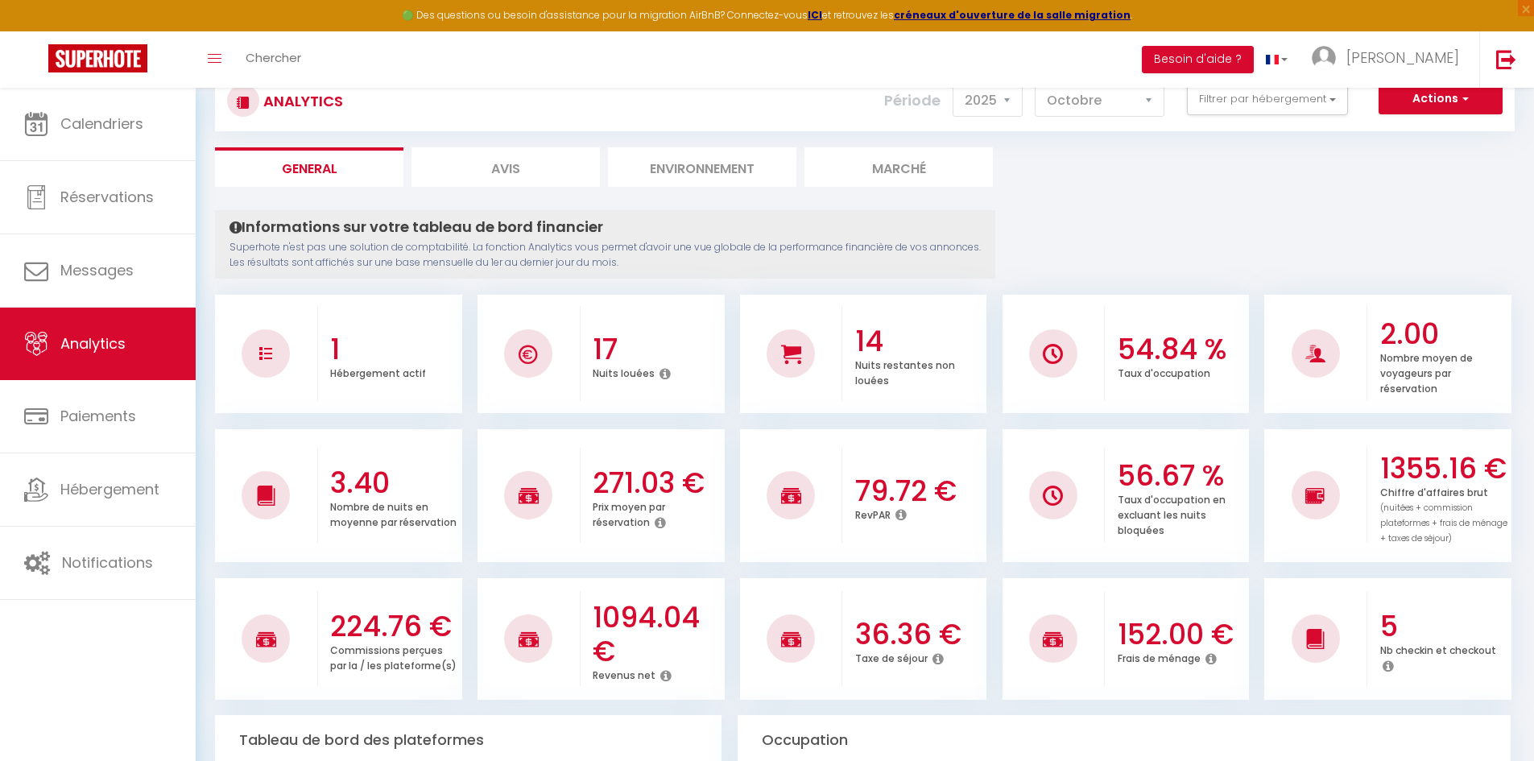
scroll to position [81, 0]
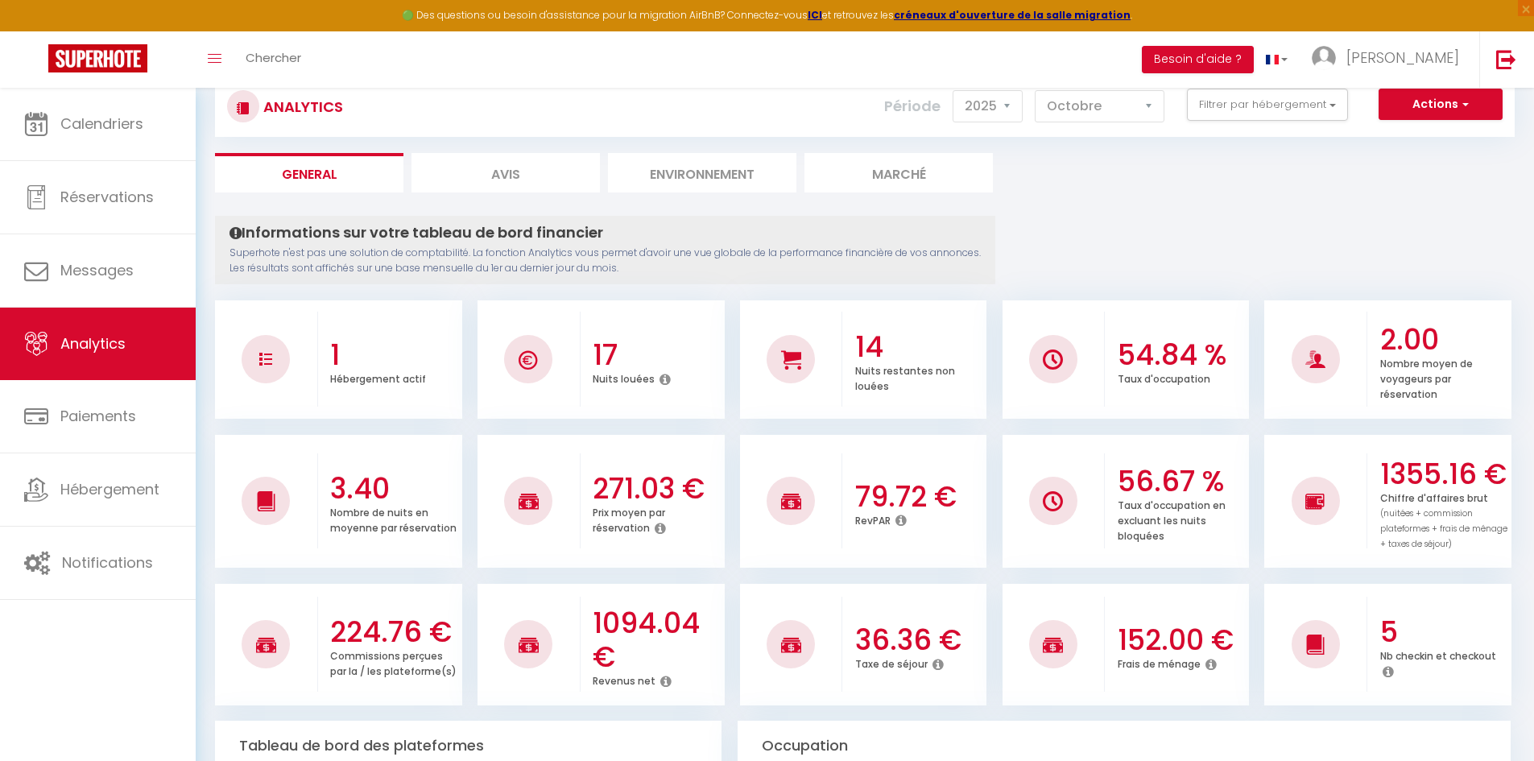
scroll to position [24, 0]
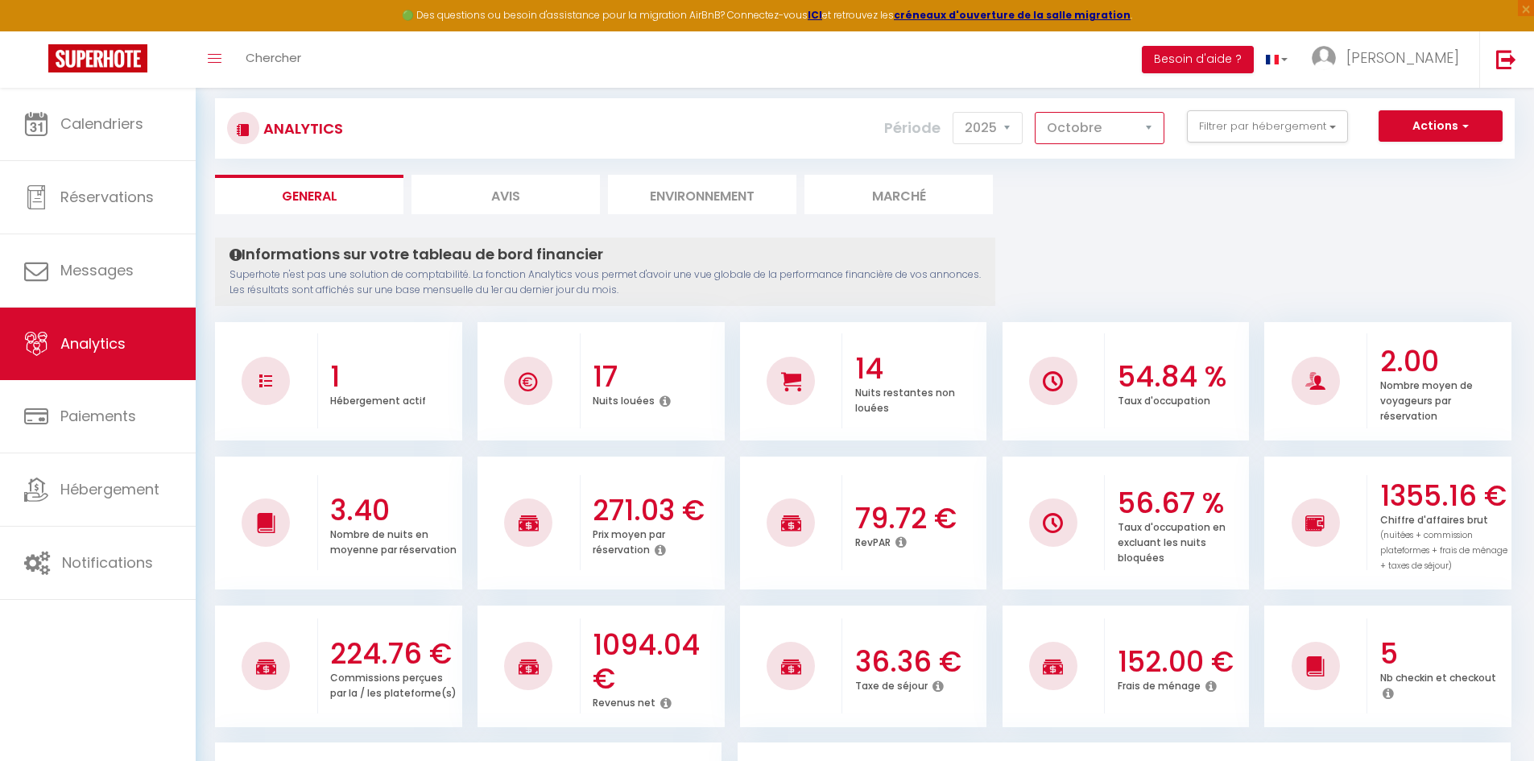
click at [1073, 124] on select "Janvier Février Mars Avril Mai Juin Juillet Août Septembre Octobre Novembre Déc…" at bounding box center [1100, 128] width 130 height 32
click at [1035, 112] on select "Janvier Février Mars Avril Mai Juin Juillet Août Septembre Octobre Novembre Déc…" at bounding box center [1100, 128] width 130 height 32
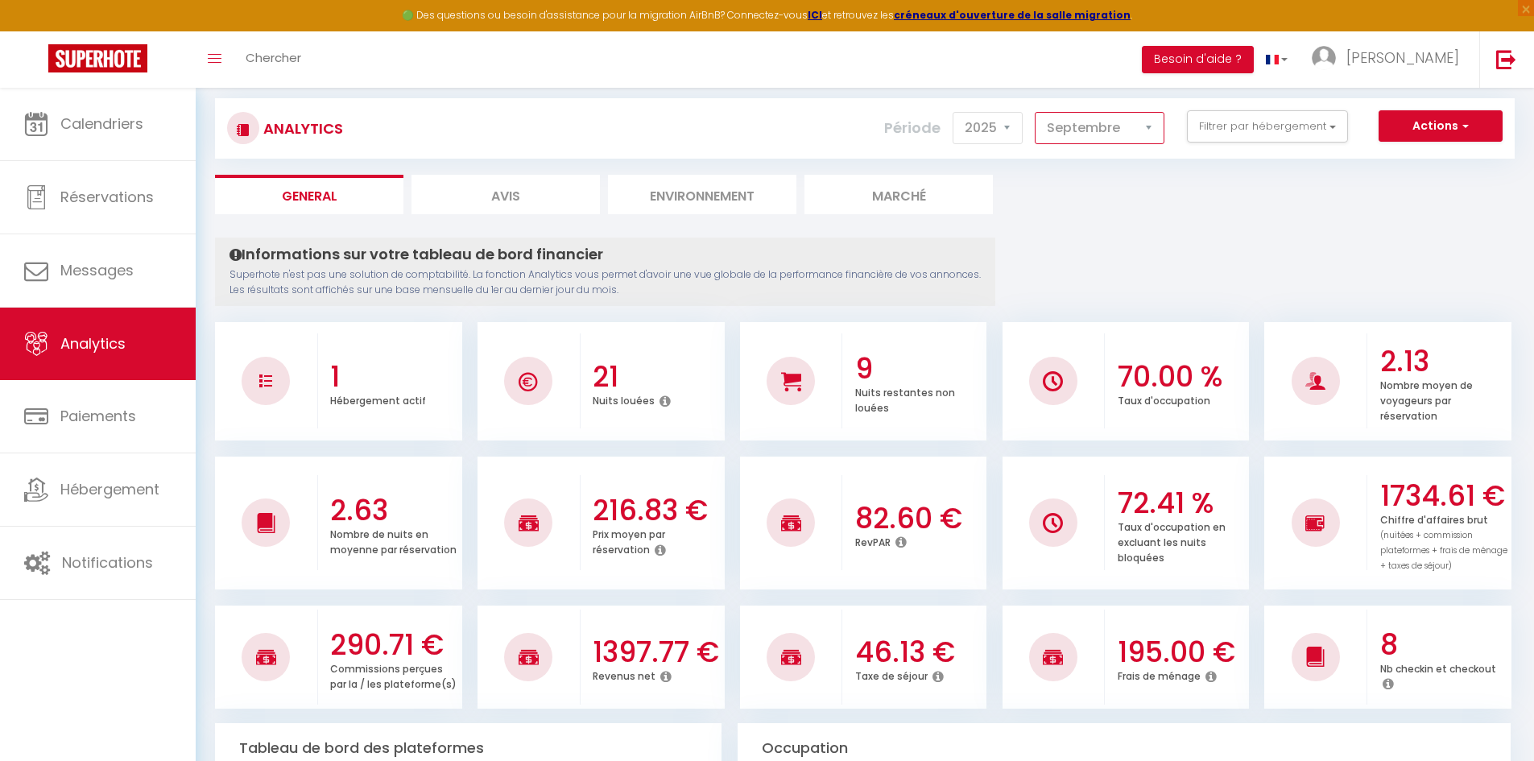
click at [1114, 140] on select "Janvier Février Mars Avril Mai Juin Juillet Août Septembre Octobre Novembre Déc…" at bounding box center [1100, 128] width 130 height 32
select select "10"
click at [1035, 112] on select "Janvier Février Mars Avril Mai Juin Juillet Août Septembre Octobre Novembre Déc…" at bounding box center [1100, 128] width 130 height 32
